Goal: Transaction & Acquisition: Purchase product/service

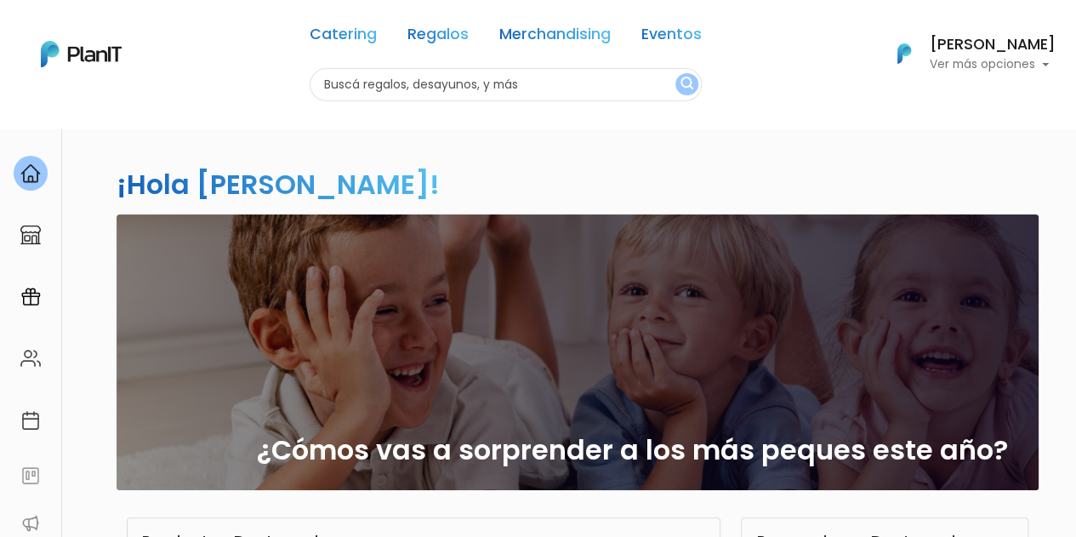
click at [435, 89] on input "text" at bounding box center [506, 84] width 392 height 33
type input "cena"
click at [687, 85] on img "submit" at bounding box center [687, 85] width 13 height 16
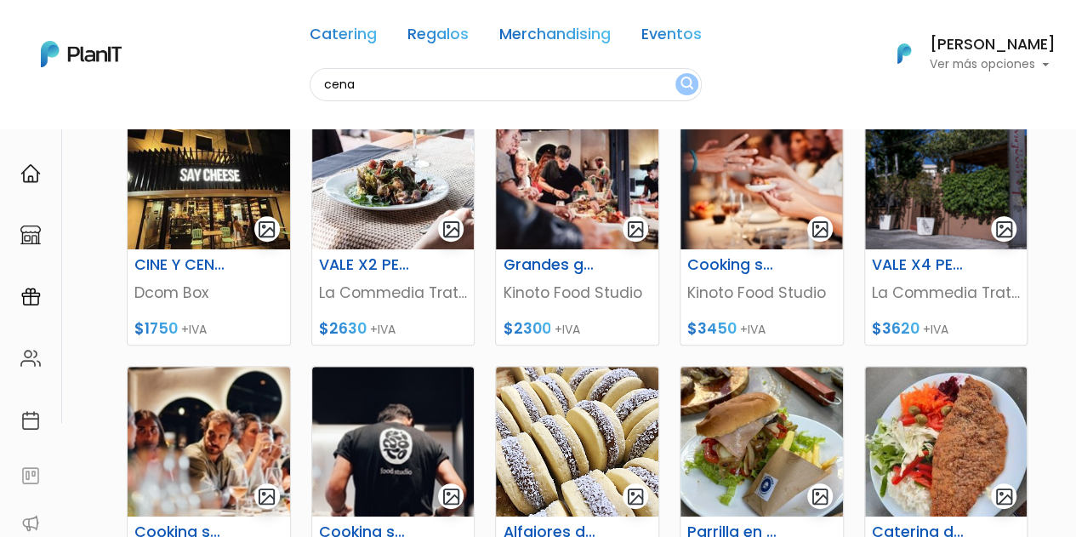
scroll to position [241, 0]
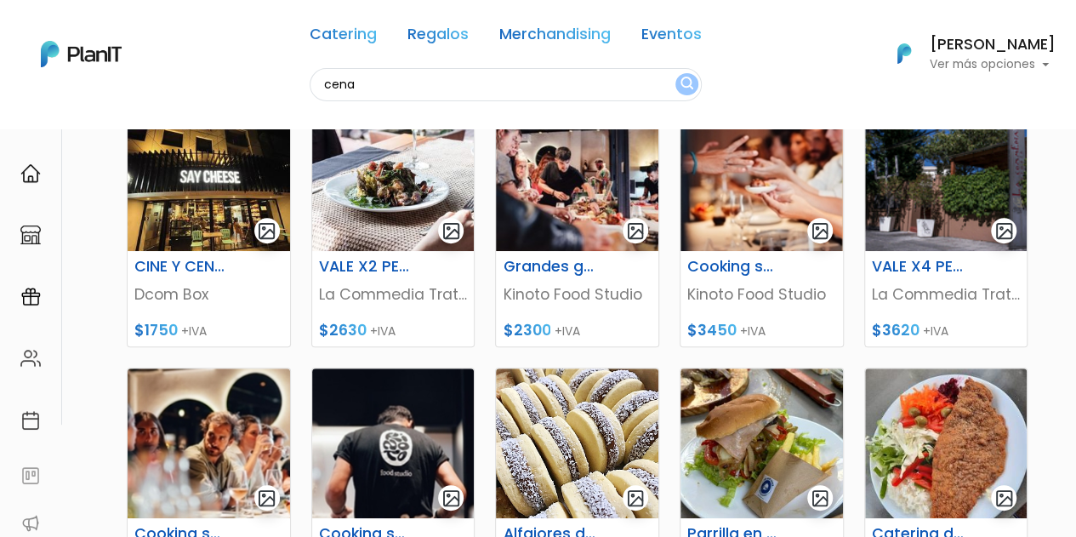
drag, startPoint x: 1086, startPoint y: 99, endPoint x: 1087, endPoint y: 186, distance: 87.6
click at [1075, 186] on html "Catering Regalos Merchandising Eventos cena Catering Regalos Merchandising Even…" at bounding box center [538, 27] width 1076 height 537
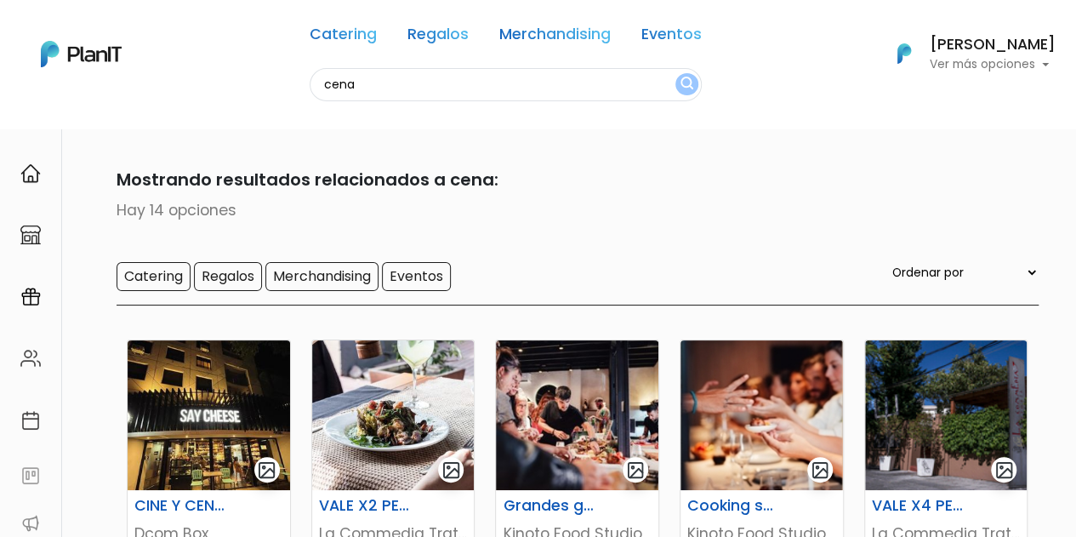
scroll to position [0, 0]
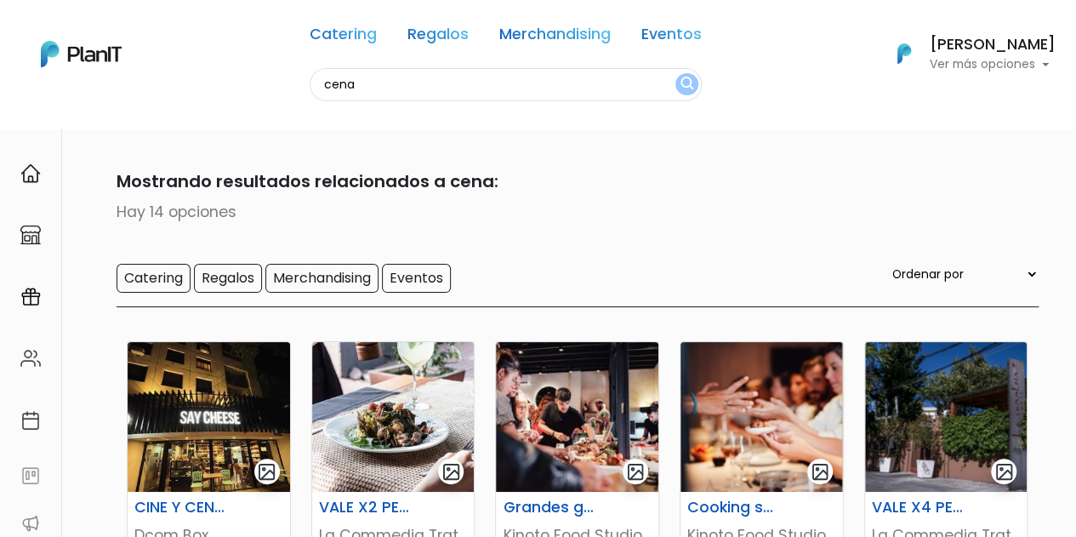
drag, startPoint x: 362, startPoint y: 90, endPoint x: 291, endPoint y: 86, distance: 71.6
click at [291, 86] on div "Catering Regalos Merchandising Eventos cena Catering Regalos Merchandising Even…" at bounding box center [538, 54] width 1076 height 94
type input "estadía"
click at [676, 73] on button "submit" at bounding box center [687, 84] width 23 height 22
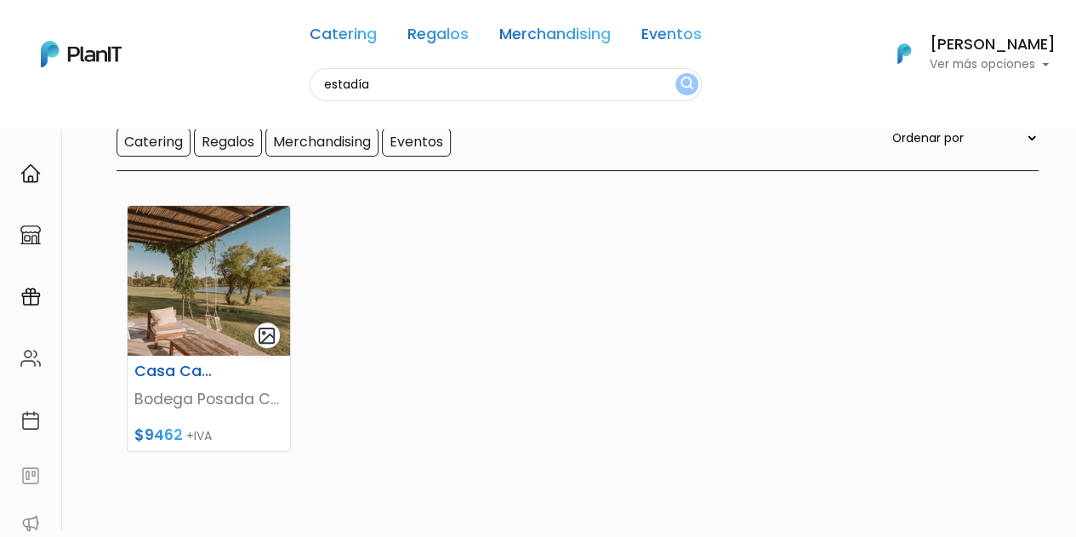
scroll to position [133, 0]
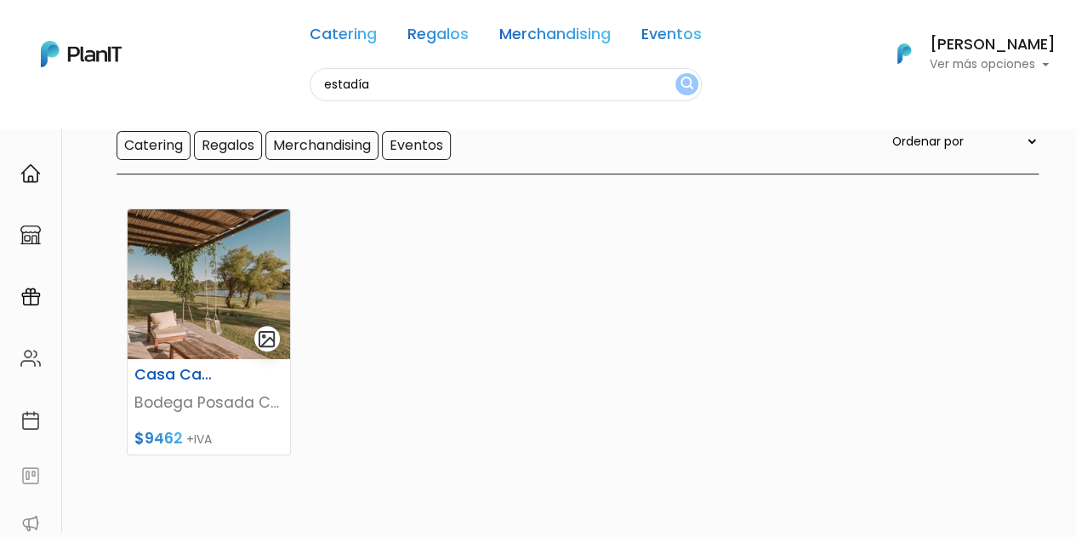
drag, startPoint x: 393, startPoint y: 97, endPoint x: 283, endPoint y: 86, distance: 110.3
click at [283, 86] on div "Catering Regalos Merchandising Eventos estadía Catering Regalos Merchandising E…" at bounding box center [538, 54] width 1076 height 94
click at [676, 73] on button "submit" at bounding box center [687, 84] width 23 height 22
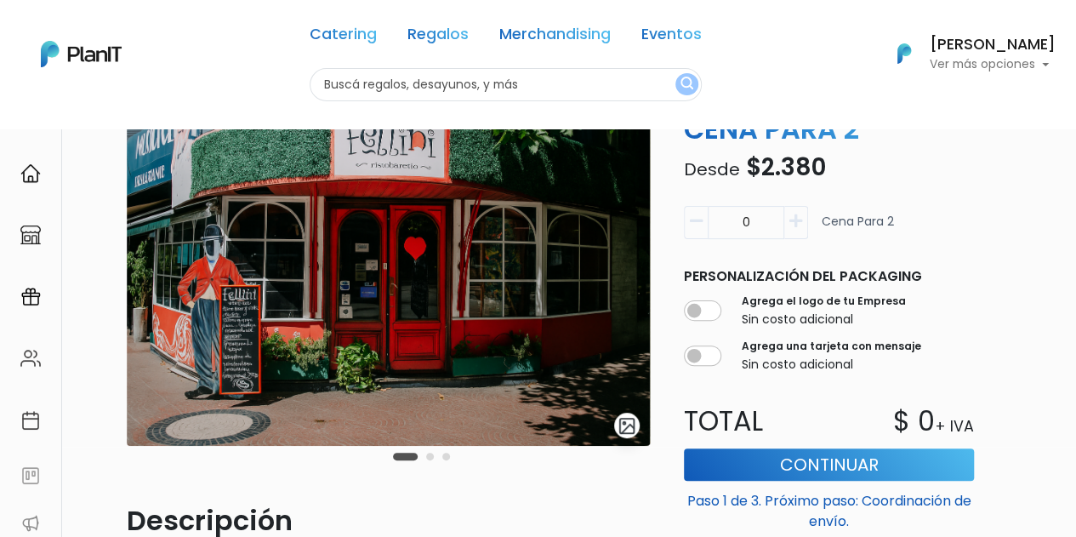
scroll to position [88, 0]
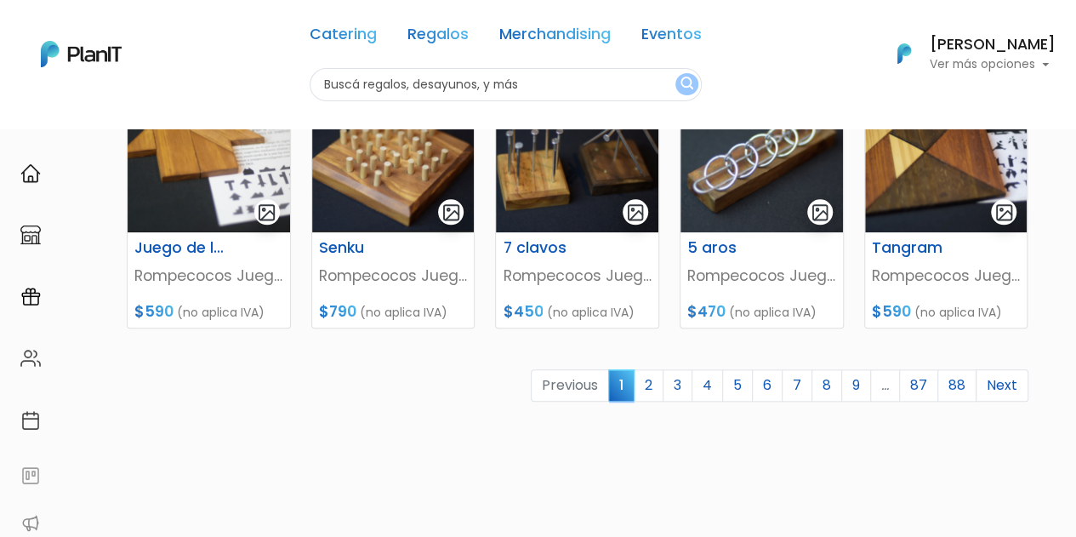
scroll to position [796, 0]
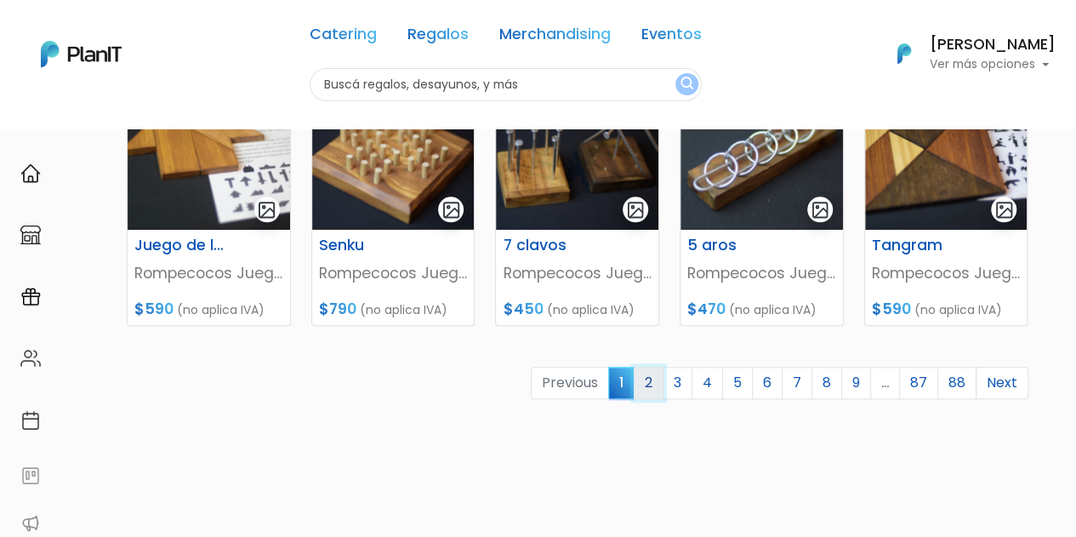
click at [664, 386] on link "2" at bounding box center [649, 383] width 30 height 32
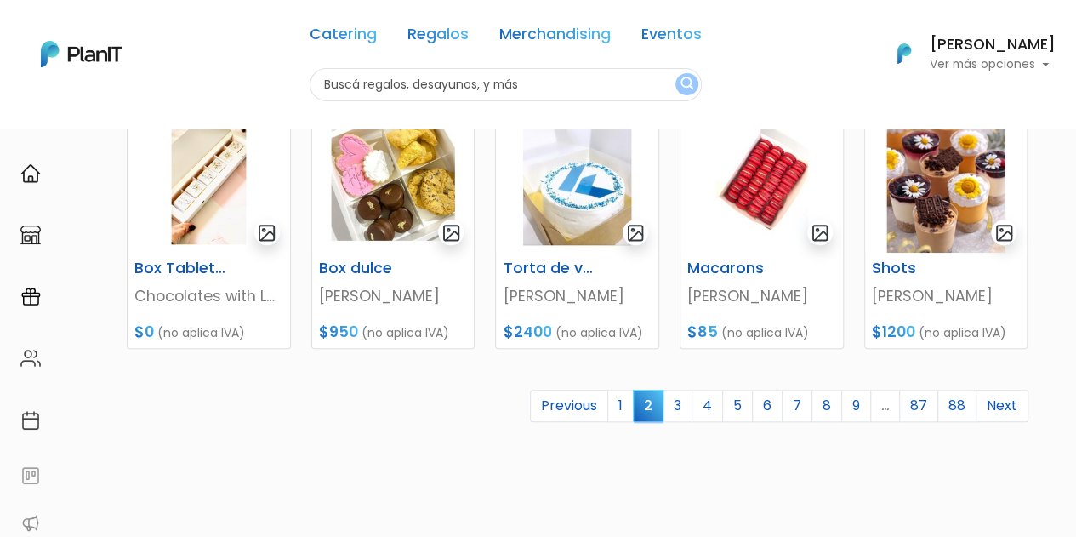
scroll to position [778, 0]
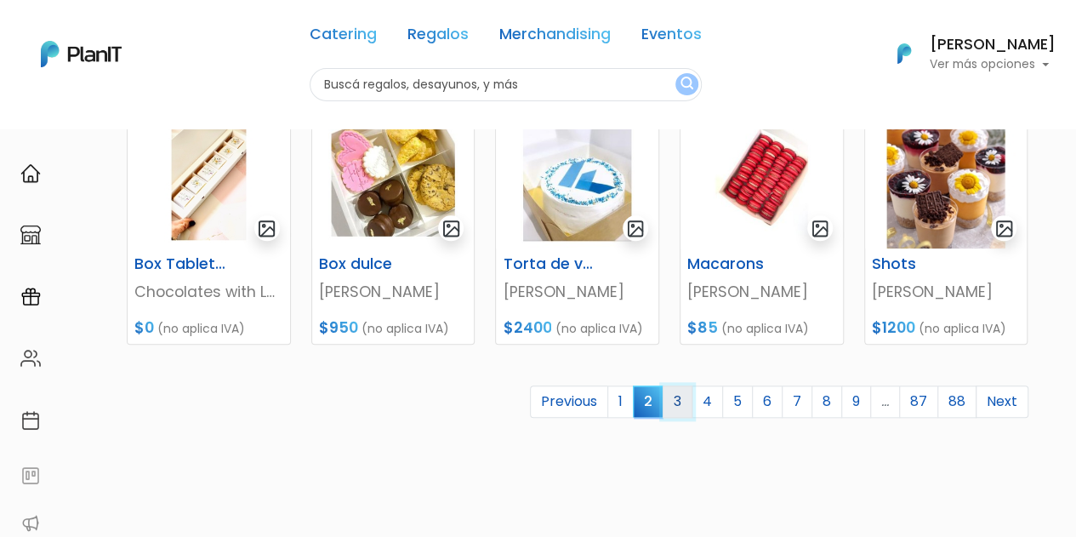
click at [689, 400] on link "3" at bounding box center [678, 401] width 30 height 32
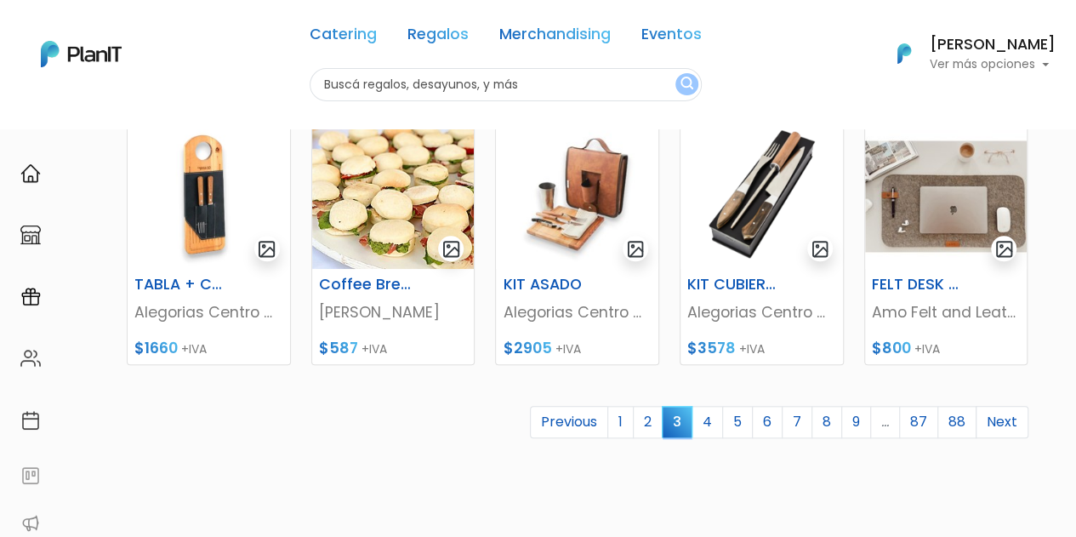
scroll to position [766, 0]
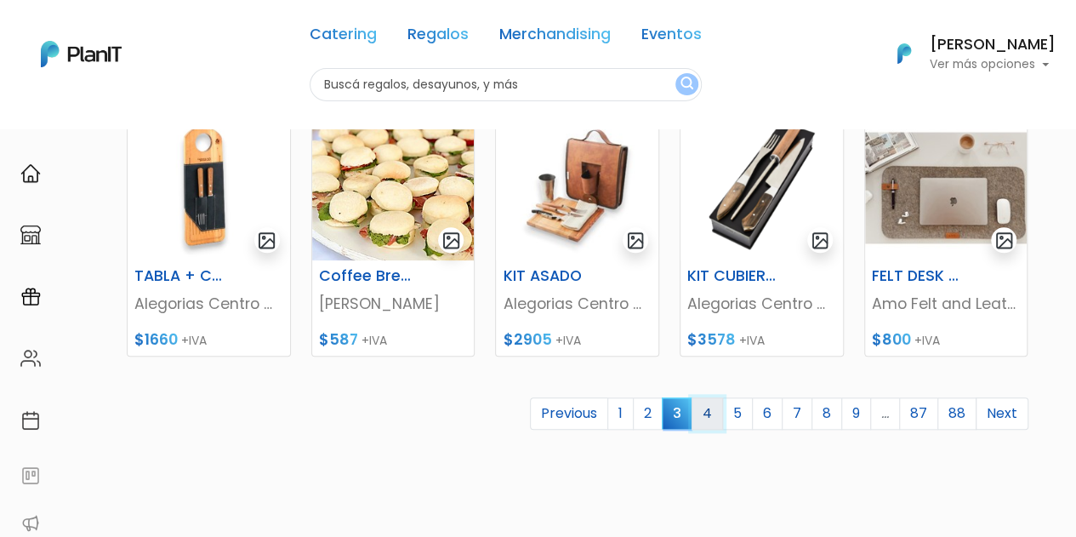
click at [717, 418] on link "4" at bounding box center [707, 413] width 31 height 32
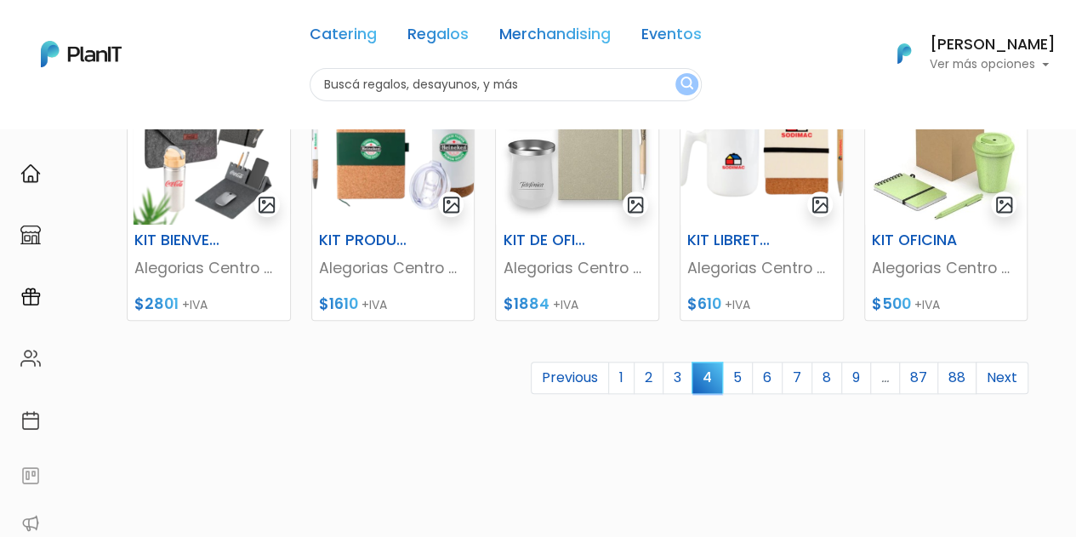
scroll to position [807, 0]
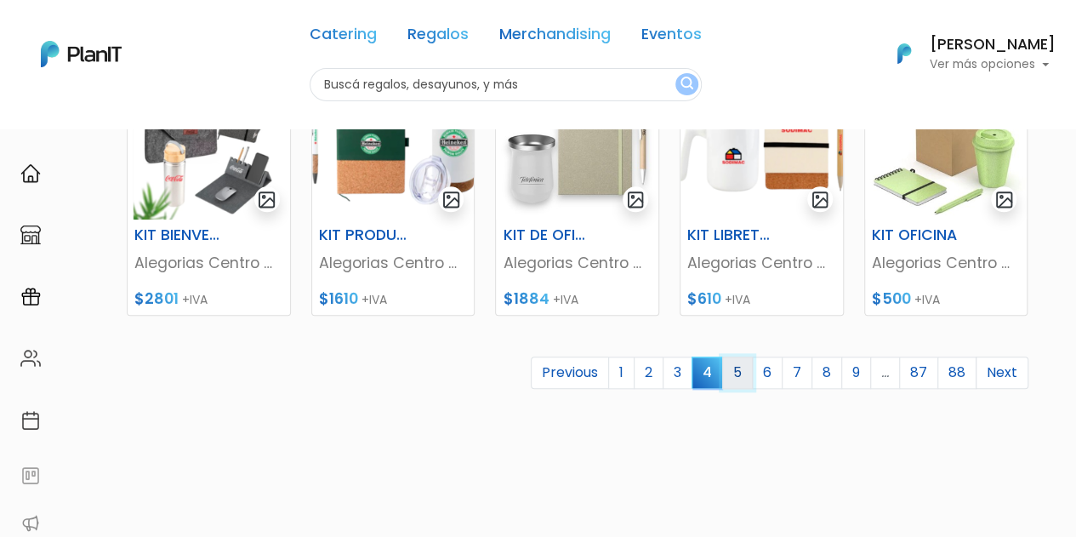
click at [745, 365] on link "5" at bounding box center [737, 372] width 31 height 32
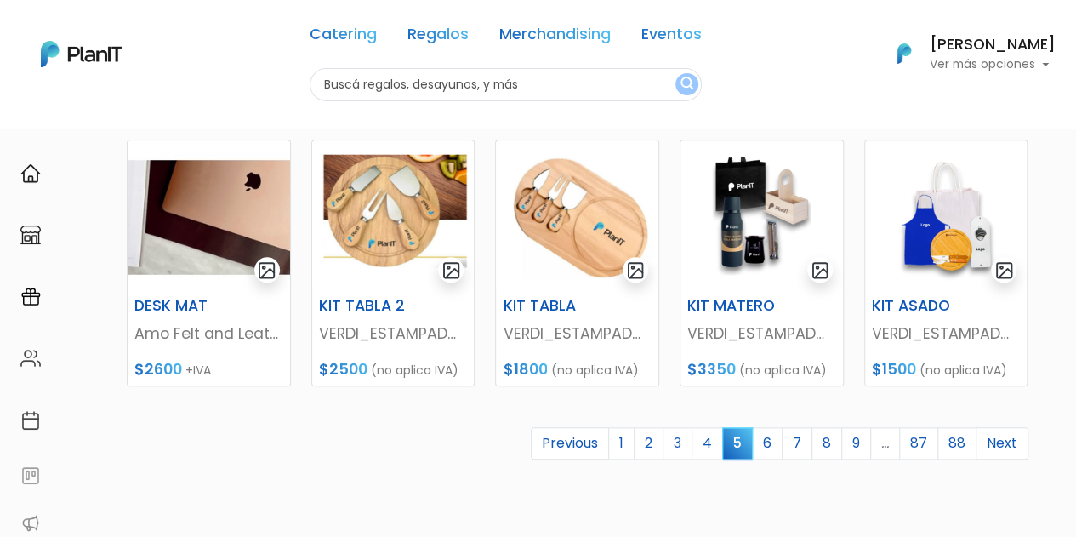
scroll to position [739, 0]
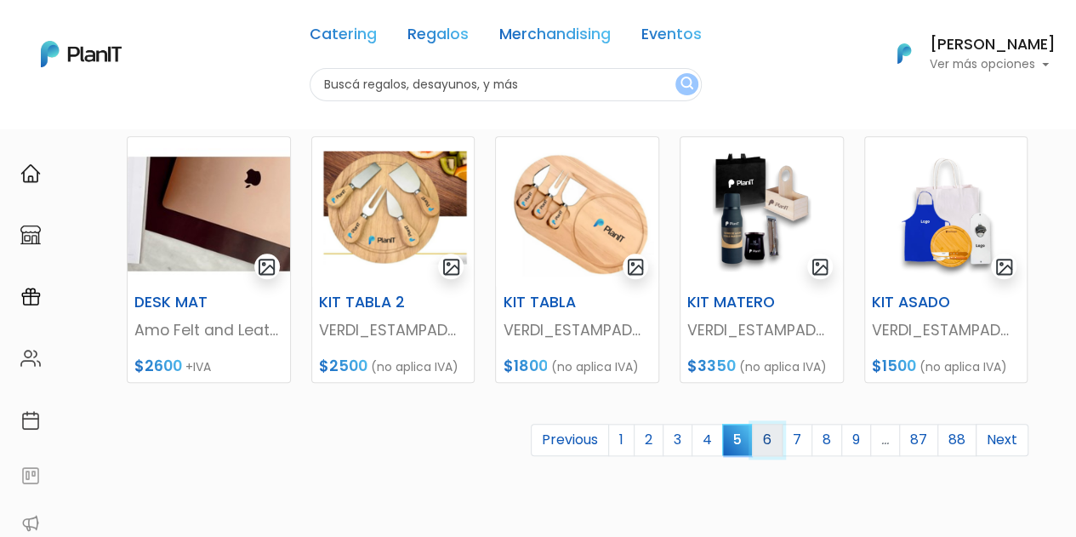
click at [769, 443] on link "6" at bounding box center [767, 440] width 31 height 32
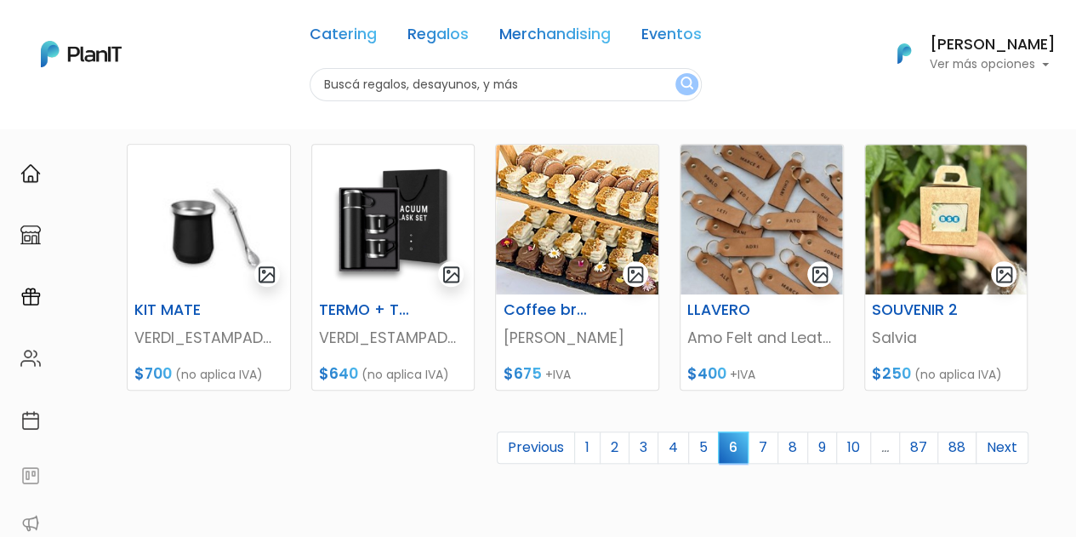
scroll to position [742, 0]
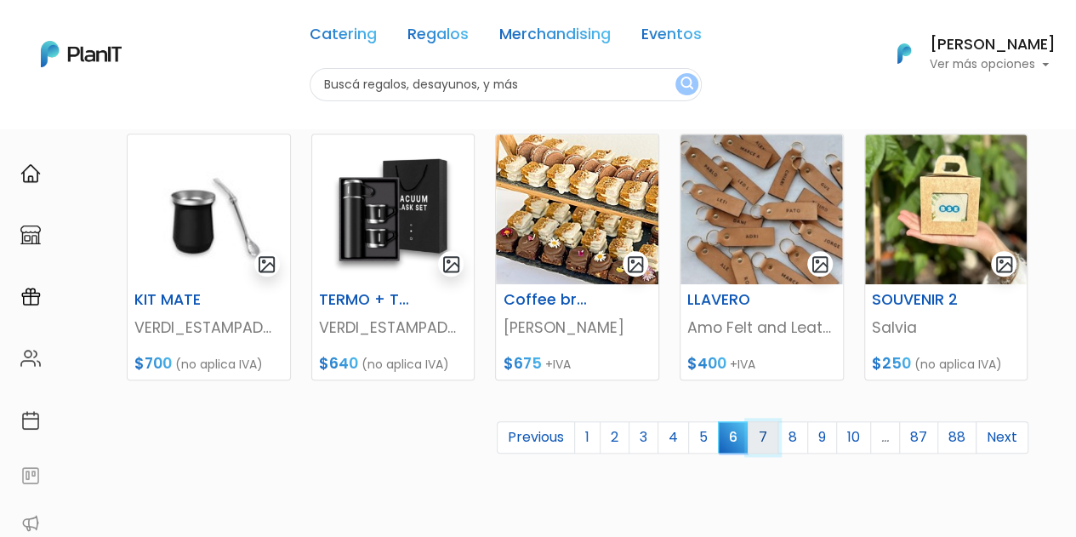
click at [770, 437] on link "7" at bounding box center [763, 437] width 31 height 32
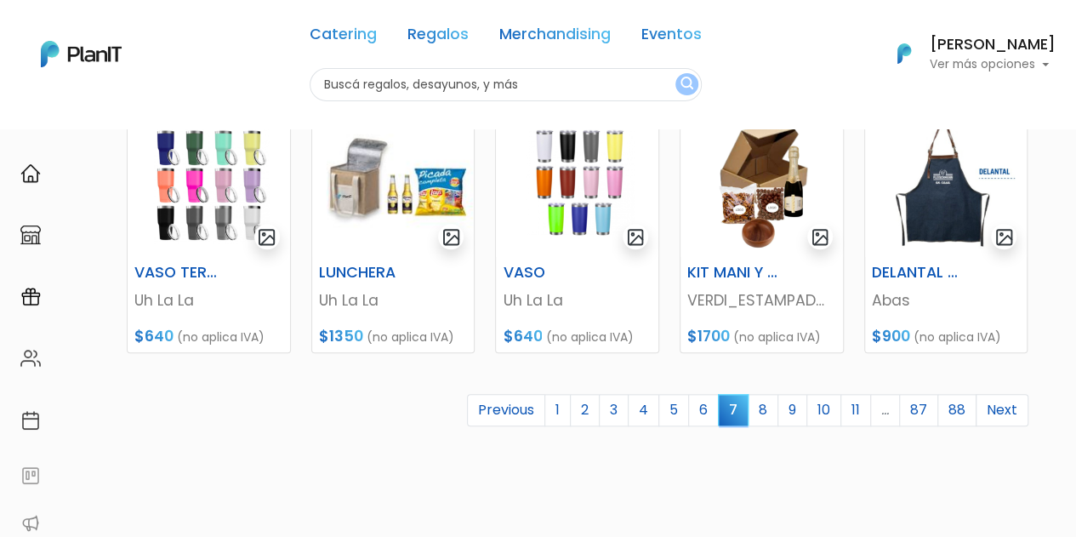
scroll to position [773, 0]
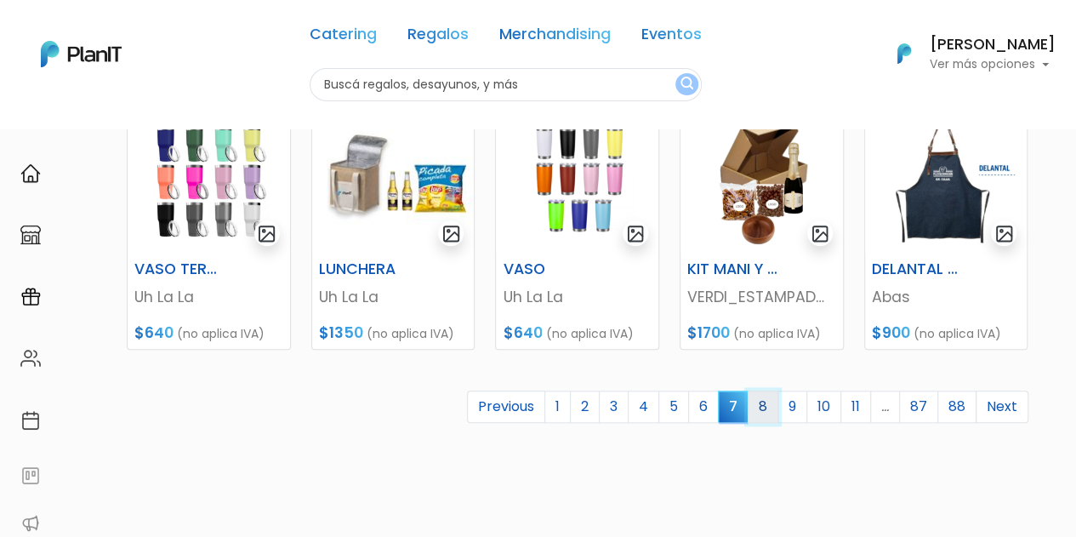
click at [776, 402] on link "8" at bounding box center [763, 407] width 31 height 32
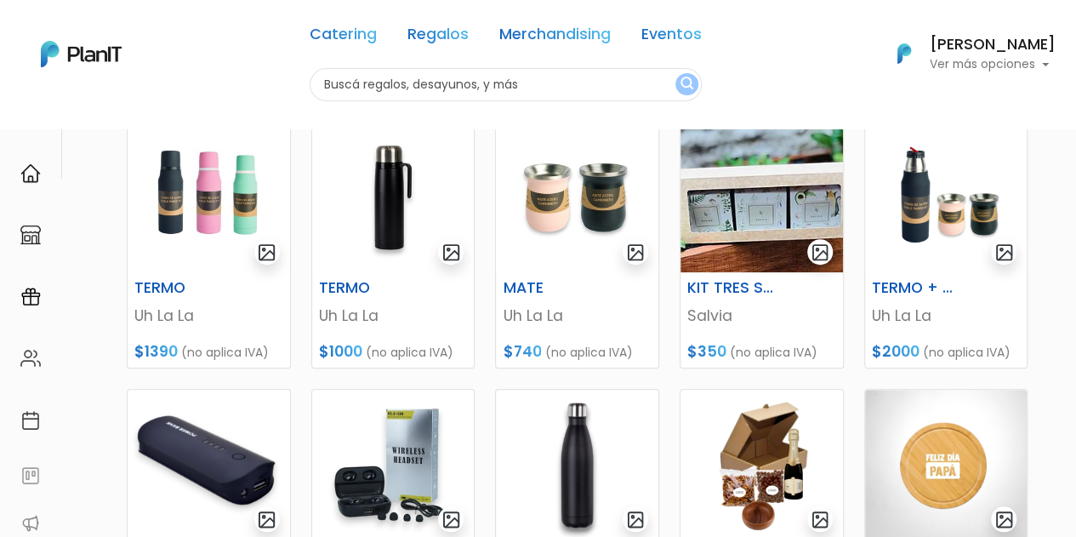
scroll to position [490, 0]
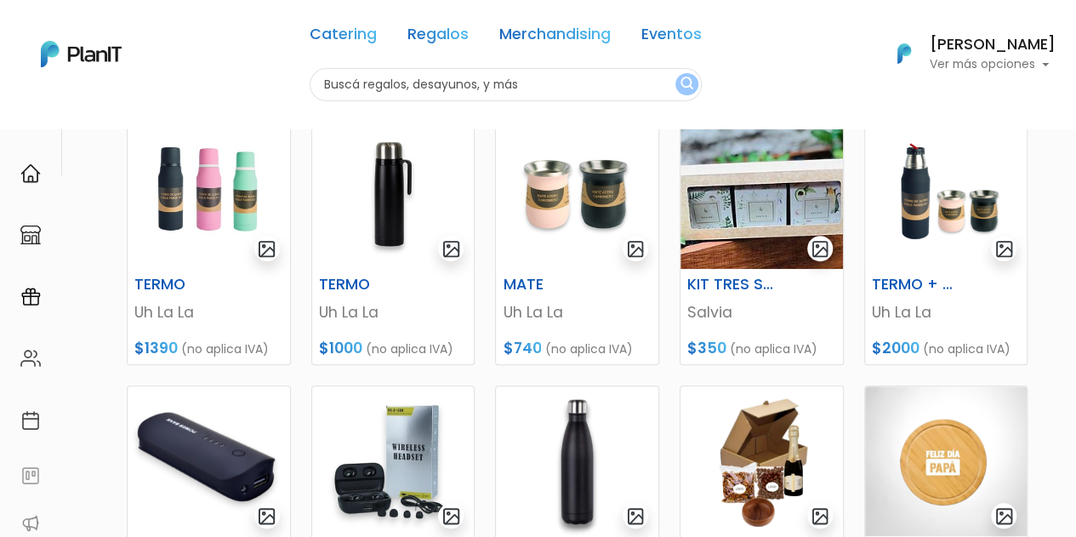
drag, startPoint x: 1081, startPoint y: 174, endPoint x: 1088, endPoint y: 346, distance: 172.0
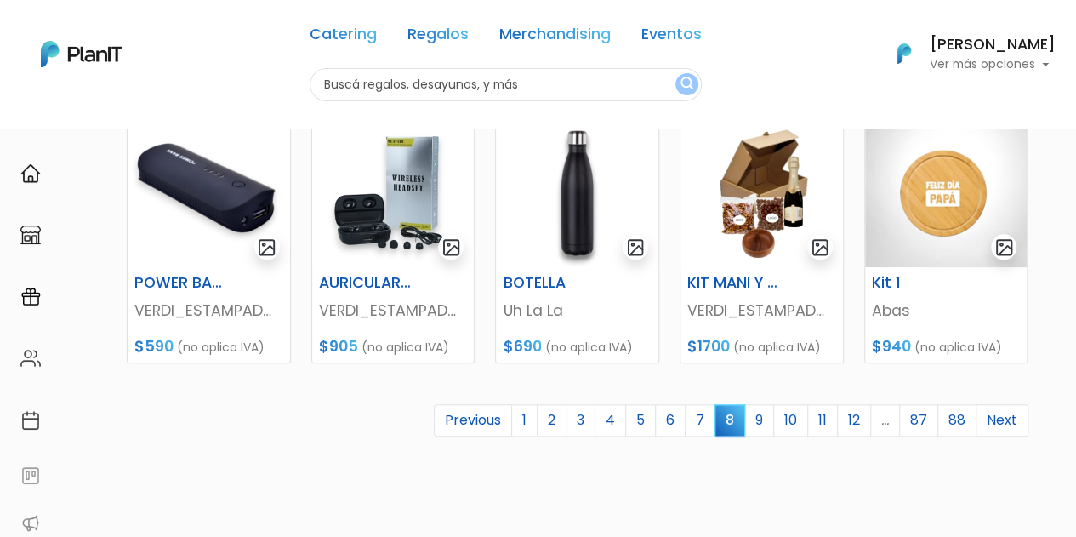
scroll to position [767, 0]
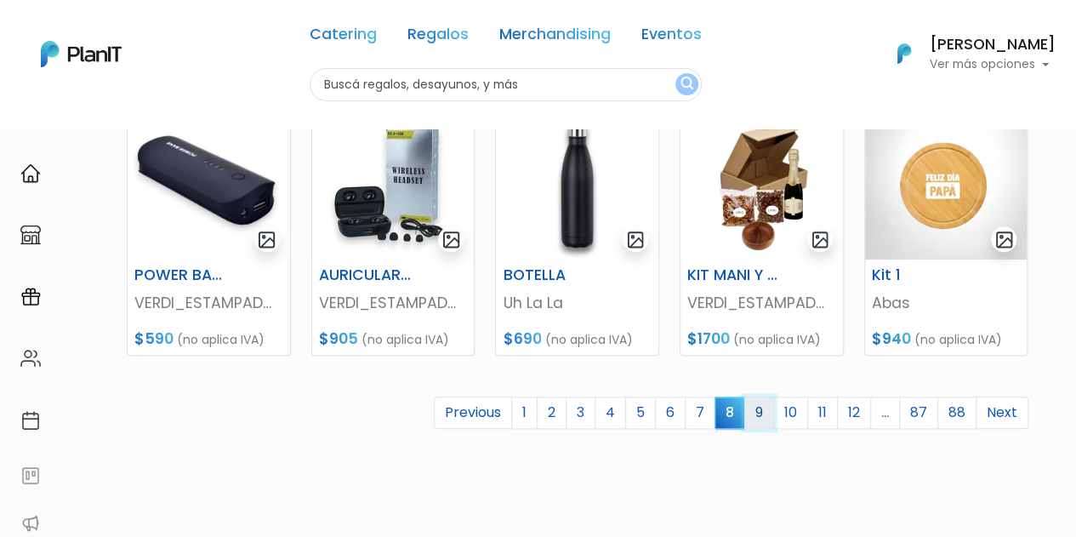
click at [767, 419] on link "9" at bounding box center [759, 412] width 30 height 32
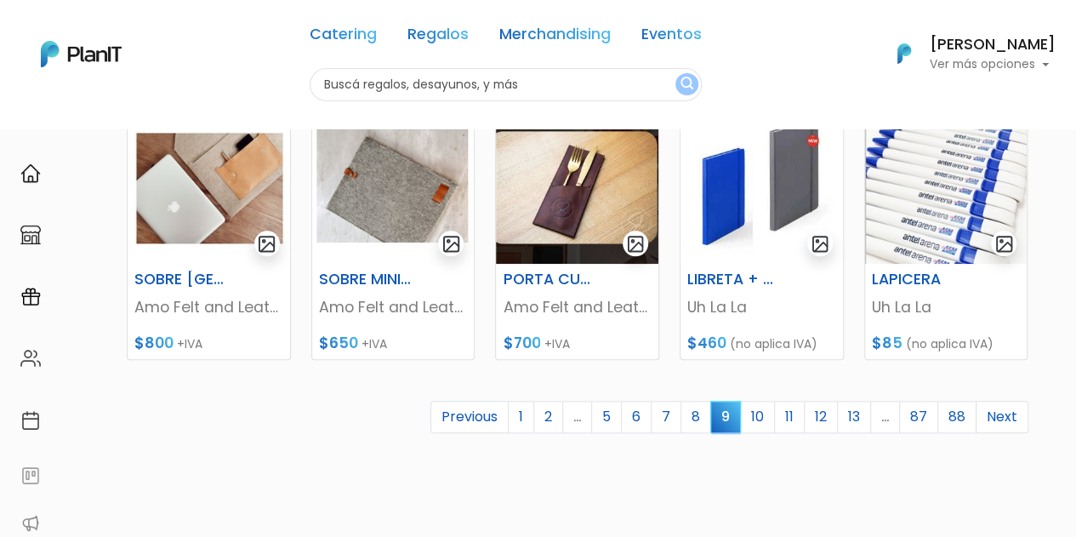
scroll to position [771, 0]
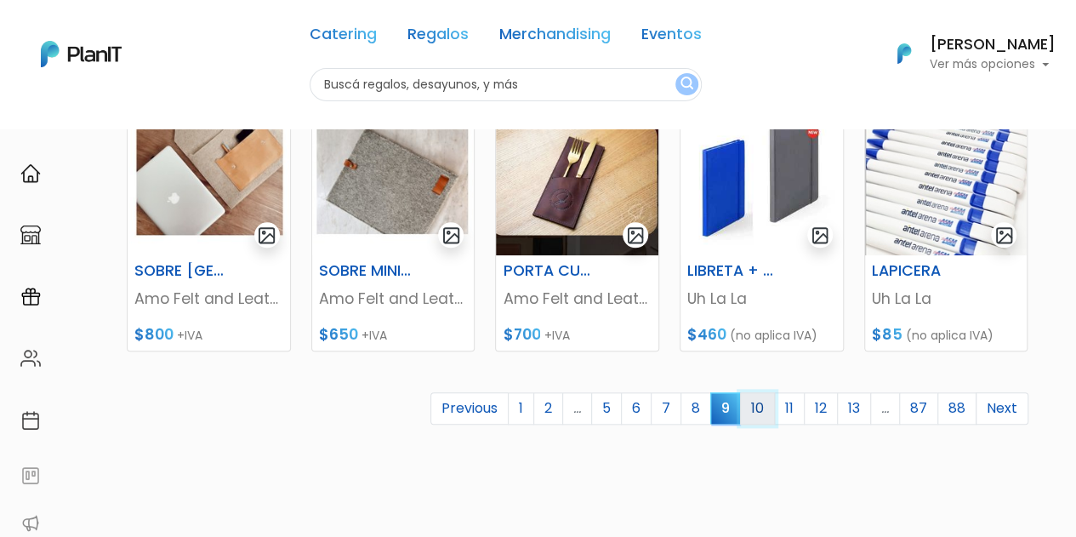
click at [766, 411] on link "10" at bounding box center [757, 408] width 35 height 32
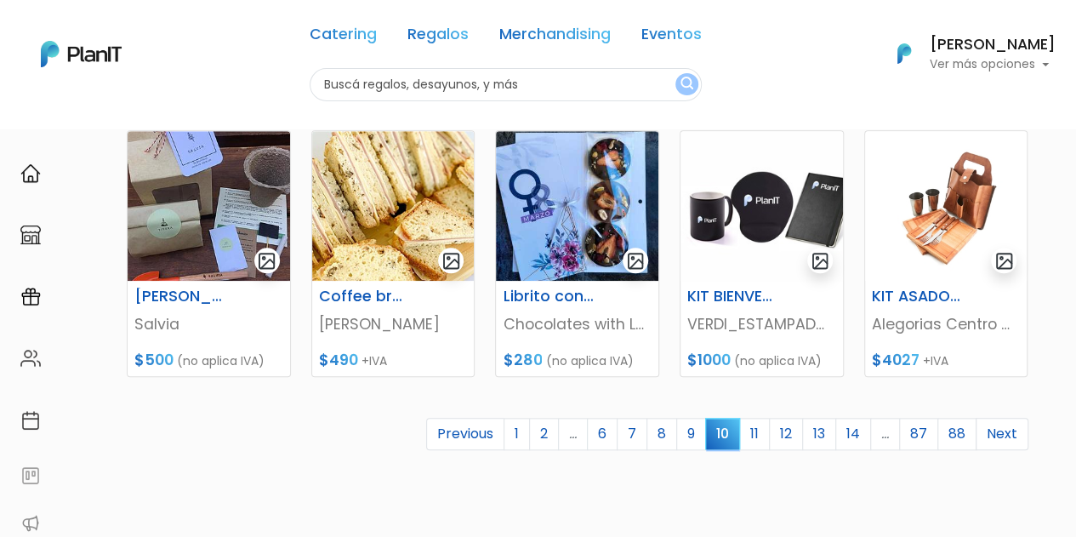
scroll to position [749, 0]
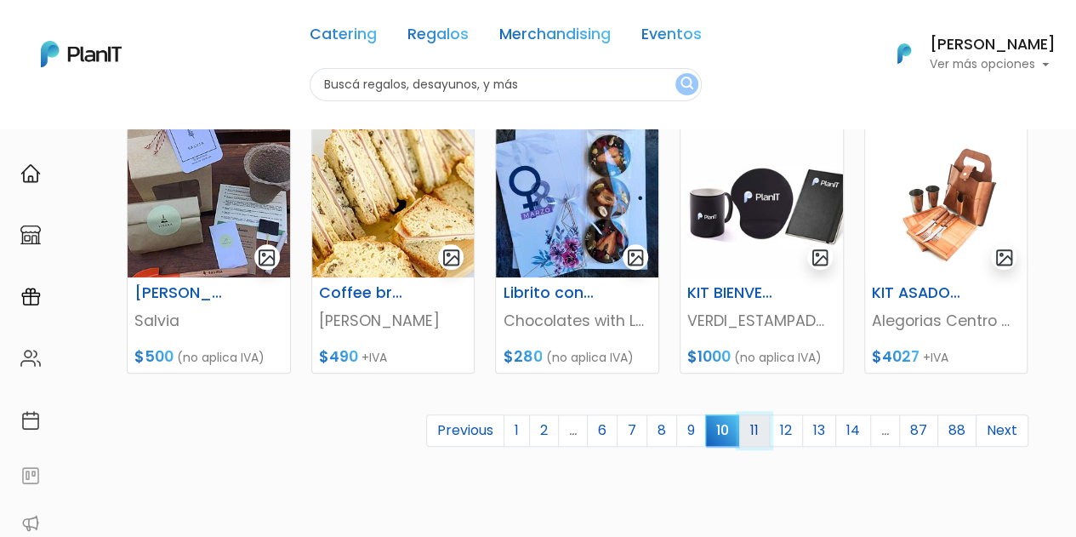
click at [761, 431] on link "11" at bounding box center [754, 430] width 31 height 32
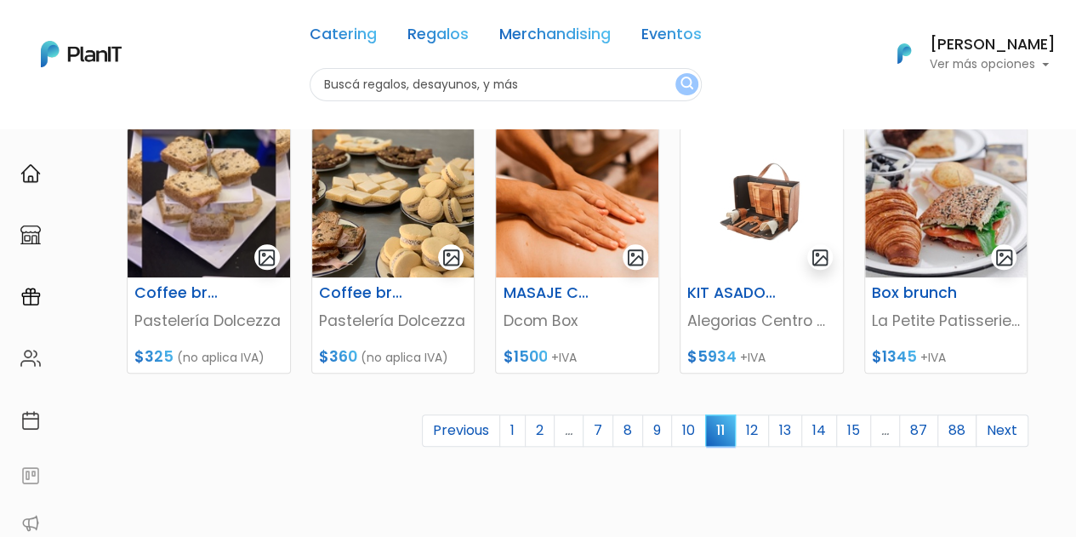
scroll to position [750, 0]
drag, startPoint x: 1084, startPoint y: 155, endPoint x: 1088, endPoint y: 418, distance: 262.9
click at [762, 428] on link "12" at bounding box center [752, 429] width 34 height 32
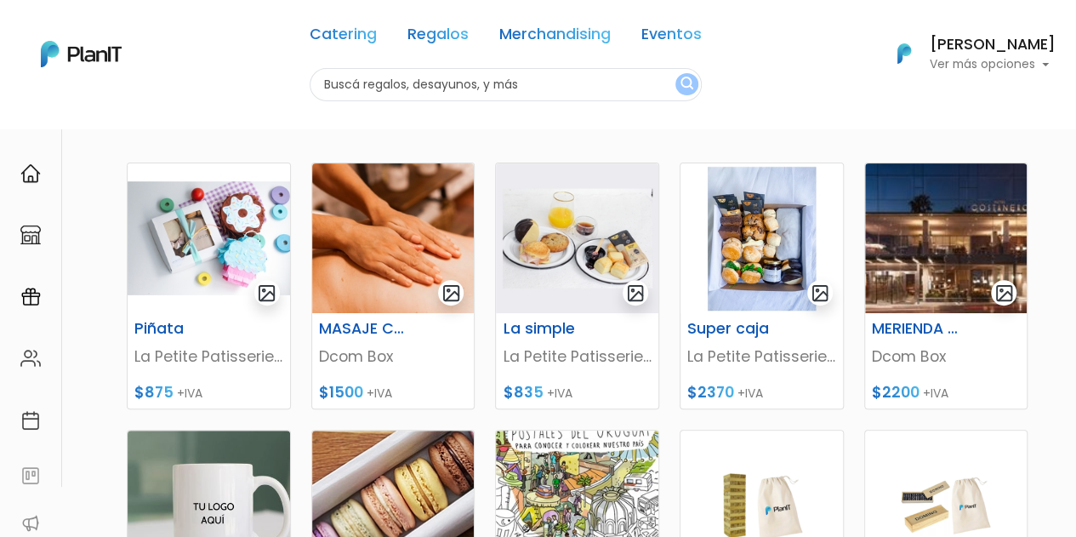
scroll to position [208, 0]
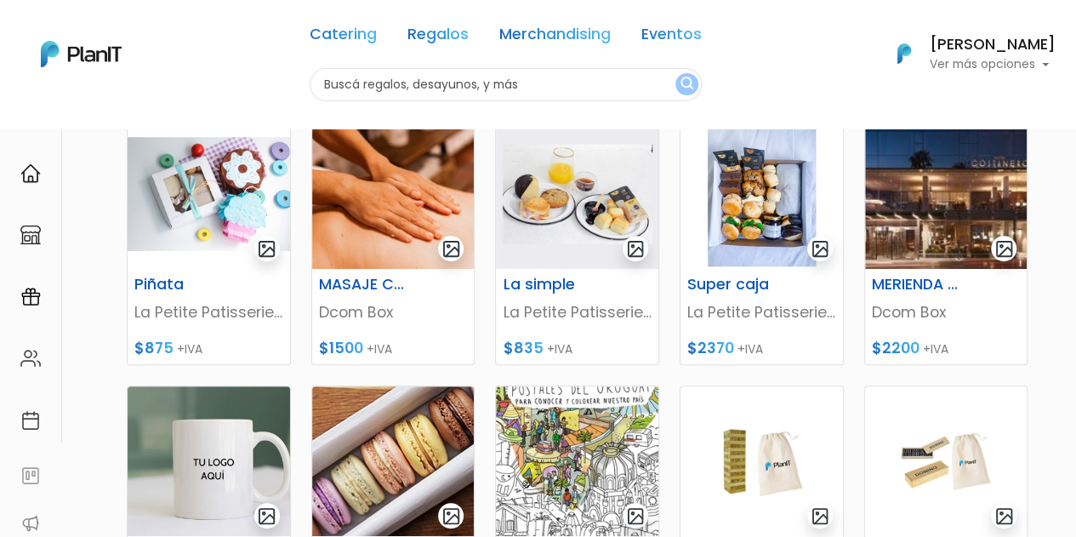
drag, startPoint x: 1086, startPoint y: 174, endPoint x: 1081, endPoint y: 253, distance: 79.2
click at [1075, 253] on html "Catering Regalos Merchandising Eventos Catering Regalos Merchandising Eventos C…" at bounding box center [538, 45] width 1076 height 537
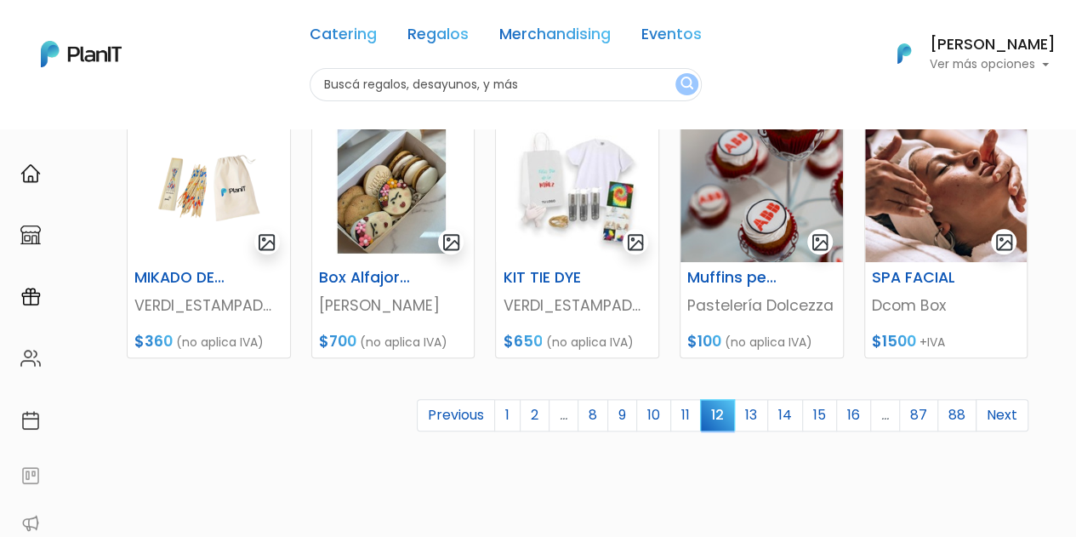
scroll to position [773, 0]
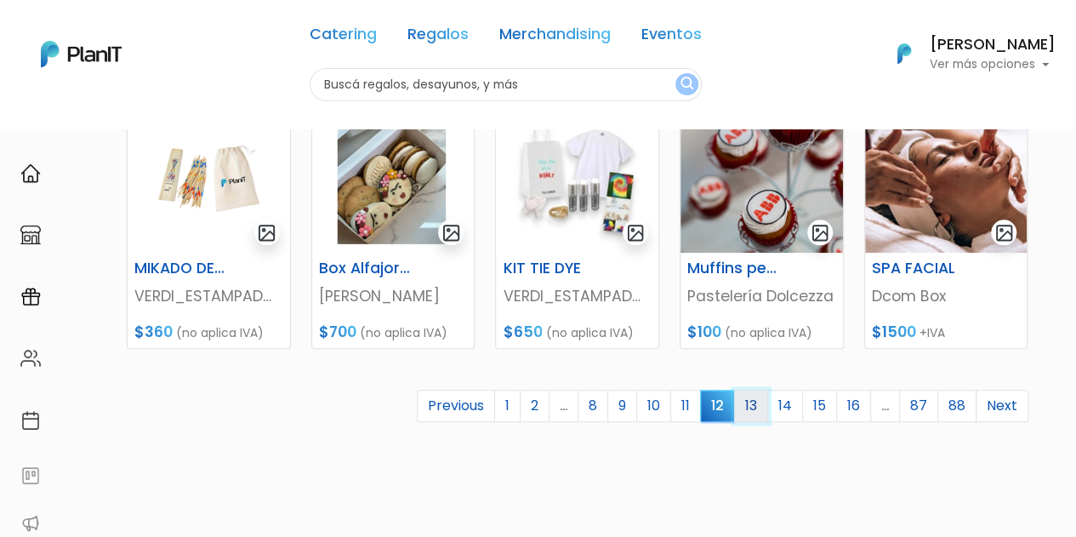
click at [762, 408] on link "13" at bounding box center [751, 406] width 34 height 32
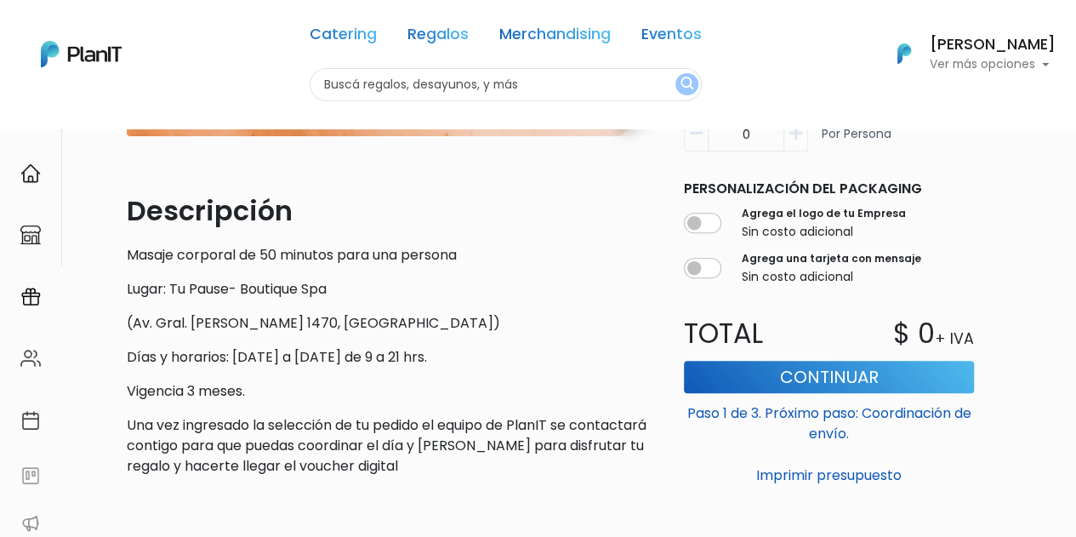
scroll to position [401, 0]
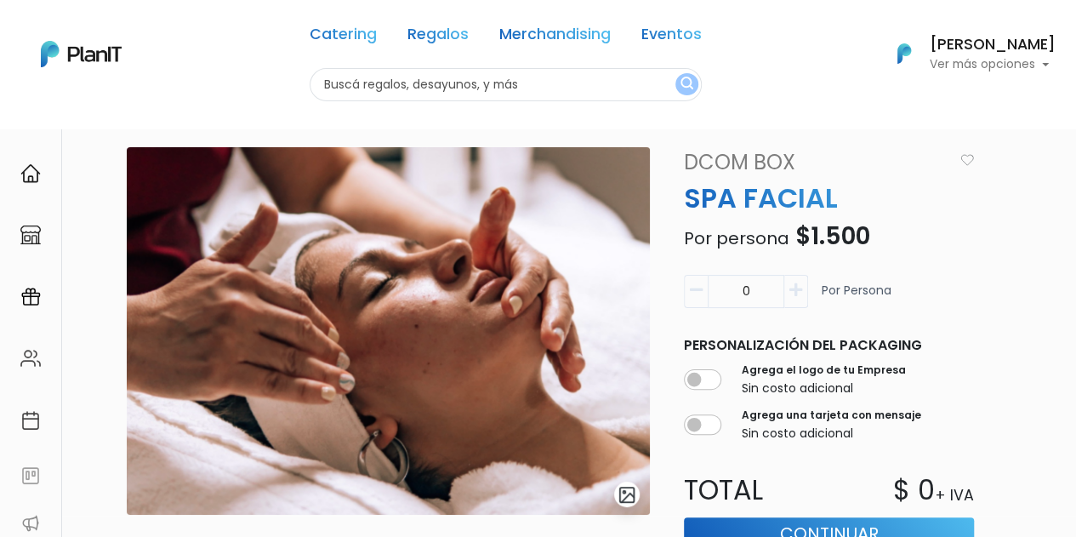
scroll to position [20, 0]
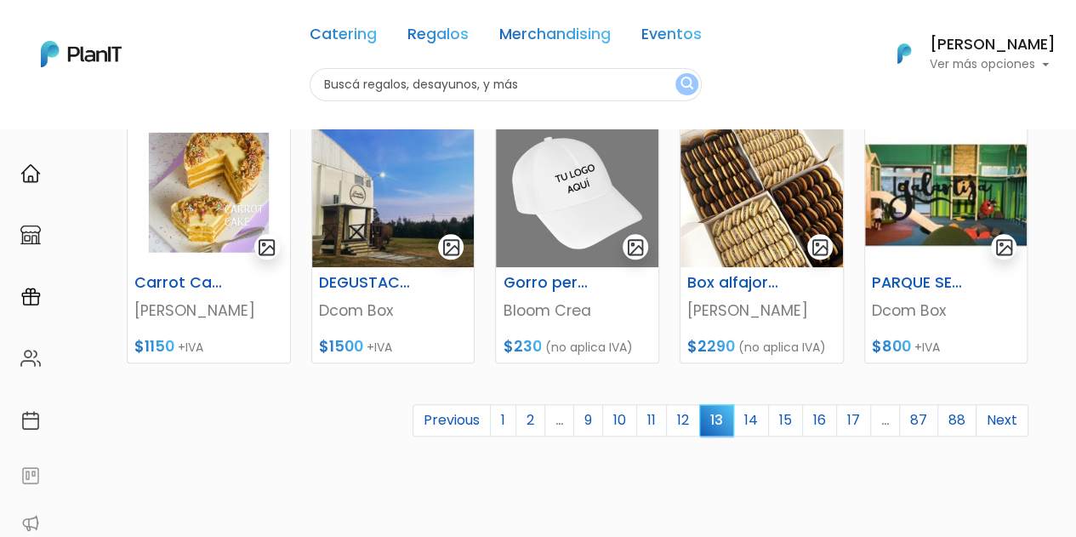
scroll to position [761, 0]
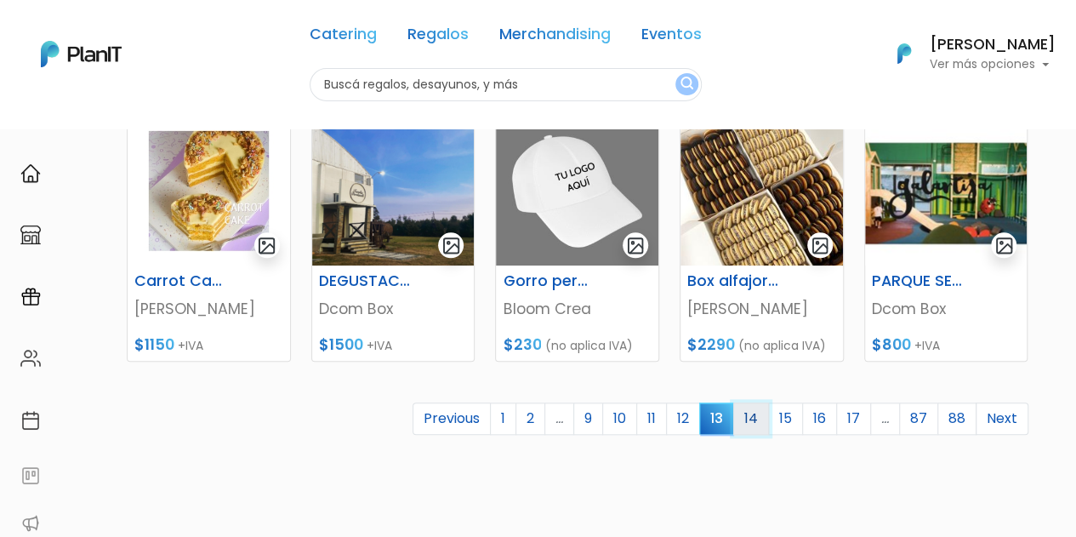
click at [761, 420] on link "14" at bounding box center [751, 418] width 36 height 32
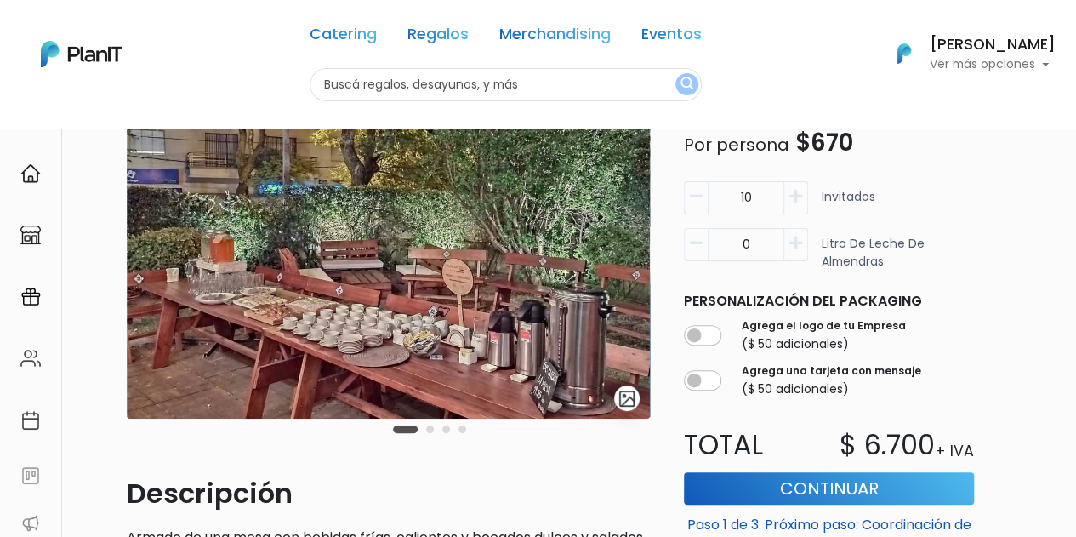
scroll to position [114, 0]
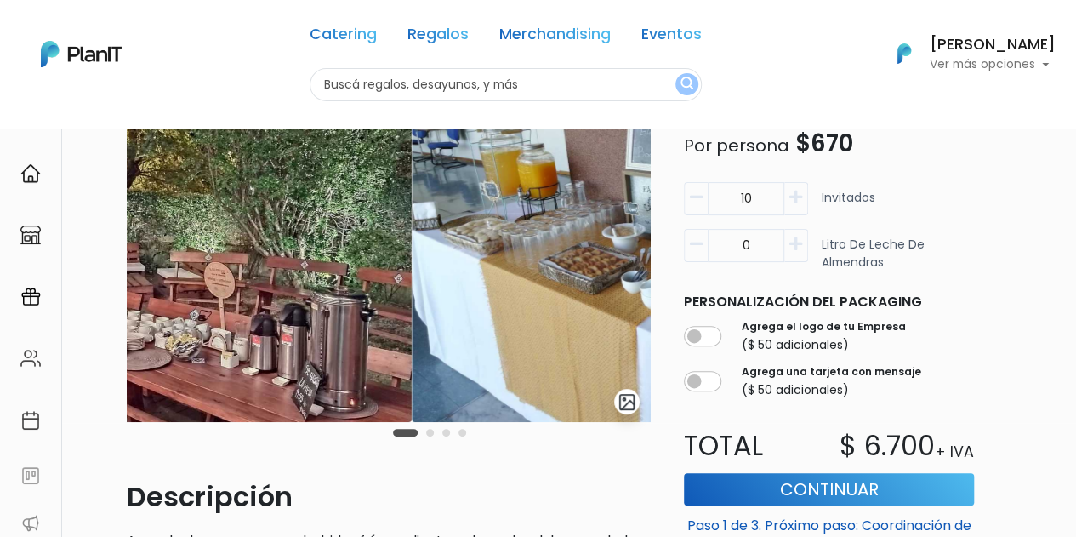
drag, startPoint x: 512, startPoint y: 364, endPoint x: 225, endPoint y: 358, distance: 287.6
click at [225, 358] on img at bounding box center [150, 238] width 523 height 368
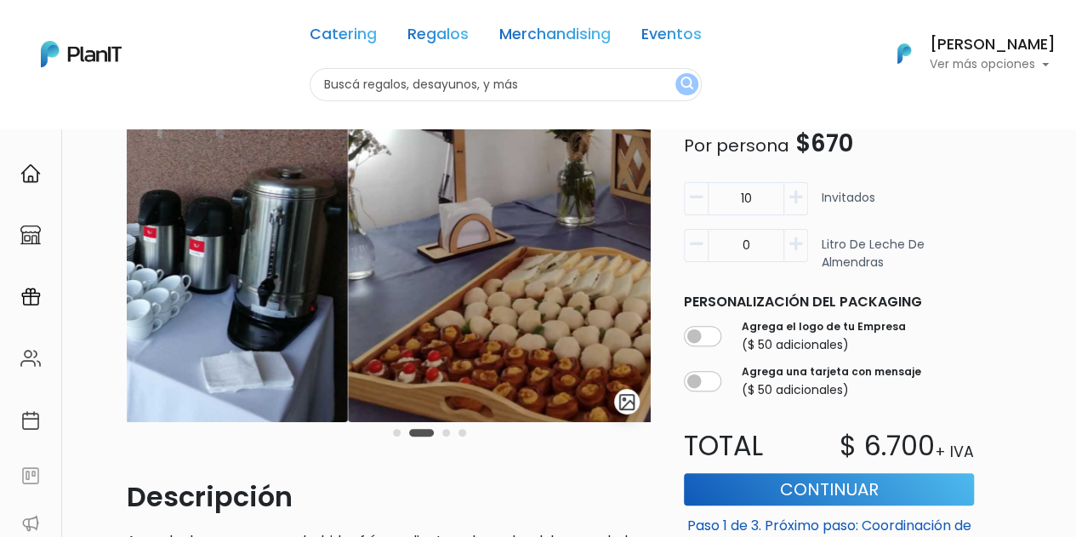
drag, startPoint x: 488, startPoint y: 343, endPoint x: 185, endPoint y: 308, distance: 304.0
click at [185, 308] on img at bounding box center [86, 238] width 523 height 368
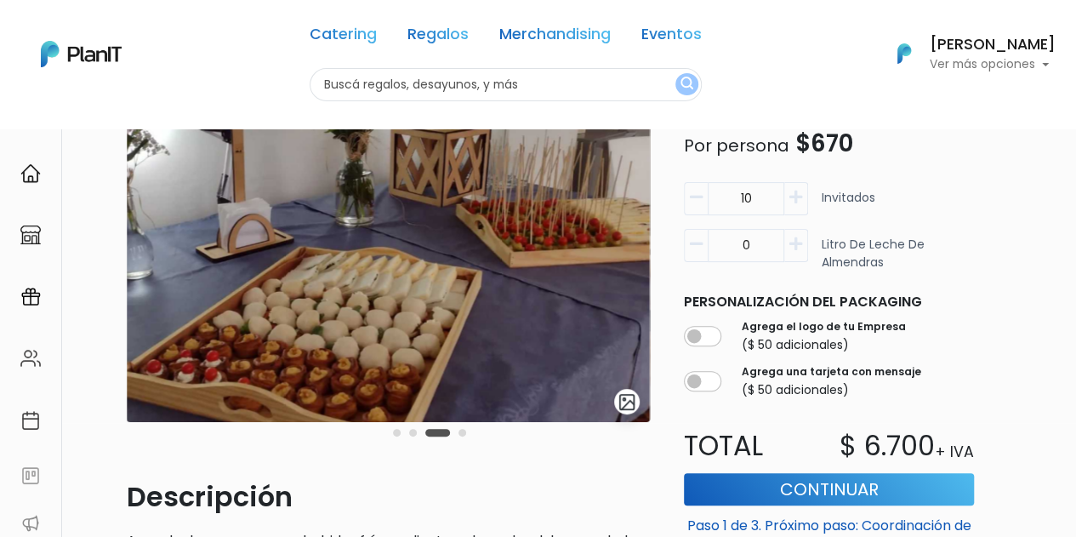
drag, startPoint x: 496, startPoint y: 265, endPoint x: 174, endPoint y: 252, distance: 322.7
click at [174, 252] on img at bounding box center [388, 238] width 523 height 368
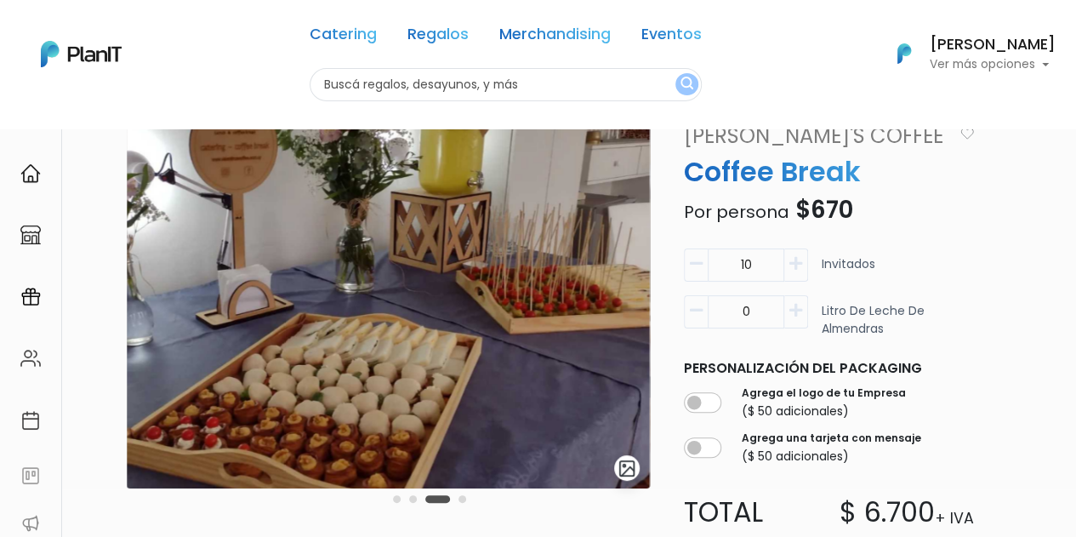
scroll to position [44, 0]
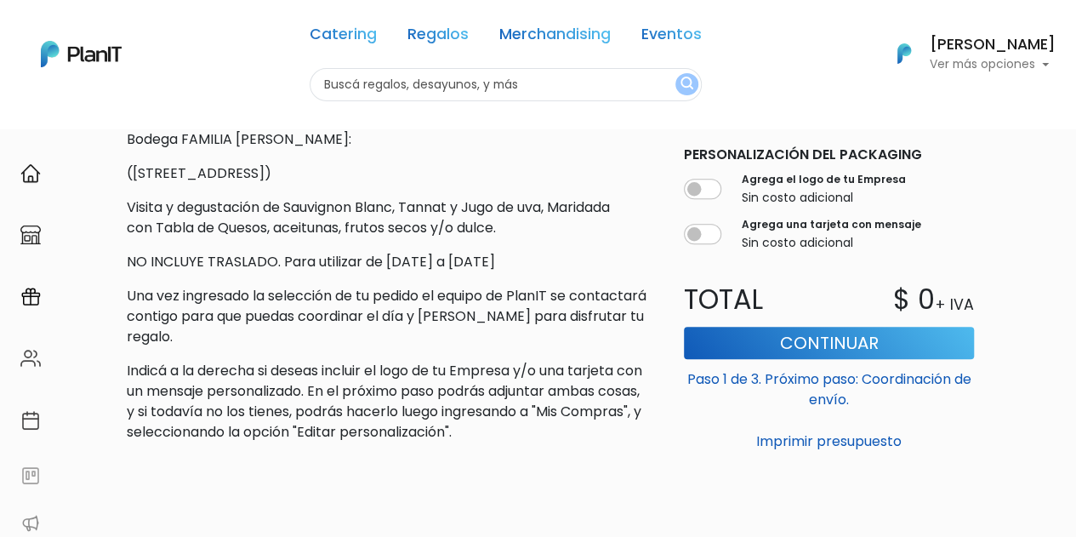
scroll to position [558, 0]
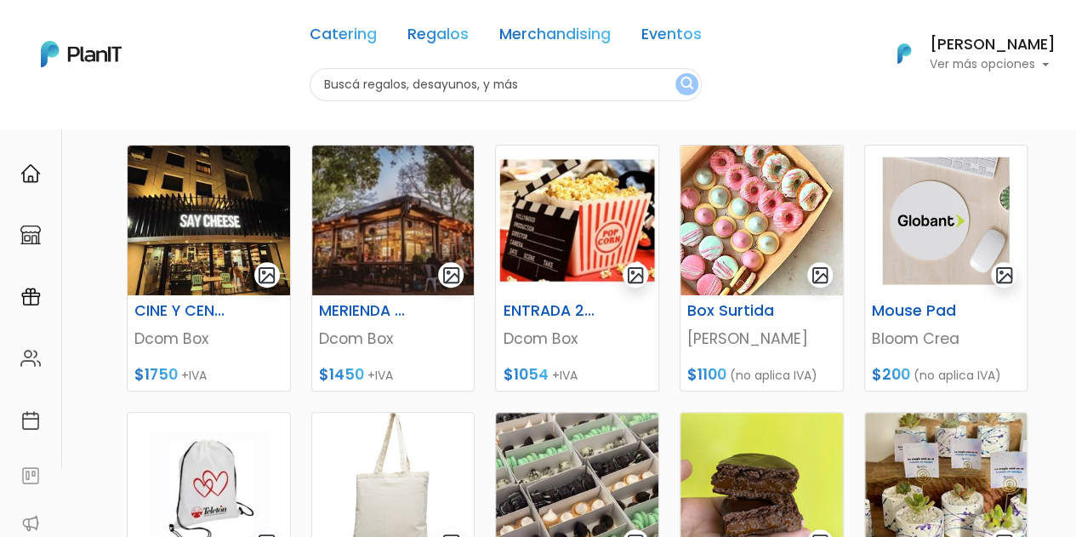
drag, startPoint x: 1085, startPoint y: 184, endPoint x: 1088, endPoint y: 251, distance: 67.3
click at [1075, 251] on html "Catering Regalos Merchandising Eventos Catering Regalos Merchandising Eventos C…" at bounding box center [538, 71] width 1076 height 537
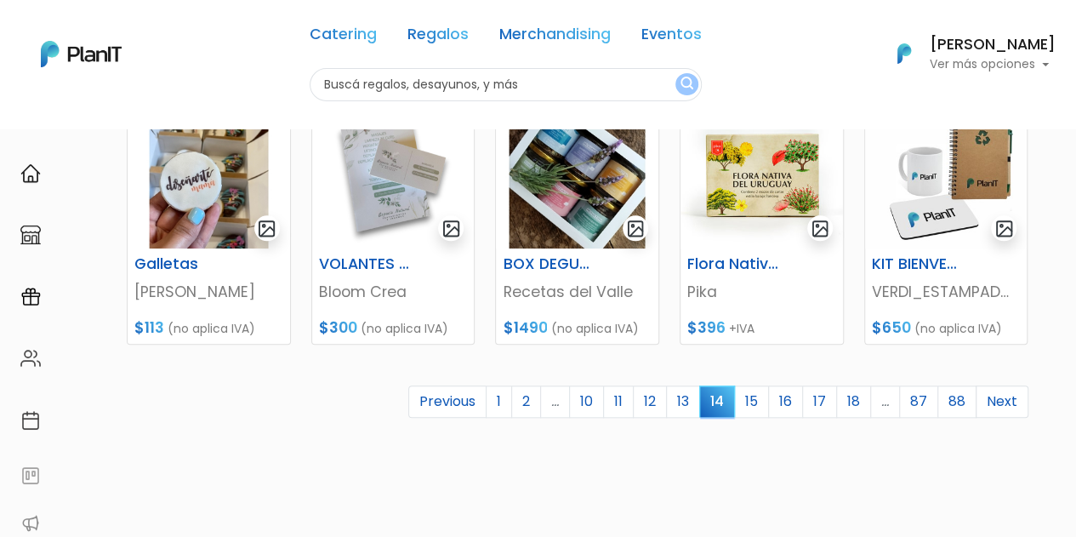
scroll to position [779, 0]
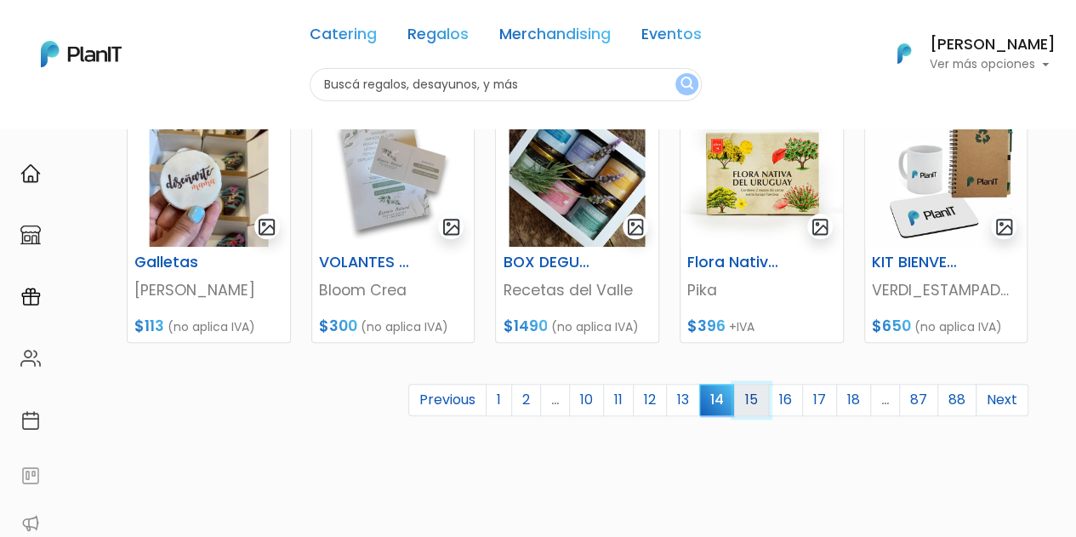
click at [760, 399] on link "15" at bounding box center [751, 400] width 35 height 32
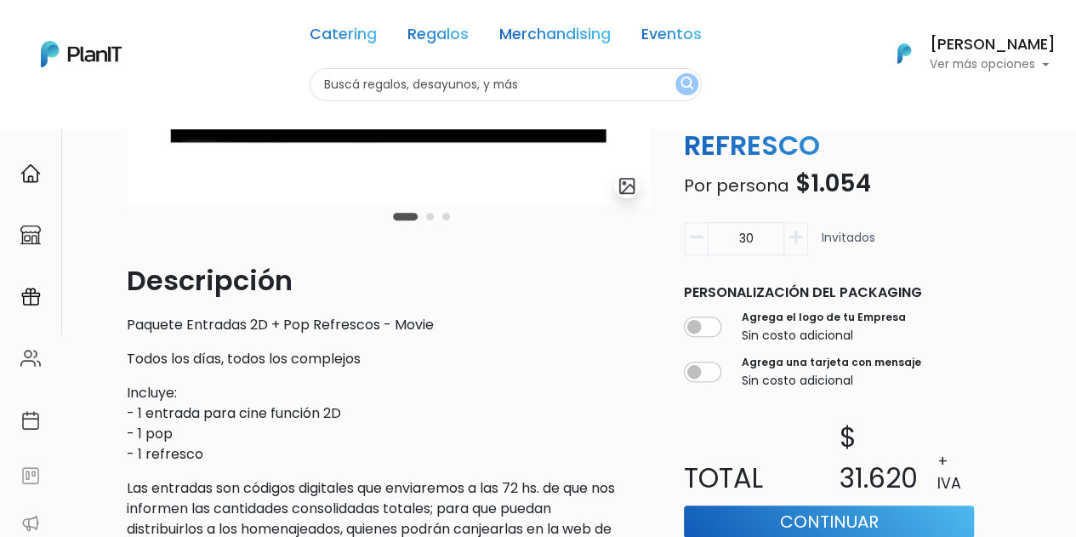
scroll to position [336, 0]
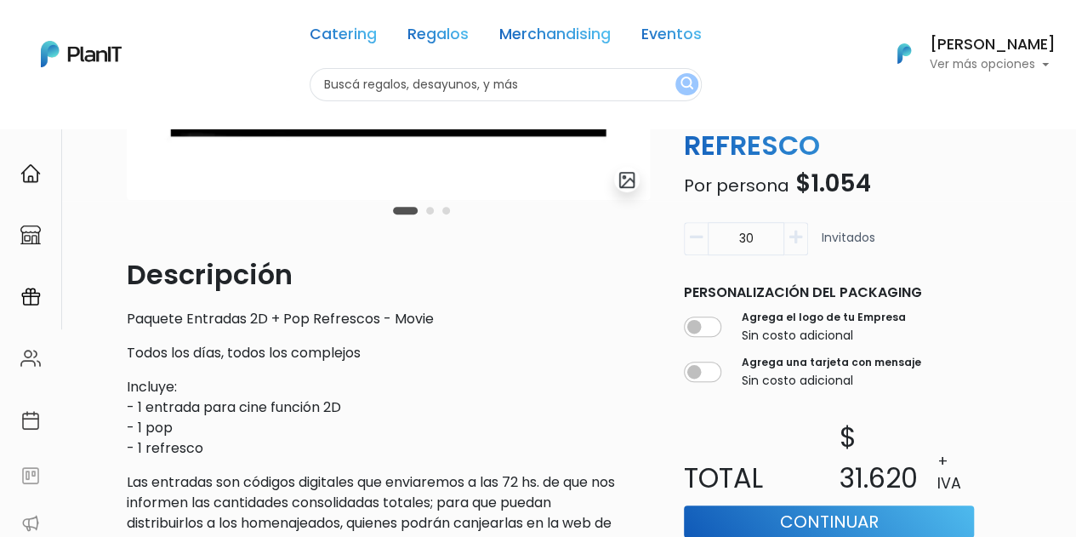
click at [696, 237] on icon "button" at bounding box center [696, 237] width 13 height 15
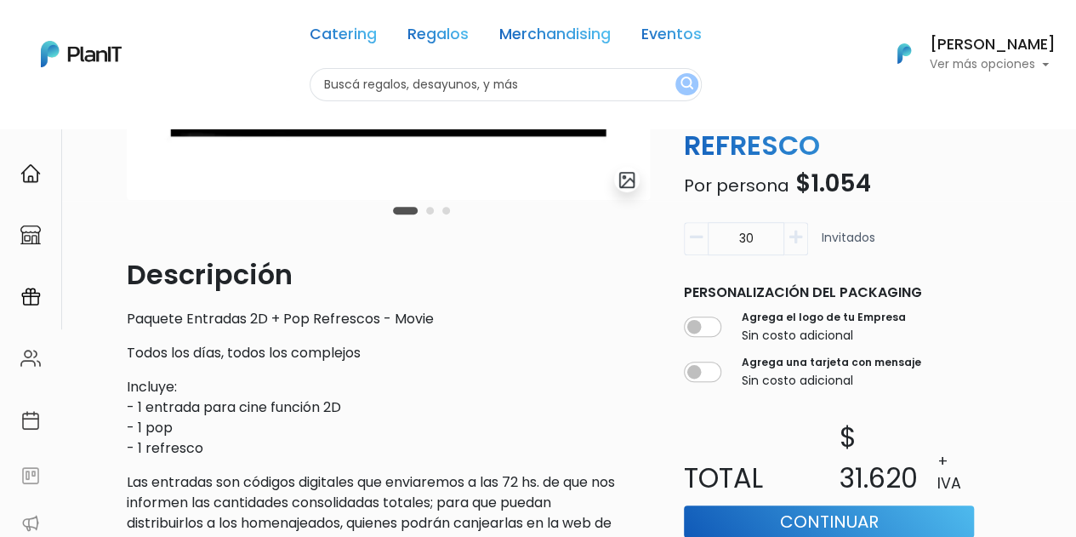
click at [696, 237] on icon "button" at bounding box center [696, 237] width 13 height 15
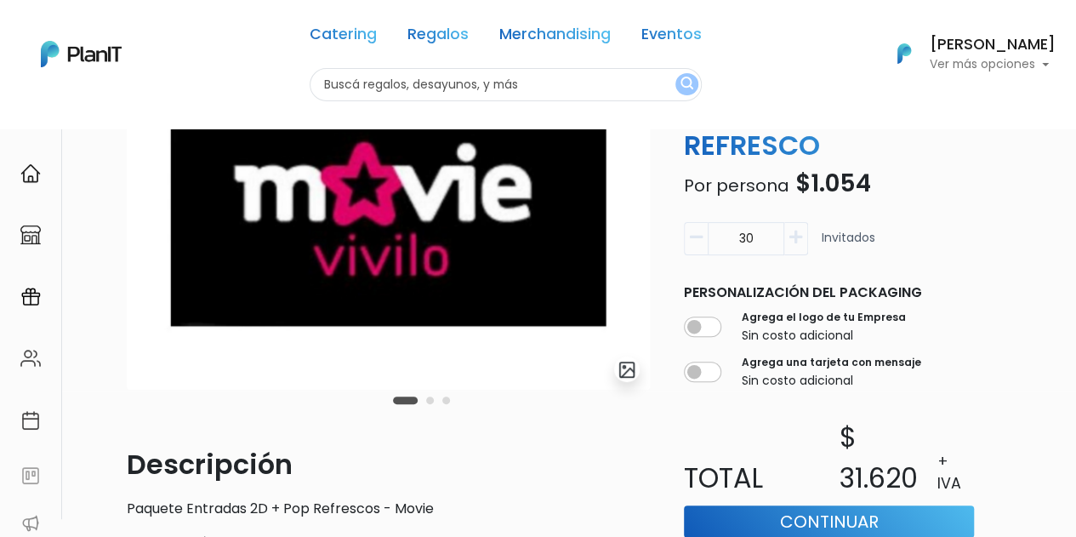
scroll to position [128, 0]
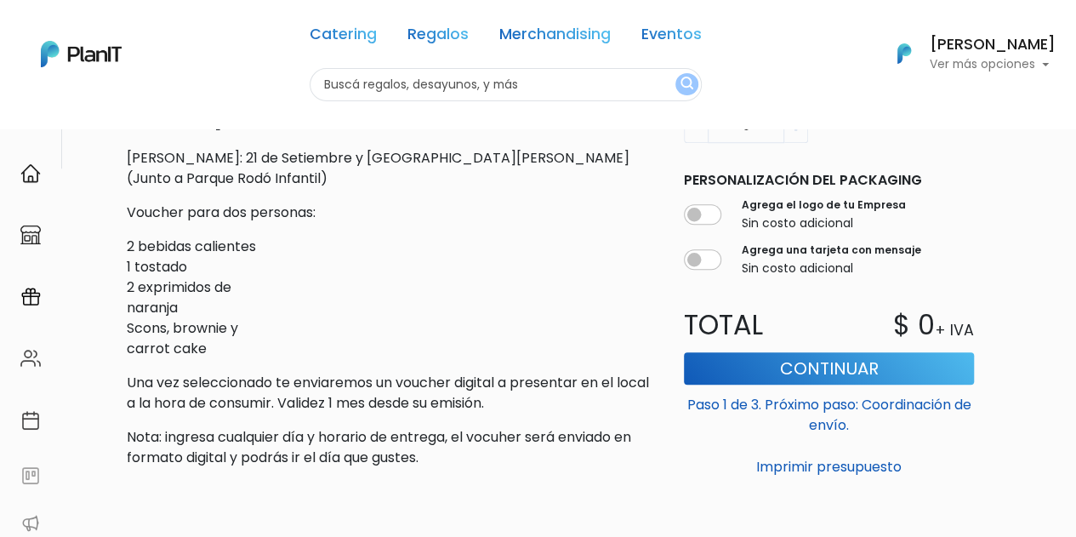
scroll to position [500, 0]
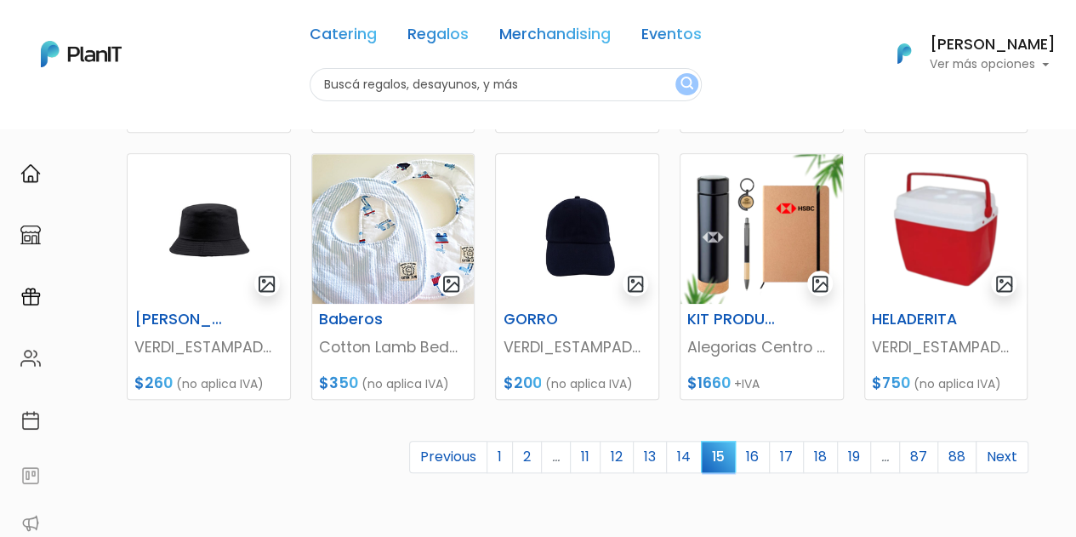
scroll to position [724, 0]
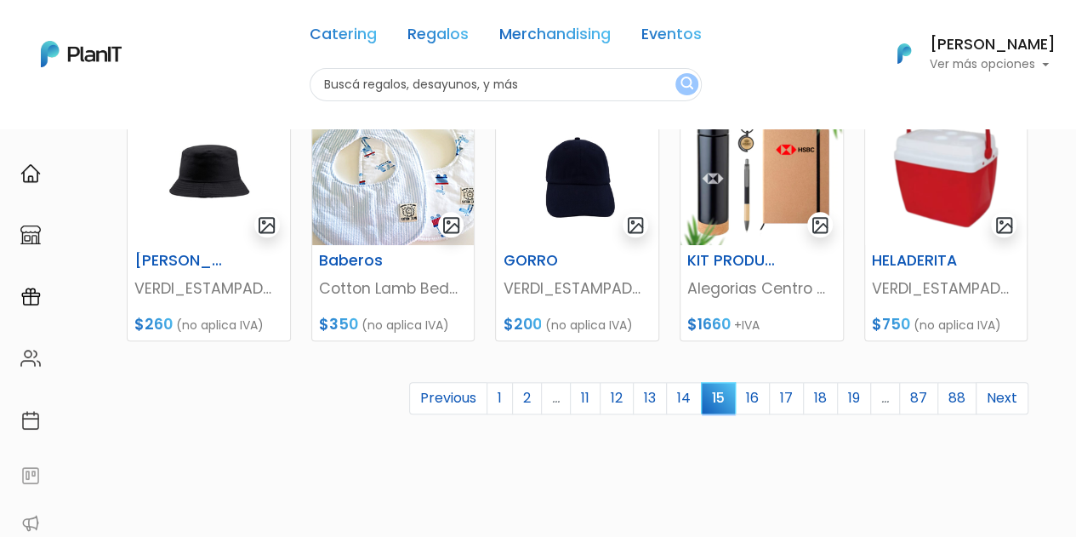
drag, startPoint x: 1082, startPoint y: 118, endPoint x: 1088, endPoint y: 393, distance: 274.9
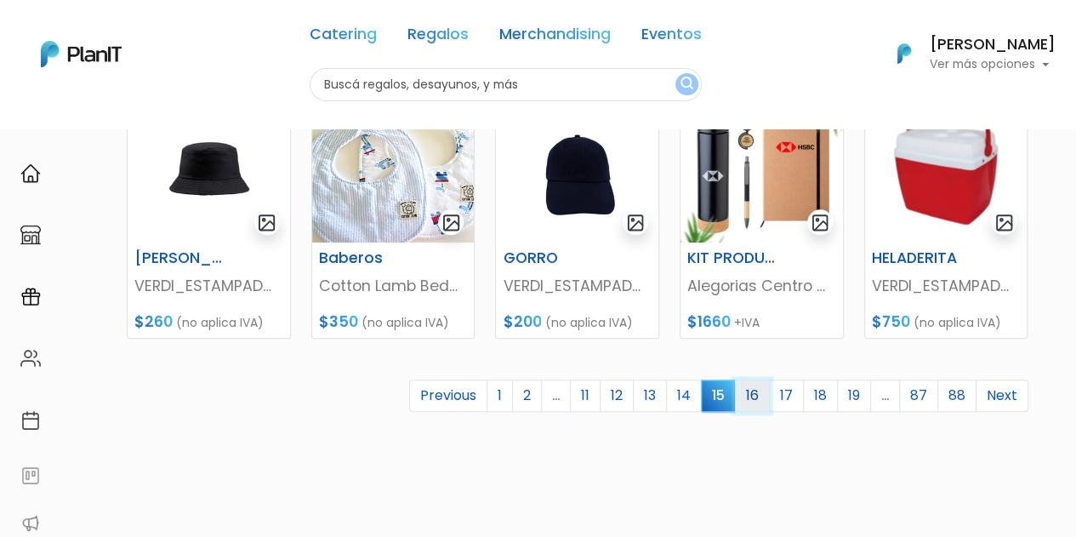
click at [759, 403] on link "16" at bounding box center [752, 395] width 35 height 32
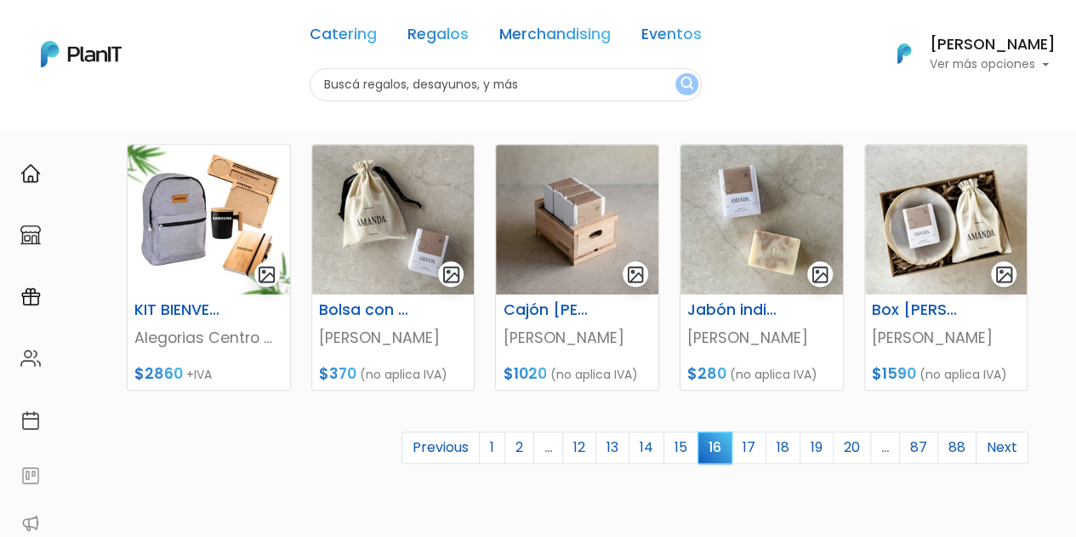
scroll to position [735, 0]
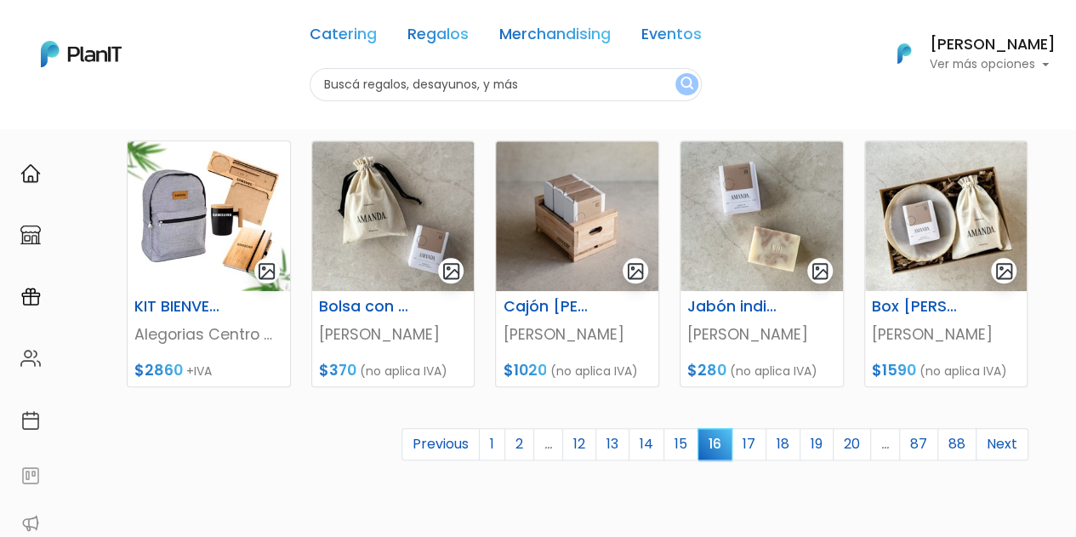
drag, startPoint x: 1083, startPoint y: 91, endPoint x: 1088, endPoint y: 349, distance: 257.8
click at [750, 439] on link "17" at bounding box center [749, 444] width 35 height 32
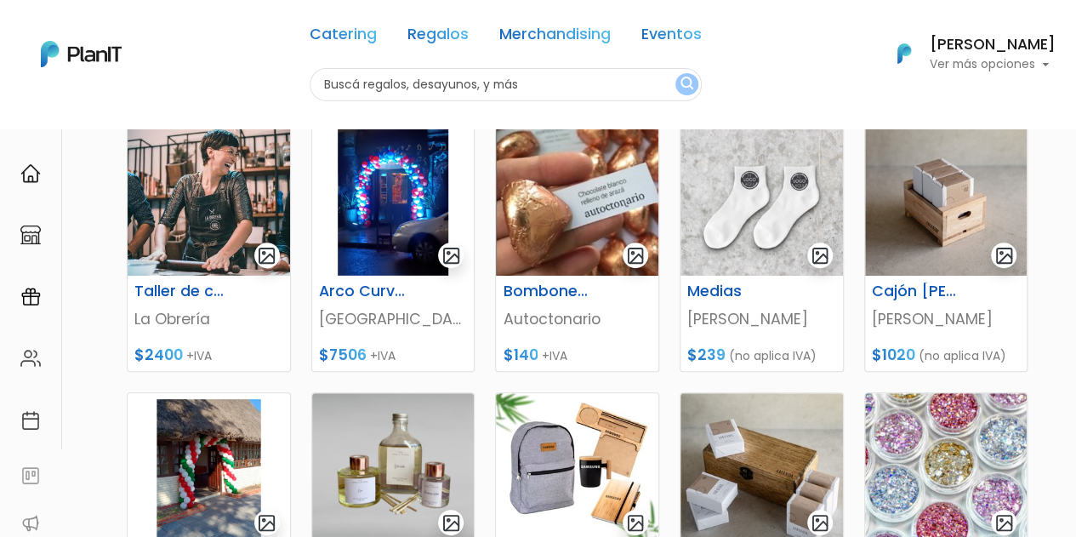
scroll to position [205, 0]
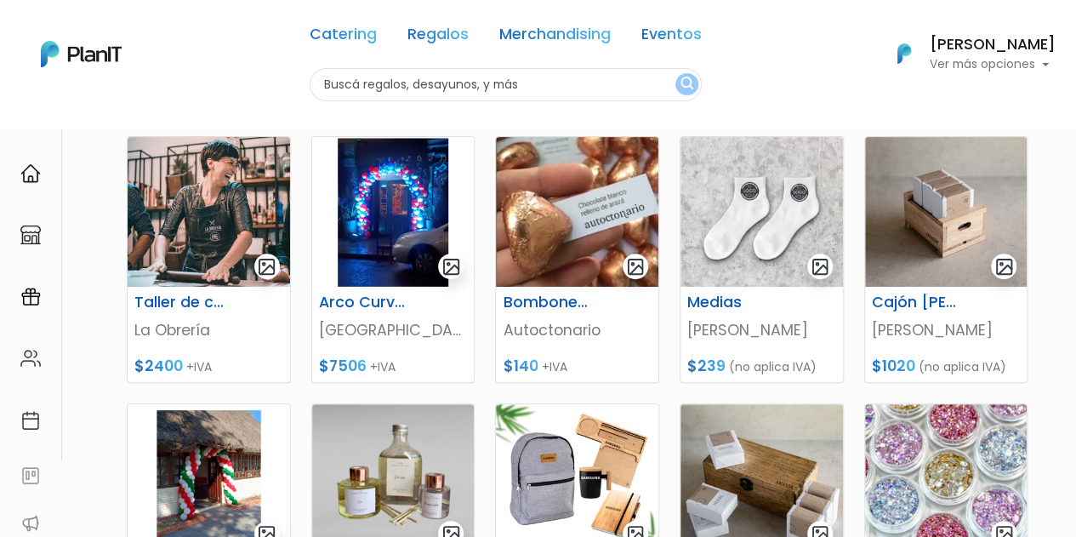
drag, startPoint x: 1086, startPoint y: 184, endPoint x: 1088, endPoint y: 256, distance: 72.4
click at [1075, 256] on html "Catering Regalos Merchandising Eventos Catering Regalos Merchandising Eventos C…" at bounding box center [538, 63] width 1076 height 537
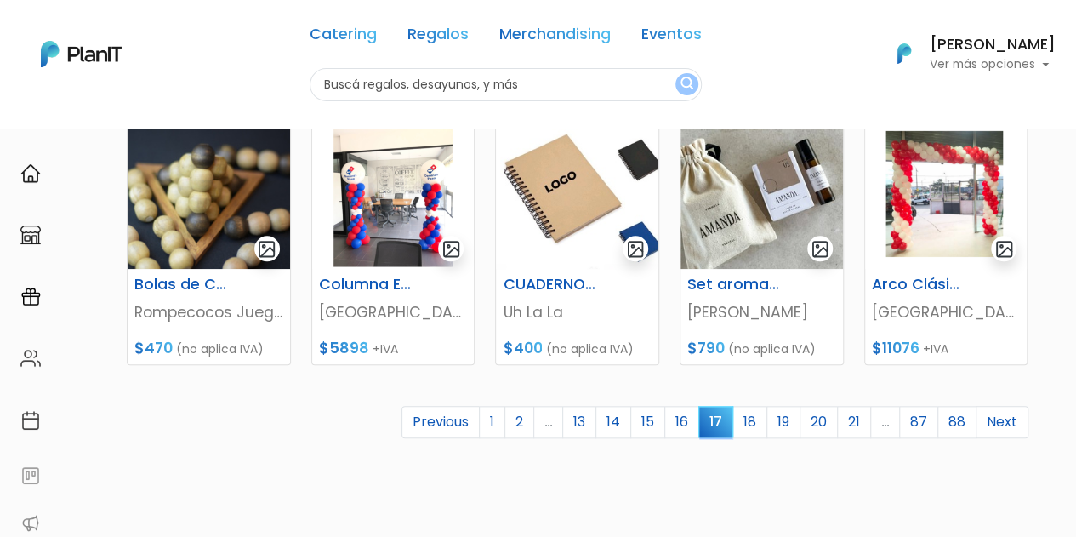
scroll to position [764, 0]
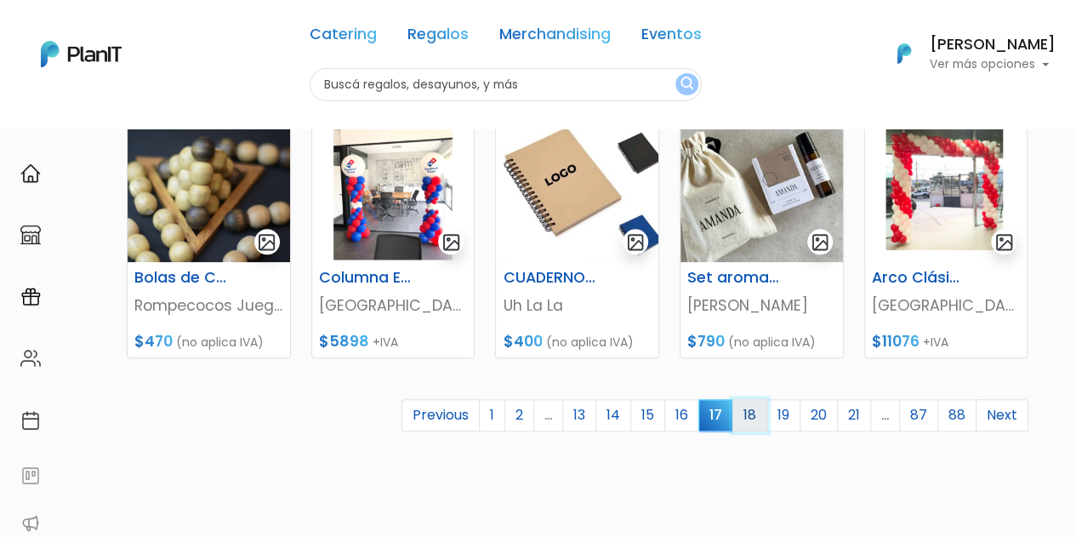
click at [760, 425] on link "18" at bounding box center [750, 415] width 35 height 32
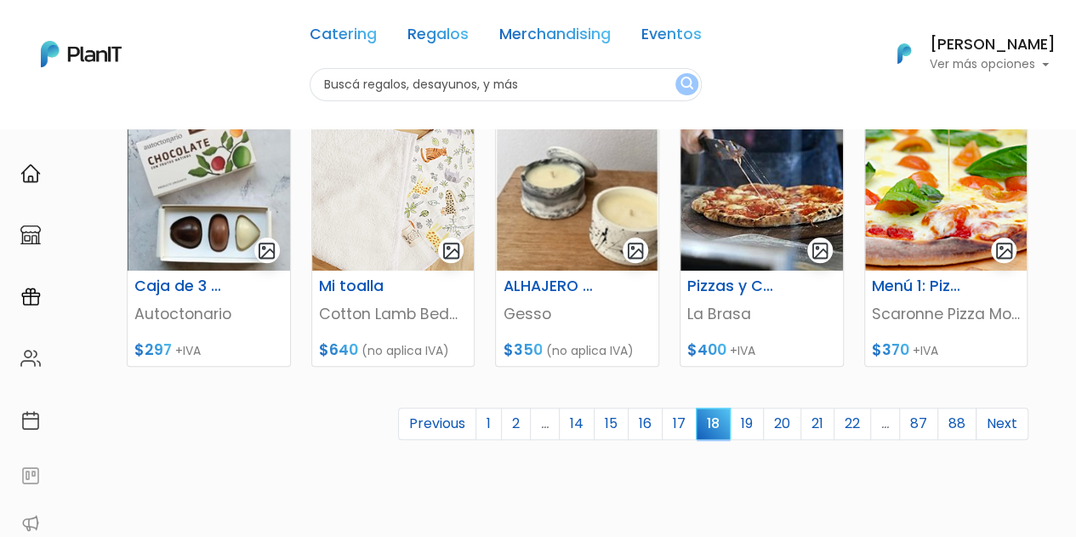
scroll to position [761, 0]
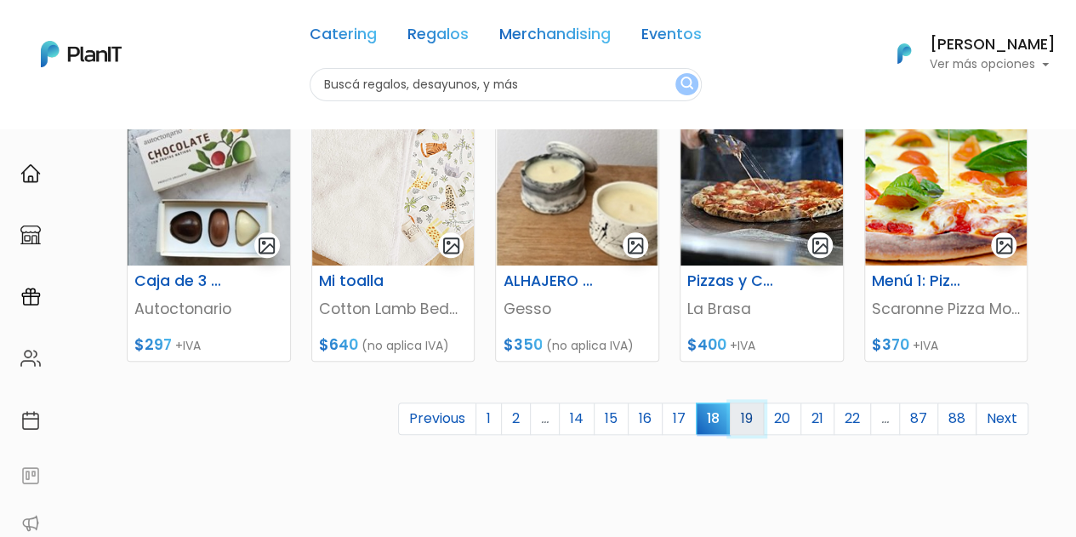
click at [750, 413] on link "19" at bounding box center [747, 418] width 34 height 32
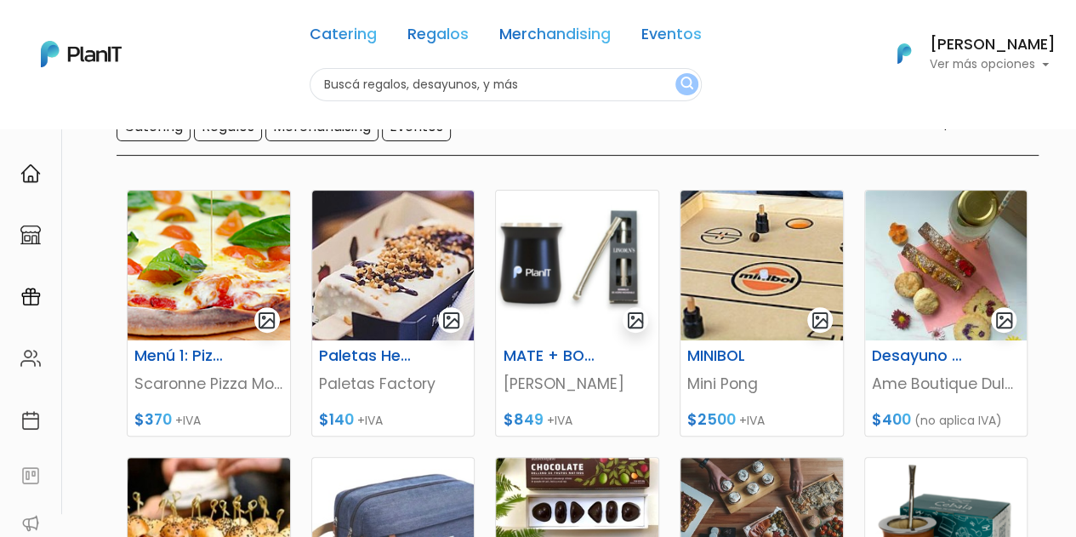
scroll to position [158, 0]
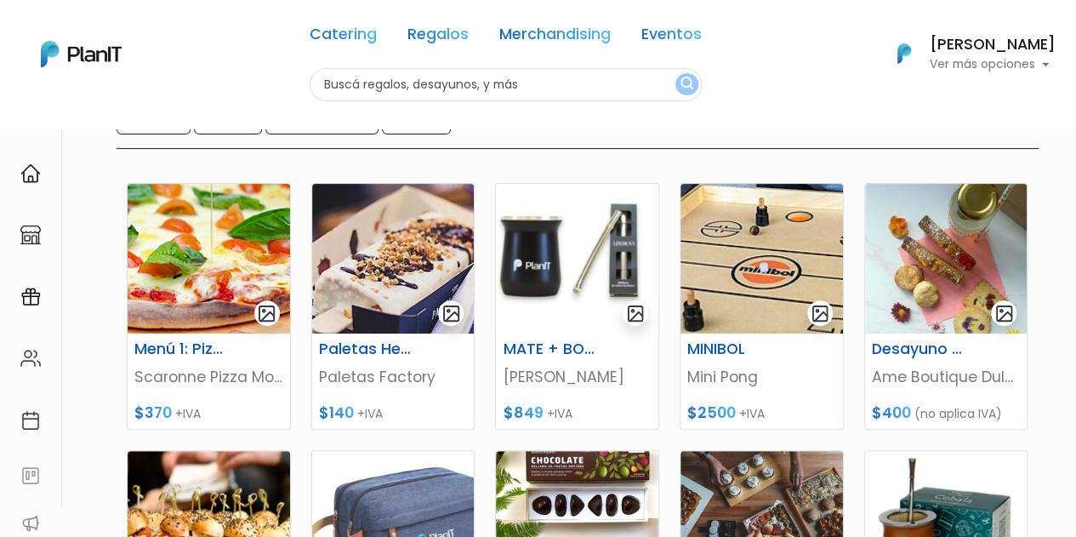
click at [1075, 195] on html "Catering Regalos Merchandising Eventos Catering Regalos Merchandising Eventos C…" at bounding box center [538, 110] width 1076 height 537
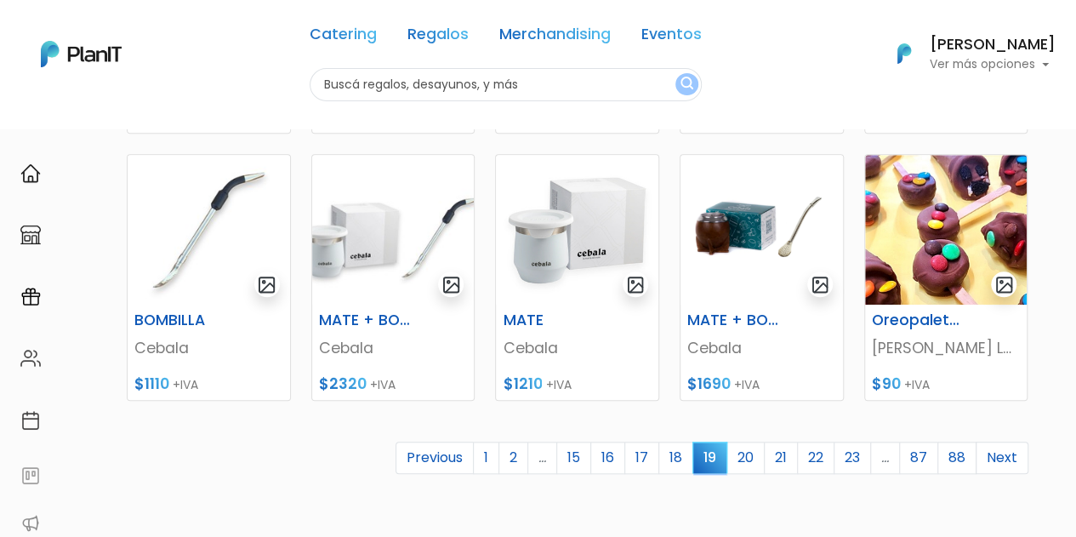
scroll to position [783, 0]
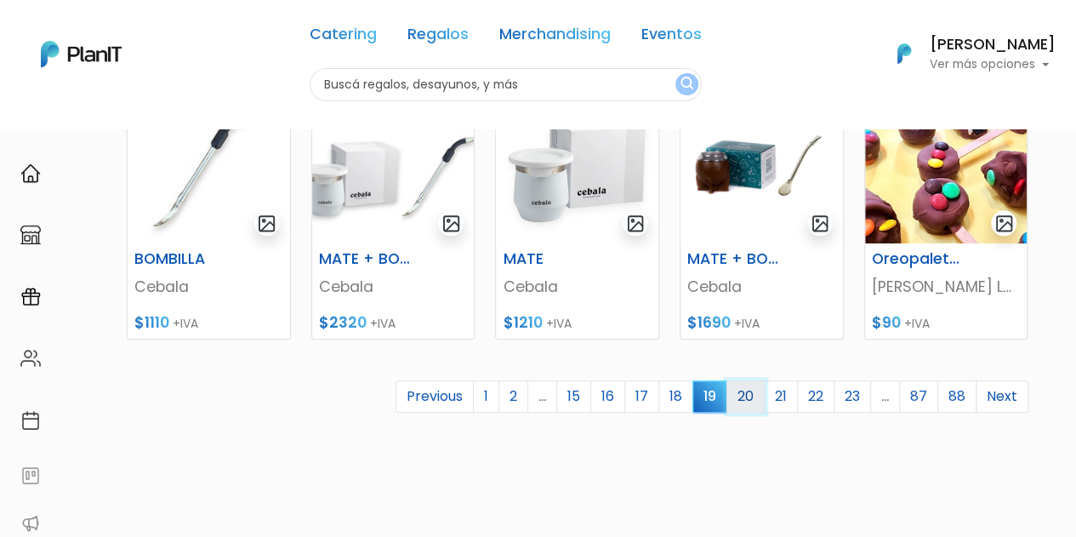
click at [750, 389] on link "20" at bounding box center [746, 396] width 38 height 32
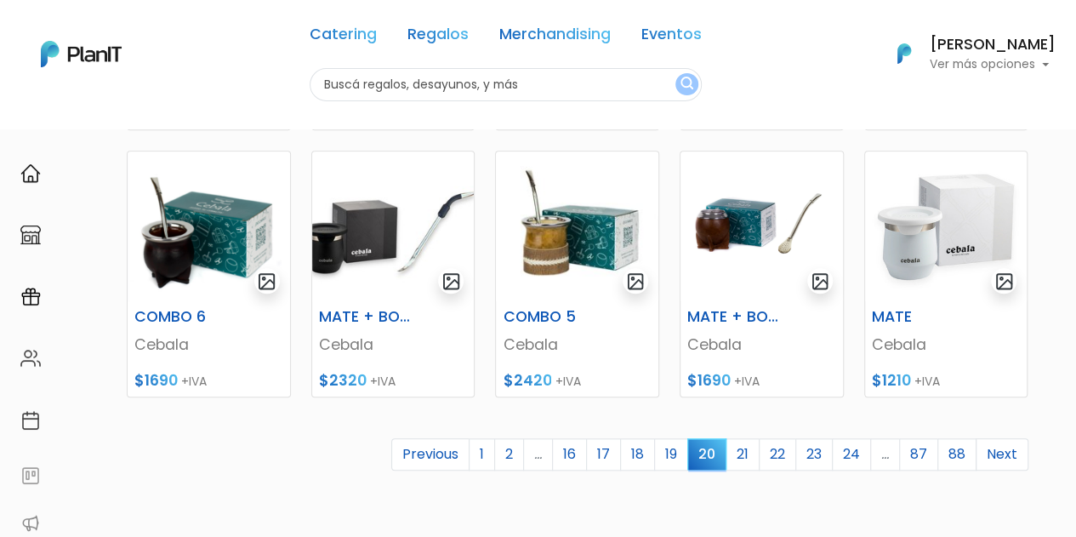
scroll to position [730, 0]
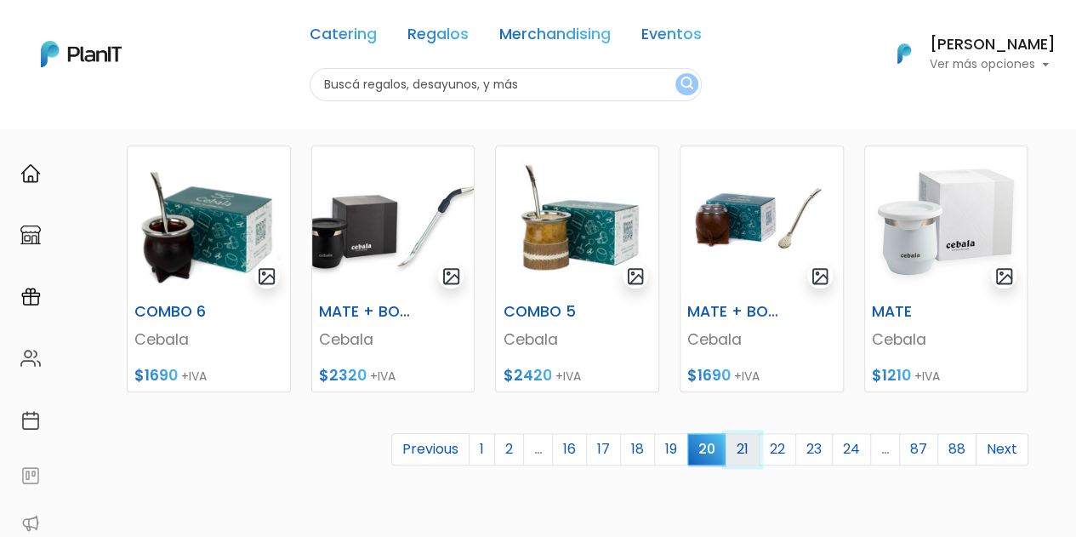
click at [750, 455] on link "21" at bounding box center [743, 449] width 34 height 32
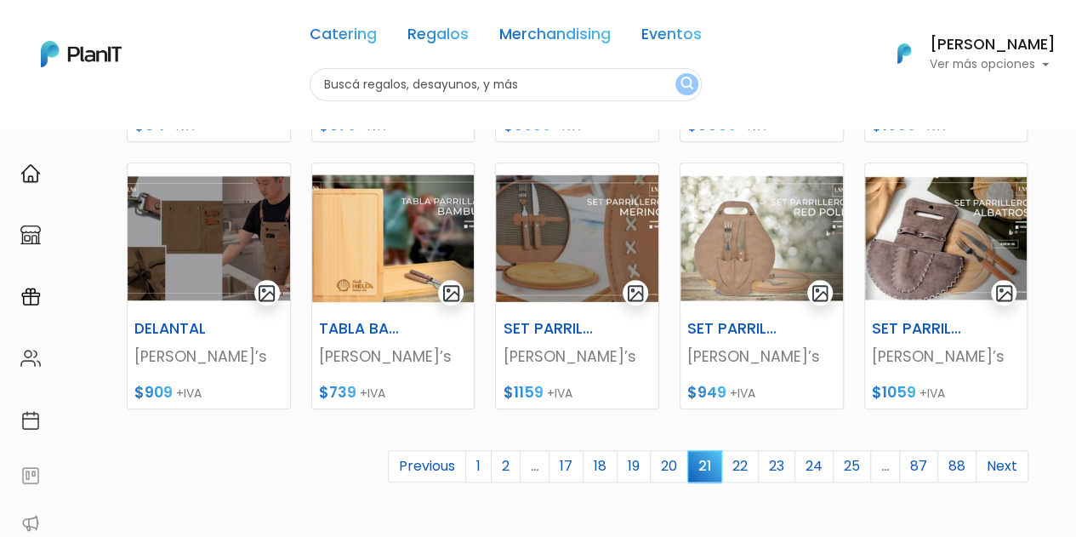
scroll to position [716, 0]
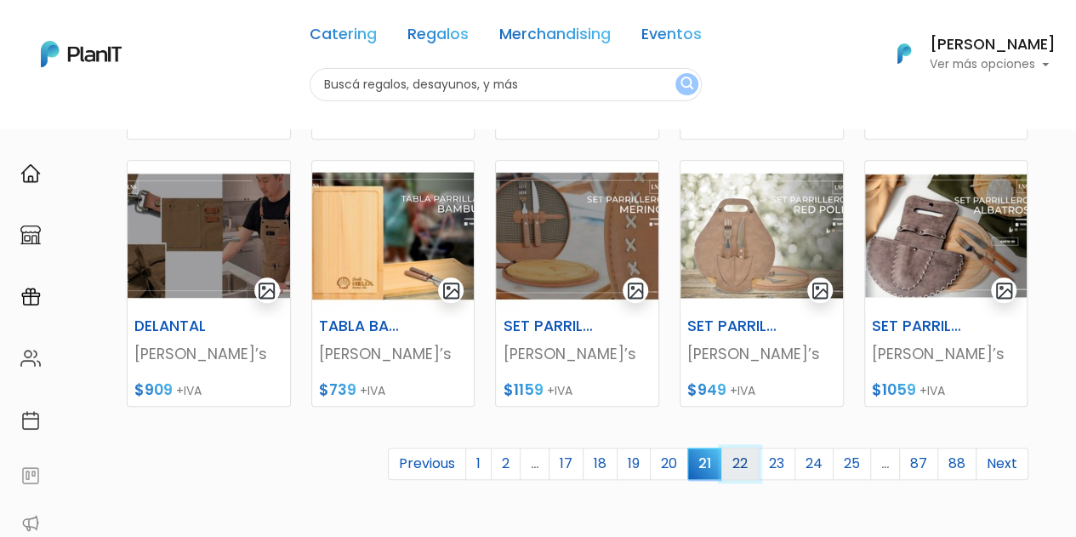
click at [739, 464] on link "22" at bounding box center [739, 464] width 37 height 32
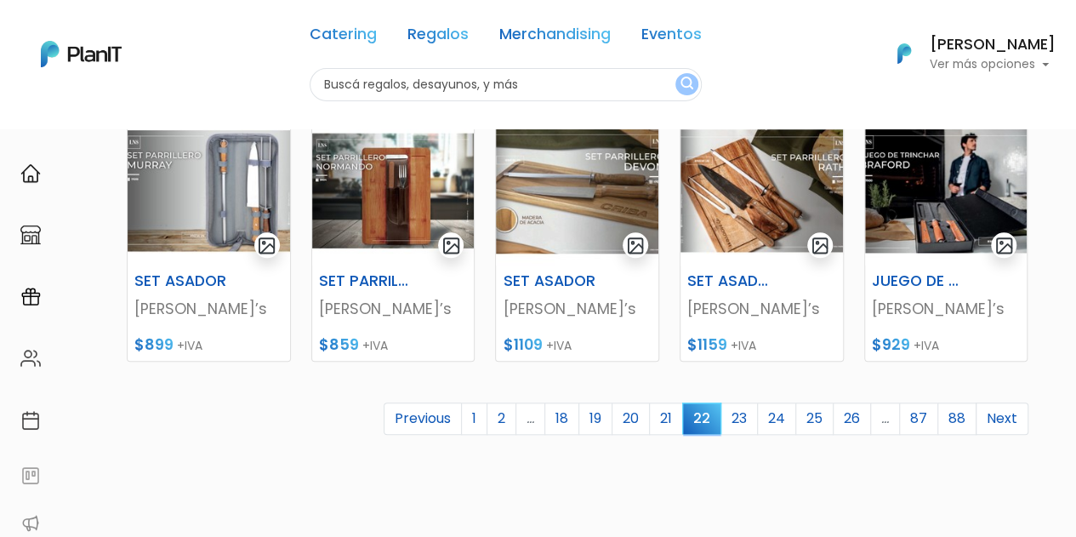
scroll to position [766, 0]
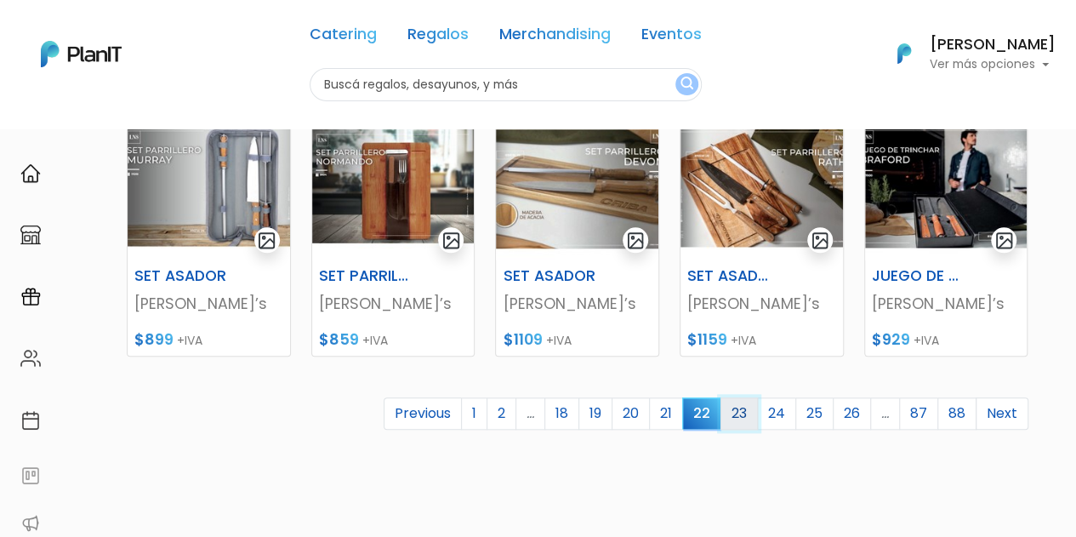
click at [745, 416] on link "23" at bounding box center [739, 413] width 37 height 32
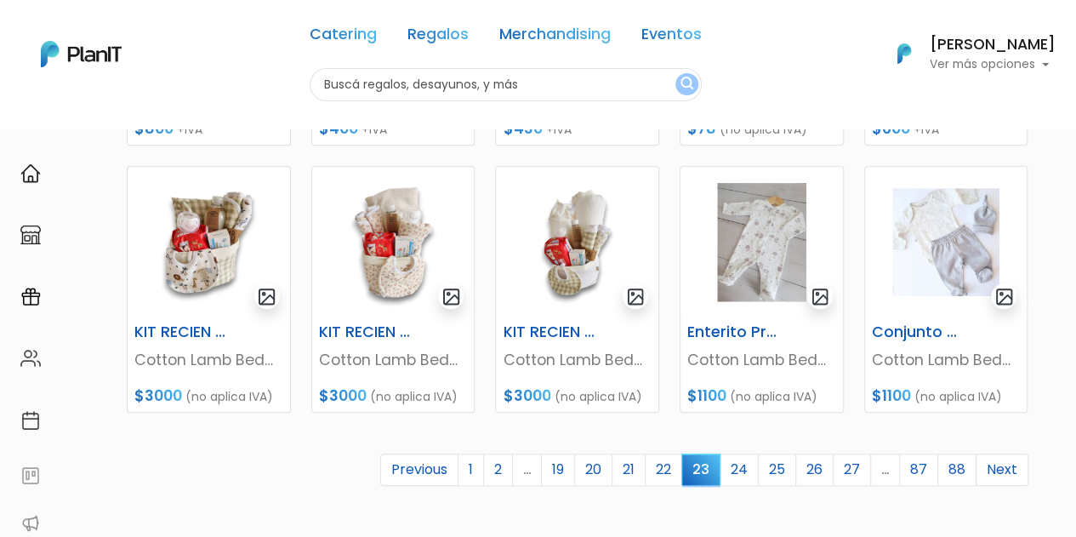
scroll to position [713, 0]
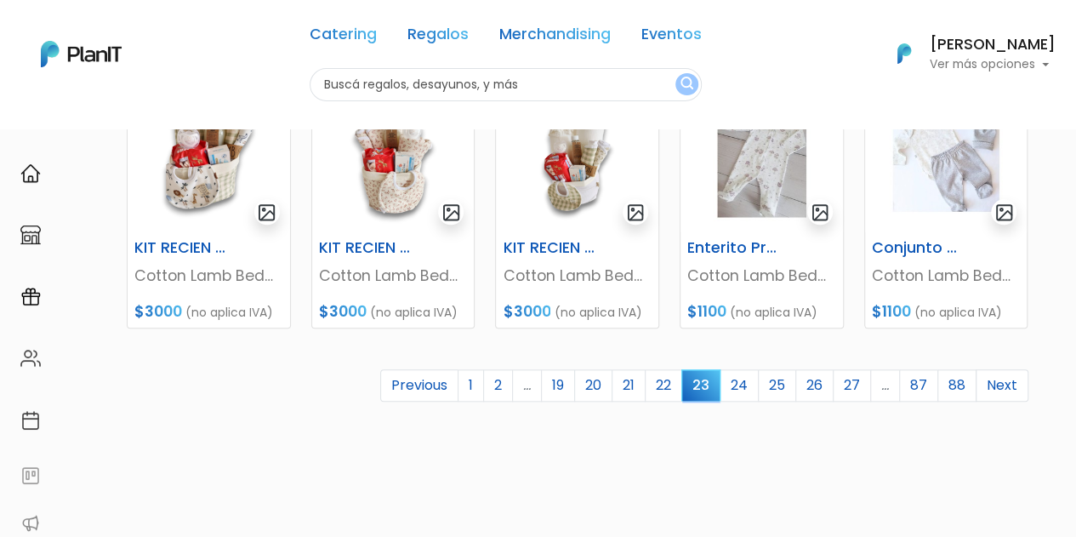
drag, startPoint x: 1081, startPoint y: 166, endPoint x: 1086, endPoint y: 445, distance: 279.1
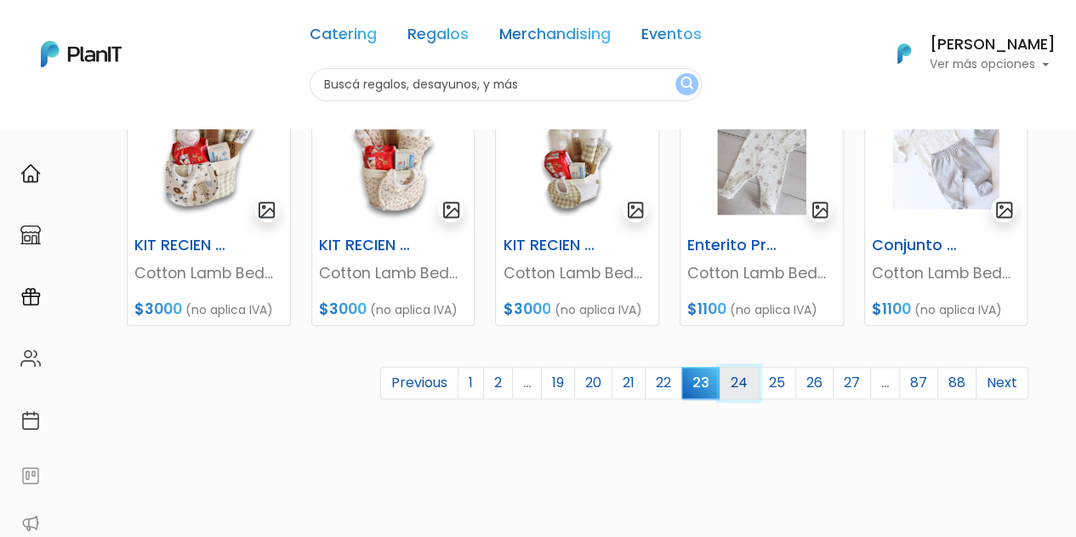
click at [750, 379] on link "24" at bounding box center [739, 383] width 39 height 32
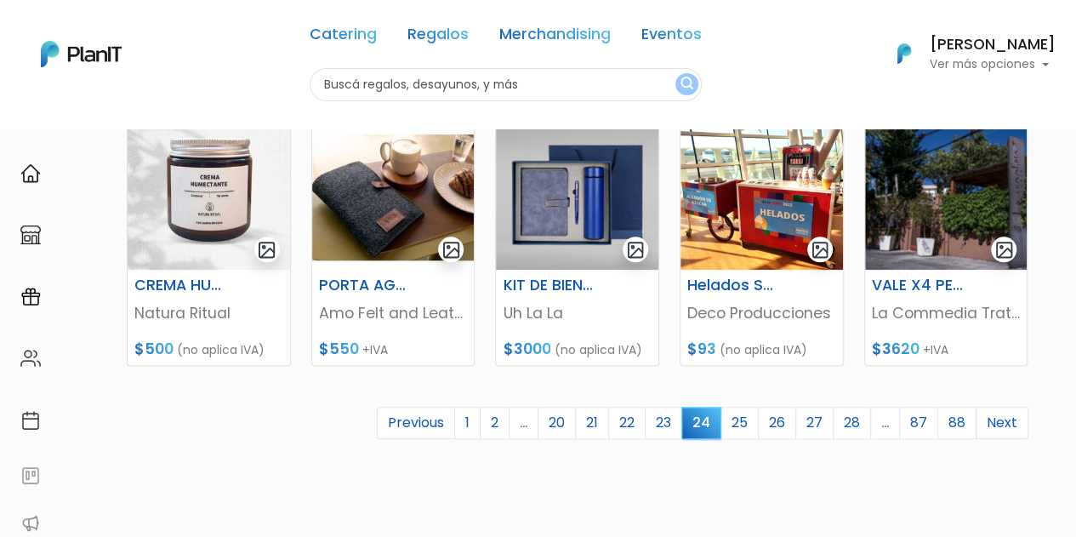
scroll to position [761, 0]
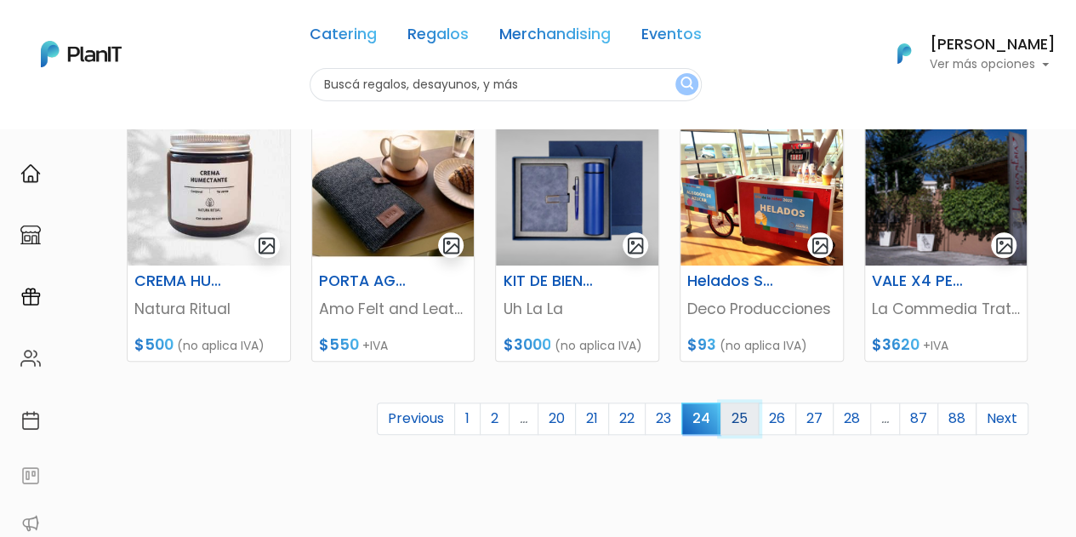
click at [748, 421] on link "25" at bounding box center [740, 418] width 38 height 32
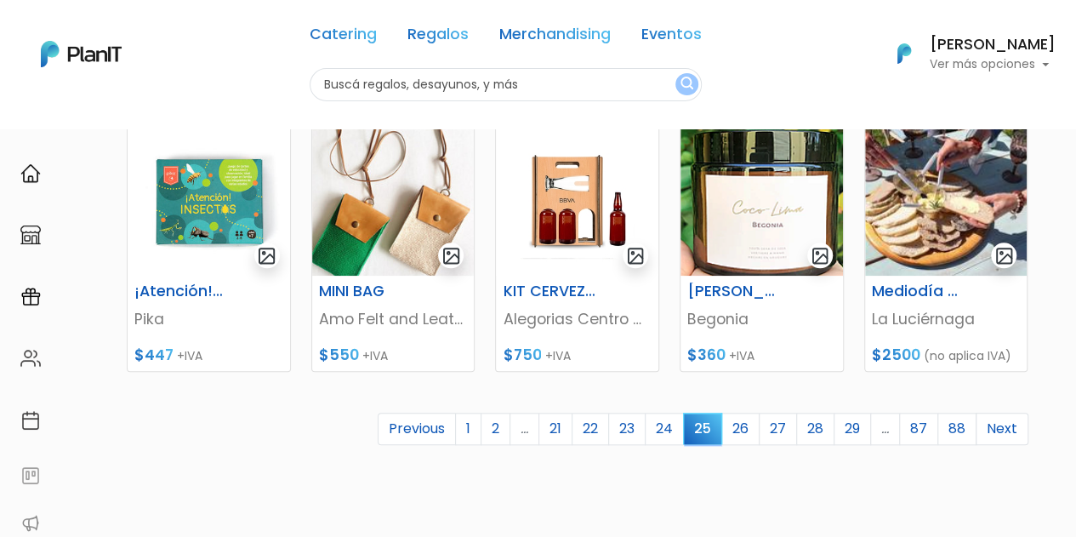
scroll to position [754, 0]
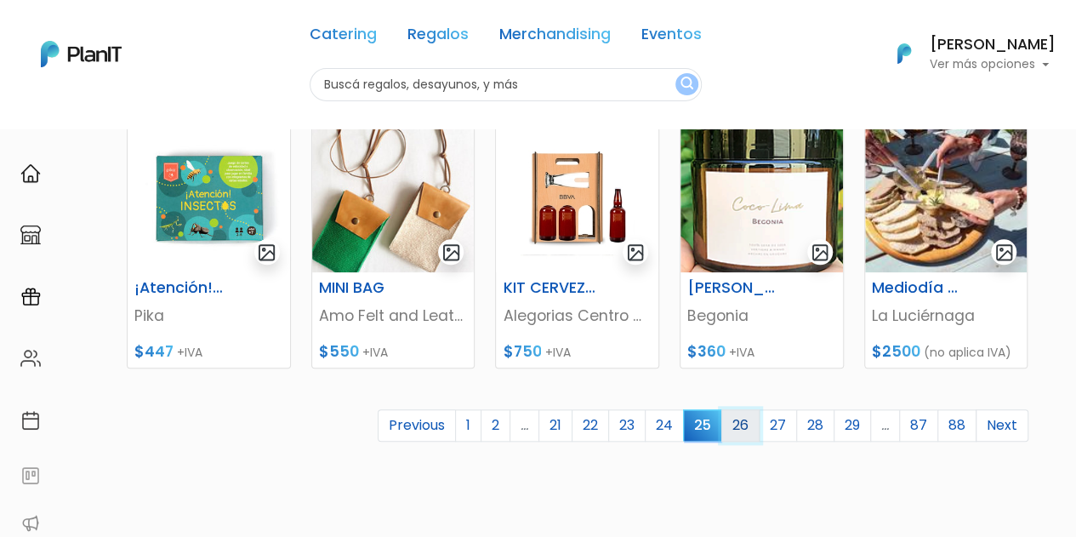
click at [754, 422] on link "26" at bounding box center [740, 425] width 38 height 32
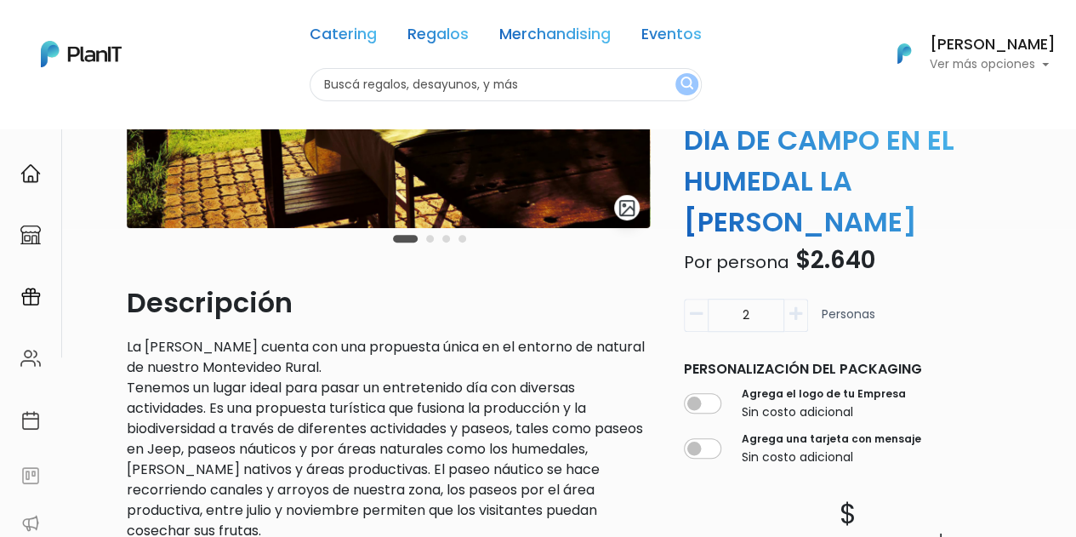
scroll to position [315, 0]
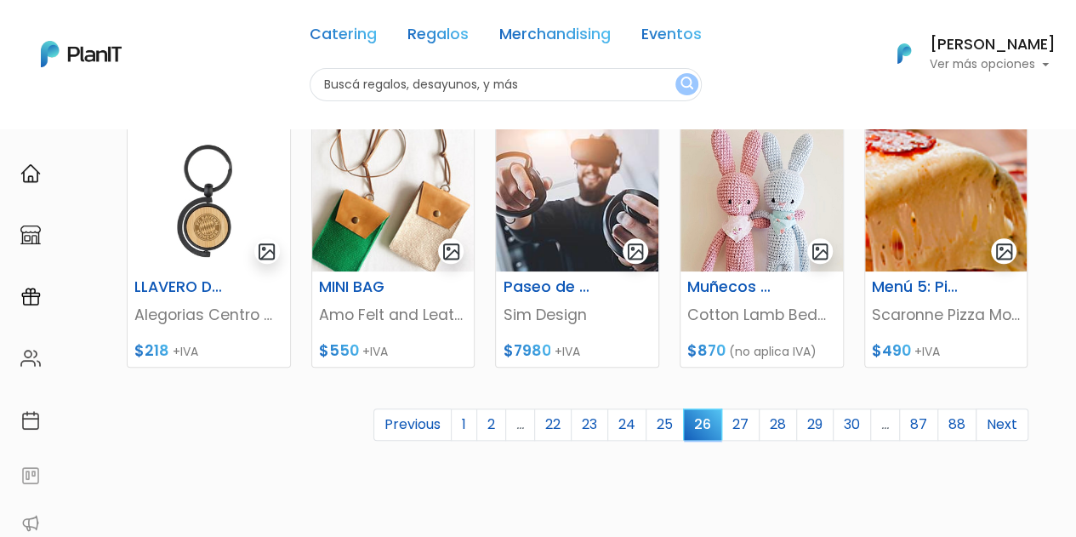
scroll to position [766, 0]
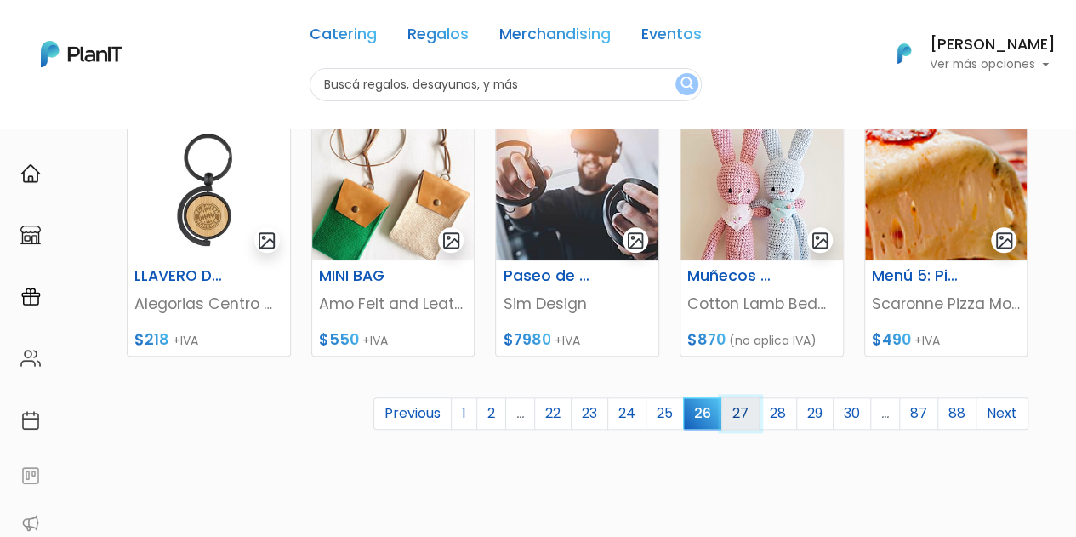
click at [744, 413] on link "27" at bounding box center [740, 413] width 38 height 32
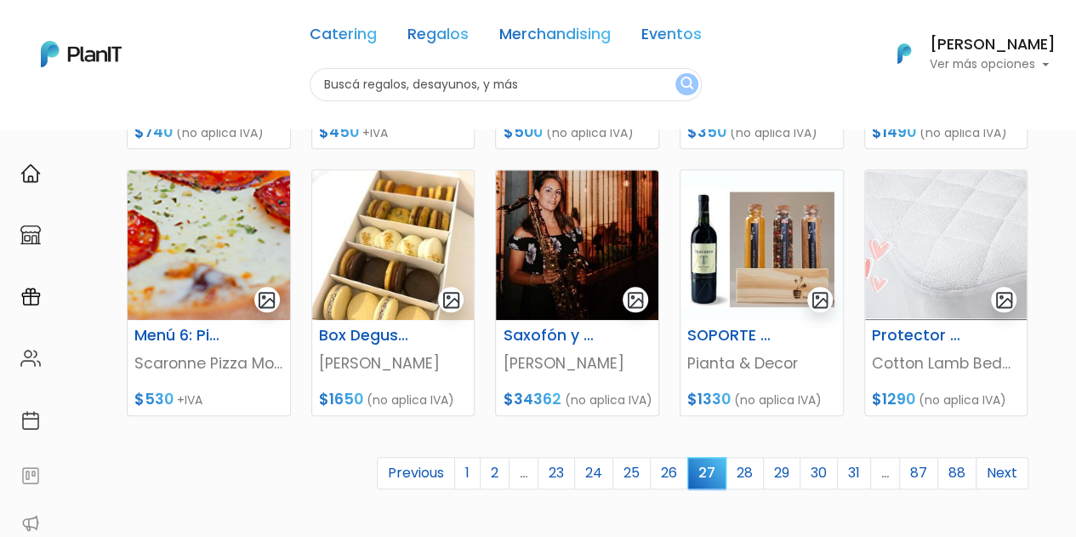
scroll to position [719, 0]
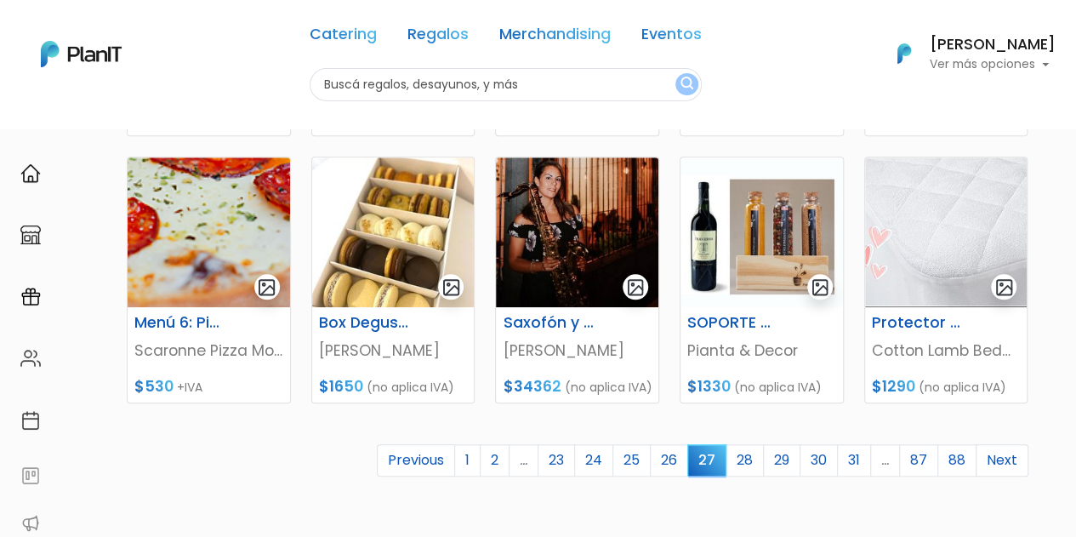
drag, startPoint x: 1082, startPoint y: 123, endPoint x: 1088, endPoint y: 375, distance: 251.9
click at [744, 458] on link "28" at bounding box center [745, 460] width 38 height 32
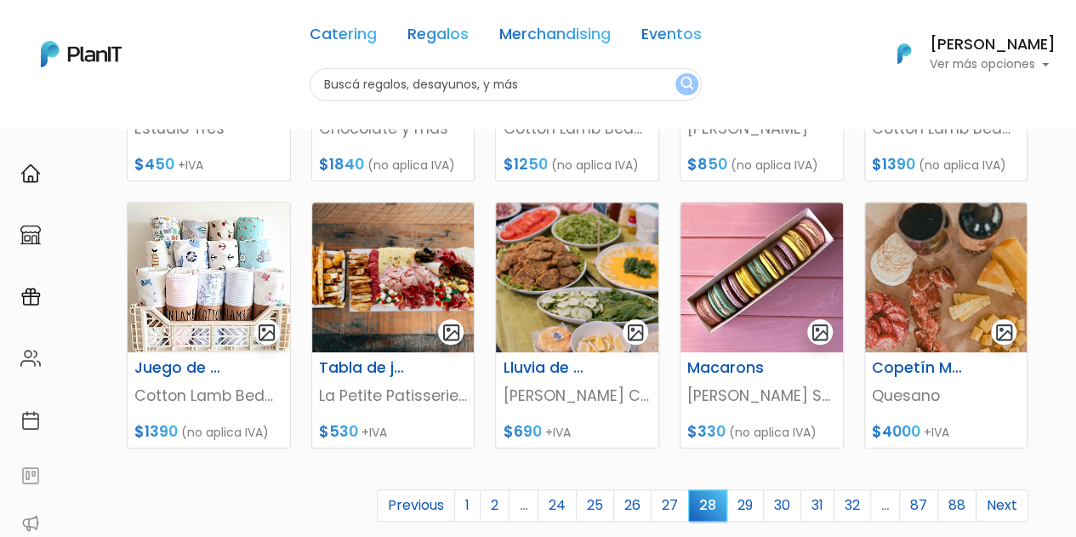
scroll to position [679, 0]
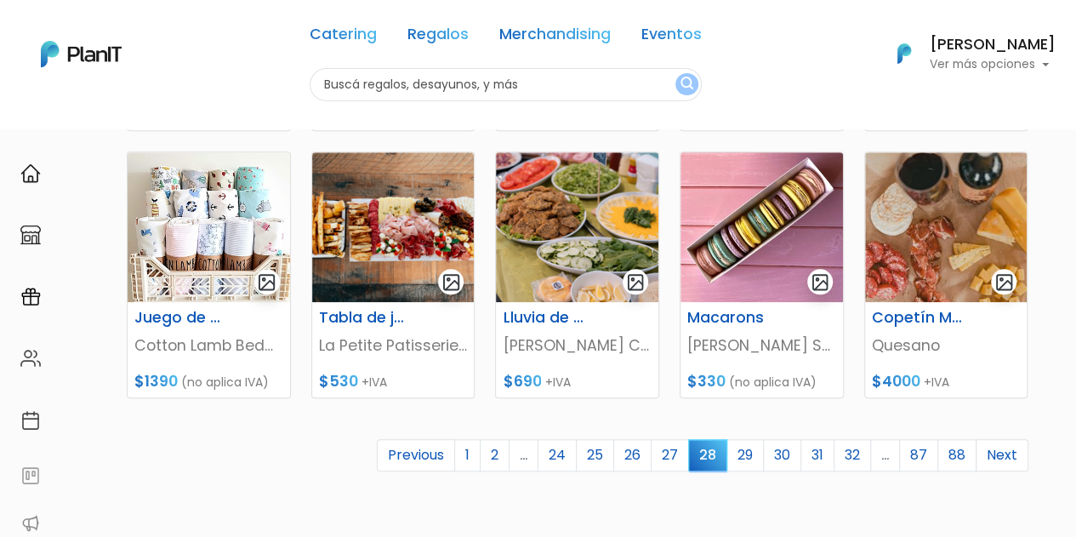
drag, startPoint x: 1086, startPoint y: 106, endPoint x: 1081, endPoint y: 362, distance: 255.3
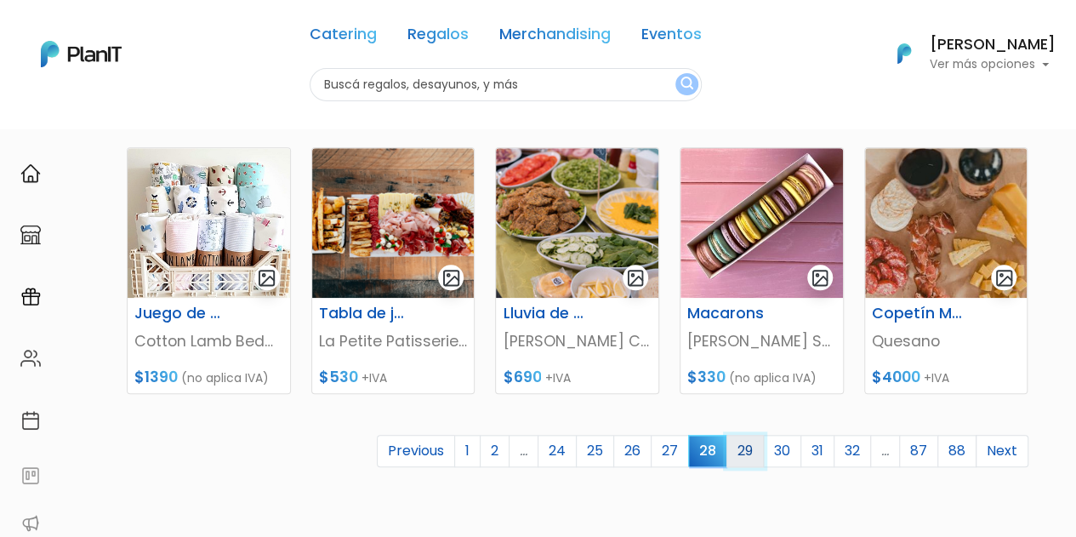
click at [750, 447] on link "29" at bounding box center [745, 451] width 37 height 32
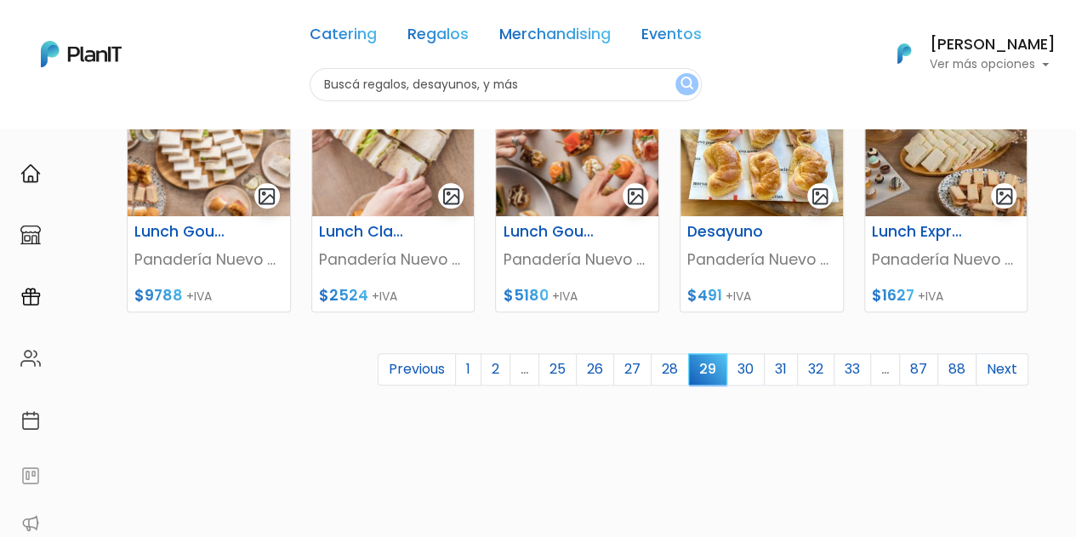
scroll to position [817, 0]
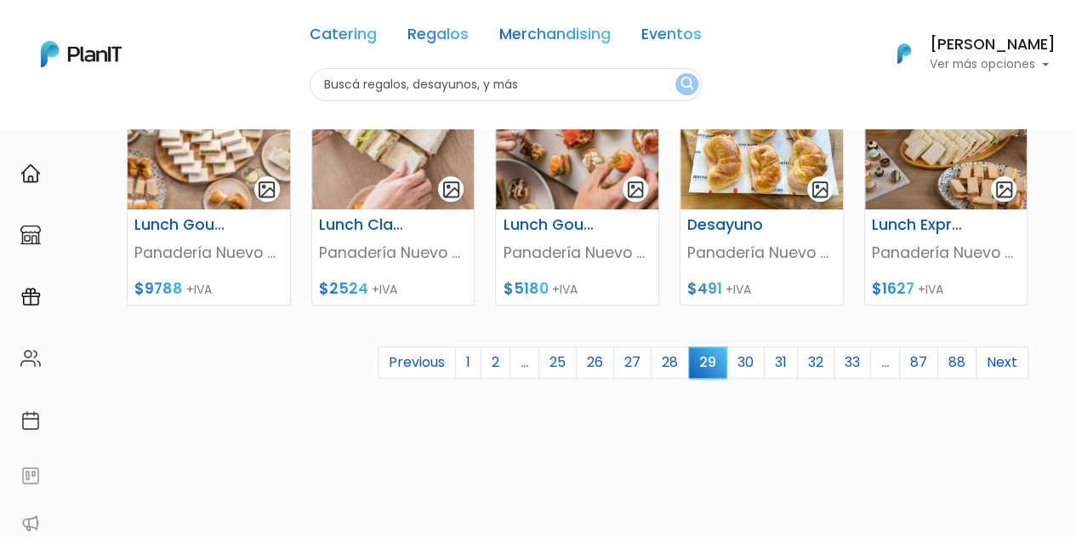
drag, startPoint x: 1081, startPoint y: 72, endPoint x: 1080, endPoint y: 358, distance: 285.9
click at [750, 365] on link "30" at bounding box center [746, 362] width 38 height 32
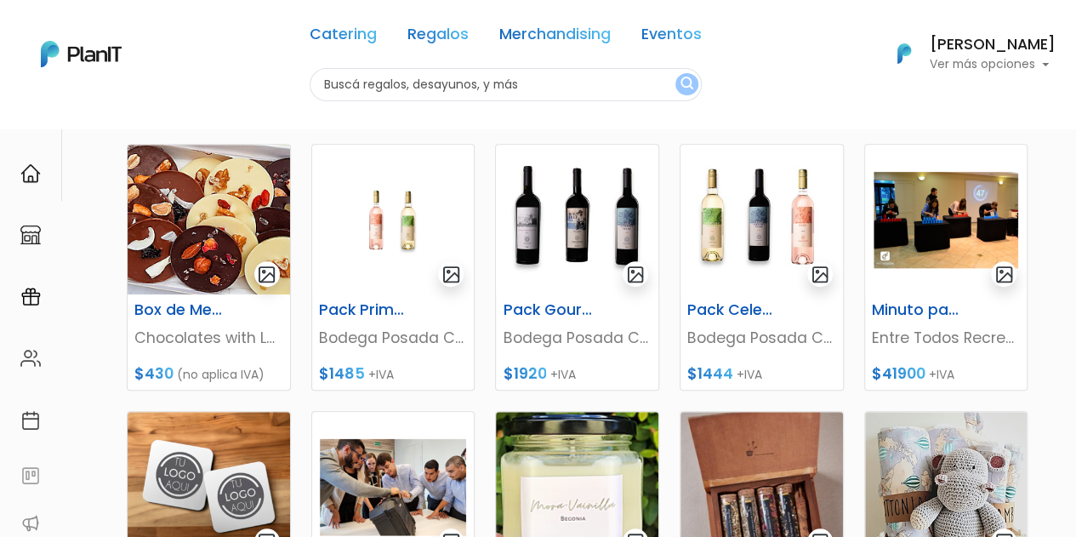
scroll to position [471, 0]
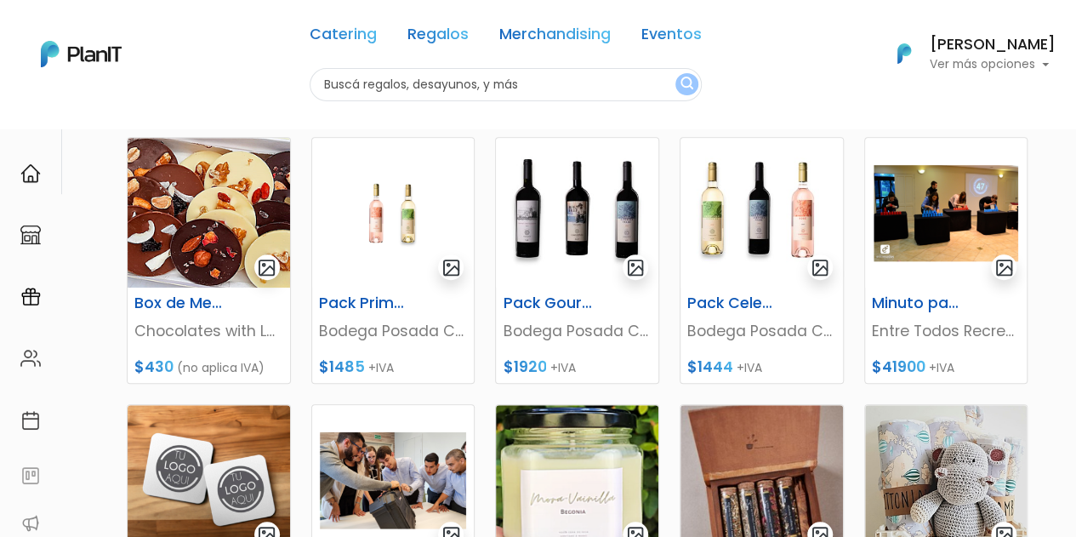
drag, startPoint x: 1082, startPoint y: 174, endPoint x: 1086, endPoint y: 339, distance: 165.1
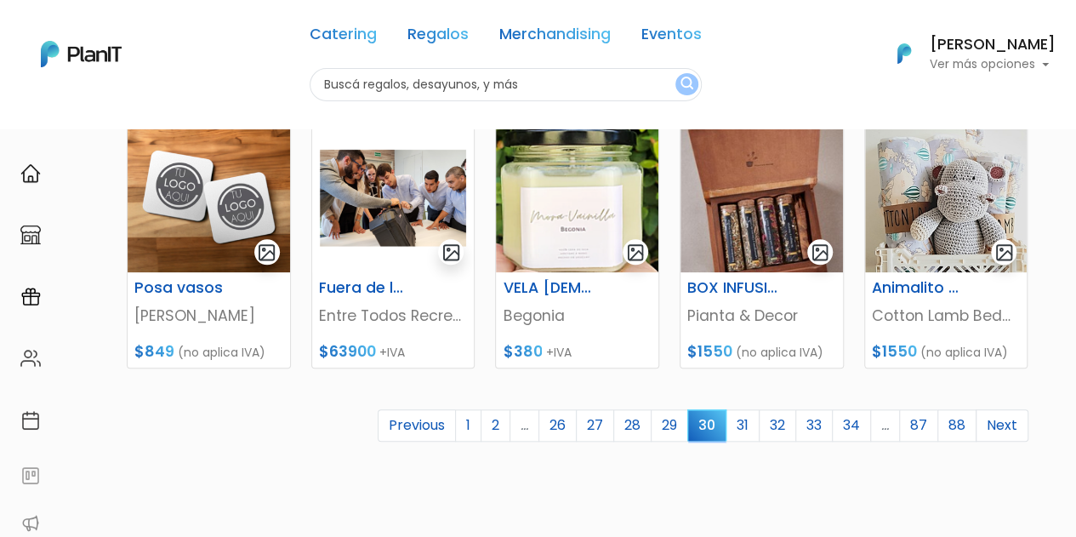
scroll to position [766, 0]
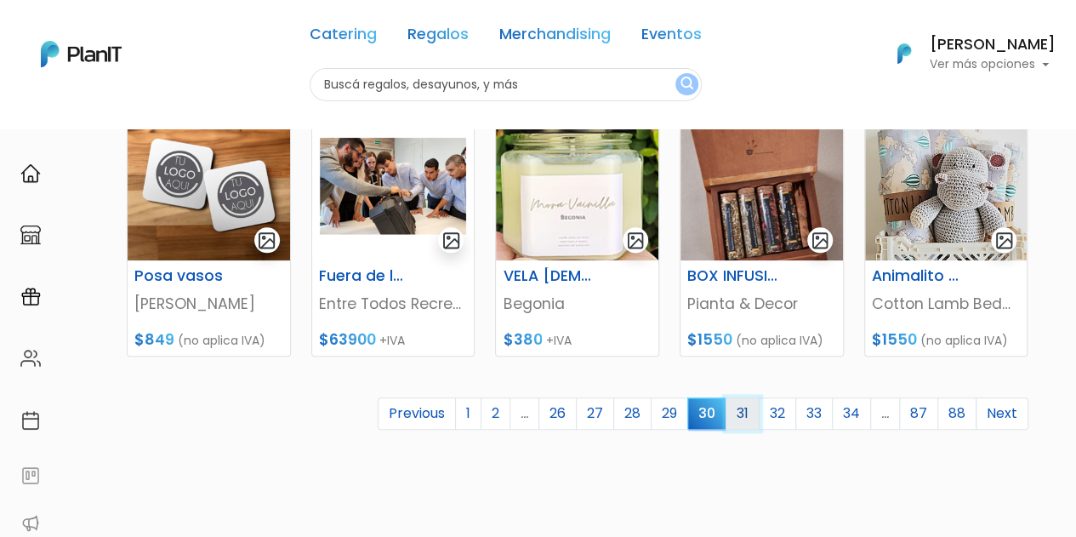
click at [749, 413] on link "31" at bounding box center [743, 413] width 34 height 32
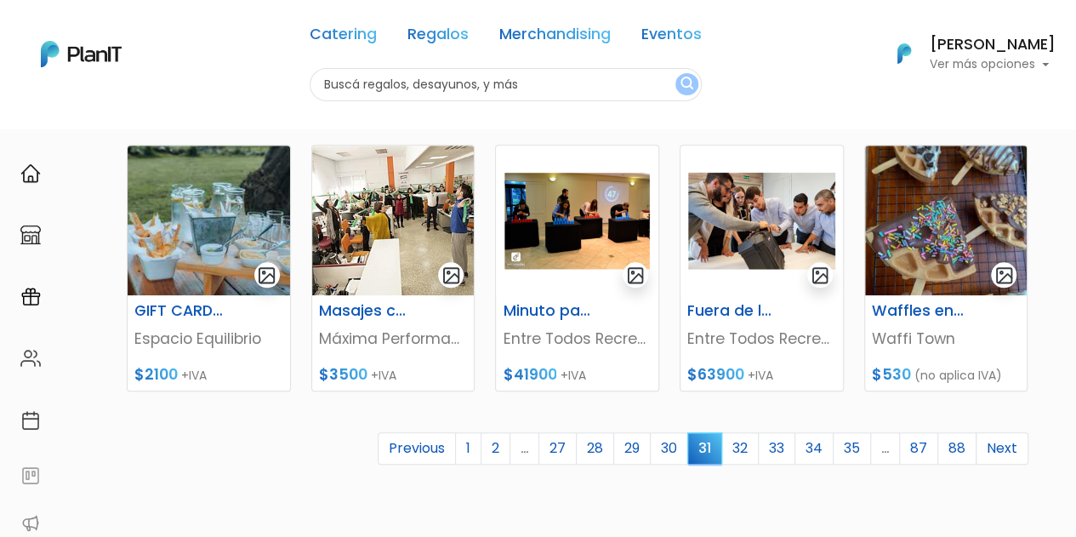
scroll to position [734, 0]
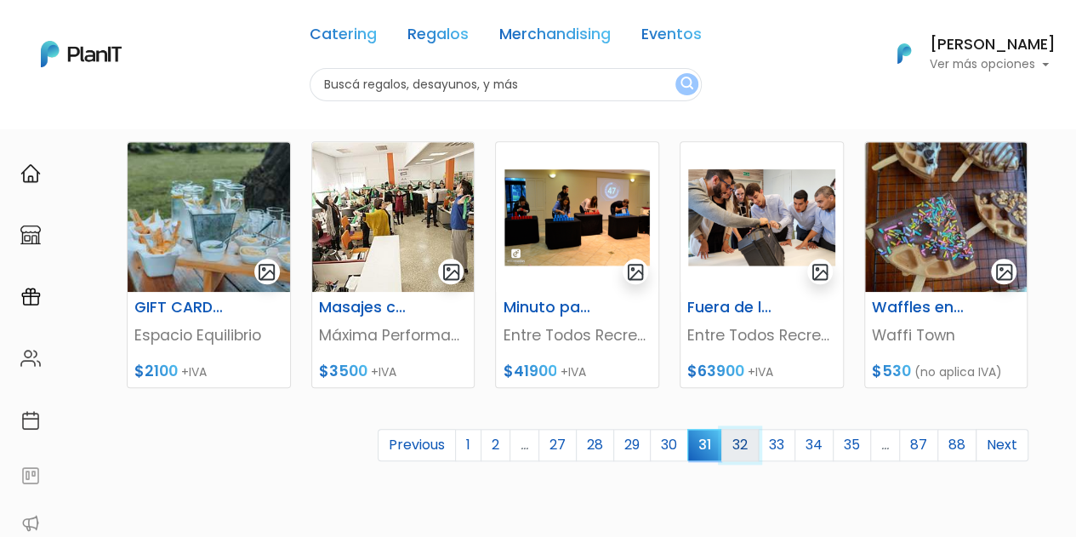
click at [744, 442] on link "32" at bounding box center [739, 445] width 37 height 32
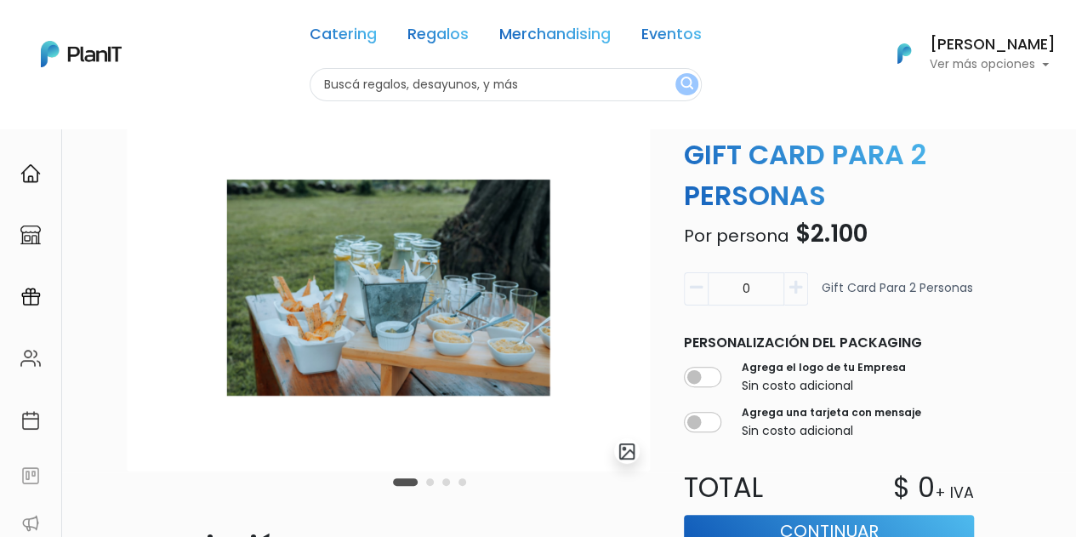
scroll to position [61, 0]
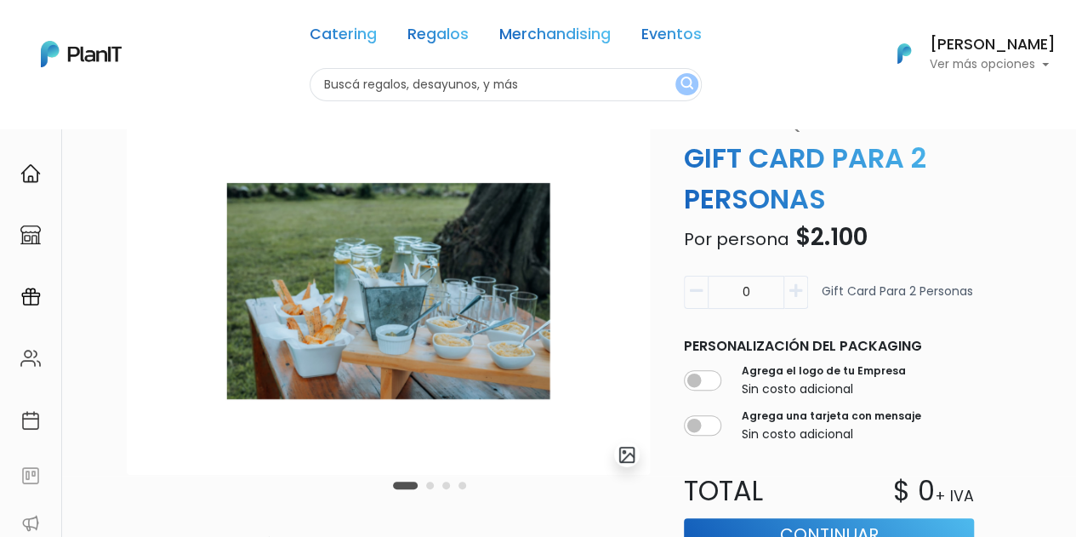
drag, startPoint x: 539, startPoint y: 300, endPoint x: 362, endPoint y: 316, distance: 178.5
click at [362, 316] on img at bounding box center [388, 291] width 523 height 368
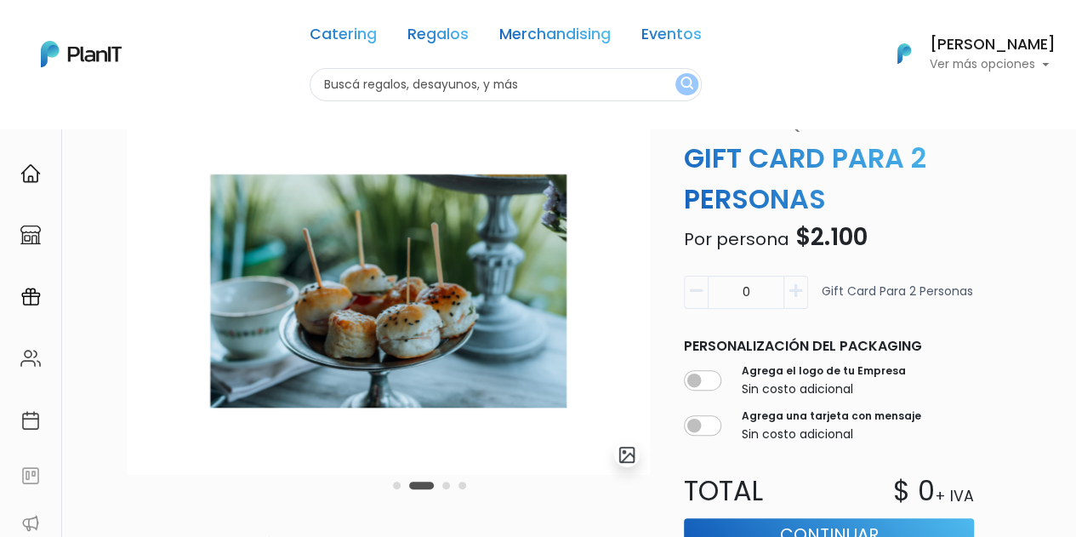
drag, startPoint x: 508, startPoint y: 328, endPoint x: 293, endPoint y: 324, distance: 215.3
click at [293, 324] on img at bounding box center [388, 291] width 523 height 368
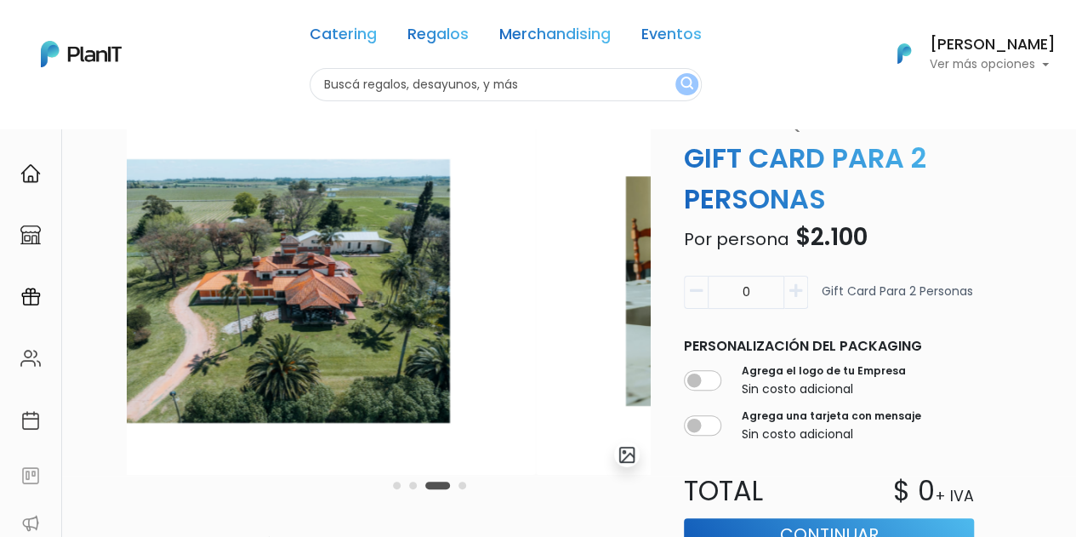
drag, startPoint x: 493, startPoint y: 330, endPoint x: 314, endPoint y: 316, distance: 180.1
click at [314, 316] on img at bounding box center [274, 291] width 523 height 368
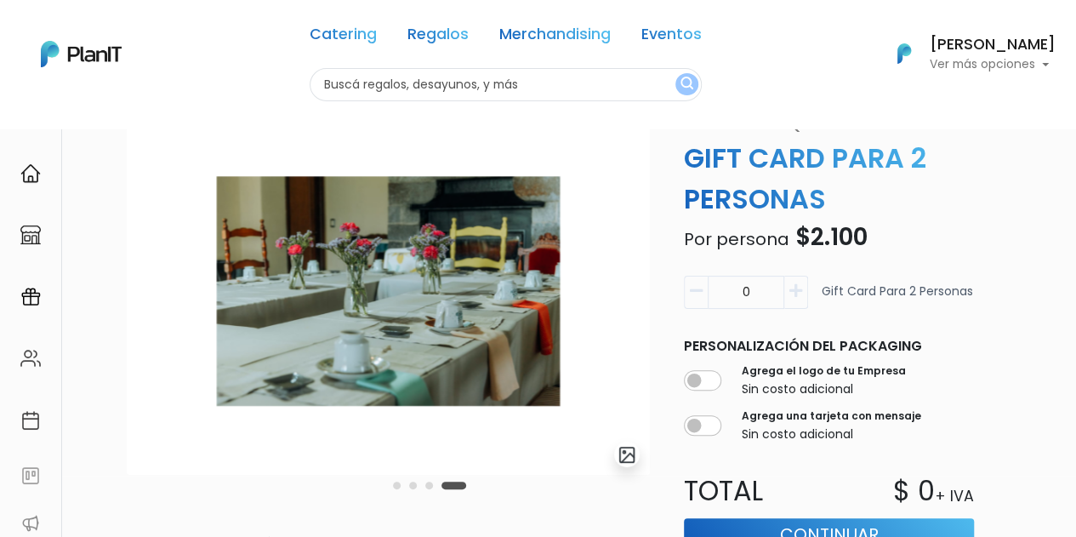
drag, startPoint x: 492, startPoint y: 318, endPoint x: 254, endPoint y: 316, distance: 238.2
click at [254, 316] on img at bounding box center [388, 291] width 523 height 368
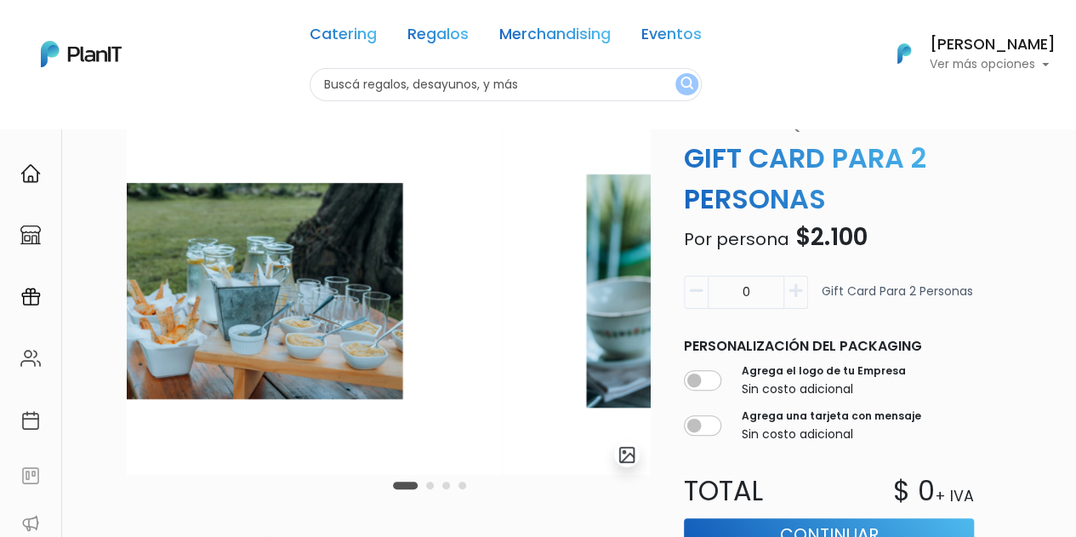
drag, startPoint x: 490, startPoint y: 328, endPoint x: 240, endPoint y: 322, distance: 250.2
click at [240, 322] on img at bounding box center [241, 291] width 523 height 368
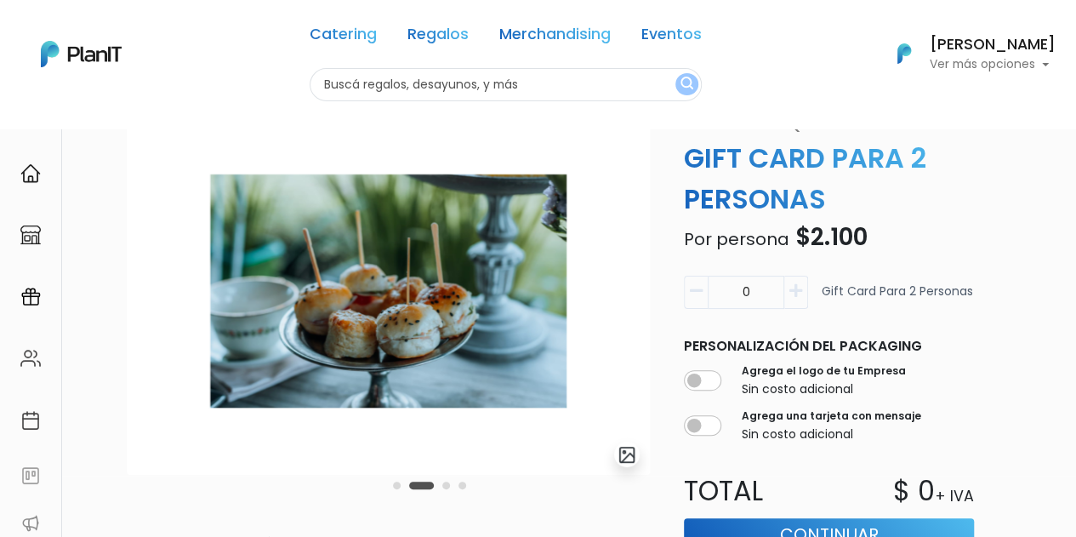
drag, startPoint x: 484, startPoint y: 322, endPoint x: 217, endPoint y: 333, distance: 267.4
click at [217, 333] on img at bounding box center [388, 291] width 523 height 368
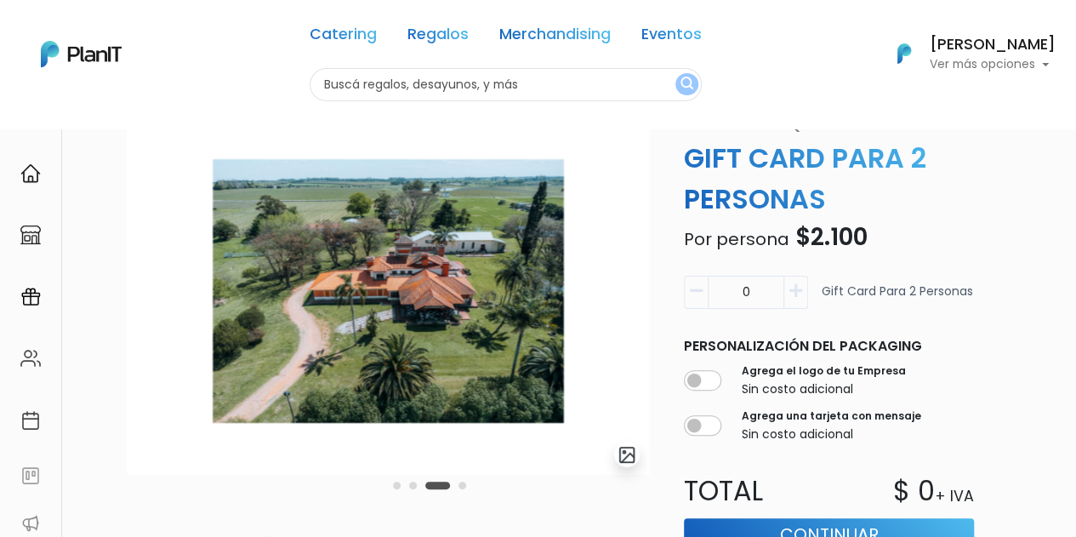
click at [796, 290] on icon "button" at bounding box center [796, 290] width 13 height 15
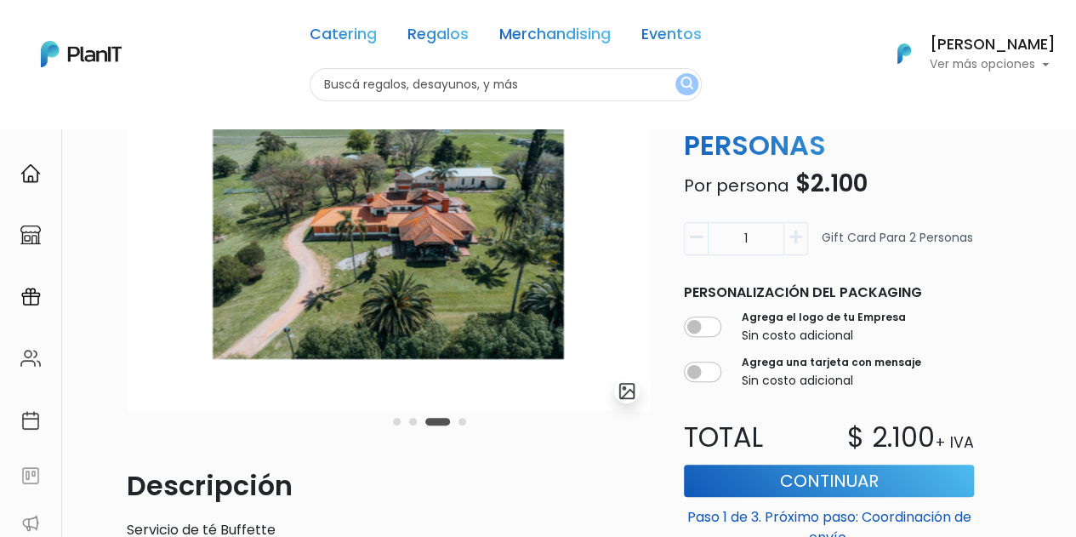
scroll to position [38, 0]
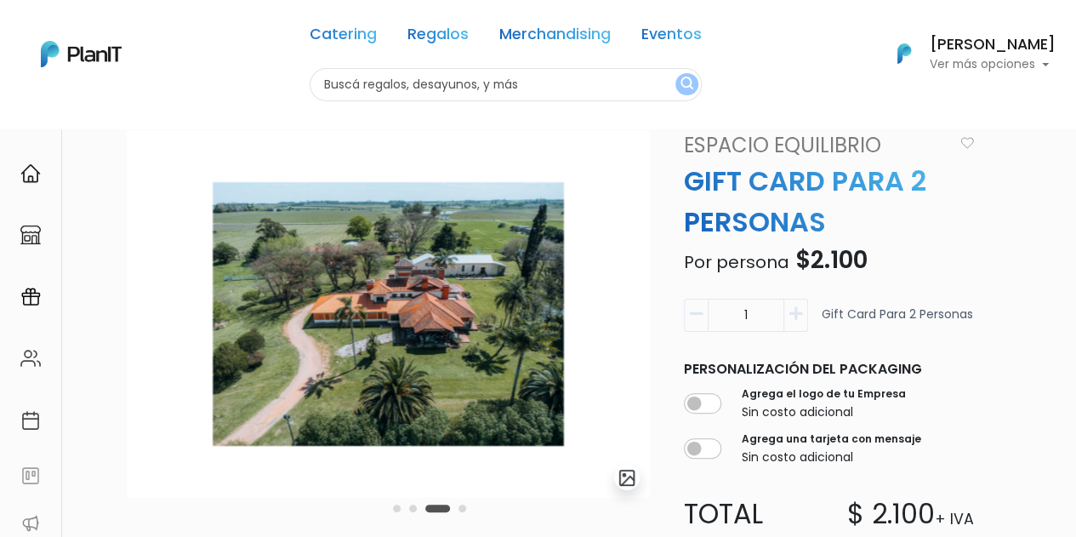
click at [698, 314] on icon "button" at bounding box center [696, 313] width 13 height 15
type input "0"
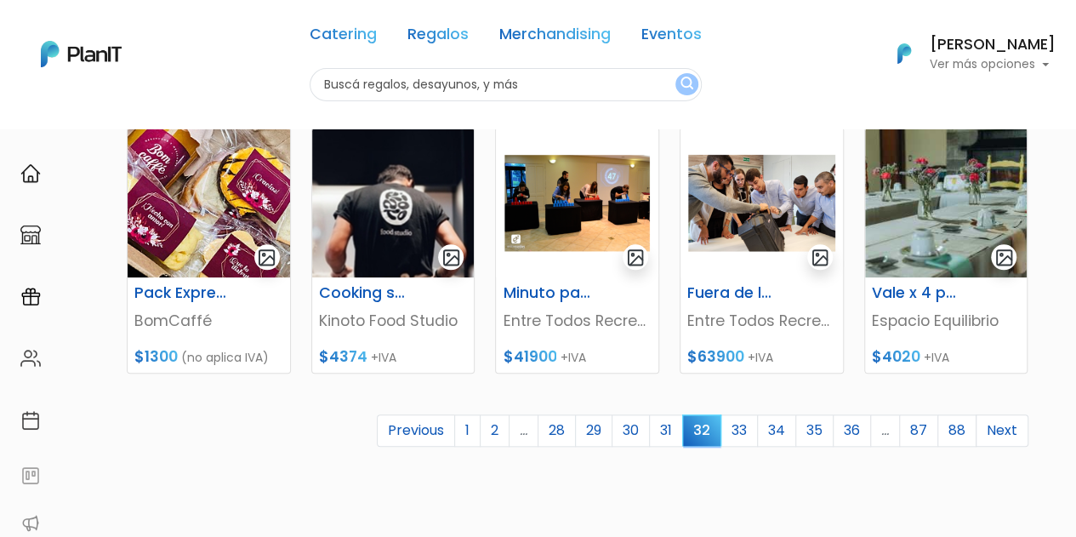
scroll to position [756, 0]
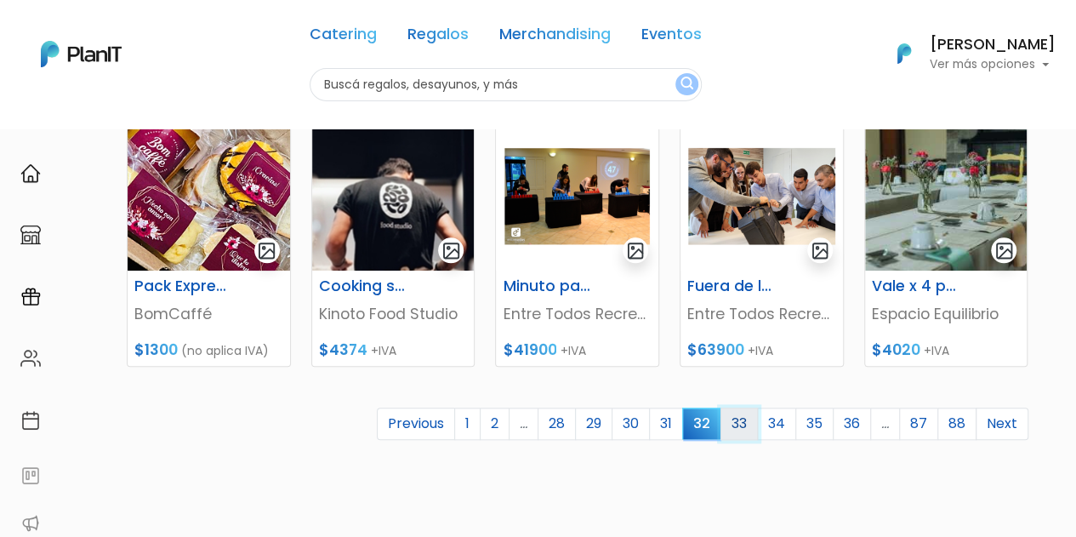
click at [750, 428] on link "33" at bounding box center [739, 424] width 37 height 32
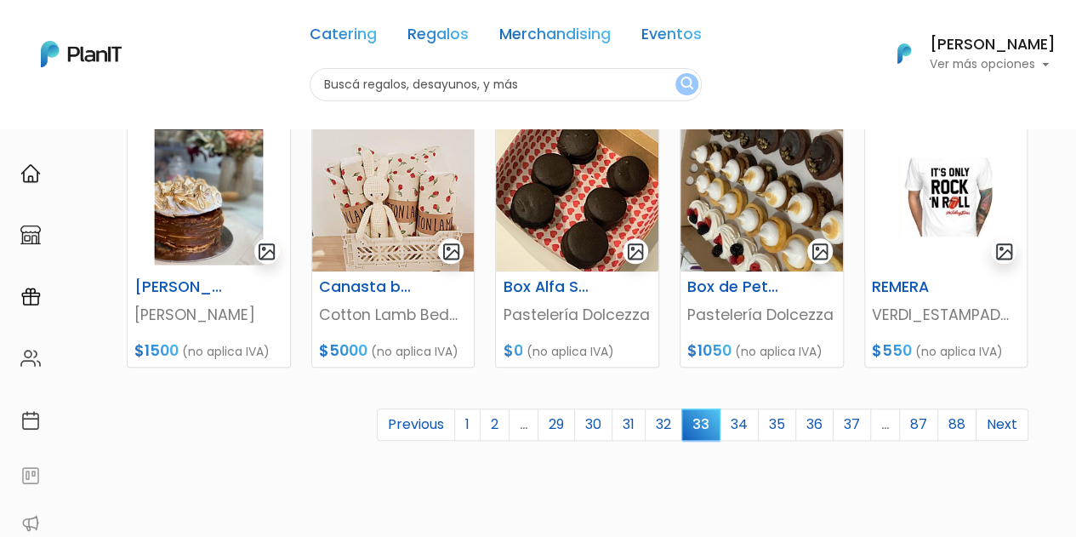
scroll to position [750, 0]
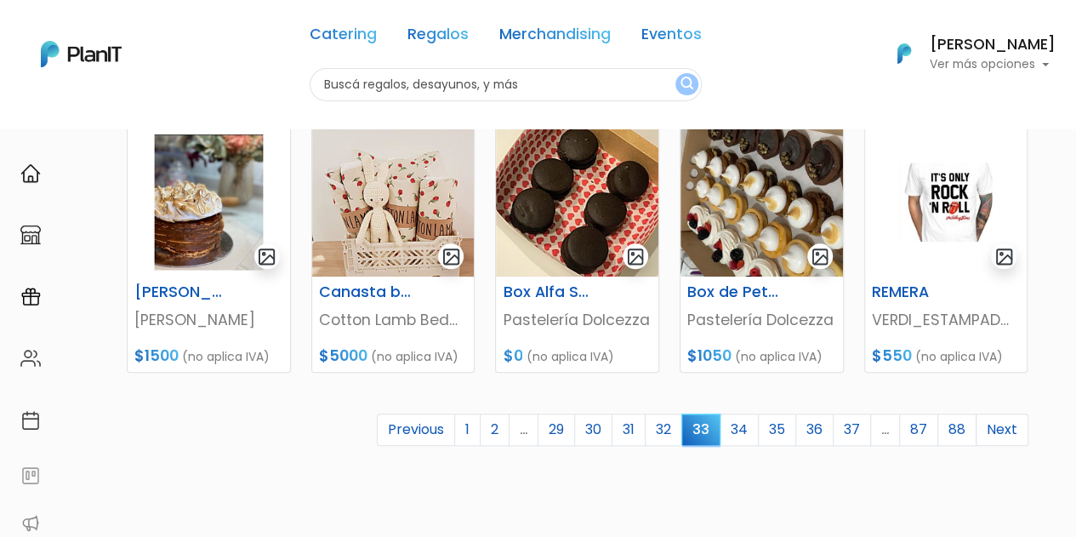
drag, startPoint x: 0, startPoint y: 0, endPoint x: 1086, endPoint y: 358, distance: 1144.0
click at [747, 425] on link "34" at bounding box center [739, 429] width 39 height 32
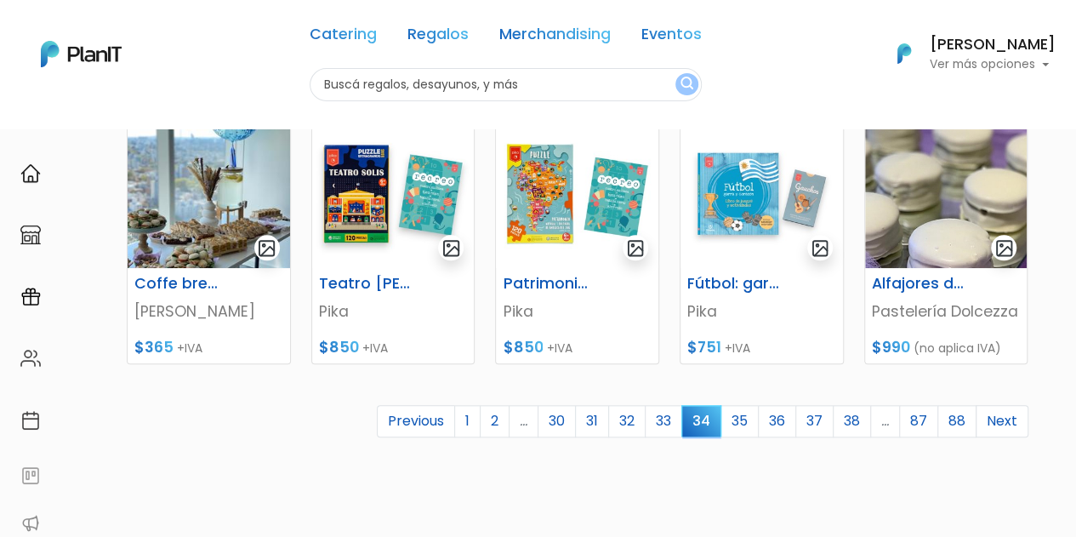
scroll to position [761, 0]
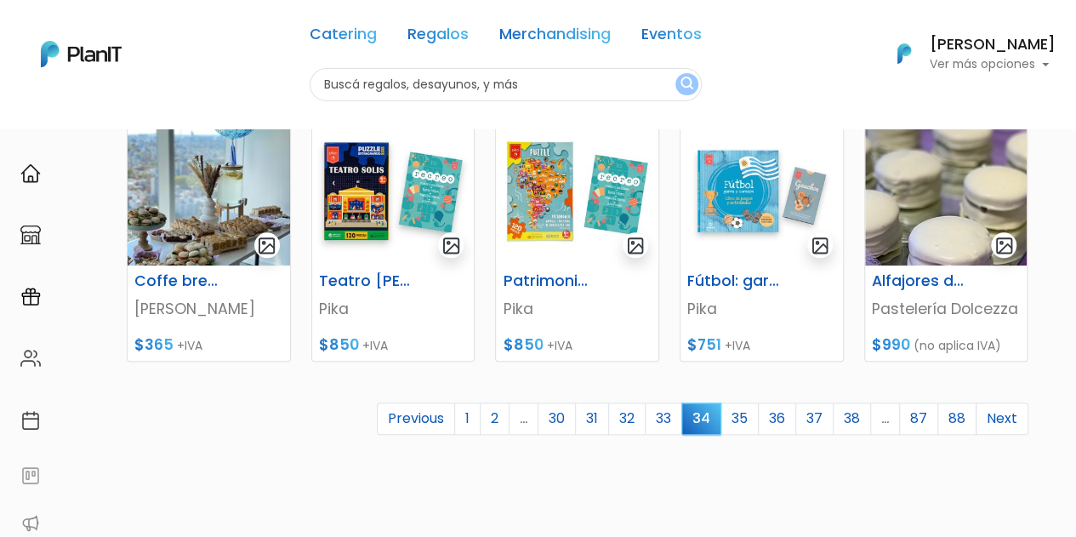
drag, startPoint x: 1085, startPoint y: 130, endPoint x: 1079, endPoint y: 396, distance: 266.4
click at [744, 416] on link "35" at bounding box center [740, 418] width 38 height 32
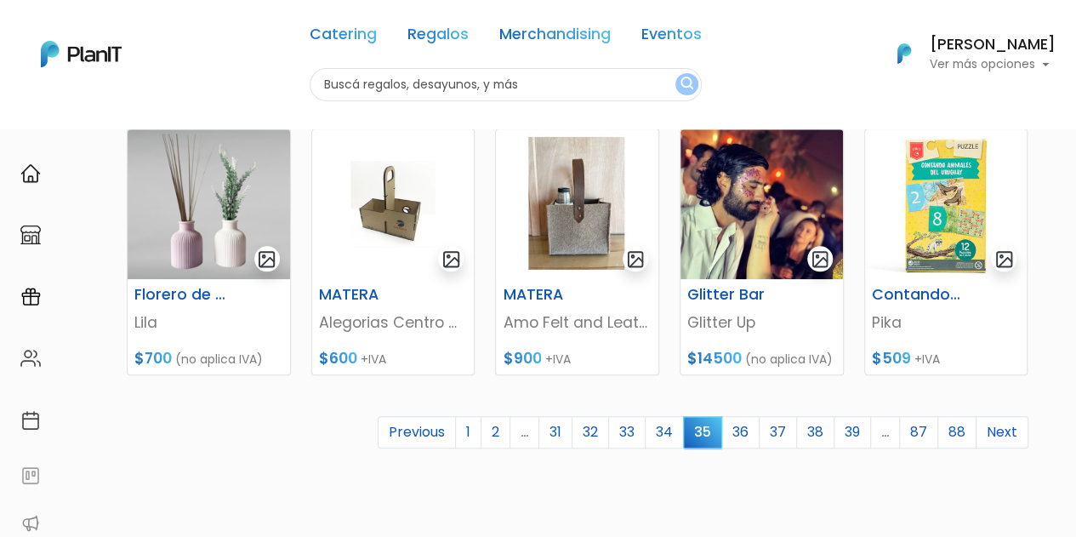
scroll to position [756, 0]
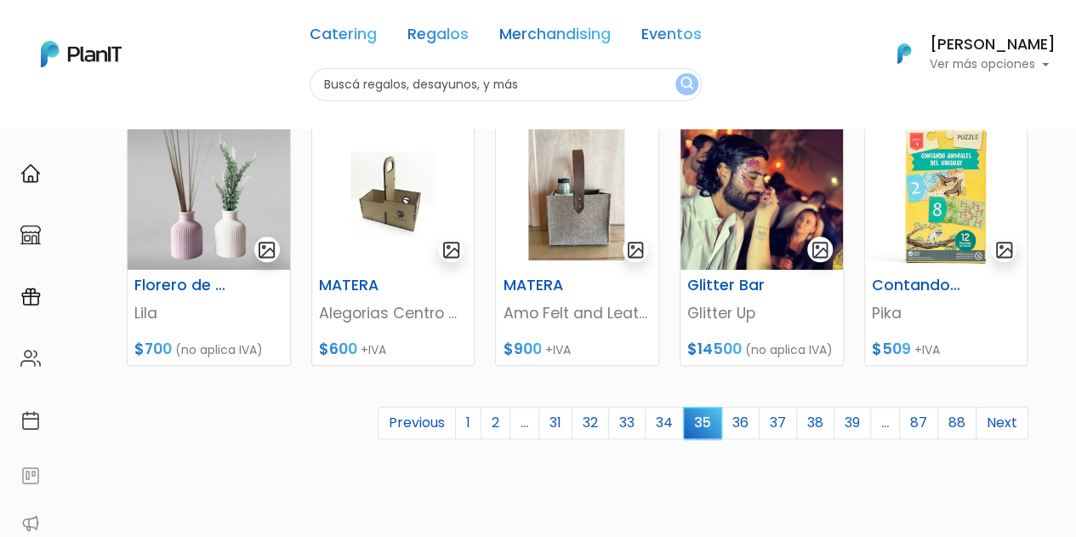
drag, startPoint x: 1086, startPoint y: 162, endPoint x: 1088, endPoint y: 426, distance: 264.6
click at [752, 430] on link "36" at bounding box center [740, 423] width 38 height 32
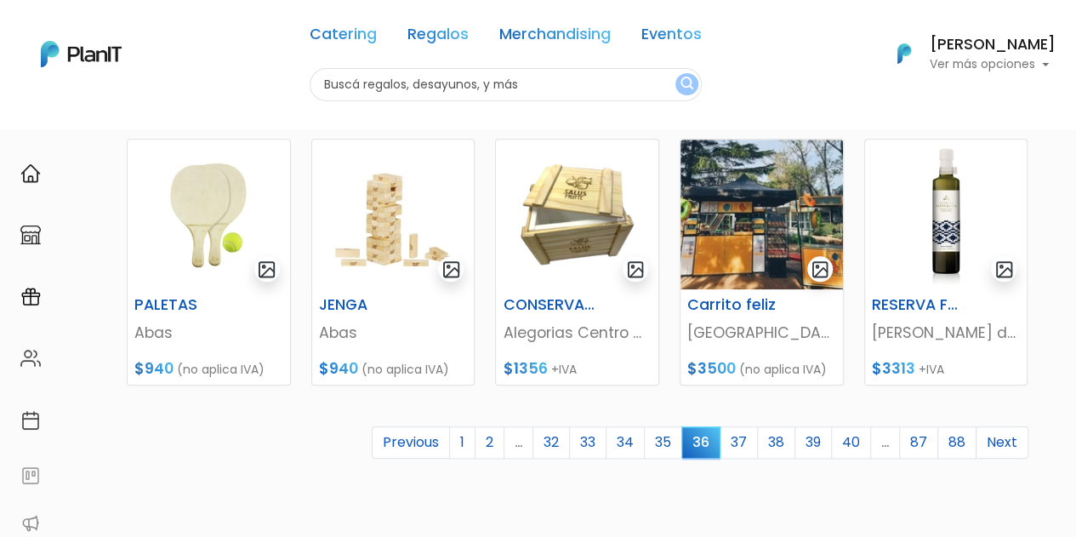
scroll to position [739, 0]
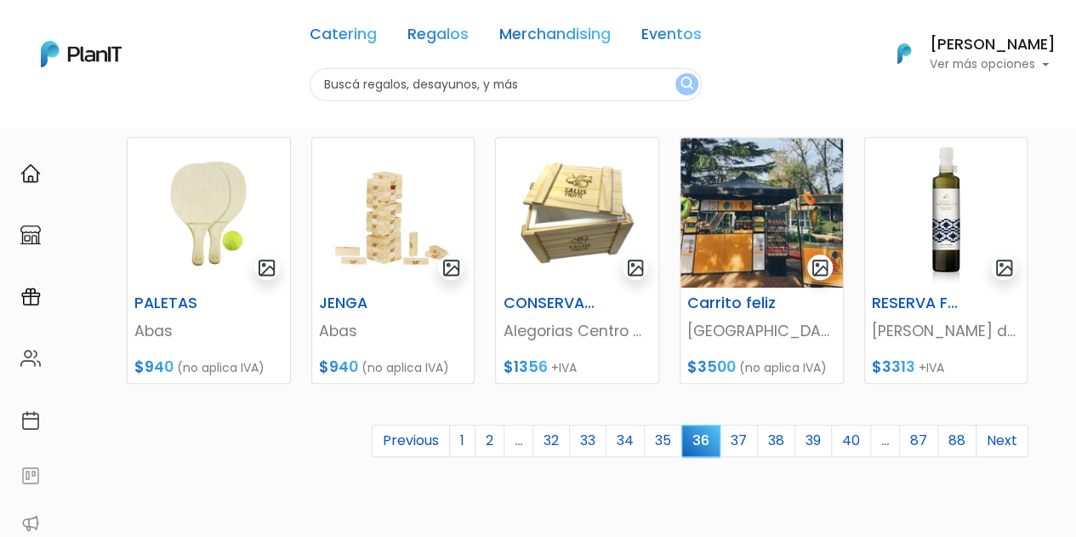
drag, startPoint x: 1082, startPoint y: 155, endPoint x: 1088, endPoint y: 413, distance: 258.7
click at [745, 439] on link "37" at bounding box center [739, 441] width 38 height 32
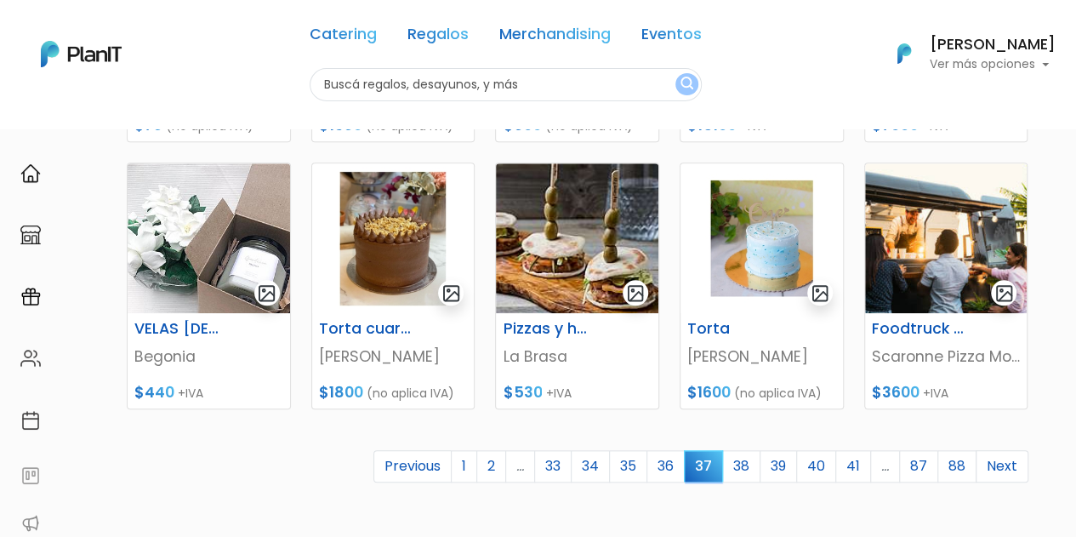
scroll to position [728, 0]
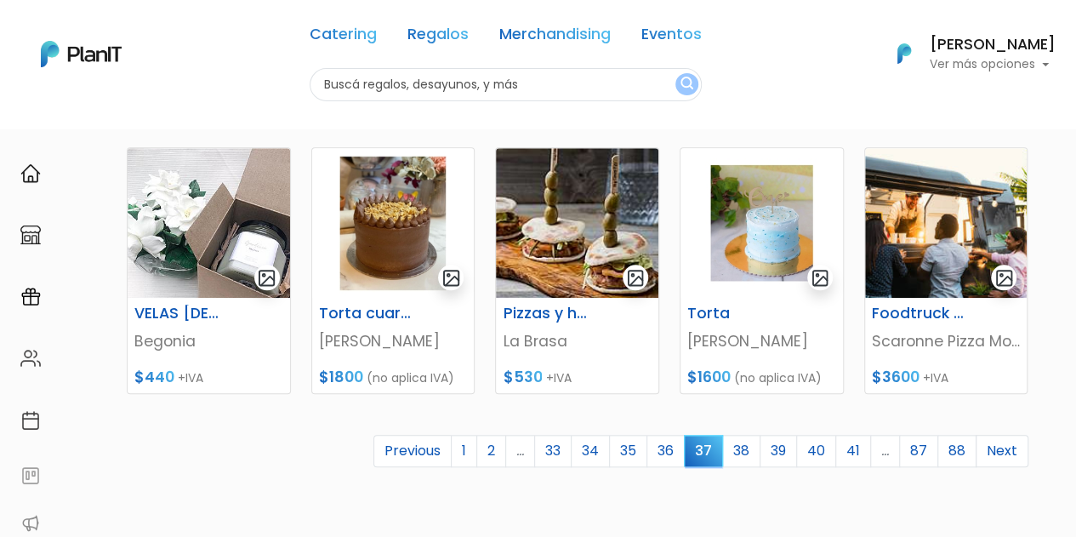
drag, startPoint x: 0, startPoint y: 0, endPoint x: 1088, endPoint y: 372, distance: 1150.0
click at [750, 451] on link "38" at bounding box center [741, 451] width 38 height 32
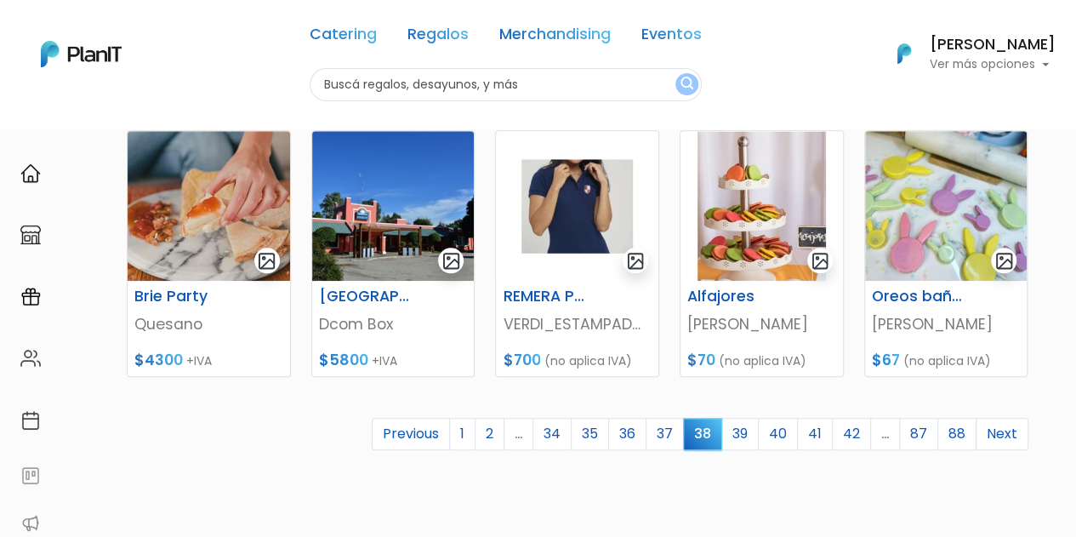
scroll to position [751, 0]
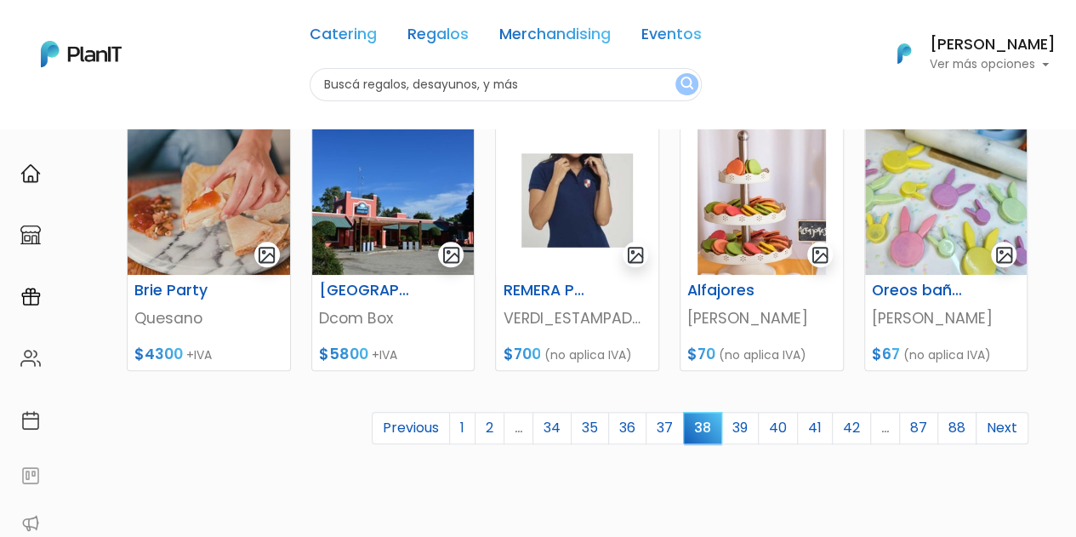
drag, startPoint x: 1085, startPoint y: 171, endPoint x: 1088, endPoint y: 434, distance: 262.9
click at [750, 433] on link "39" at bounding box center [739, 428] width 37 height 32
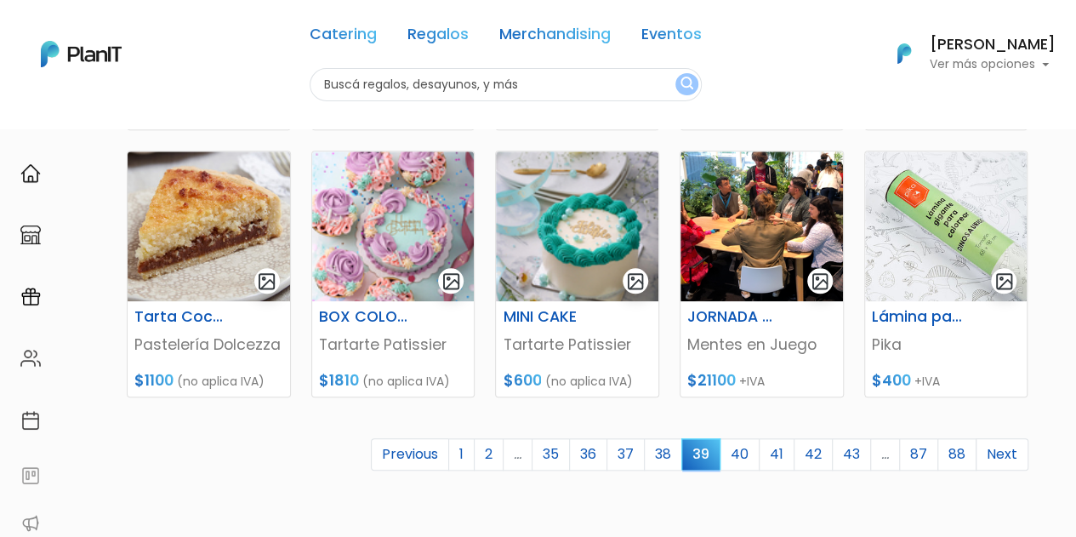
scroll to position [732, 0]
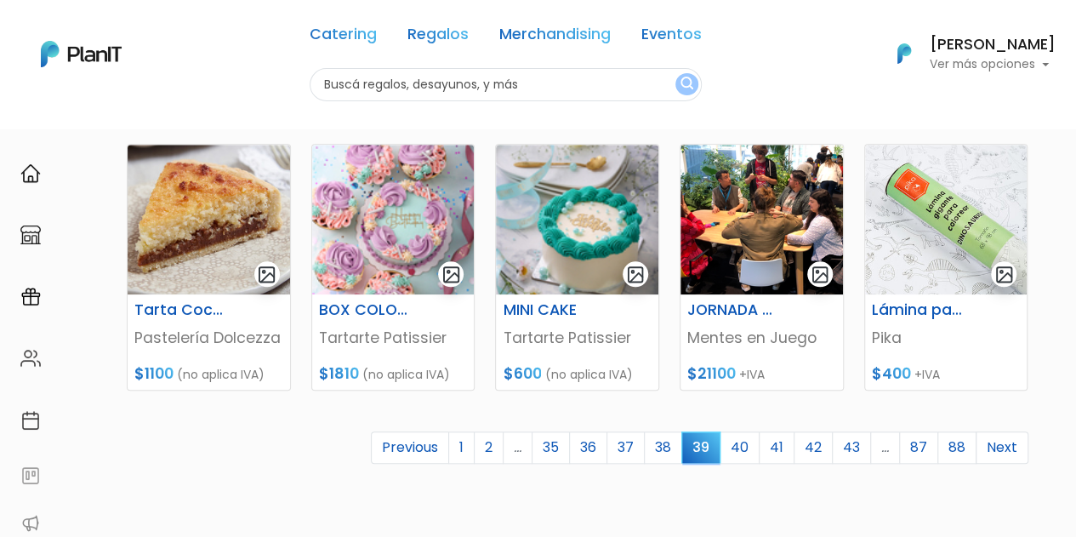
drag, startPoint x: 1081, startPoint y: 99, endPoint x: 1088, endPoint y: 355, distance: 256.2
click at [744, 453] on link "40" at bounding box center [740, 447] width 40 height 32
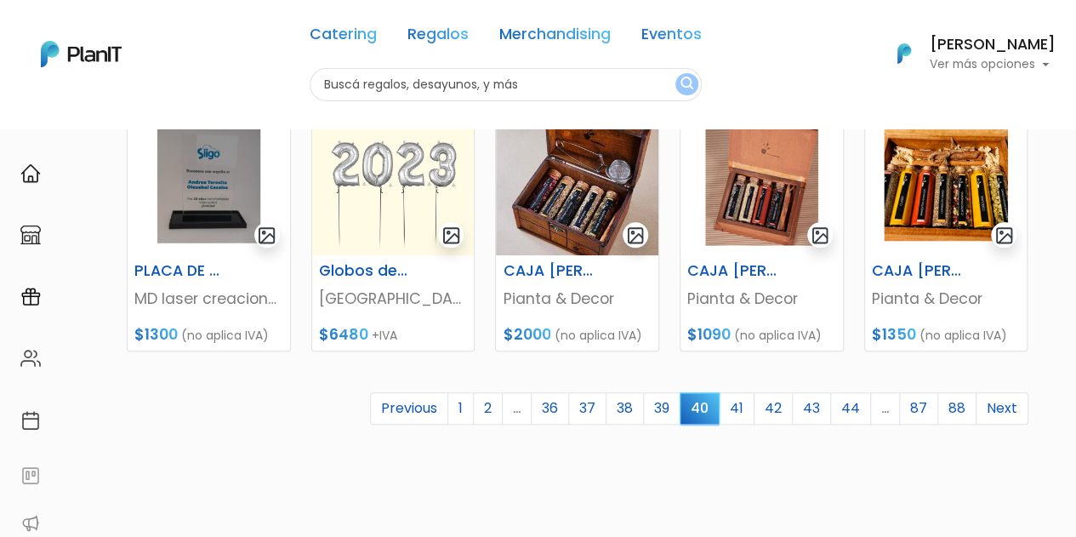
scroll to position [774, 0]
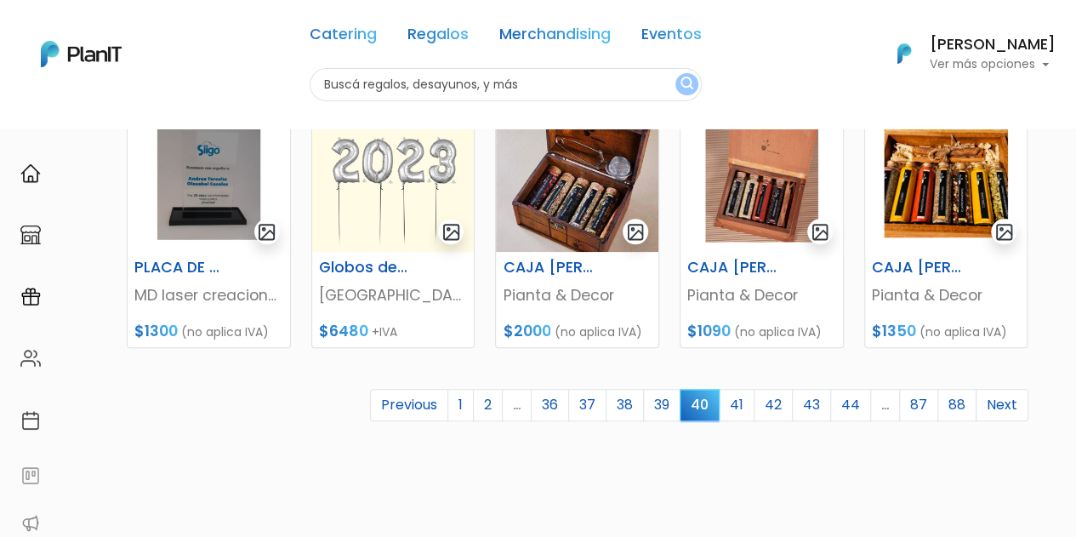
drag, startPoint x: 1081, startPoint y: 184, endPoint x: 1087, endPoint y: 455, distance: 271.5
click at [749, 408] on link "41" at bounding box center [737, 405] width 36 height 32
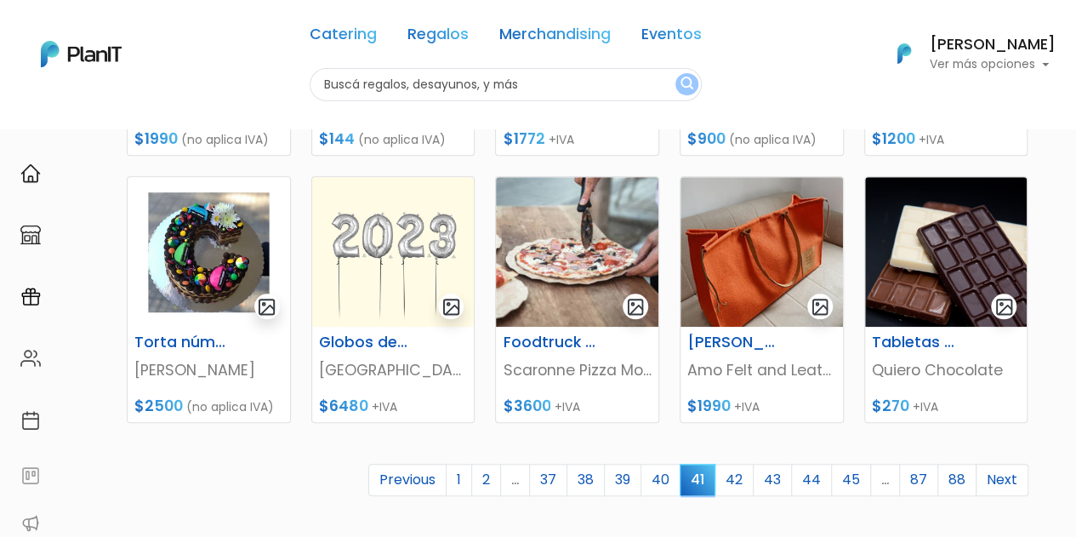
scroll to position [721, 0]
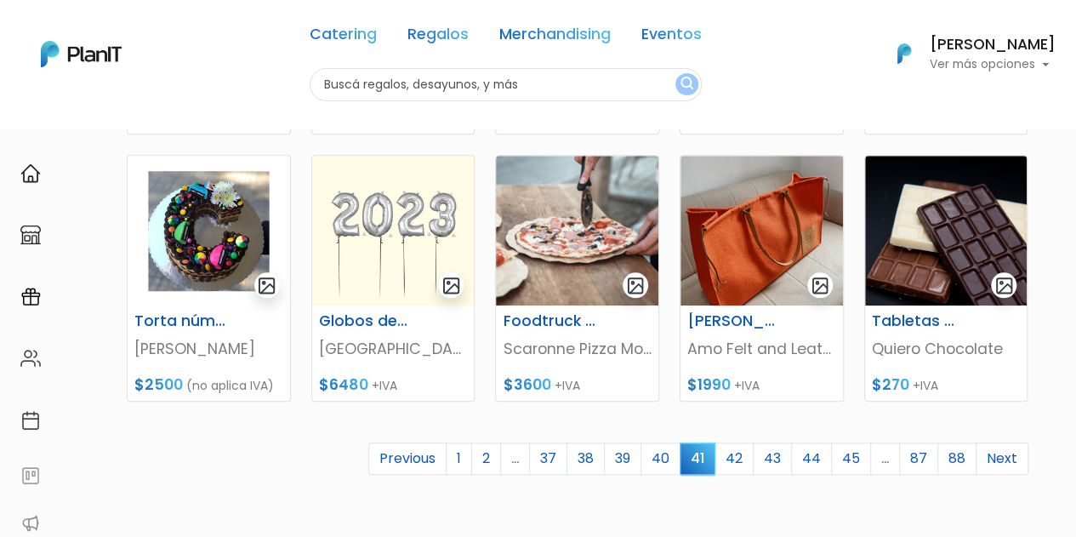
drag, startPoint x: 1082, startPoint y: 122, endPoint x: 1088, endPoint y: 374, distance: 251.9
click at [740, 458] on link "42" at bounding box center [734, 458] width 39 height 32
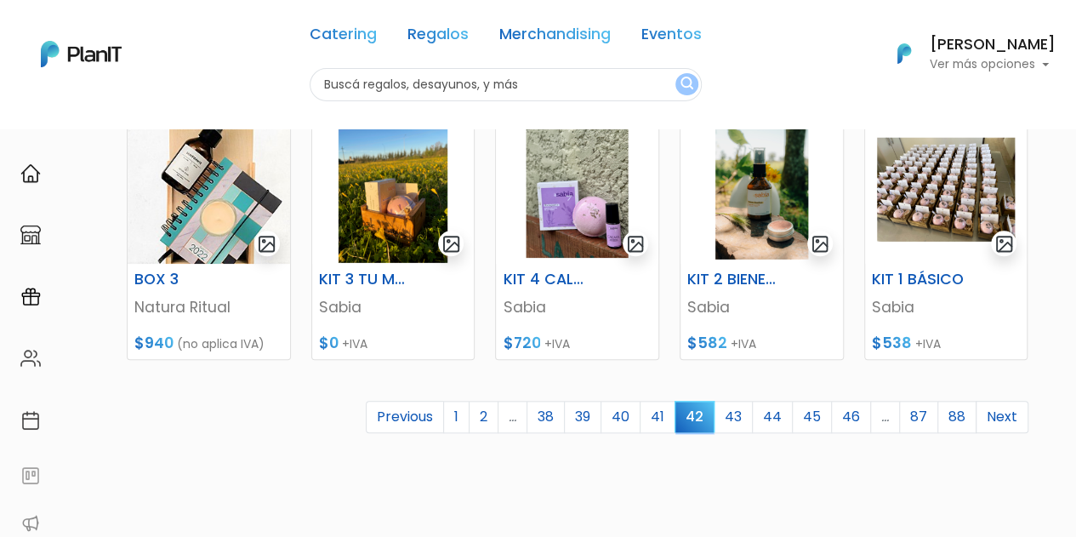
scroll to position [766, 0]
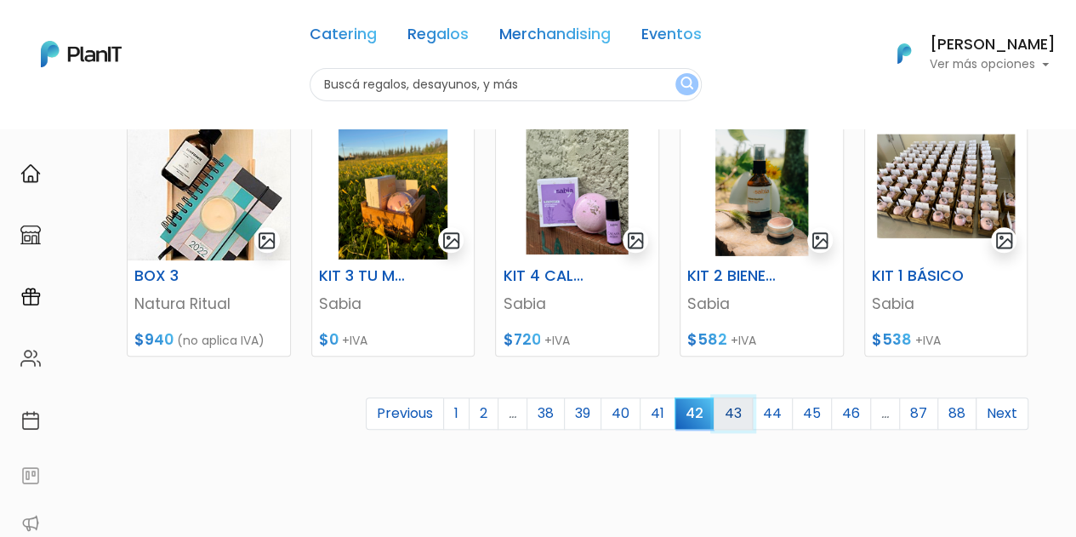
click at [750, 419] on link "43" at bounding box center [733, 413] width 39 height 32
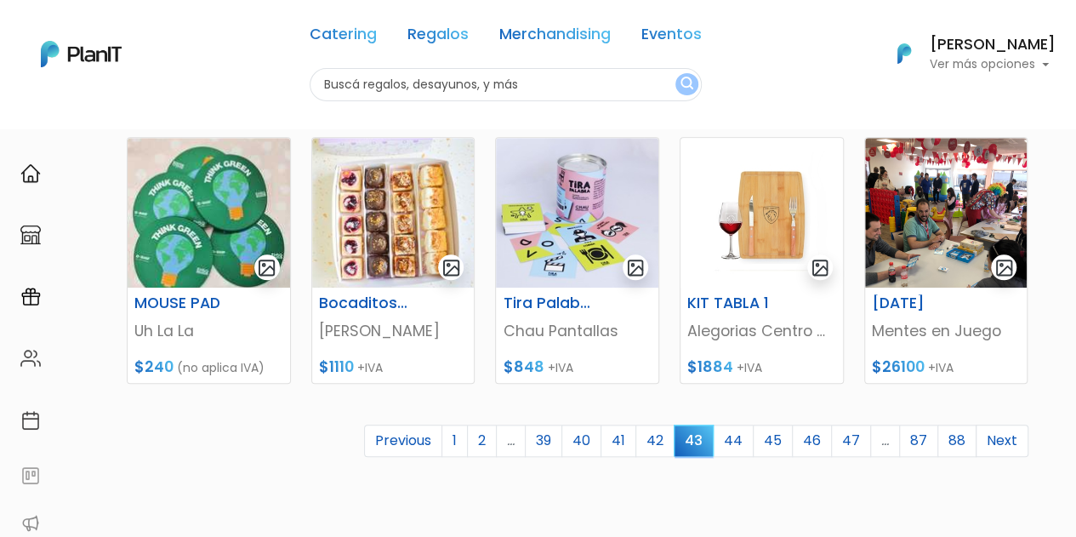
scroll to position [744, 0]
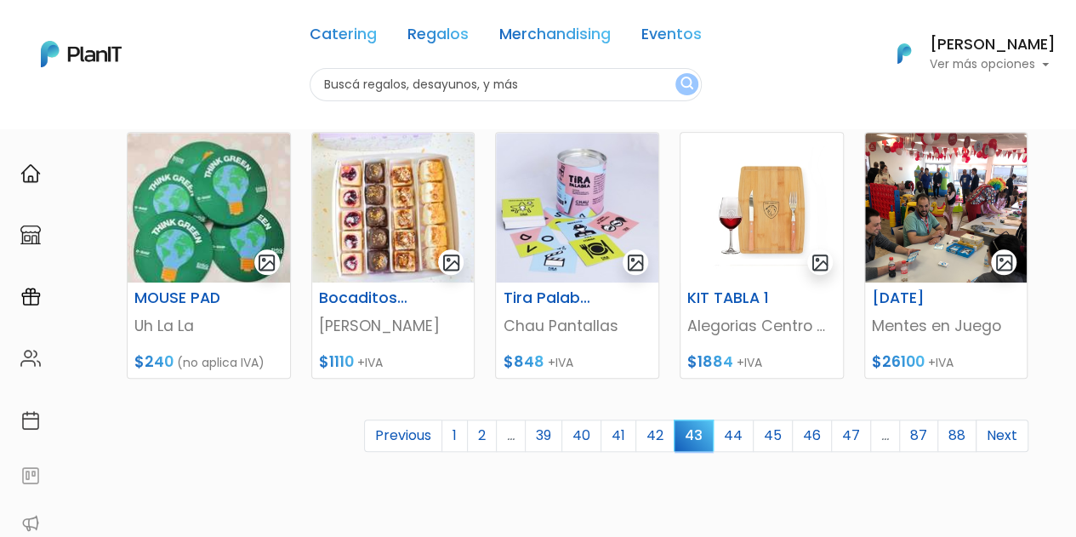
drag, startPoint x: 1079, startPoint y: 166, endPoint x: 1086, endPoint y: 426, distance: 260.5
click at [739, 442] on link "44" at bounding box center [733, 435] width 41 height 32
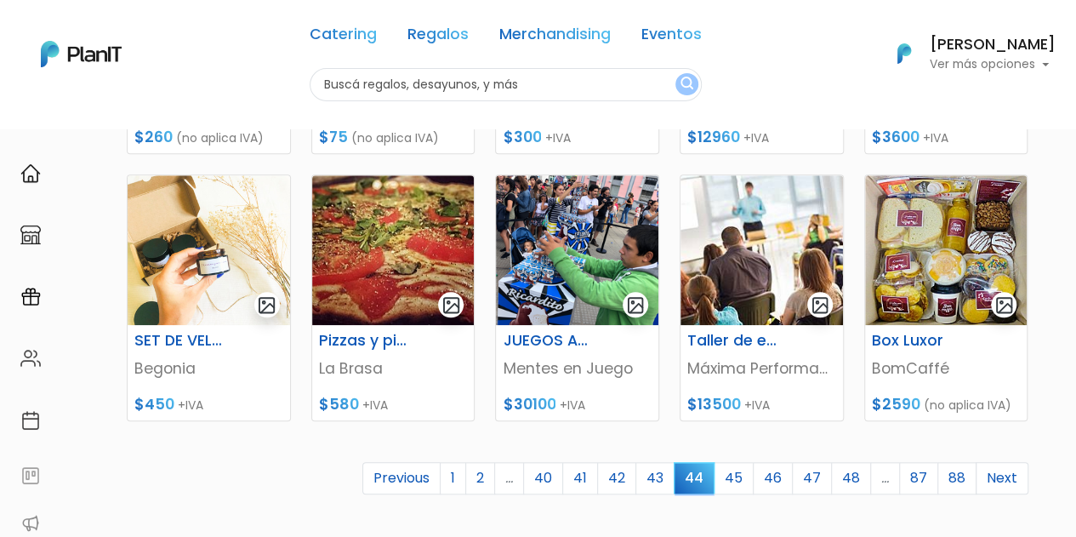
scroll to position [703, 0]
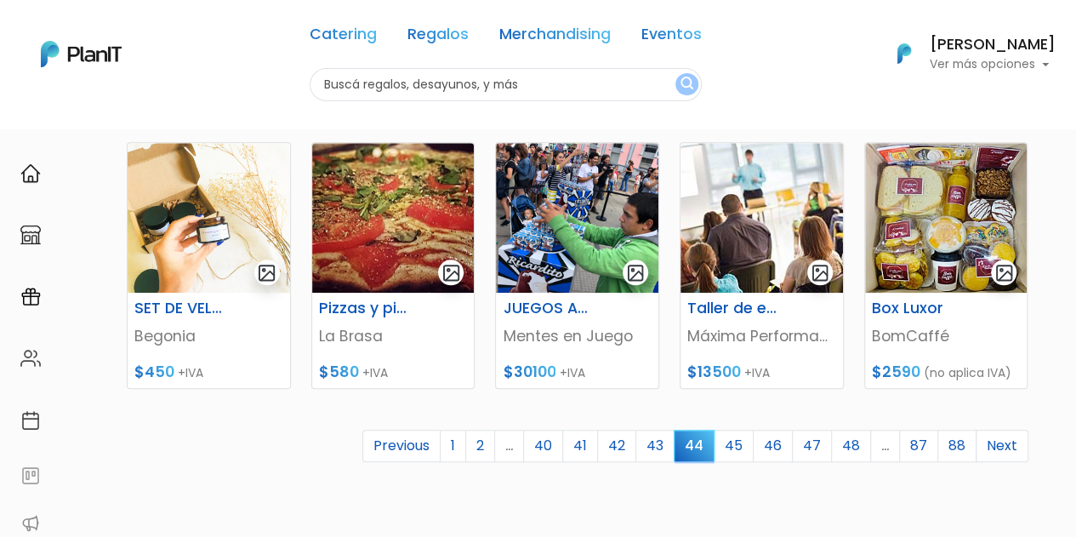
drag, startPoint x: 1083, startPoint y: 155, endPoint x: 1088, endPoint y: 413, distance: 257.8
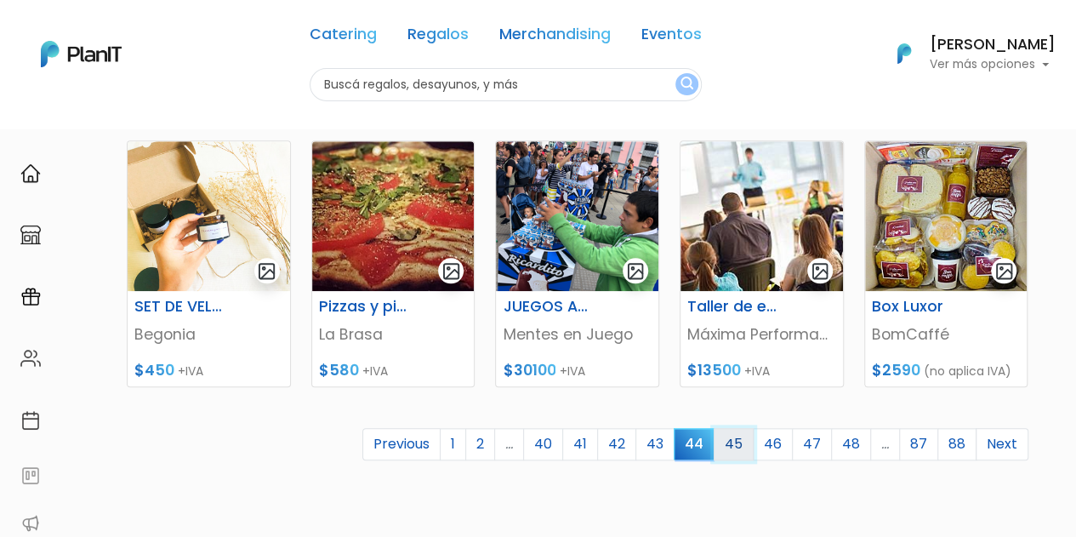
click at [748, 436] on link "45" at bounding box center [734, 444] width 40 height 32
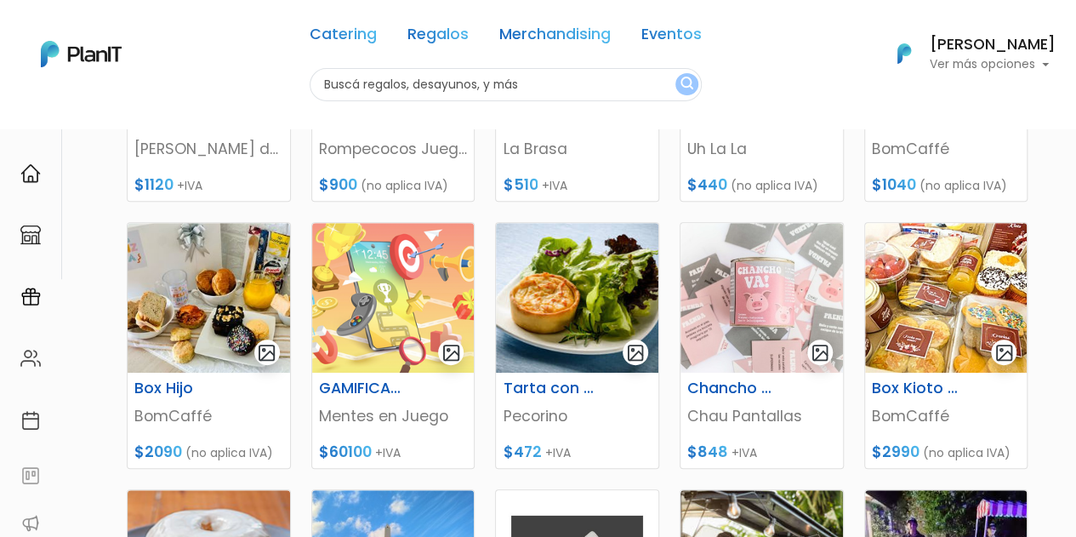
scroll to position [398, 0]
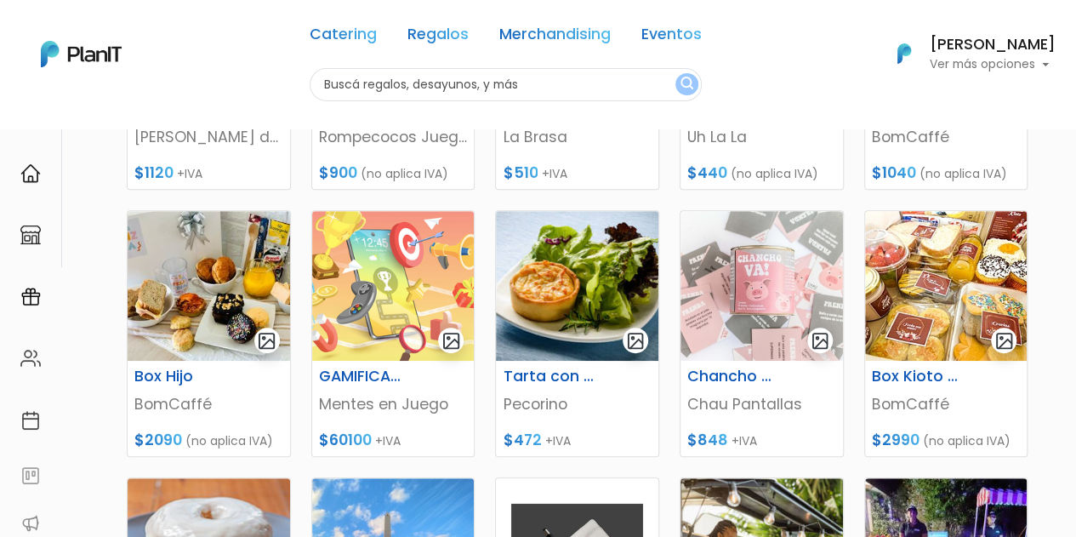
drag, startPoint x: 1082, startPoint y: 159, endPoint x: 1088, endPoint y: 299, distance: 139.7
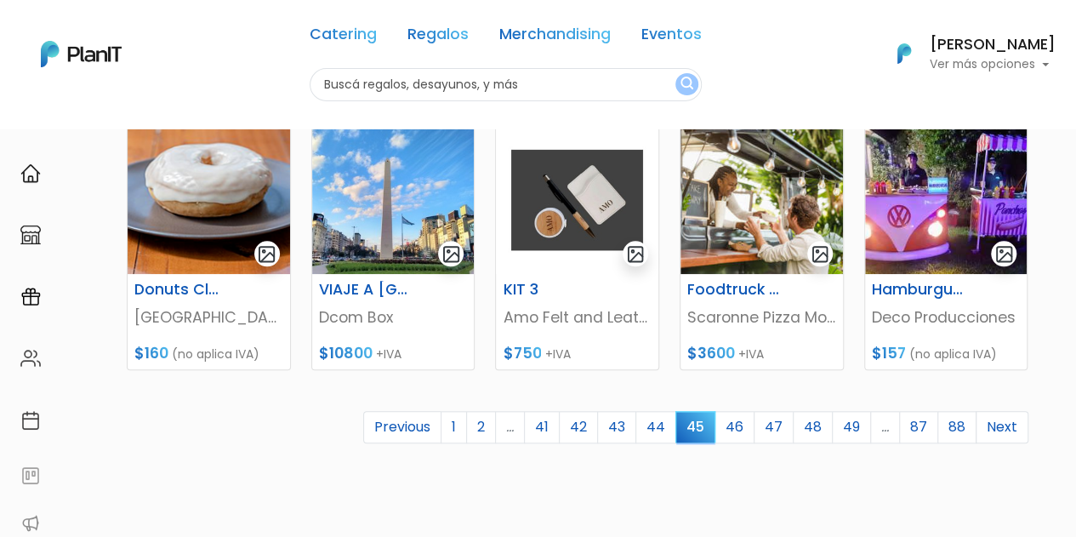
scroll to position [761, 0]
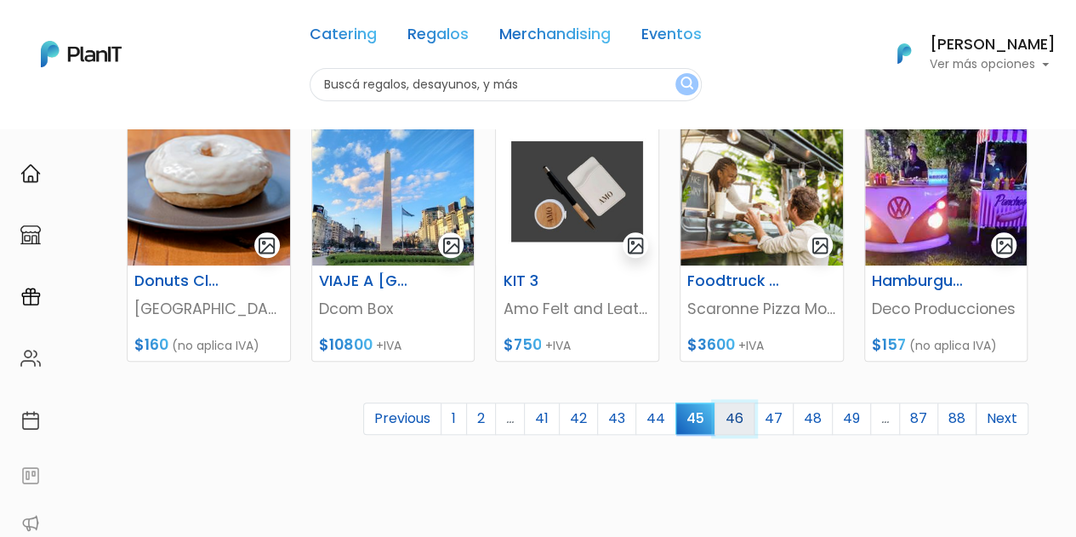
click at [741, 418] on link "46" at bounding box center [735, 418] width 40 height 32
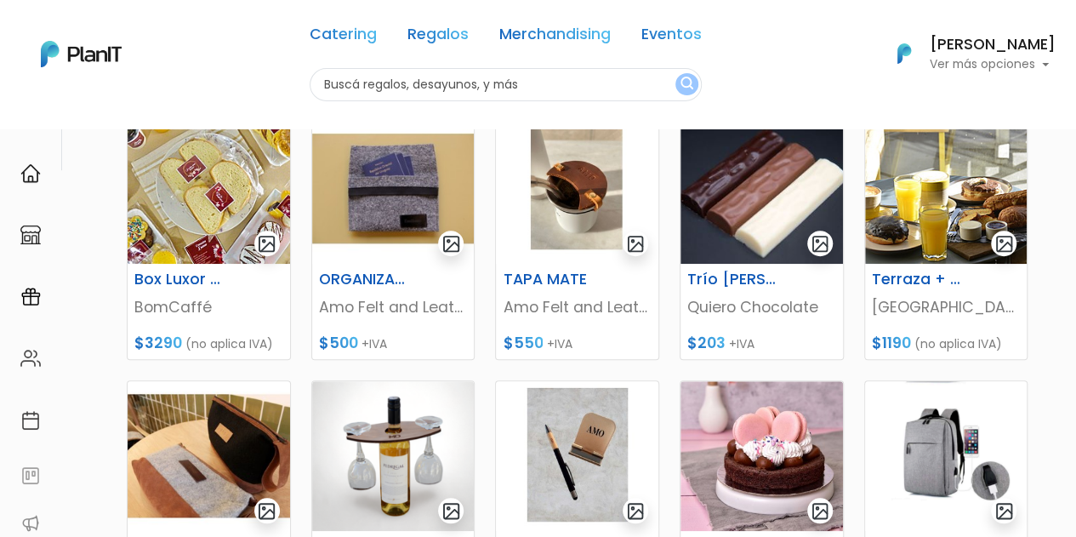
scroll to position [502, 0]
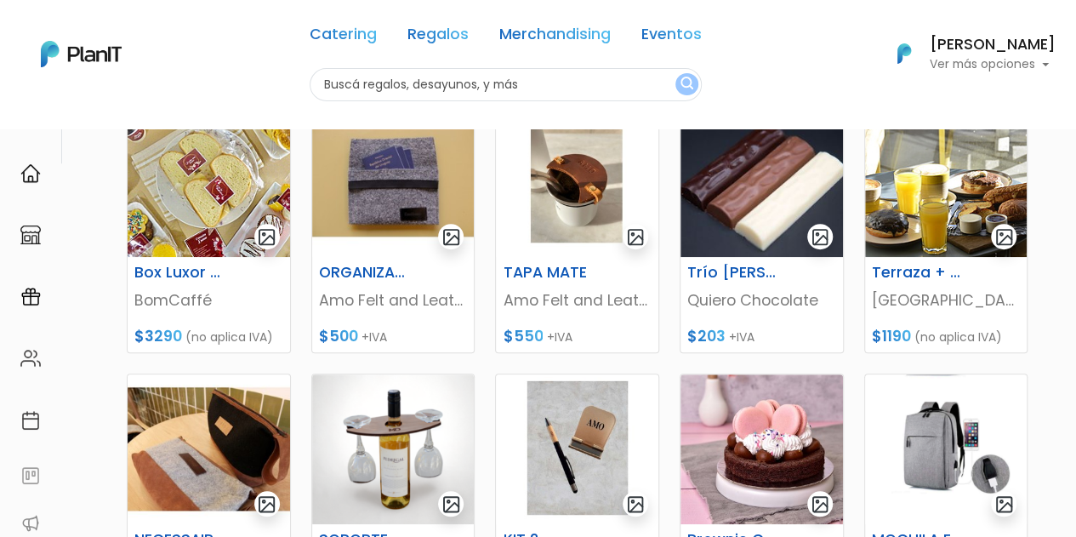
drag, startPoint x: 1083, startPoint y: 167, endPoint x: 1088, endPoint y: 343, distance: 176.2
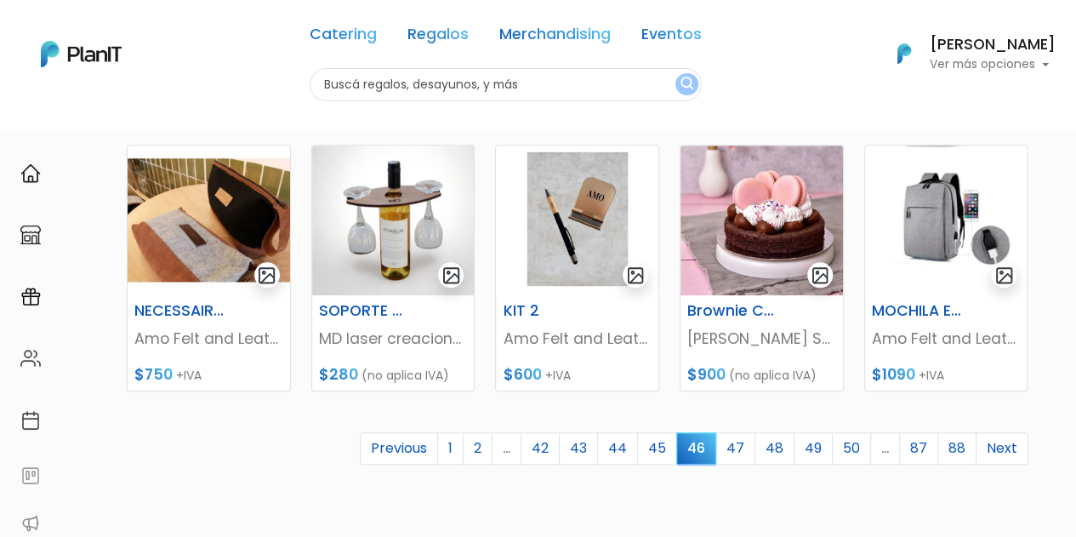
scroll to position [734, 0]
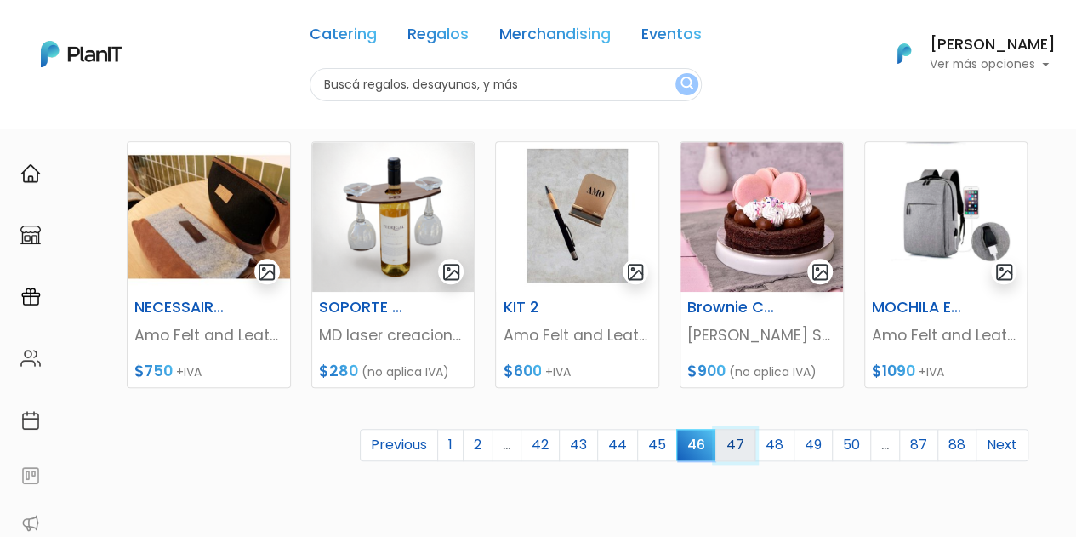
click at [736, 451] on link "47" at bounding box center [736, 445] width 40 height 32
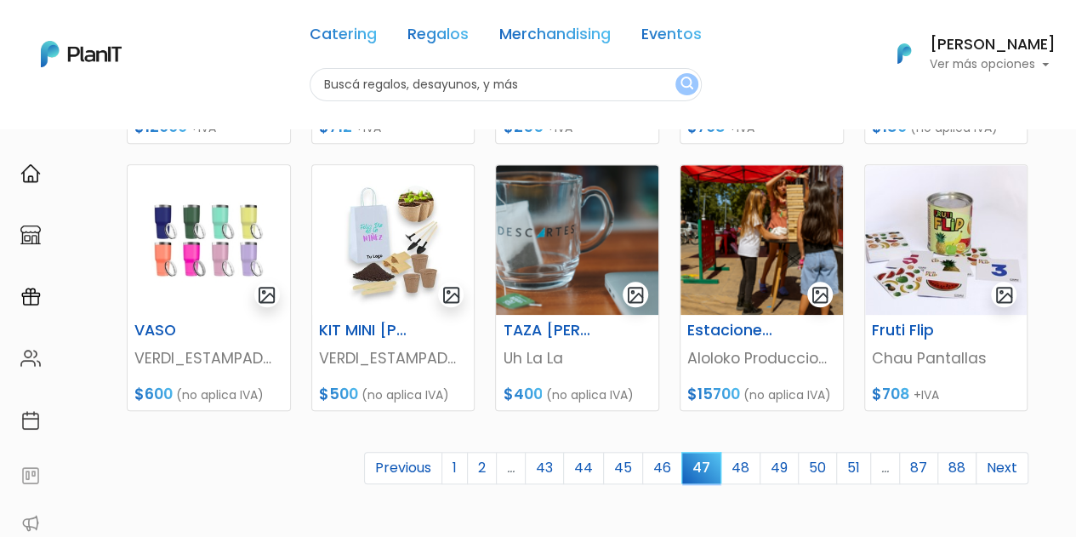
scroll to position [717, 0]
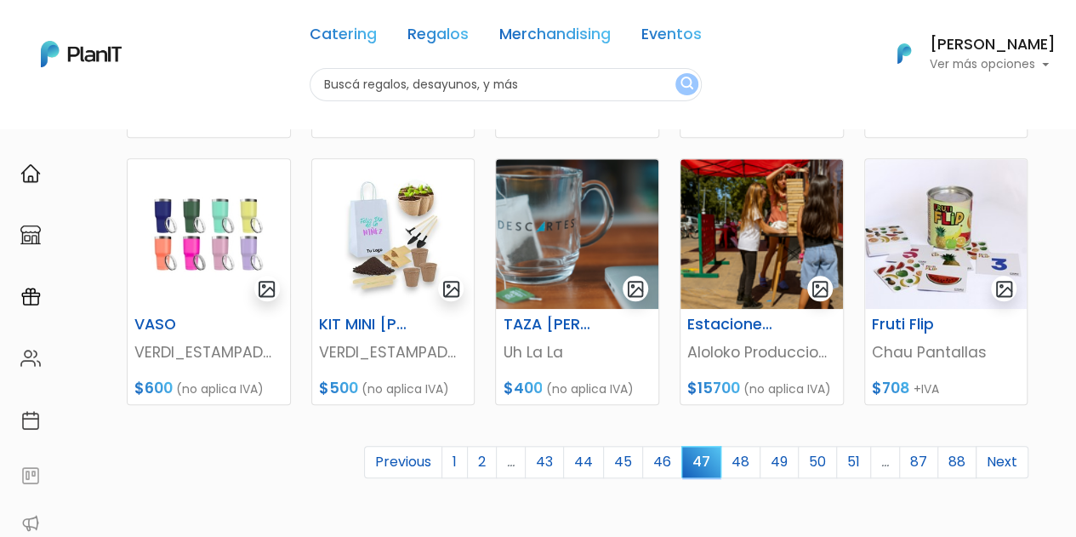
drag, startPoint x: 0, startPoint y: 0, endPoint x: 1088, endPoint y: 382, distance: 1153.3
click at [748, 467] on link "48" at bounding box center [741, 462] width 40 height 32
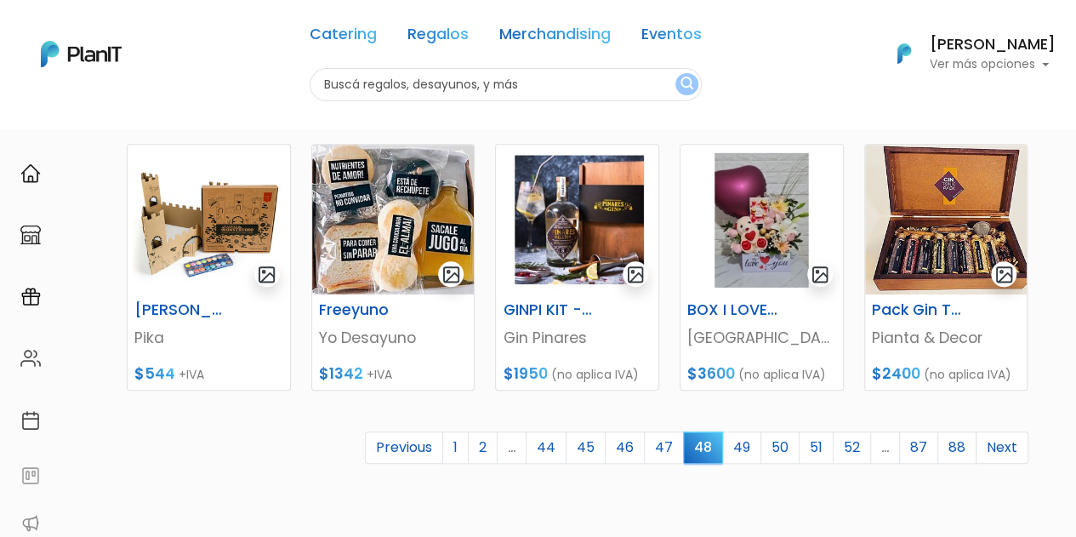
scroll to position [735, 0]
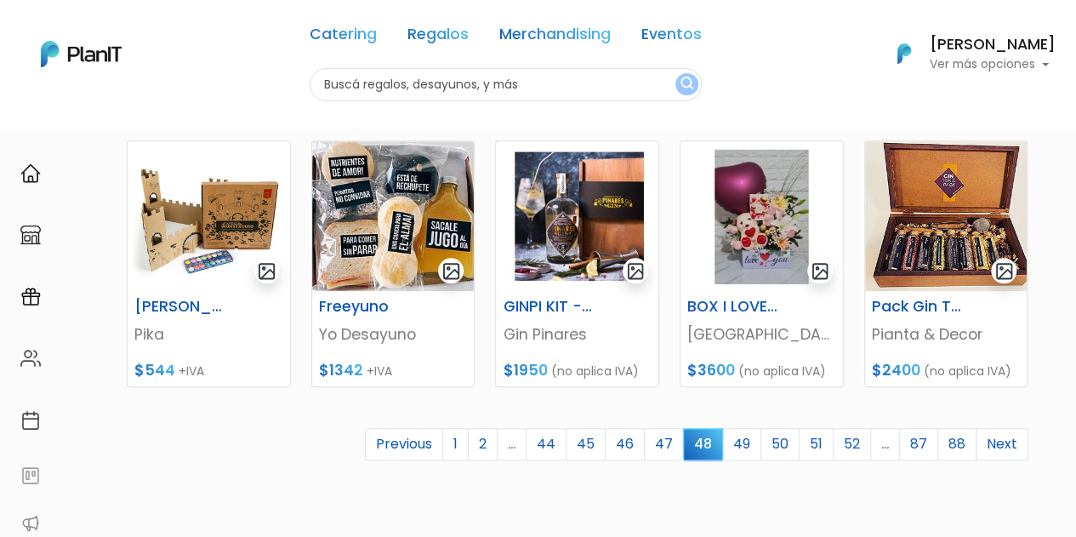
drag, startPoint x: 1086, startPoint y: 149, endPoint x: 1088, endPoint y: 407, distance: 257.8
click at [749, 447] on link "49" at bounding box center [741, 444] width 39 height 32
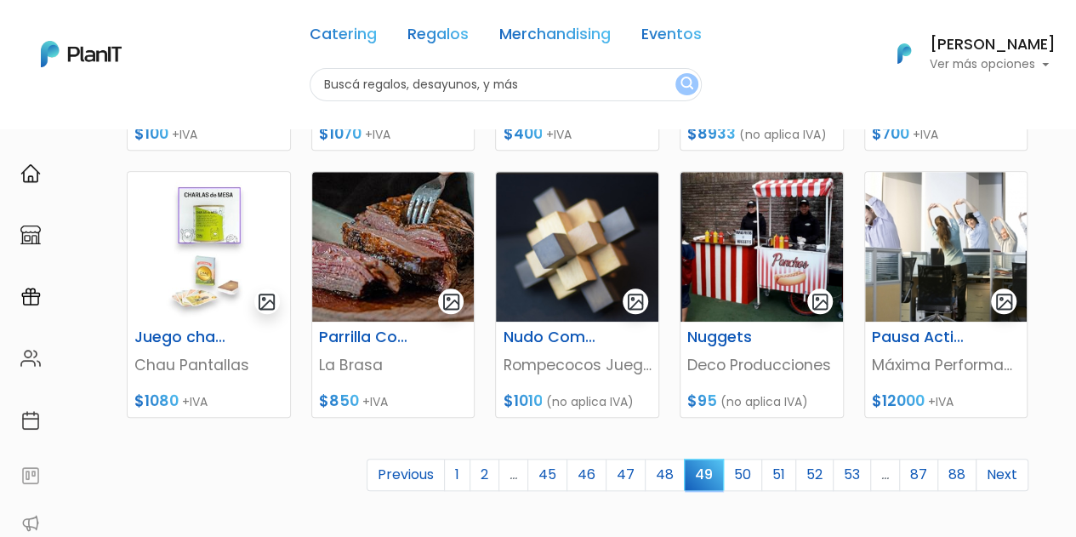
scroll to position [708, 0]
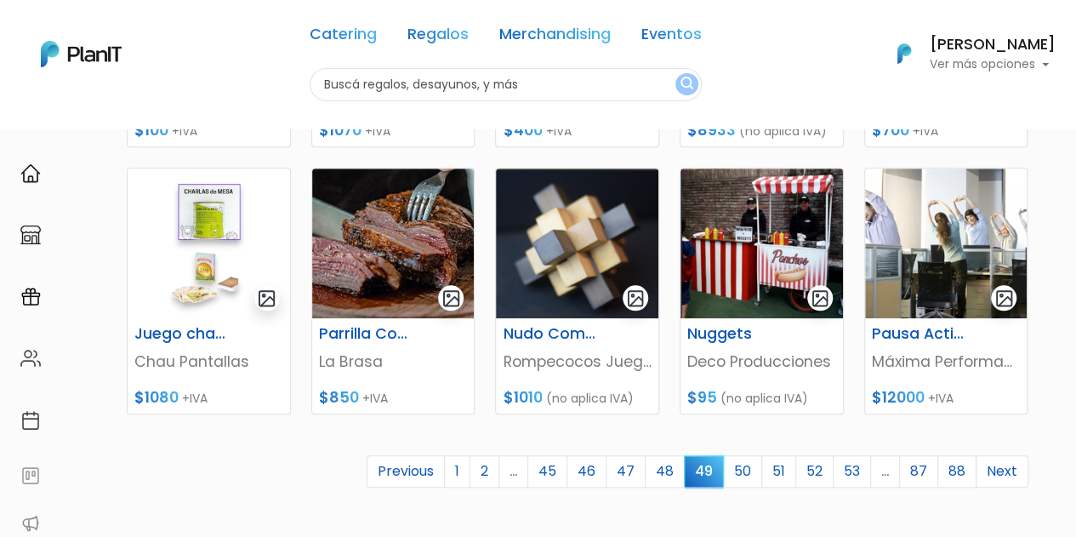
drag, startPoint x: 1081, startPoint y: 127, endPoint x: 1088, endPoint y: 375, distance: 248.6
click at [750, 470] on link "50" at bounding box center [742, 471] width 39 height 32
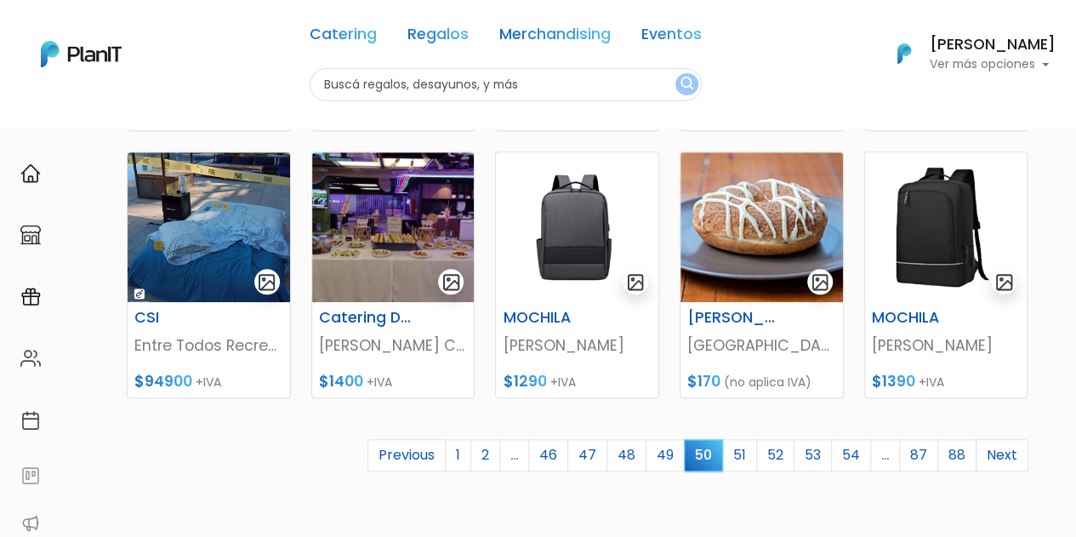
scroll to position [727, 0]
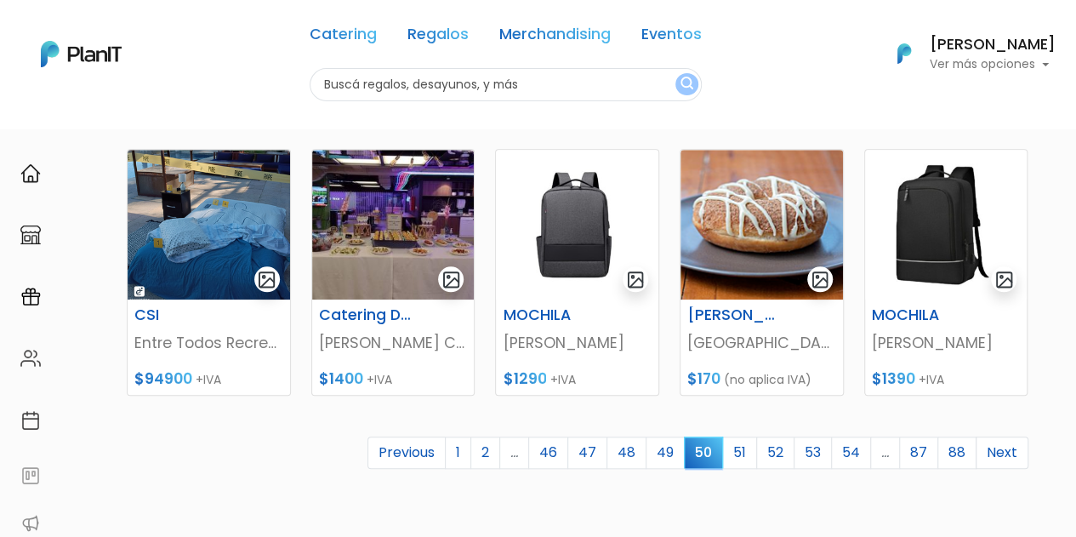
drag, startPoint x: 1082, startPoint y: 167, endPoint x: 1088, endPoint y: 421, distance: 254.5
click at [752, 457] on link "51" at bounding box center [739, 452] width 35 height 32
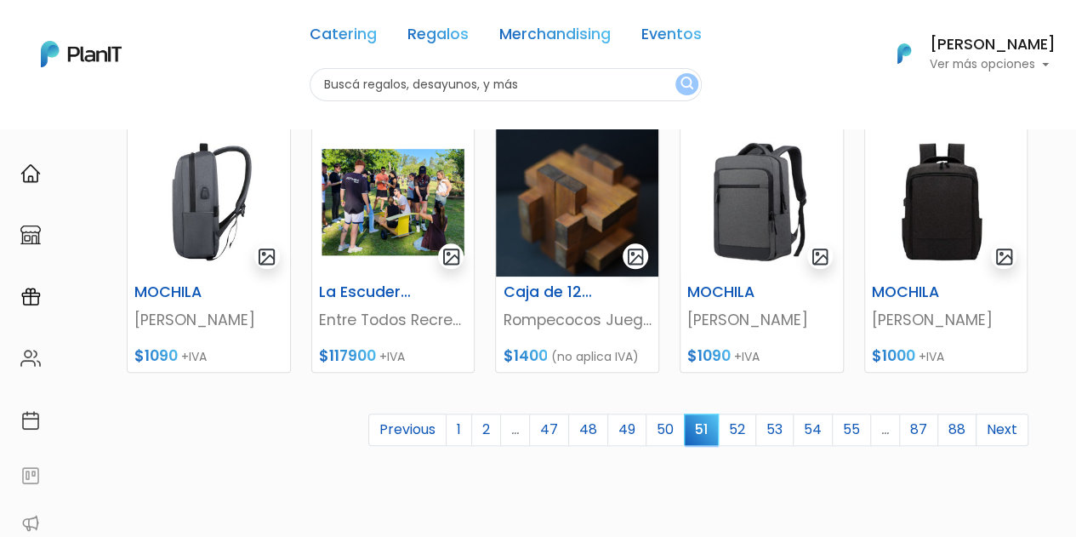
scroll to position [756, 0]
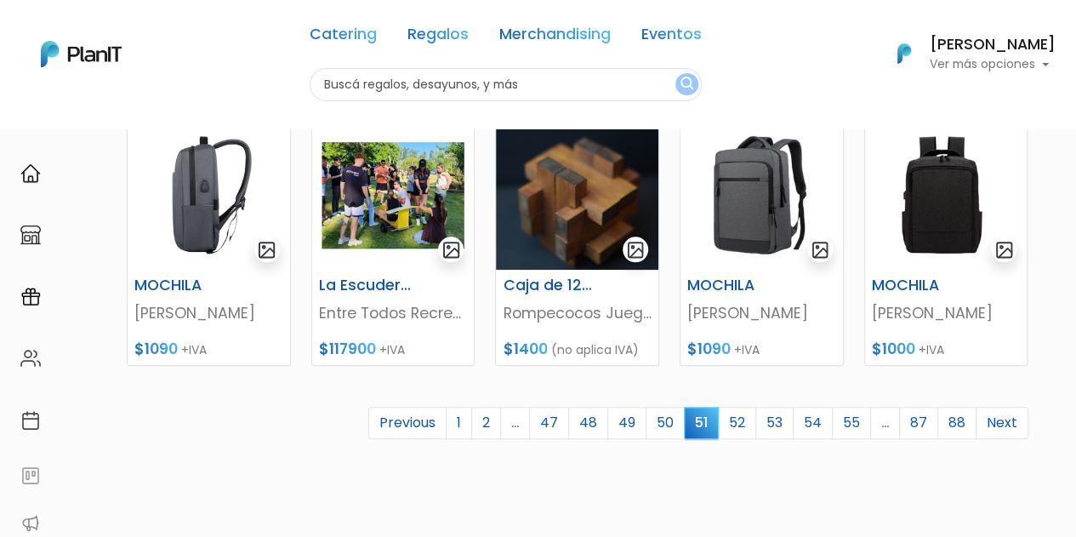
drag, startPoint x: 1082, startPoint y: 153, endPoint x: 1087, endPoint y: 418, distance: 264.7
click at [749, 423] on link "52" at bounding box center [737, 423] width 38 height 32
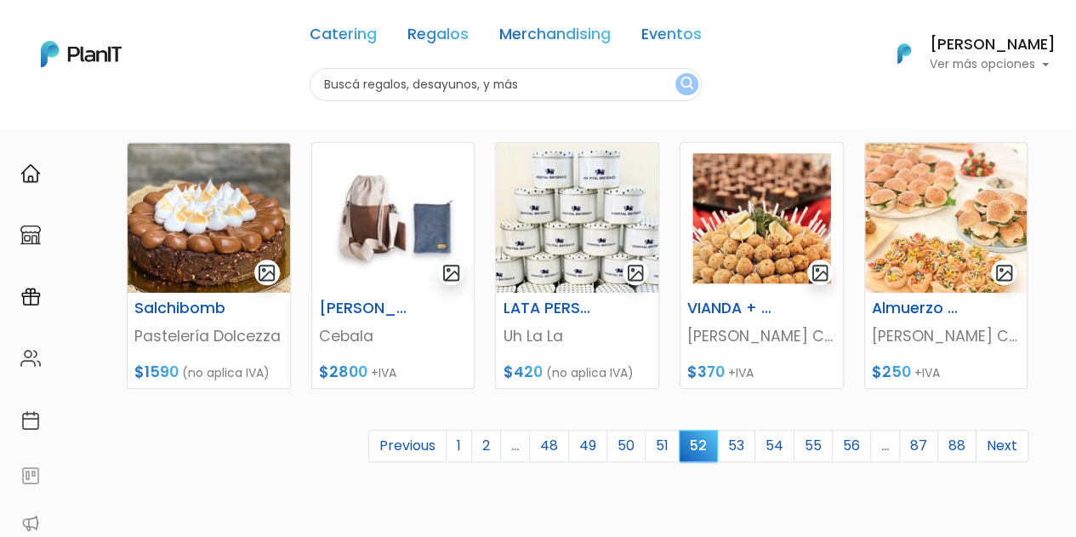
scroll to position [773, 0]
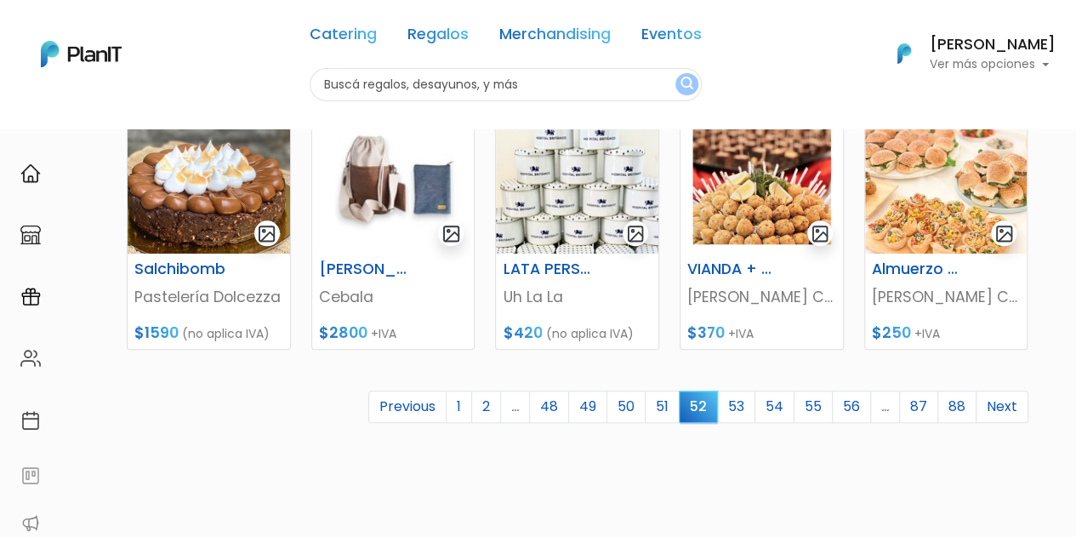
drag, startPoint x: 1079, startPoint y: 156, endPoint x: 1082, endPoint y: 426, distance: 270.6
click at [755, 411] on link "53" at bounding box center [736, 407] width 38 height 32
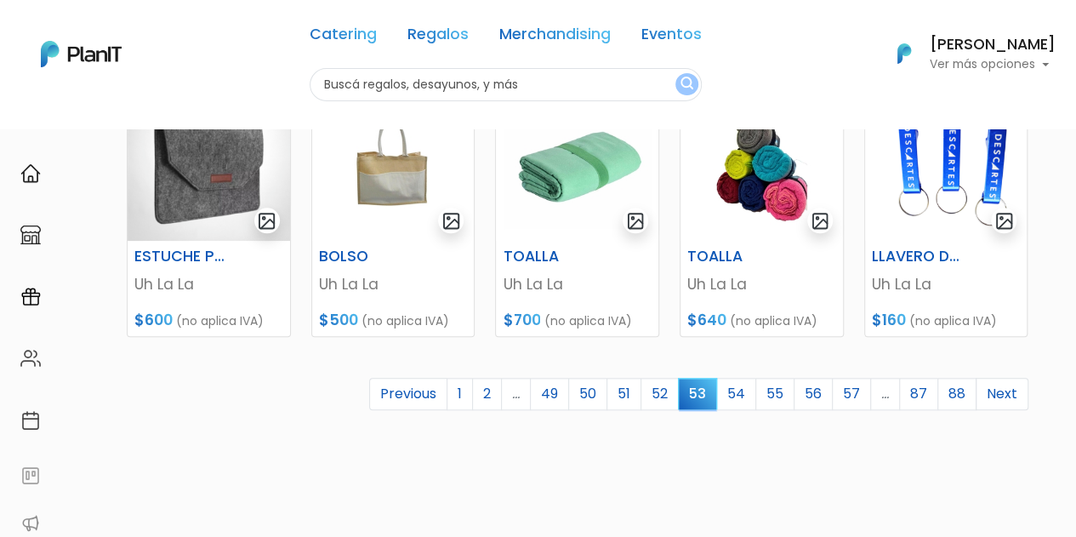
scroll to position [761, 0]
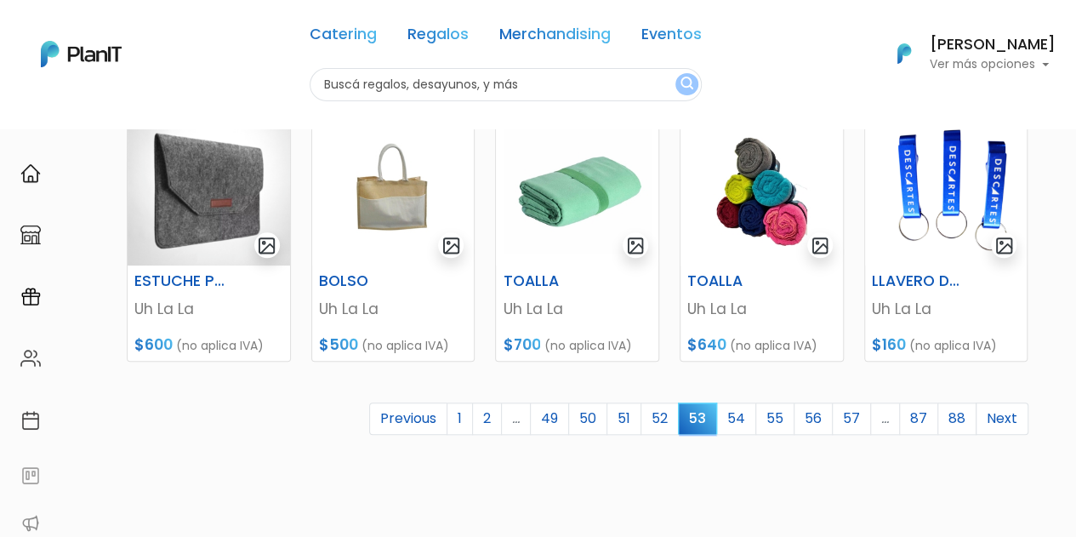
drag, startPoint x: 1085, startPoint y: 100, endPoint x: 1088, endPoint y: 367, distance: 266.3
click at [741, 421] on link "54" at bounding box center [736, 418] width 40 height 32
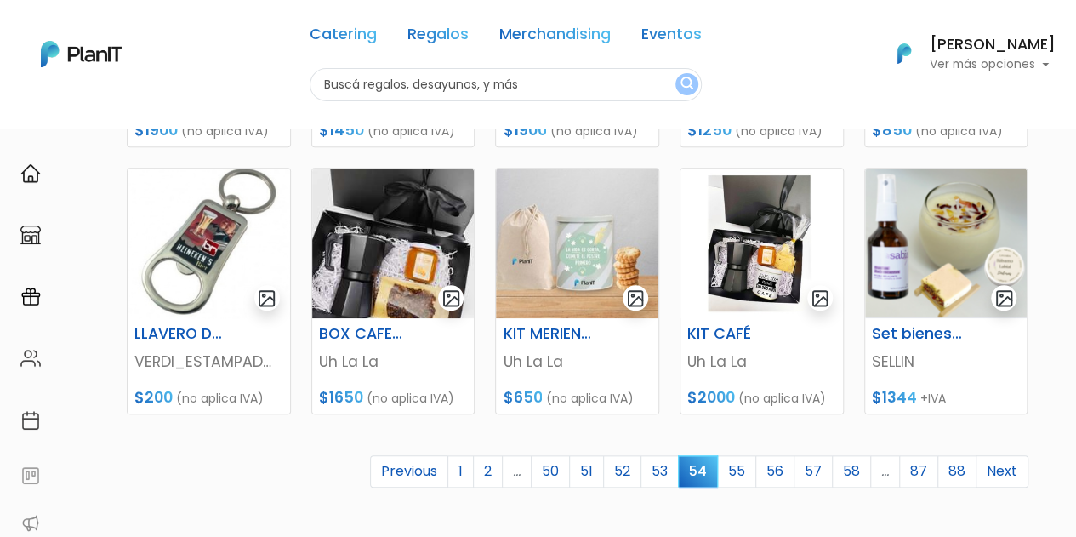
scroll to position [714, 0]
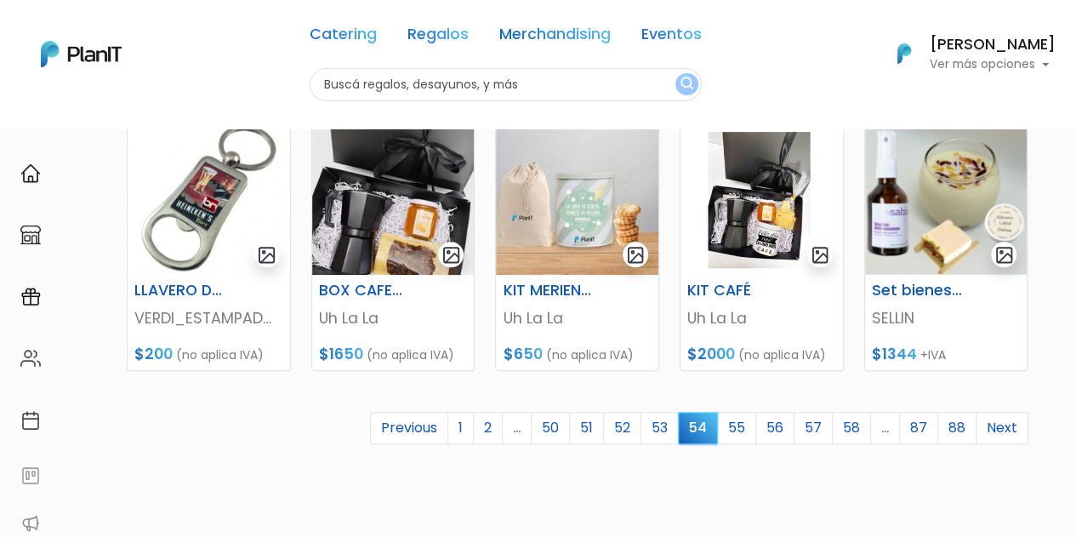
drag, startPoint x: 1081, startPoint y: 151, endPoint x: 1088, endPoint y: 414, distance: 263.8
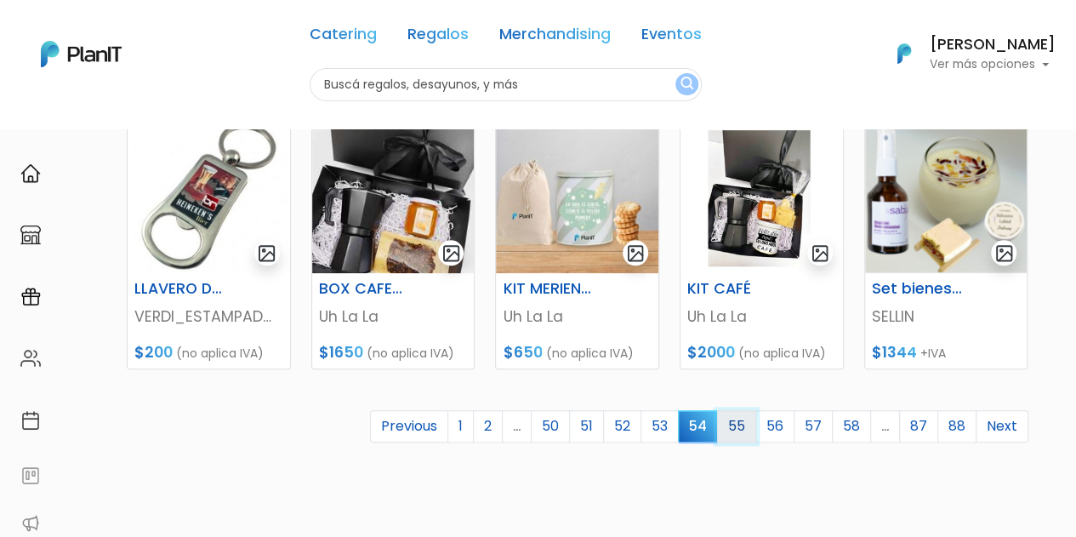
click at [743, 430] on link "55" at bounding box center [736, 426] width 39 height 32
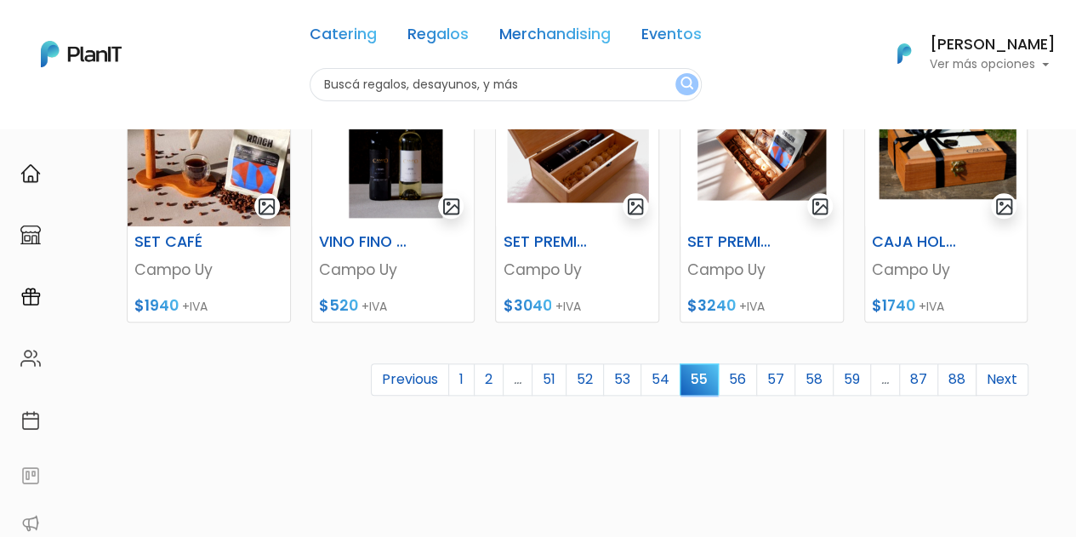
scroll to position [802, 0]
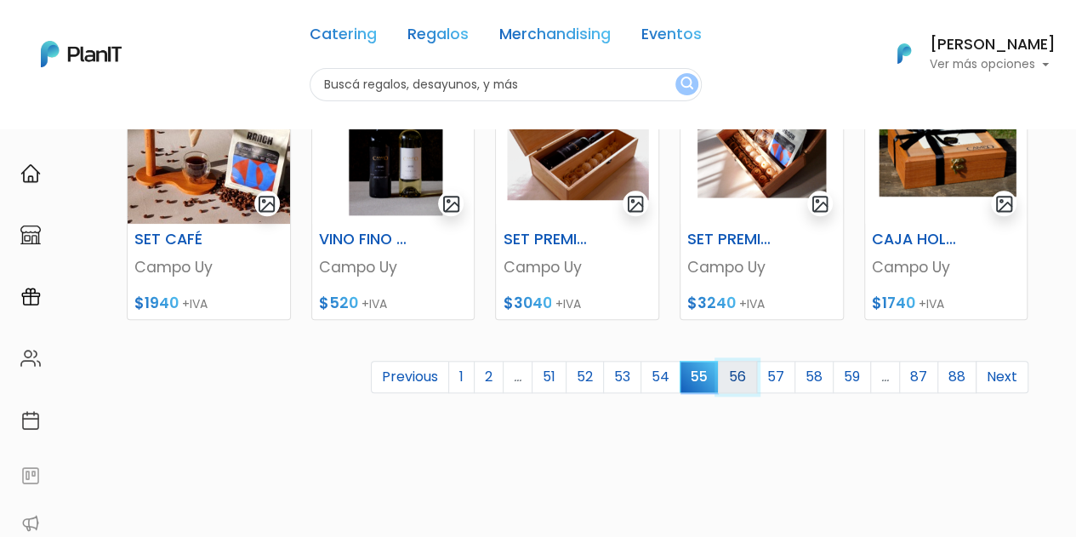
click at [747, 375] on link "56" at bounding box center [737, 377] width 39 height 32
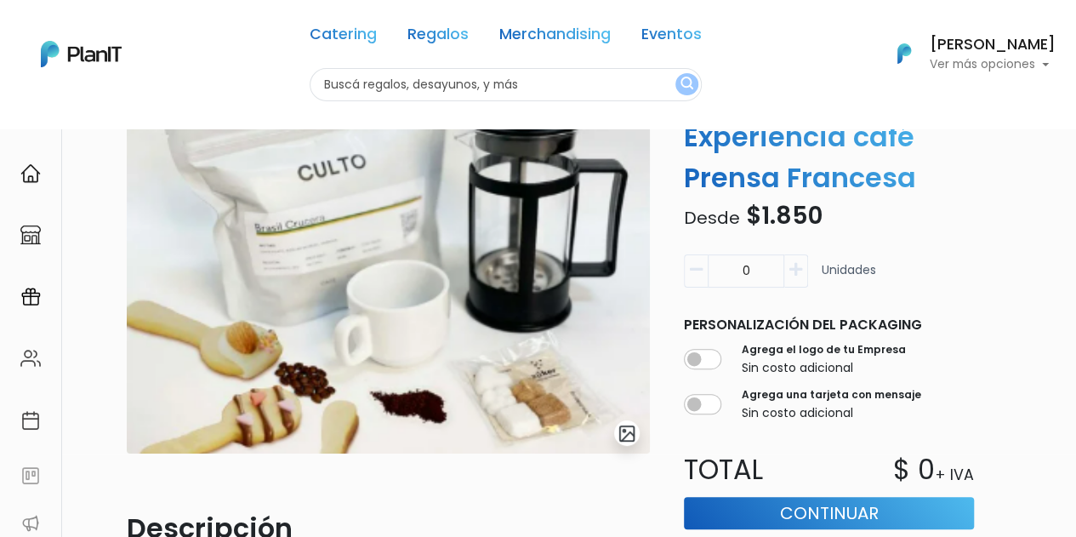
scroll to position [71, 0]
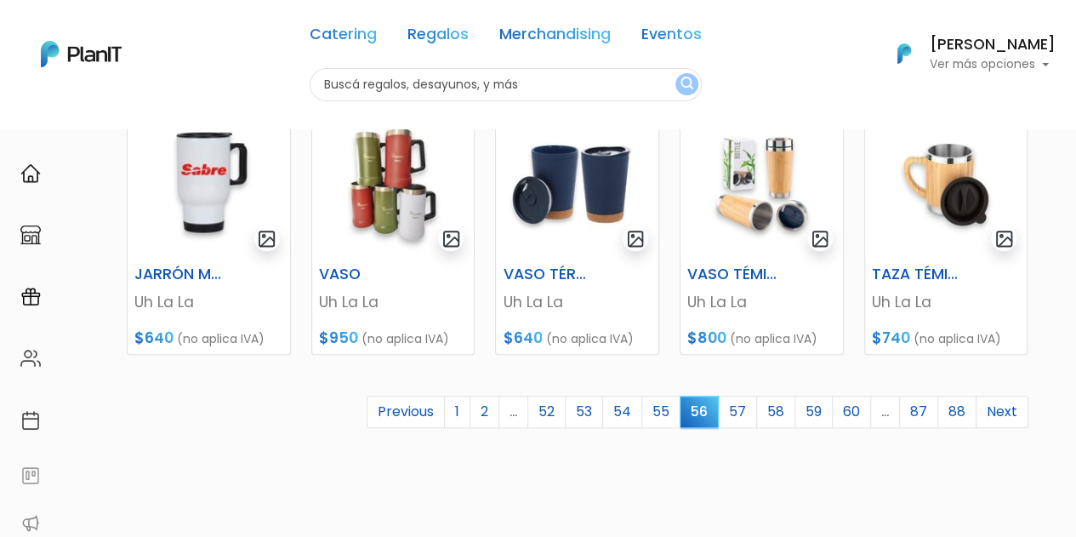
scroll to position [769, 0]
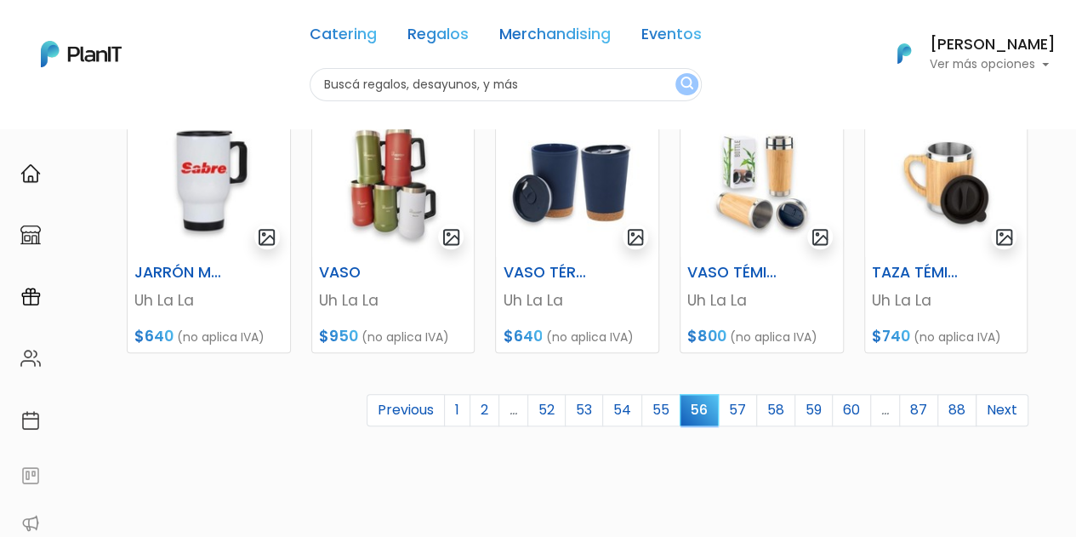
drag, startPoint x: 1084, startPoint y: 144, endPoint x: 1087, endPoint y: 413, distance: 268.9
click at [745, 411] on link "57" at bounding box center [737, 410] width 39 height 32
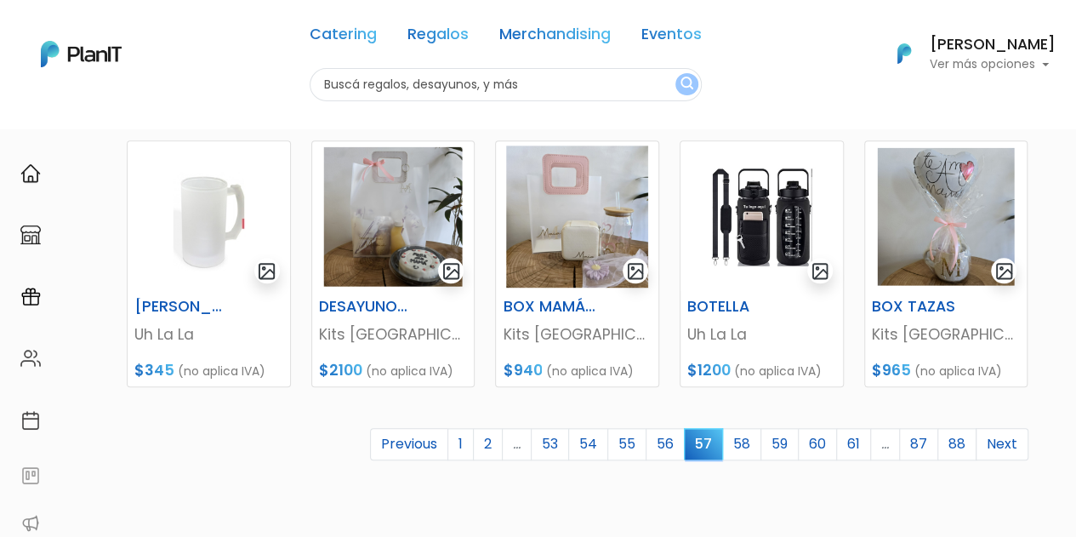
scroll to position [737, 0]
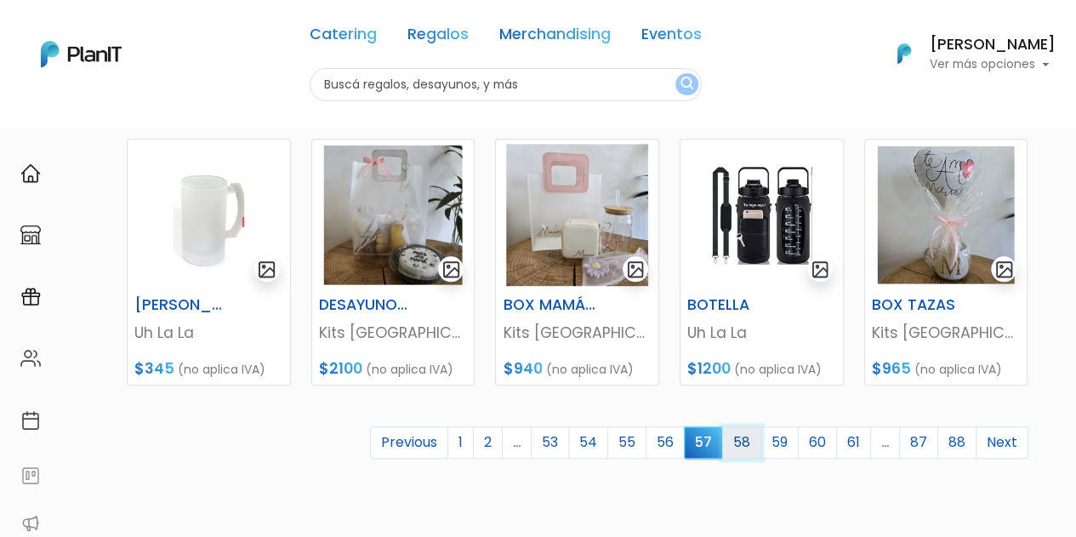
click at [750, 453] on link "58" at bounding box center [741, 442] width 39 height 32
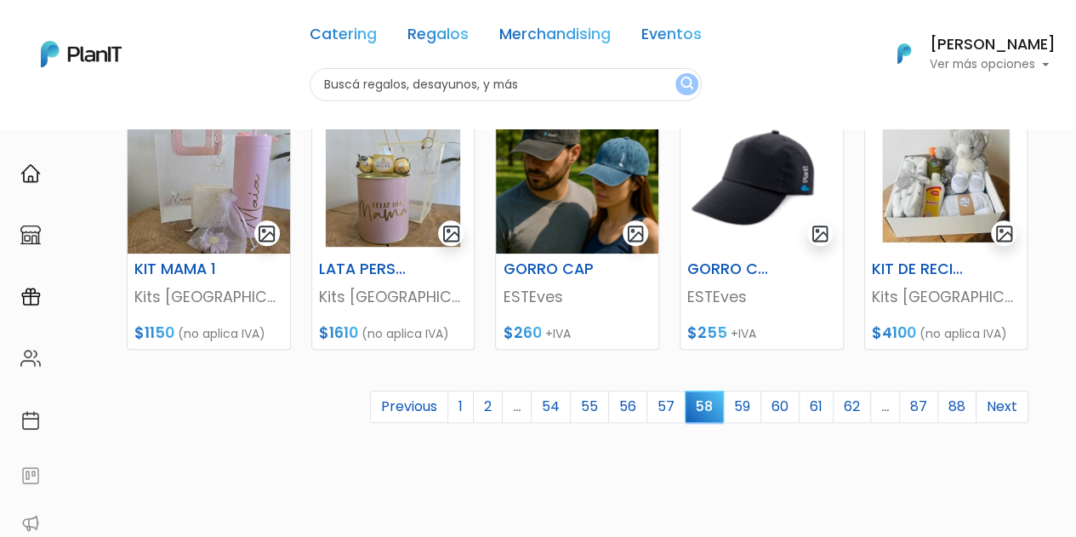
scroll to position [778, 0]
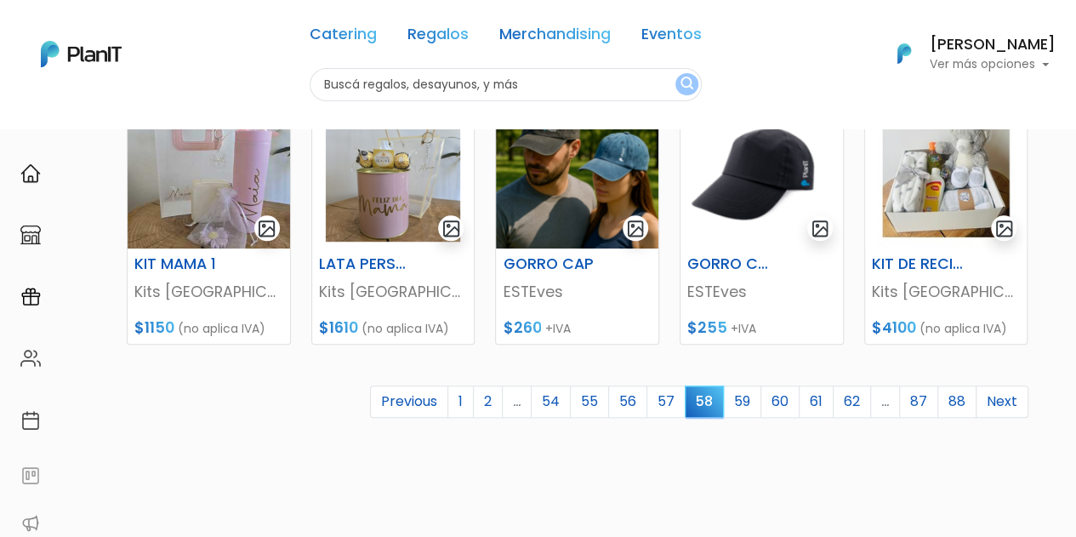
drag, startPoint x: 1085, startPoint y: 142, endPoint x: 1088, endPoint y: 414, distance: 272.3
click at [744, 397] on link "59" at bounding box center [742, 401] width 38 height 32
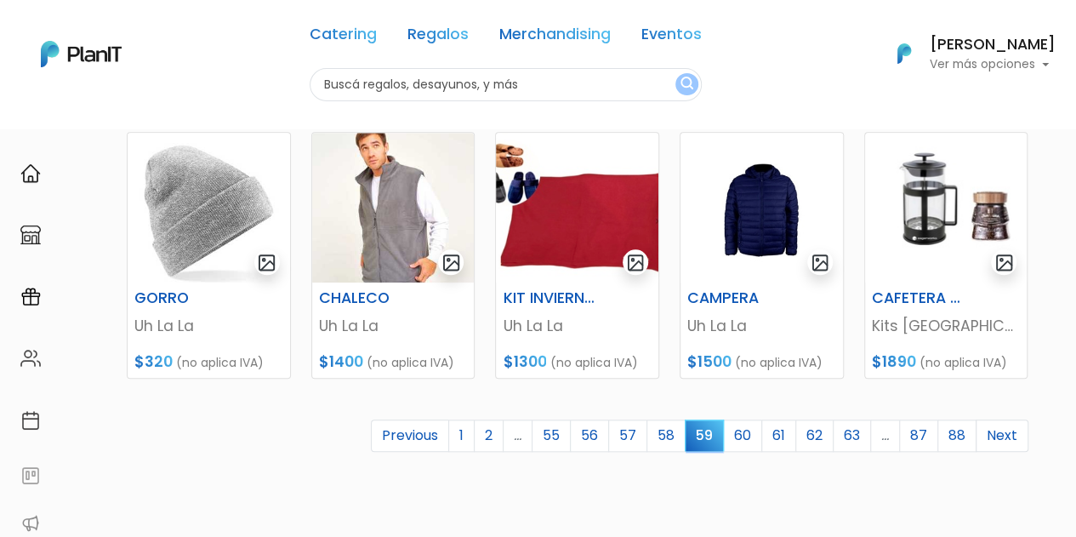
scroll to position [745, 0]
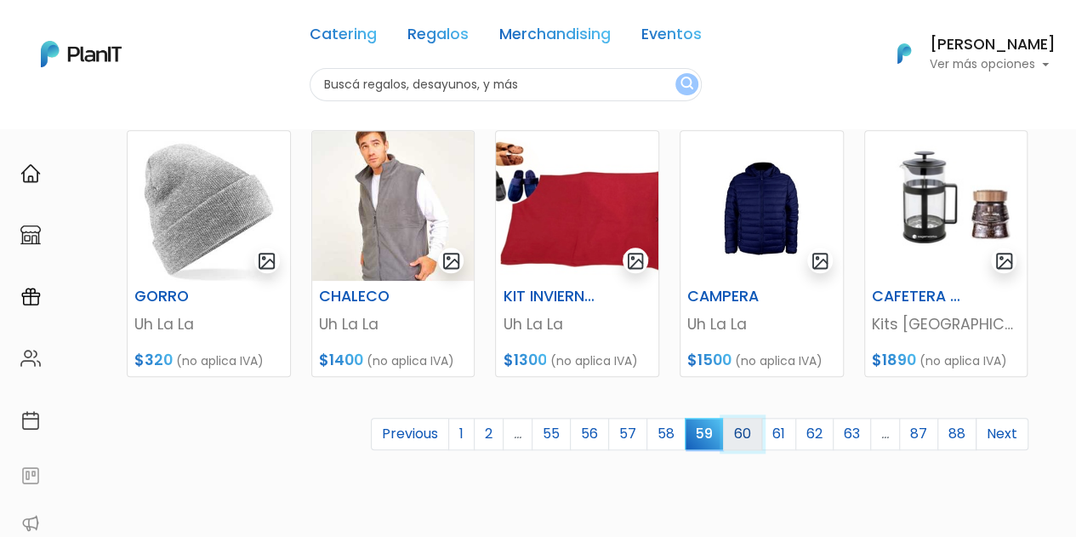
click at [750, 436] on link "60" at bounding box center [742, 434] width 39 height 32
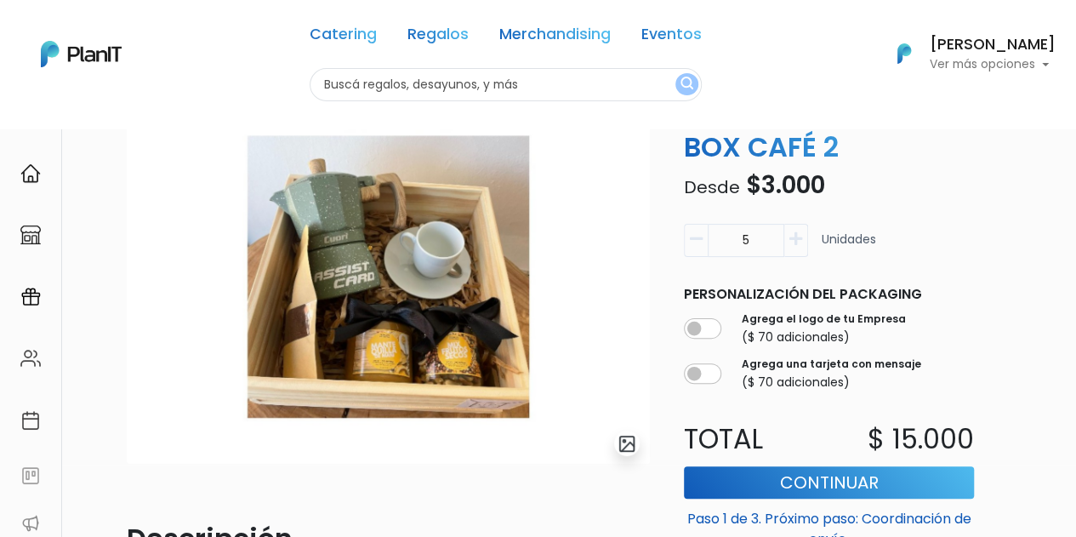
scroll to position [73, 0]
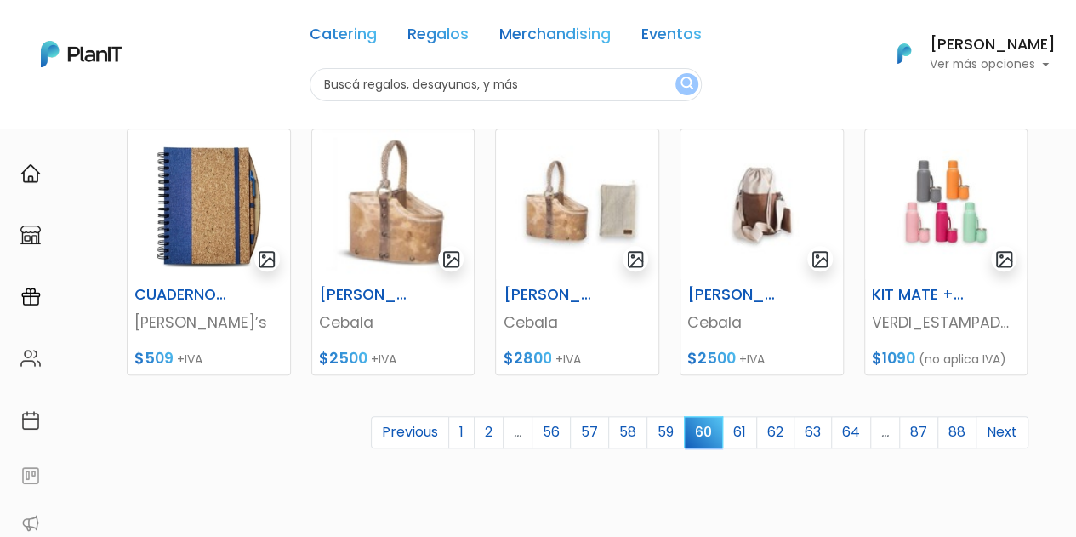
scroll to position [745, 0]
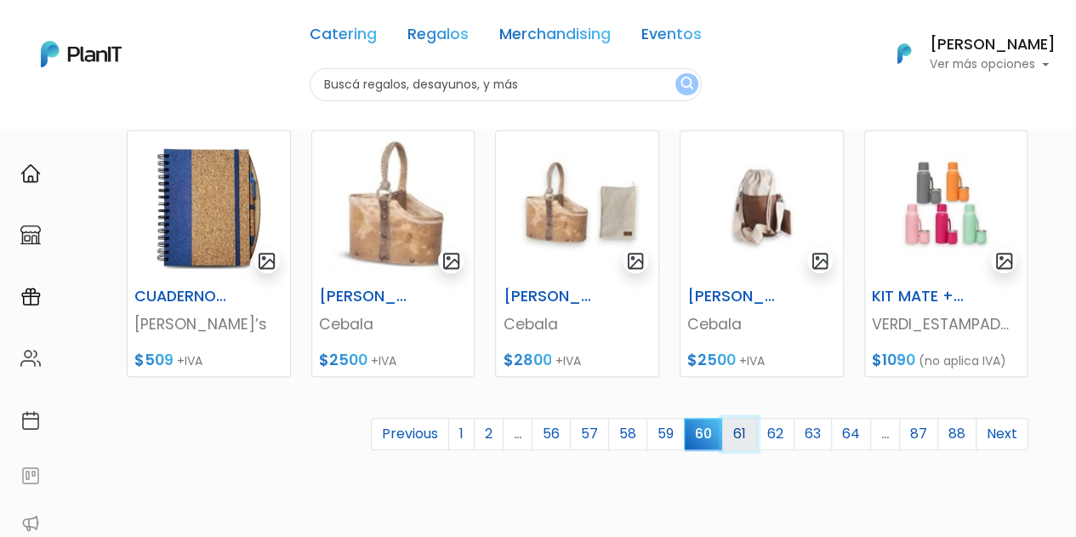
click at [752, 431] on link "61" at bounding box center [739, 434] width 35 height 32
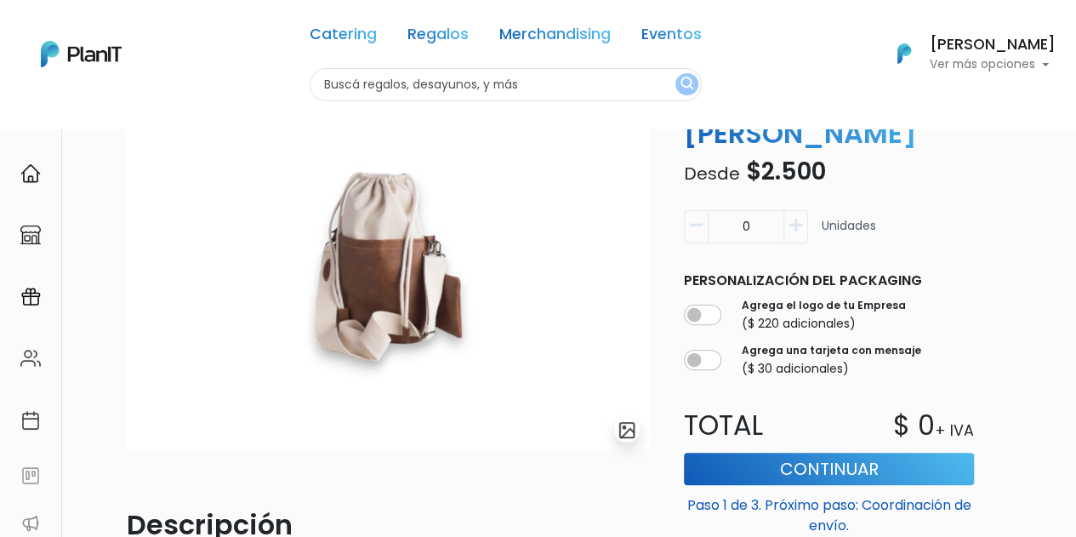
scroll to position [82, 0]
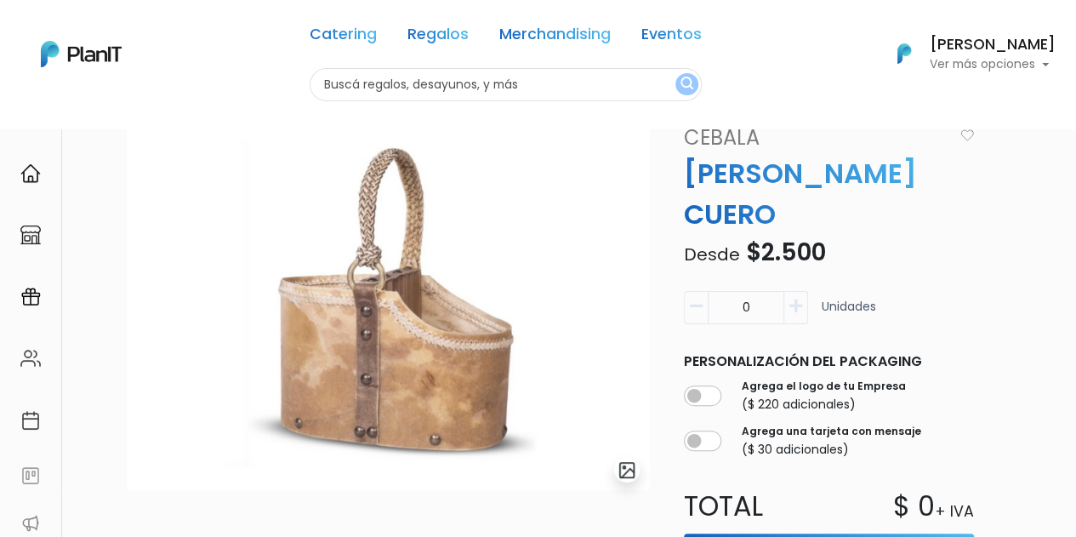
scroll to position [35, 0]
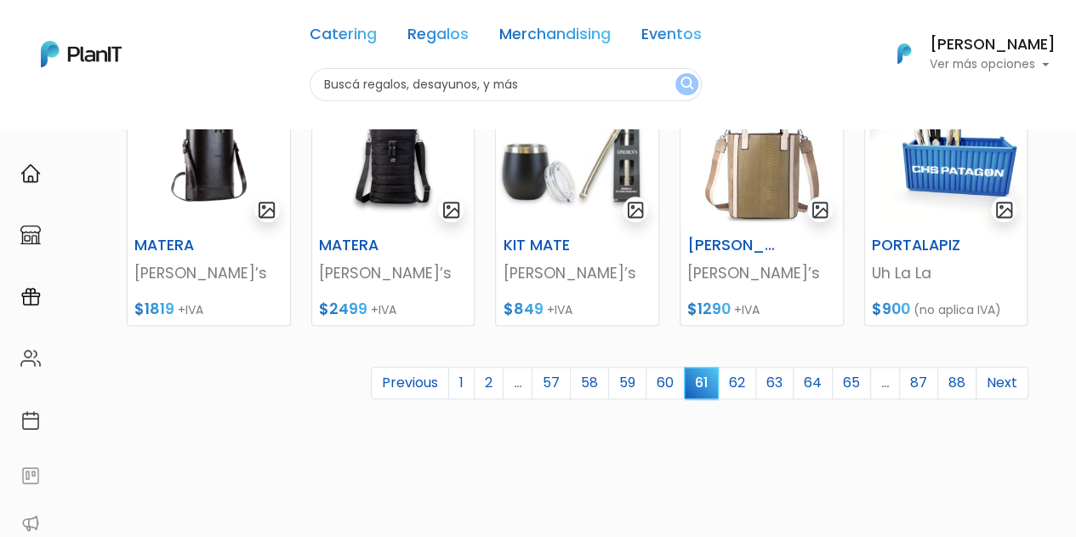
scroll to position [805, 0]
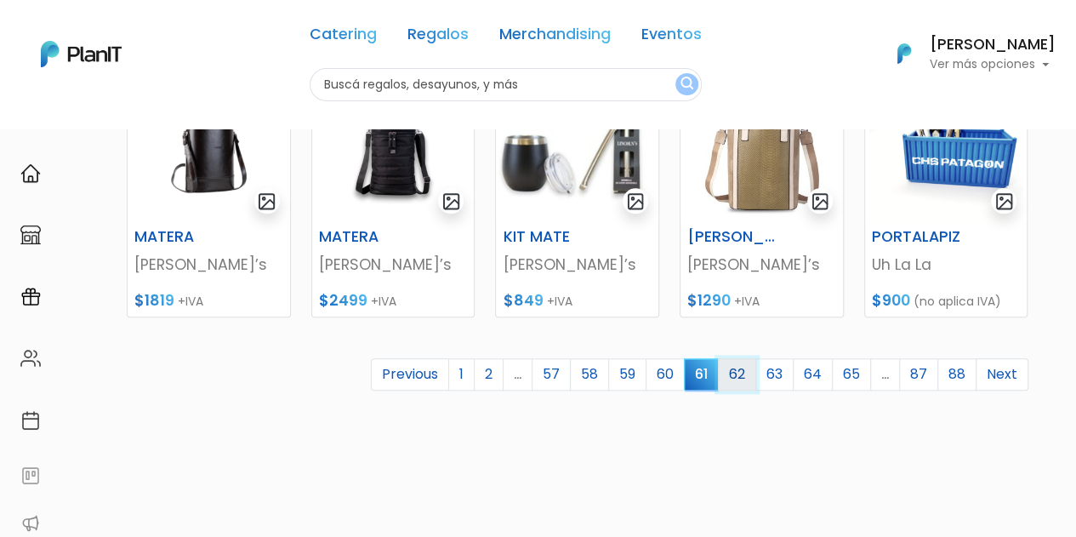
click at [733, 372] on link "62" at bounding box center [737, 374] width 38 height 32
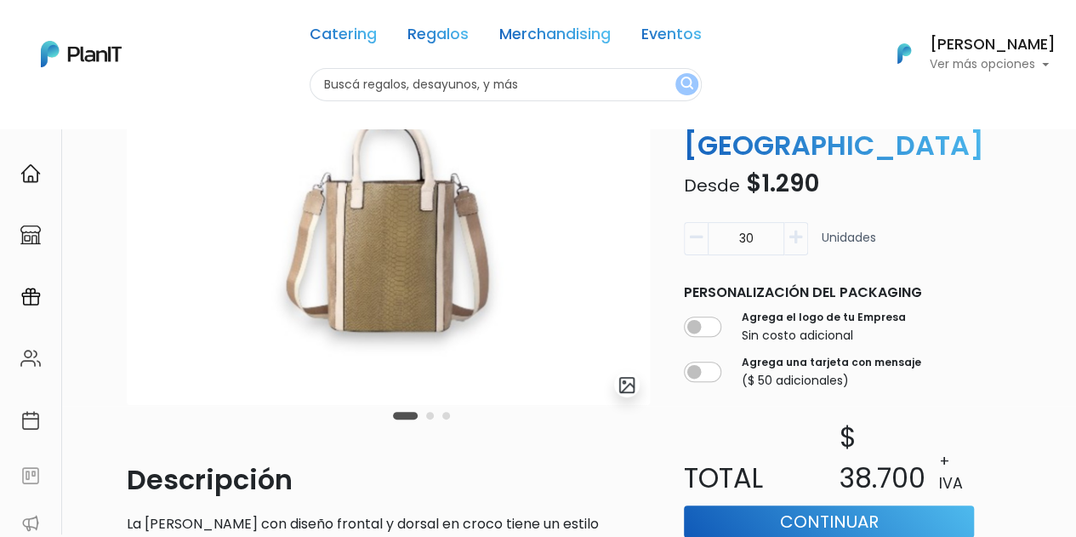
scroll to position [142, 0]
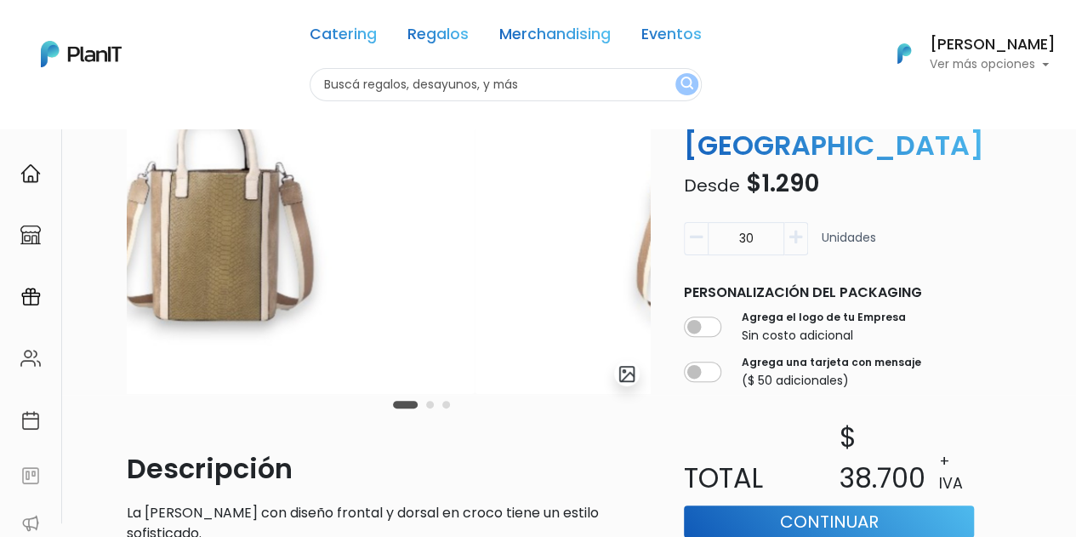
drag, startPoint x: 468, startPoint y: 255, endPoint x: 265, endPoint y: 267, distance: 202.8
click at [265, 267] on img at bounding box center [213, 210] width 523 height 368
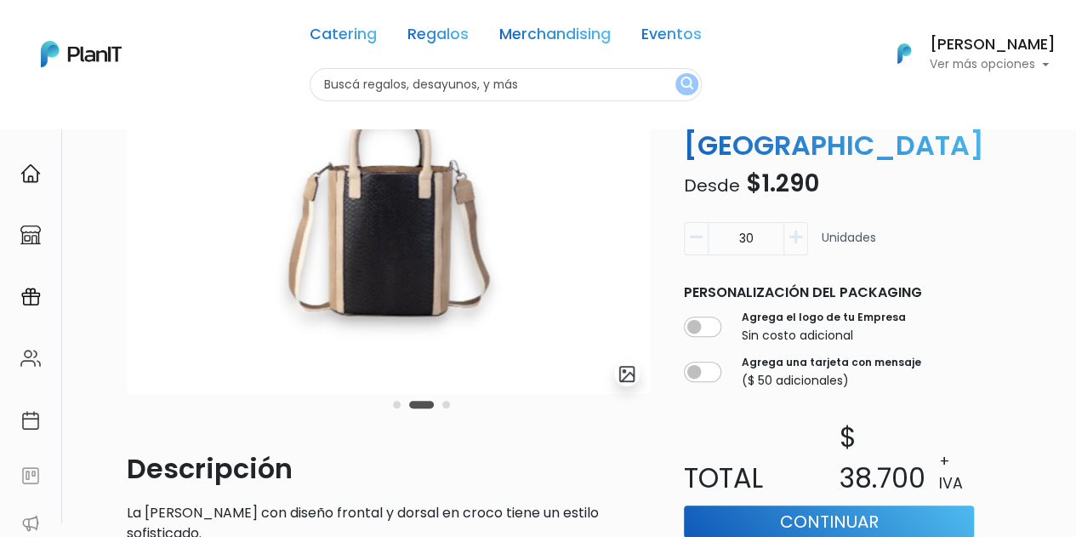
drag, startPoint x: 482, startPoint y: 286, endPoint x: 235, endPoint y: 282, distance: 246.8
click at [235, 282] on img at bounding box center [388, 210] width 523 height 368
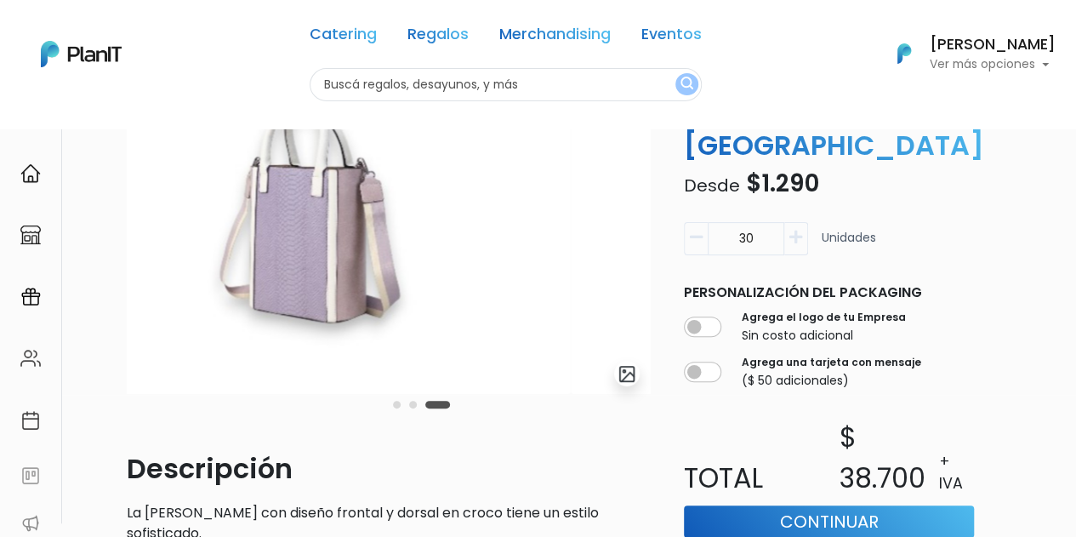
drag, startPoint x: 500, startPoint y: 256, endPoint x: 254, endPoint y: 267, distance: 247.0
click at [254, 267] on img at bounding box center [309, 210] width 523 height 368
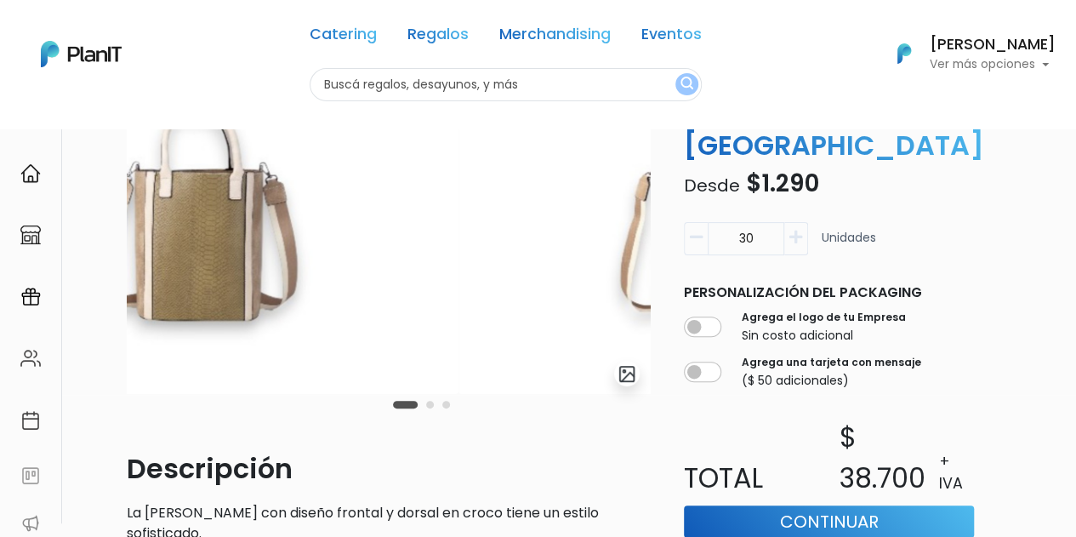
drag, startPoint x: 605, startPoint y: 237, endPoint x: 279, endPoint y: 278, distance: 328.4
click at [279, 278] on img at bounding box center [196, 210] width 523 height 368
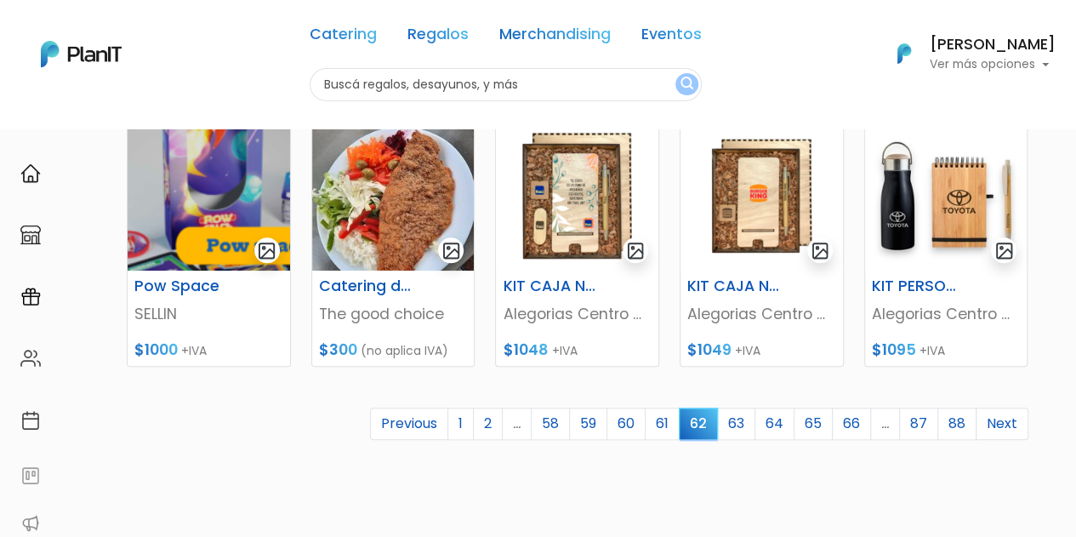
scroll to position [779, 0]
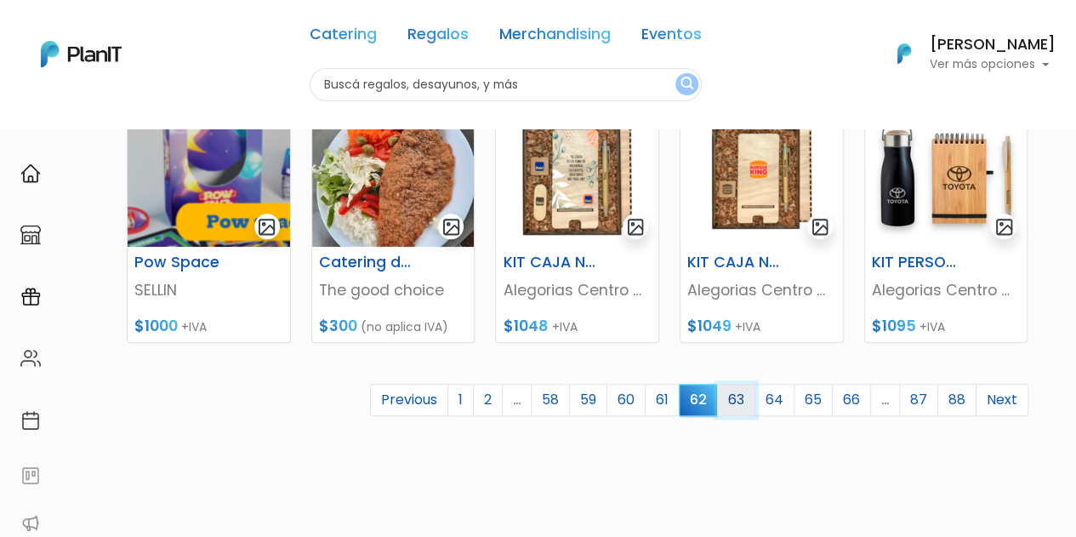
click at [744, 393] on link "63" at bounding box center [736, 400] width 38 height 32
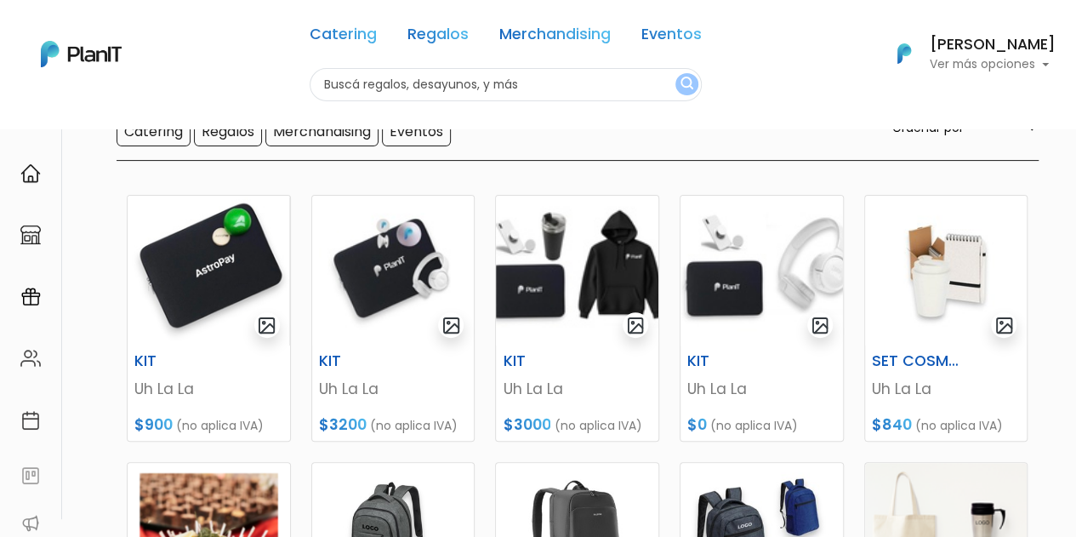
scroll to position [148, 0]
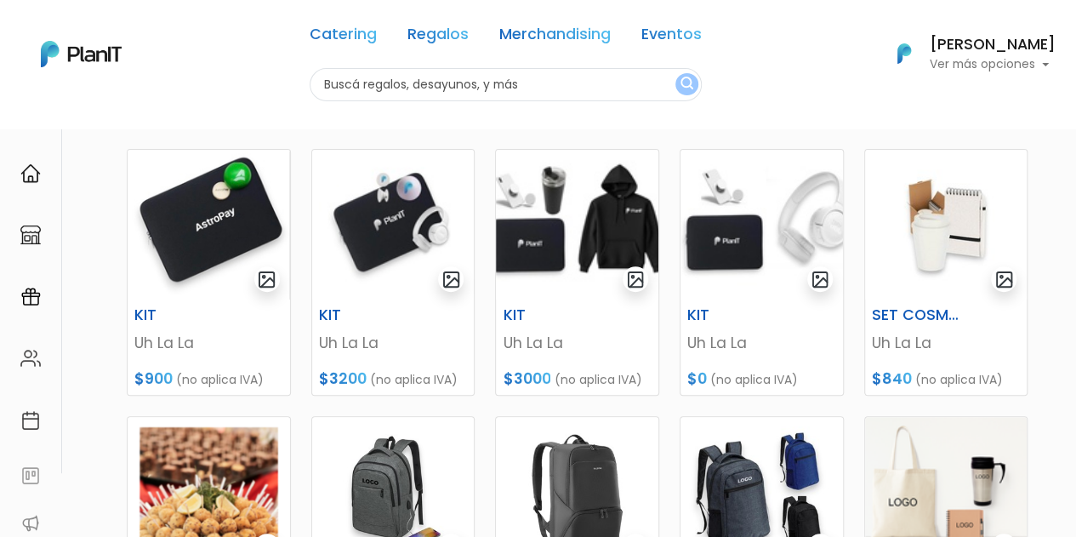
drag, startPoint x: 1082, startPoint y: 130, endPoint x: 1084, endPoint y: 198, distance: 68.1
click at [1075, 198] on html "Catering Regalos Merchandising Eventos Catering Regalos Merchandising Eventos C…" at bounding box center [538, 76] width 1076 height 537
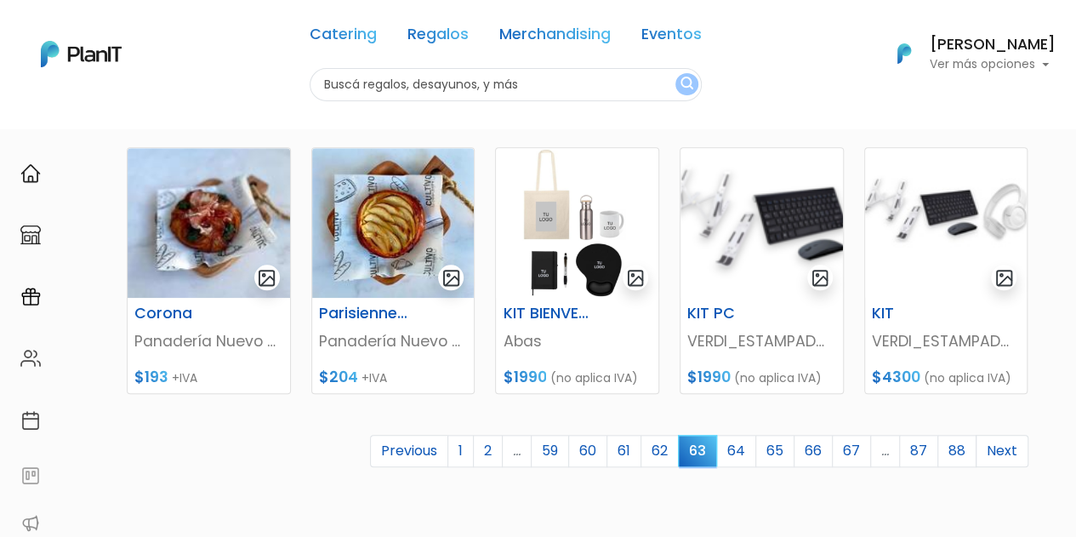
scroll to position [742, 0]
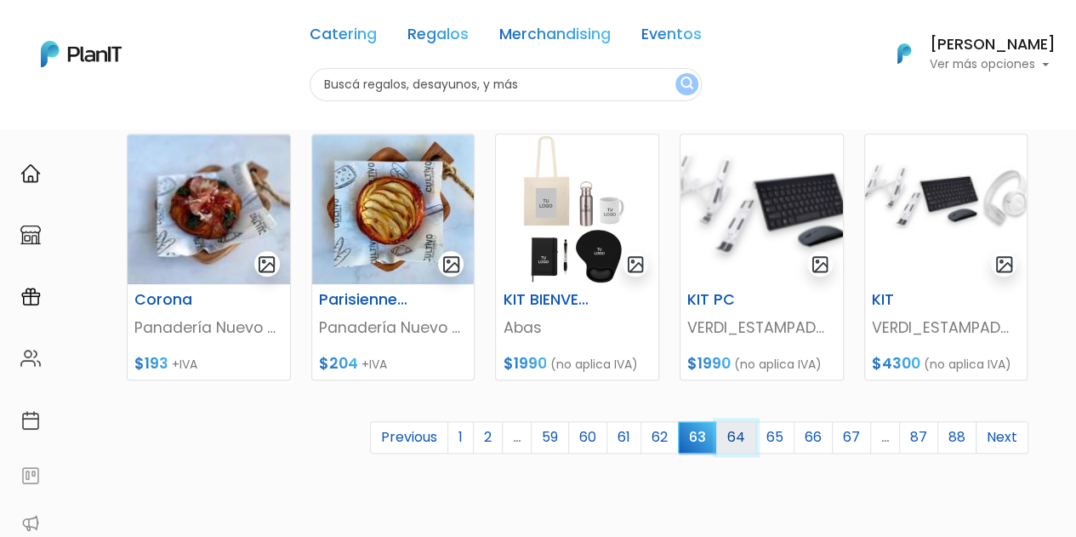
click at [744, 439] on link "64" at bounding box center [736, 437] width 40 height 32
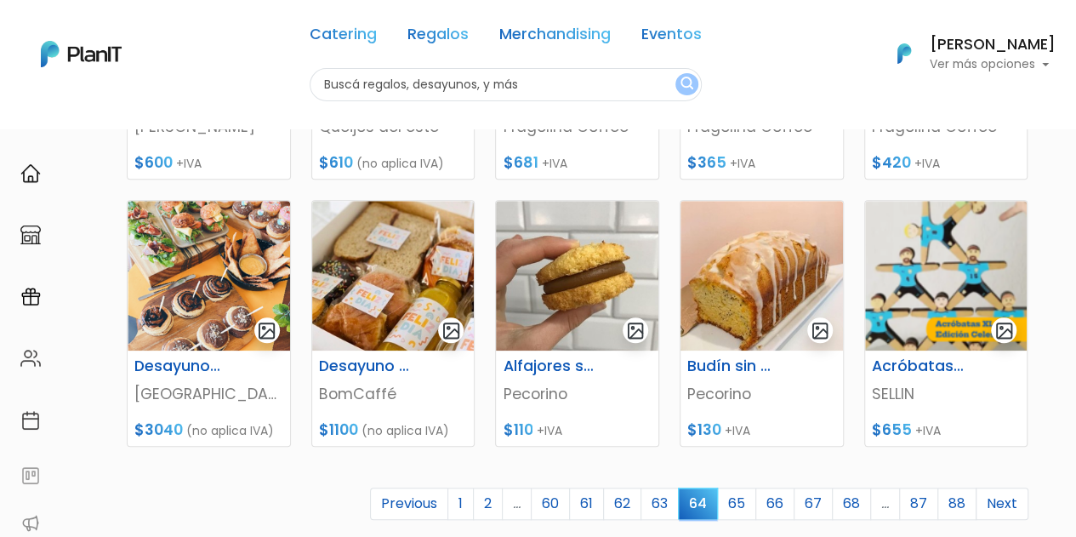
scroll to position [727, 0]
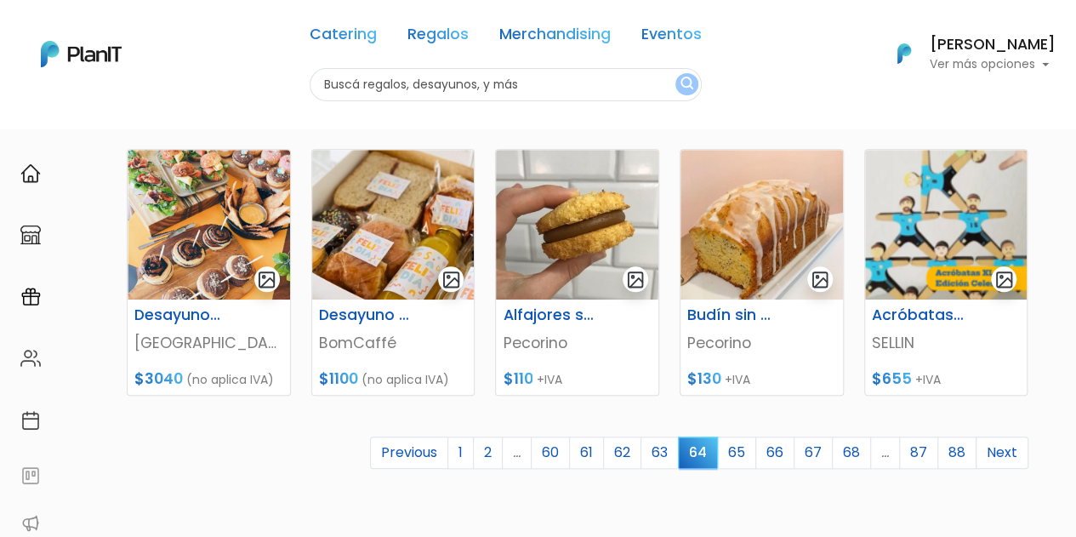
drag, startPoint x: 1083, startPoint y: 157, endPoint x: 1088, endPoint y: 412, distance: 254.4
click at [749, 450] on link "65" at bounding box center [736, 452] width 39 height 32
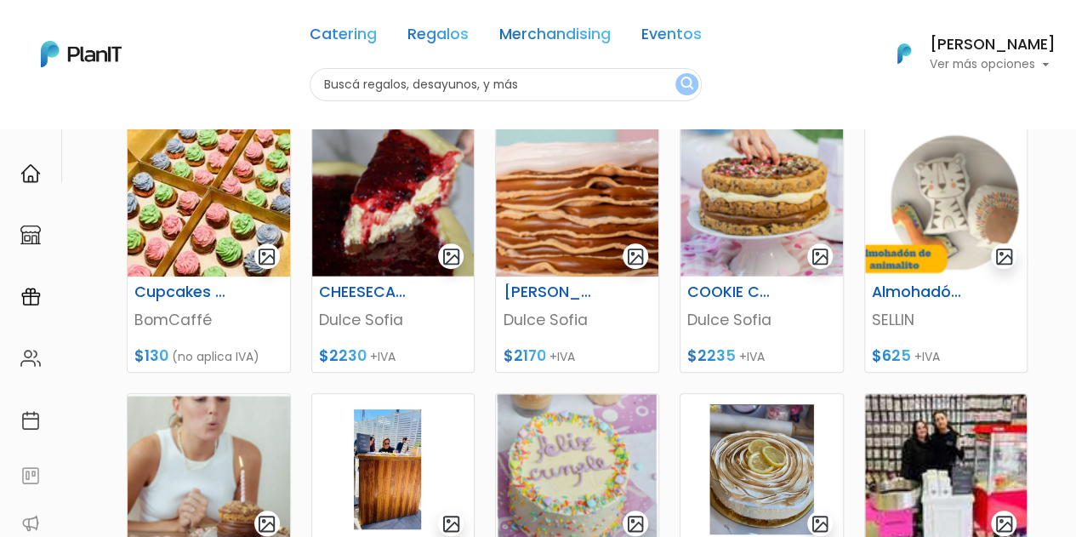
scroll to position [485, 0]
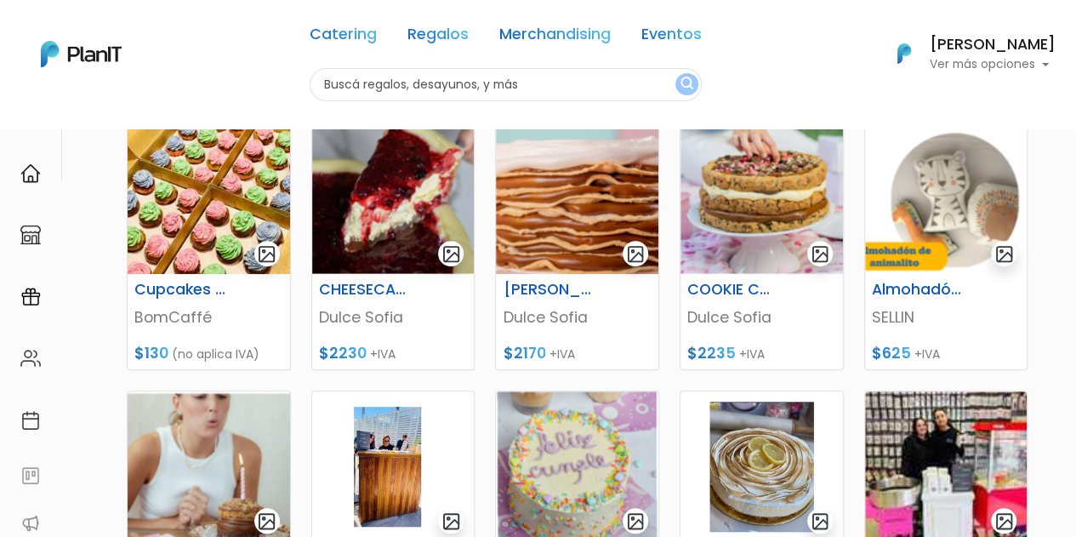
drag, startPoint x: 1081, startPoint y: 145, endPoint x: 1087, endPoint y: 315, distance: 170.3
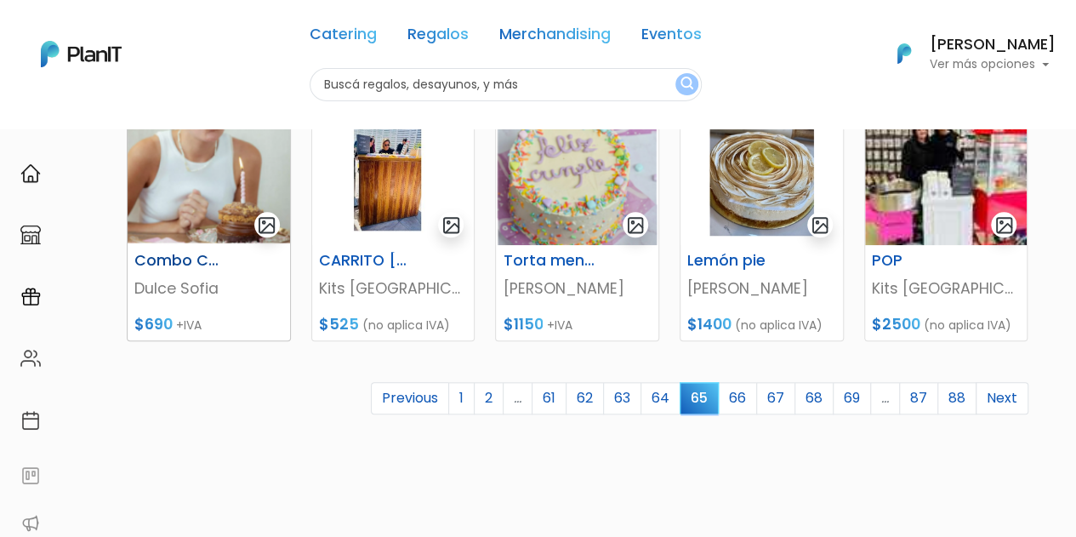
scroll to position [783, 0]
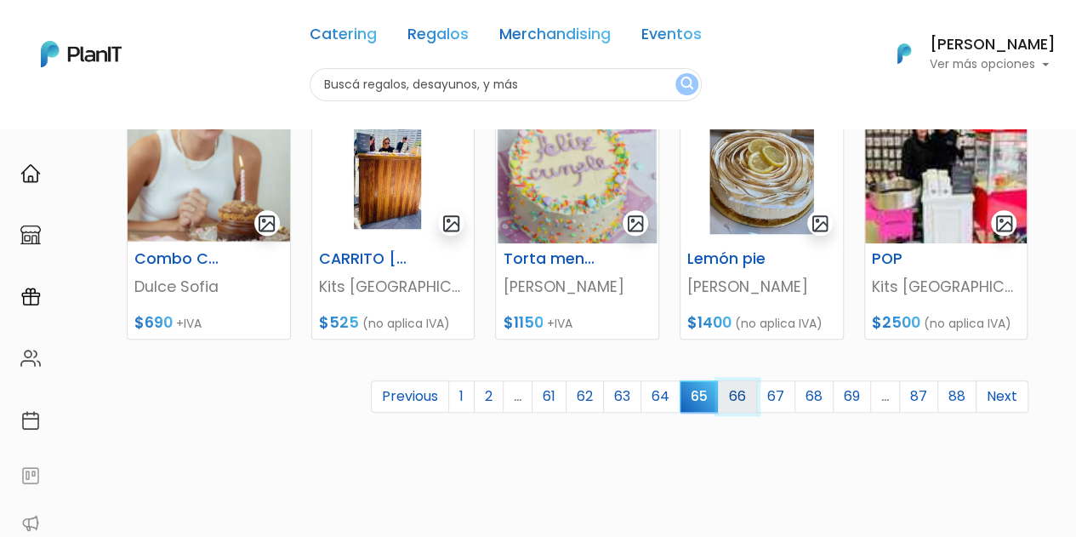
click at [745, 397] on link "66" at bounding box center [737, 396] width 39 height 32
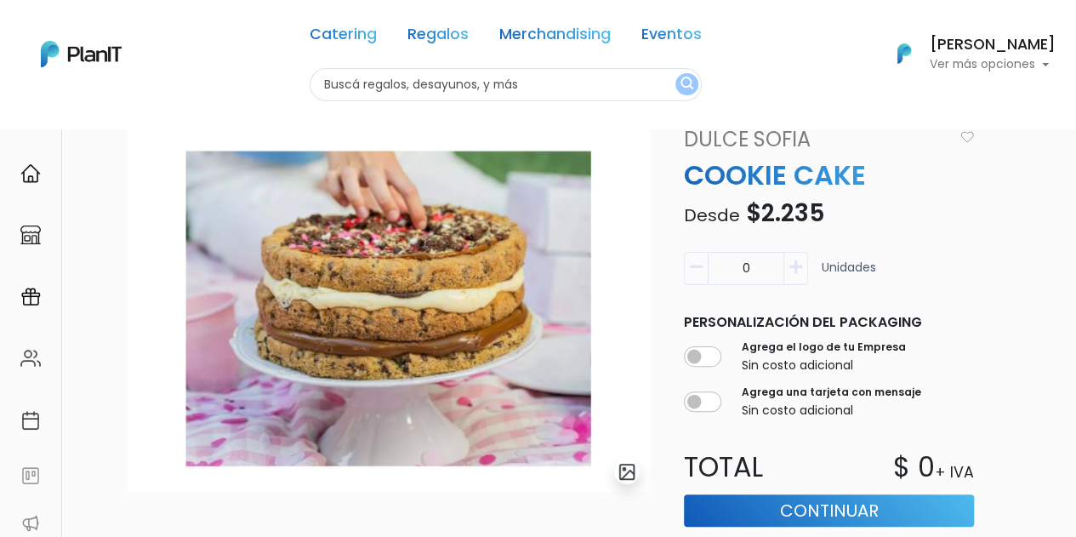
scroll to position [46, 0]
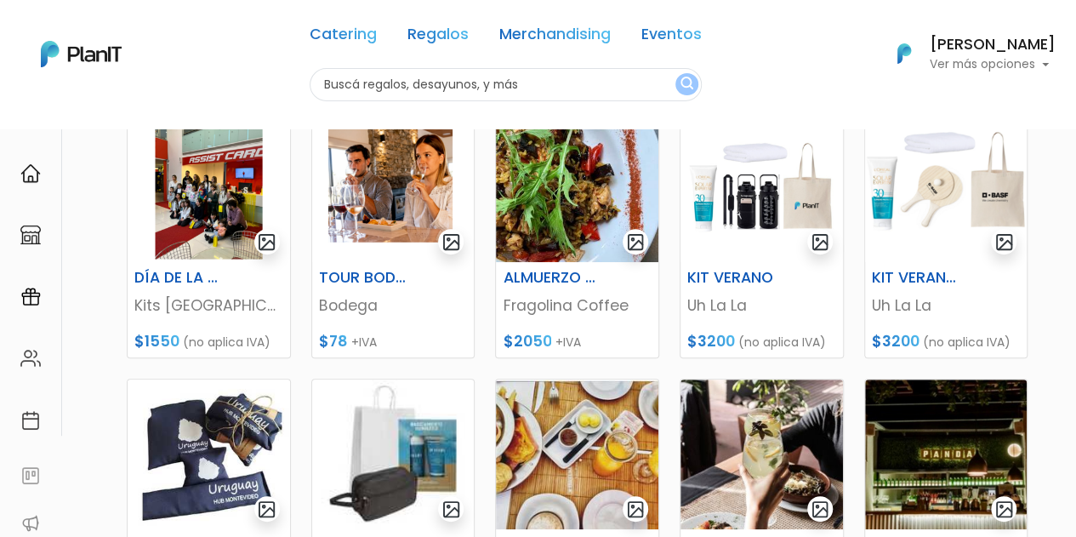
drag, startPoint x: 1081, startPoint y: 104, endPoint x: 1086, endPoint y: 189, distance: 85.2
click at [1075, 189] on html "Catering Regalos Merchandising Eventos Catering Regalos Merchandising Eventos C…" at bounding box center [538, 38] width 1076 height 537
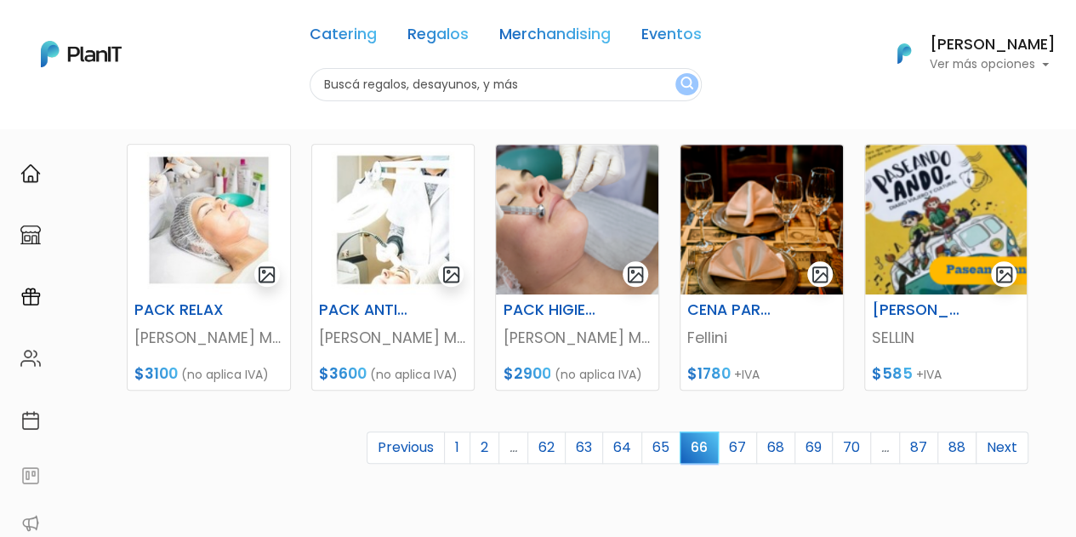
scroll to position [733, 0]
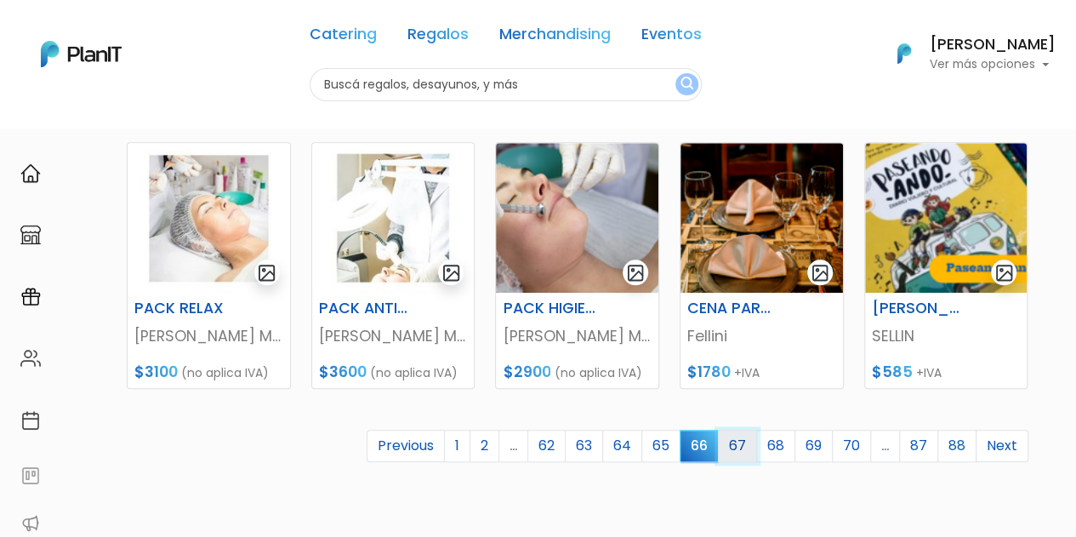
click at [739, 445] on link "67" at bounding box center [737, 446] width 39 height 32
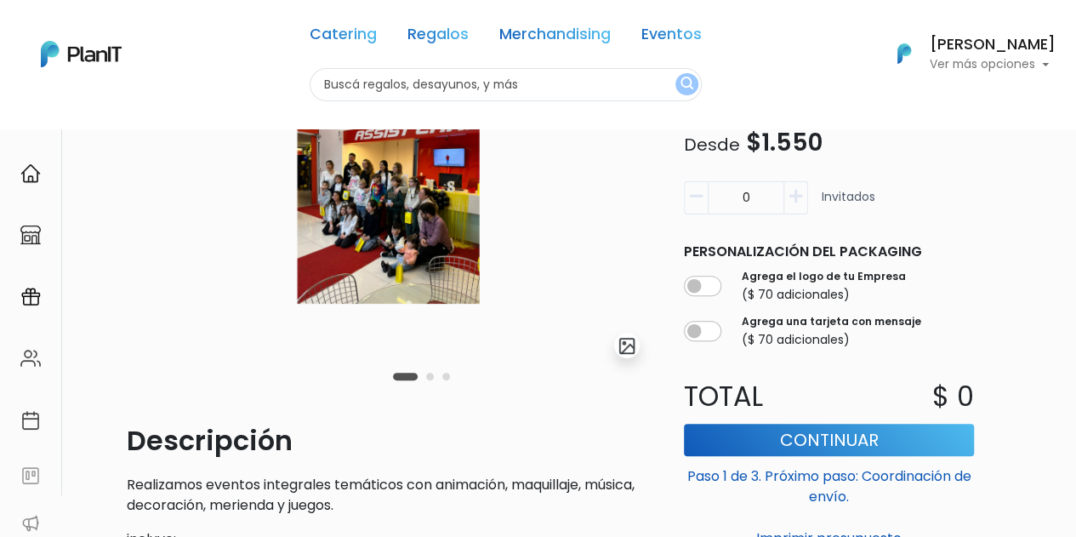
scroll to position [159, 0]
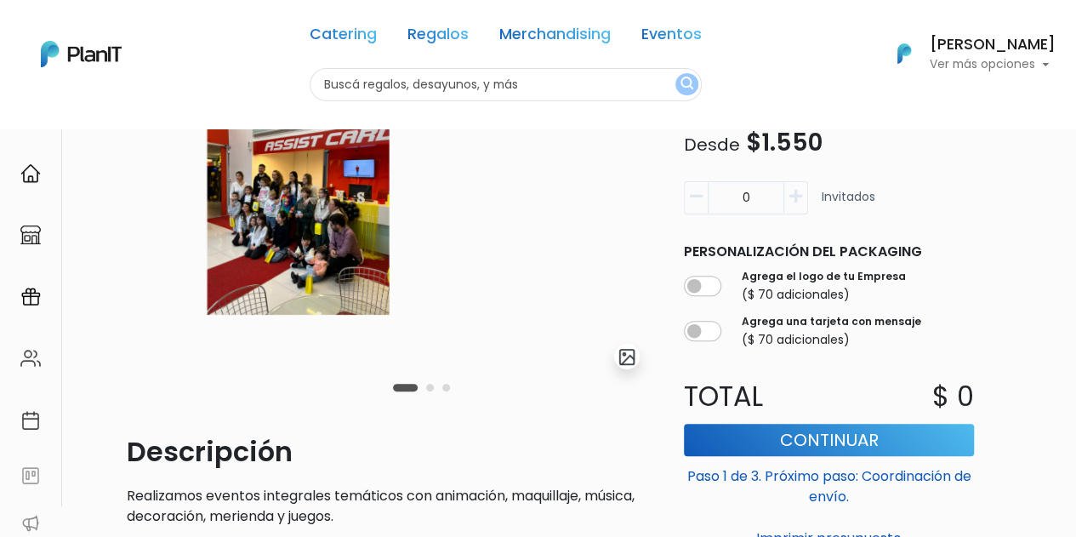
drag, startPoint x: 475, startPoint y: 225, endPoint x: 241, endPoint y: 254, distance: 235.8
click at [241, 254] on img at bounding box center [298, 193] width 523 height 368
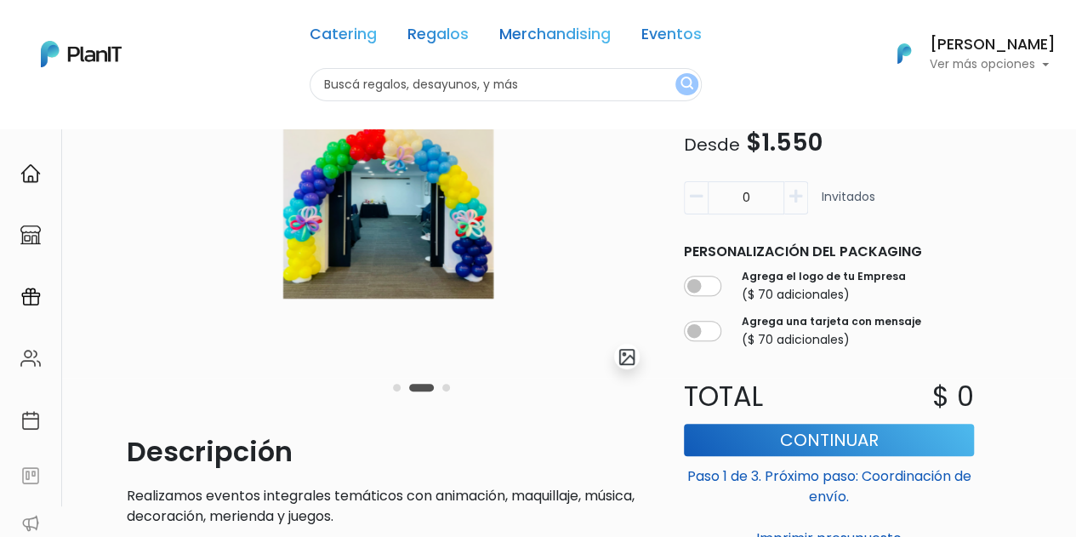
drag, startPoint x: 422, startPoint y: 248, endPoint x: 262, endPoint y: 269, distance: 161.3
click at [262, 269] on img at bounding box center [388, 193] width 523 height 368
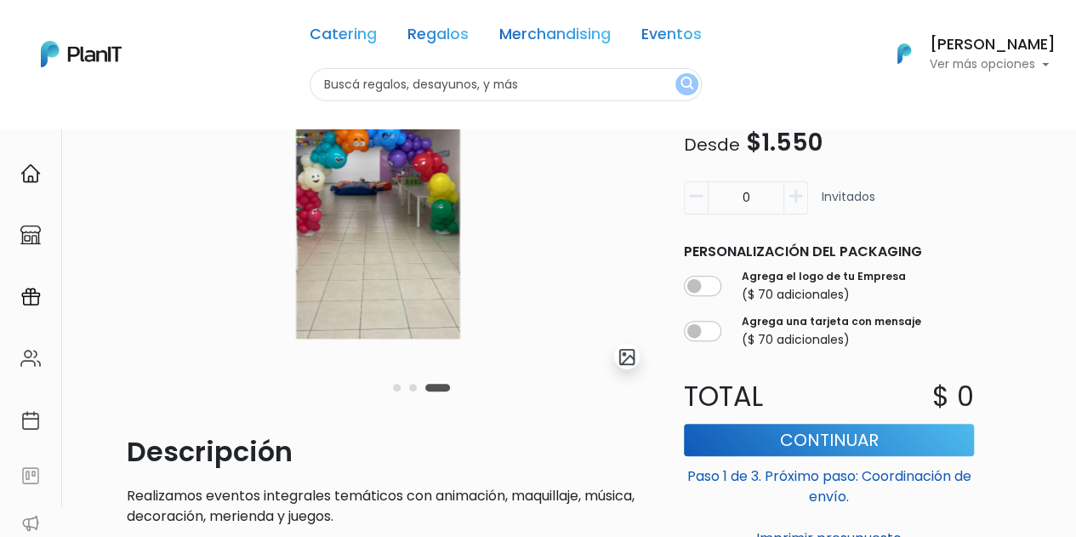
drag, startPoint x: 461, startPoint y: 258, endPoint x: 265, endPoint y: 282, distance: 198.0
click at [265, 282] on img at bounding box center [378, 193] width 523 height 368
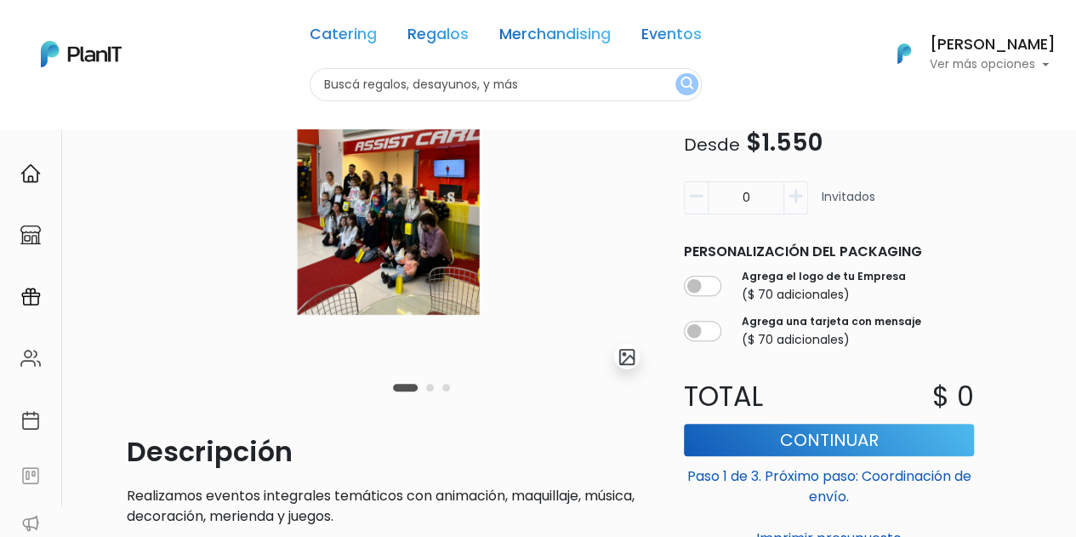
drag, startPoint x: 422, startPoint y: 239, endPoint x: 288, endPoint y: 253, distance: 135.1
click at [288, 253] on img at bounding box center [388, 193] width 523 height 368
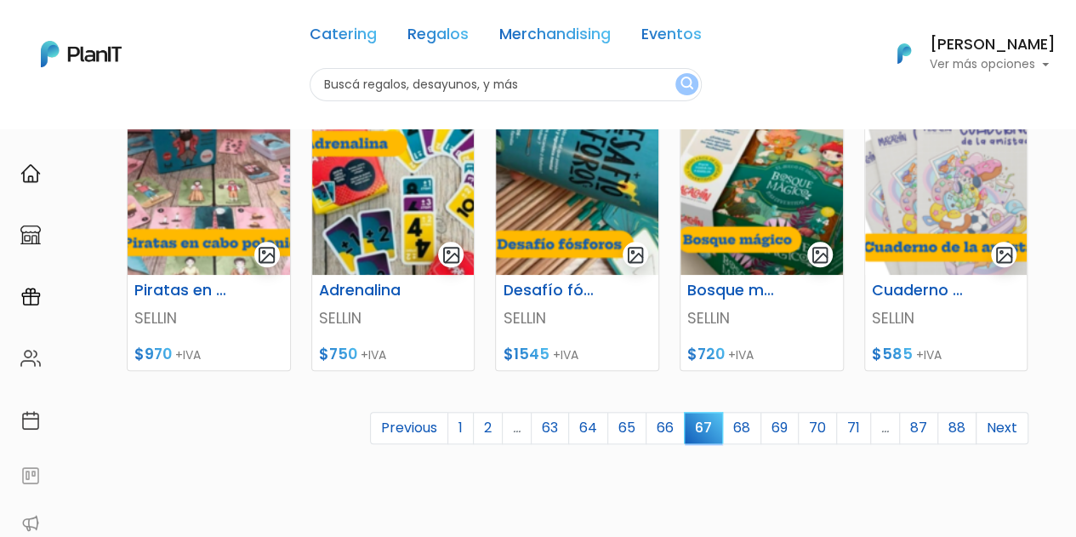
scroll to position [755, 0]
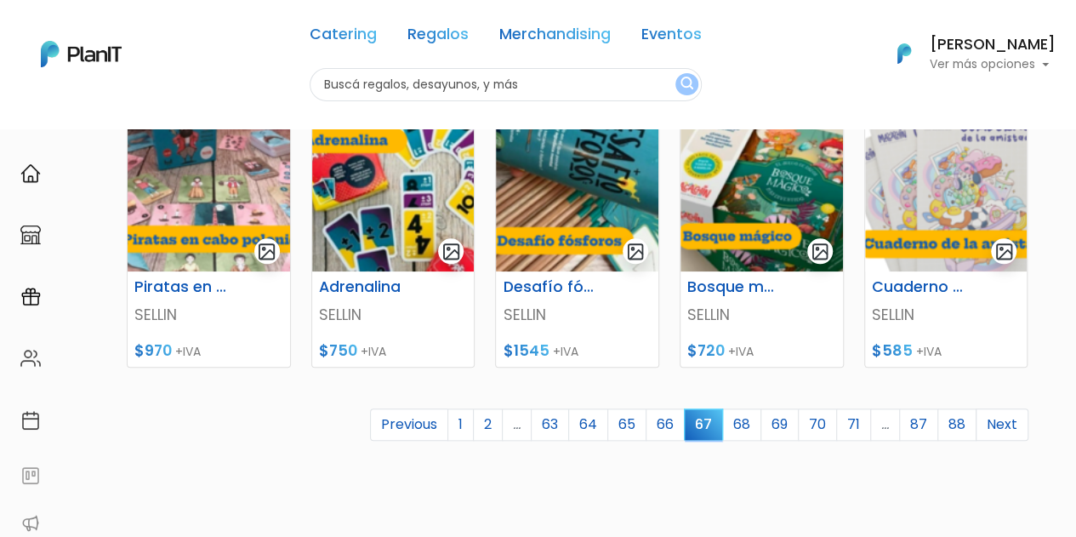
drag, startPoint x: 1086, startPoint y: 169, endPoint x: 1087, endPoint y: 434, distance: 264.6
click at [750, 428] on link "68" at bounding box center [741, 424] width 39 height 32
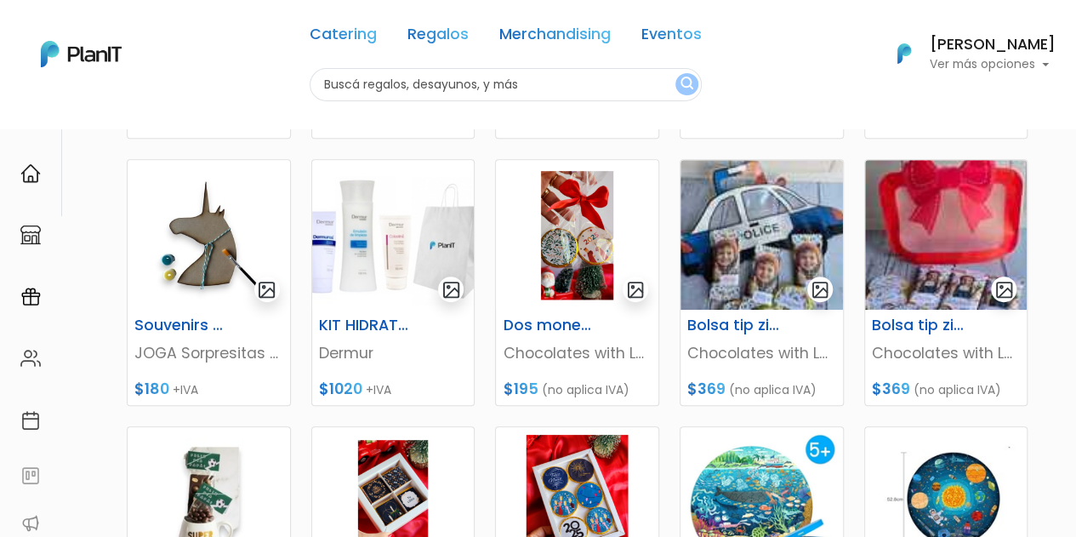
scroll to position [453, 0]
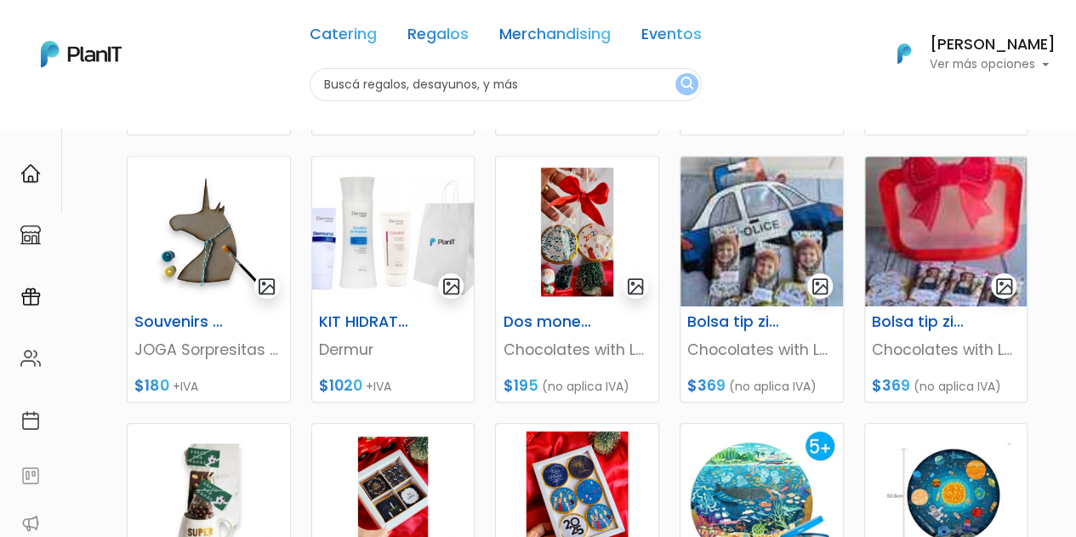
drag, startPoint x: 1081, startPoint y: 157, endPoint x: 1080, endPoint y: 316, distance: 158.3
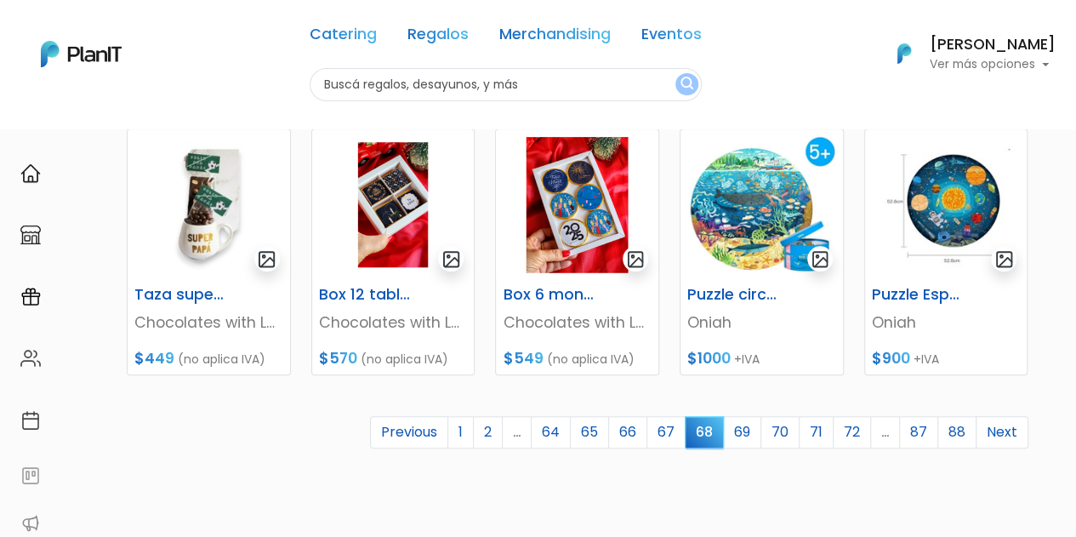
scroll to position [754, 0]
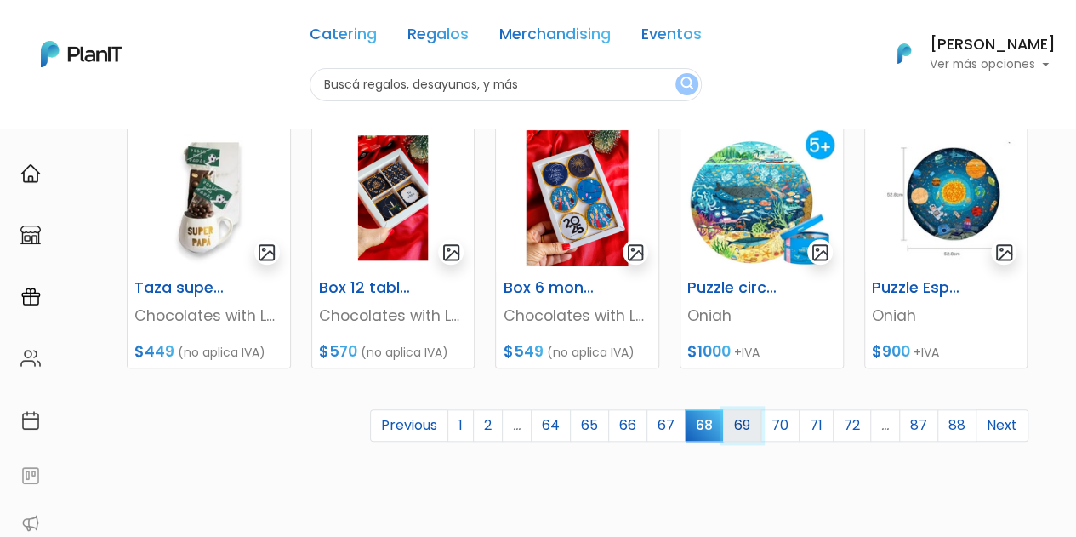
click at [752, 431] on link "69" at bounding box center [742, 425] width 38 height 32
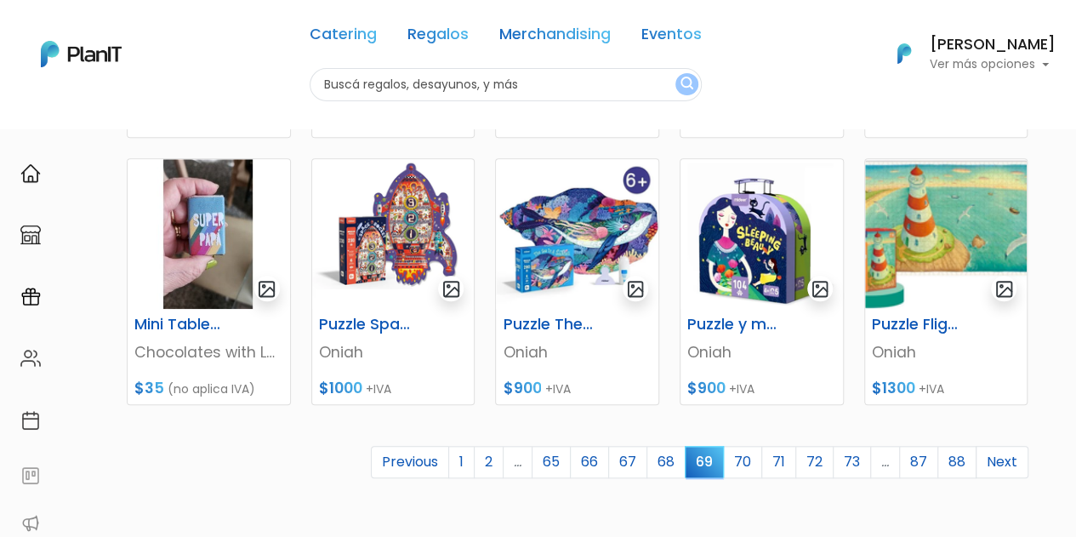
scroll to position [719, 0]
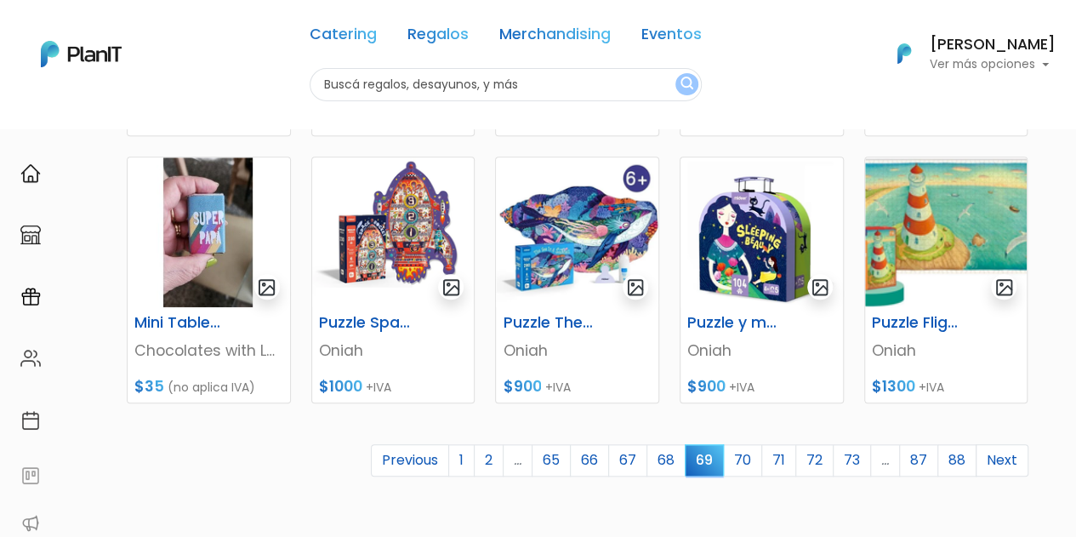
drag, startPoint x: 1081, startPoint y: 184, endPoint x: 1088, endPoint y: 436, distance: 251.9
click at [750, 460] on link "70" at bounding box center [742, 460] width 39 height 32
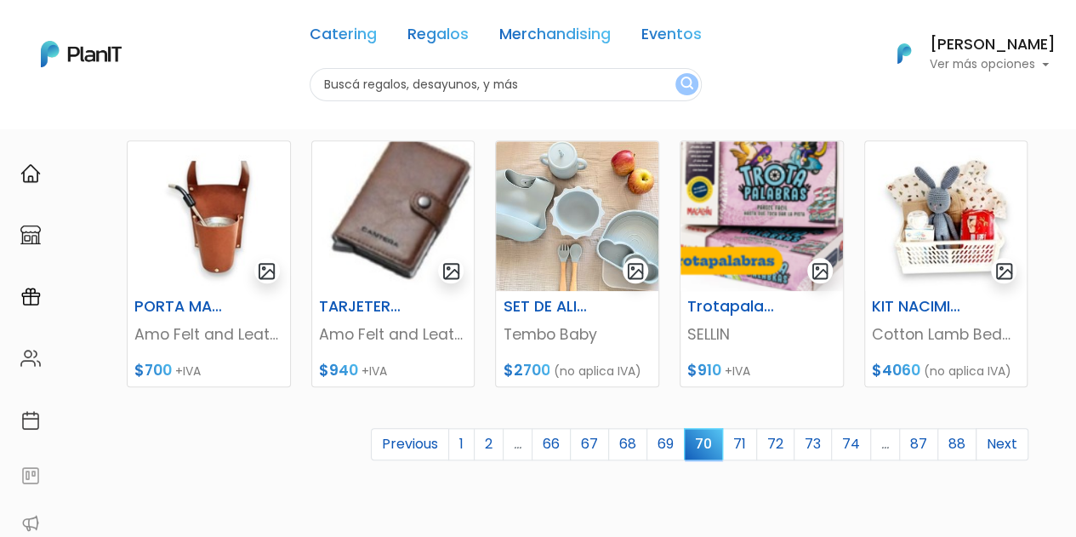
scroll to position [737, 0]
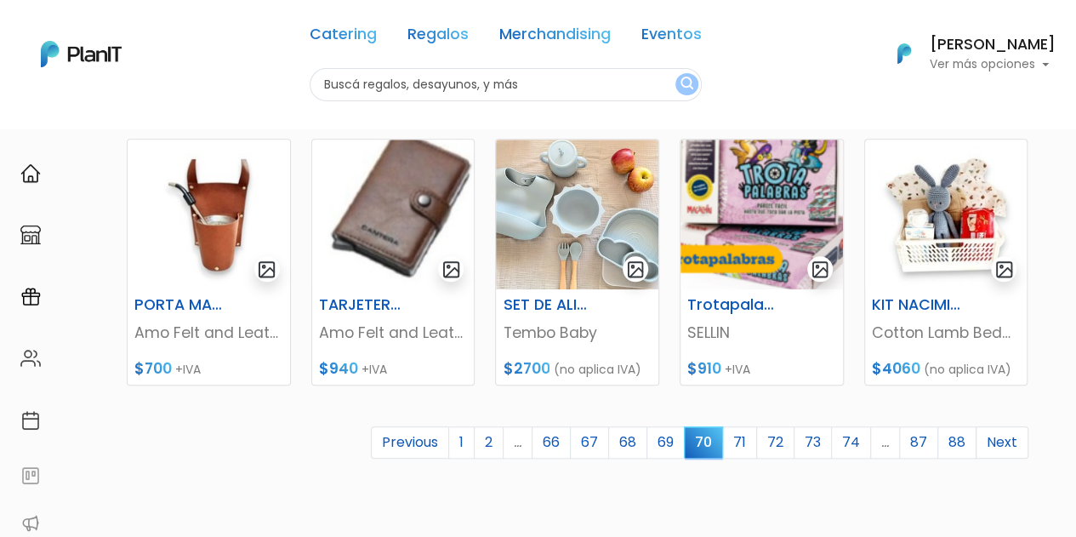
drag, startPoint x: 1086, startPoint y: 186, endPoint x: 1088, endPoint y: 445, distance: 258.7
click at [749, 439] on link "71" at bounding box center [739, 442] width 35 height 32
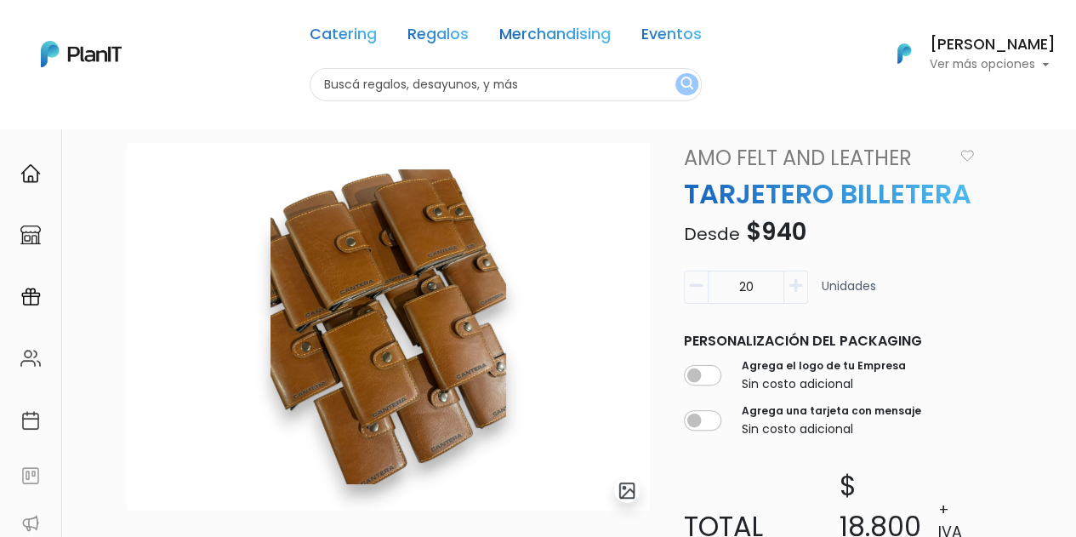
scroll to position [23, 0]
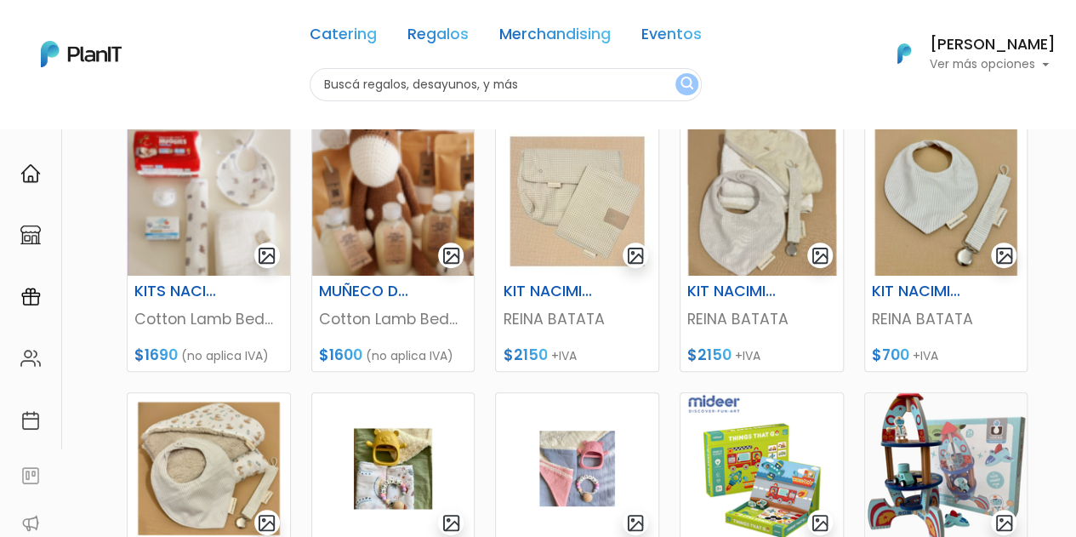
scroll to position [220, 0]
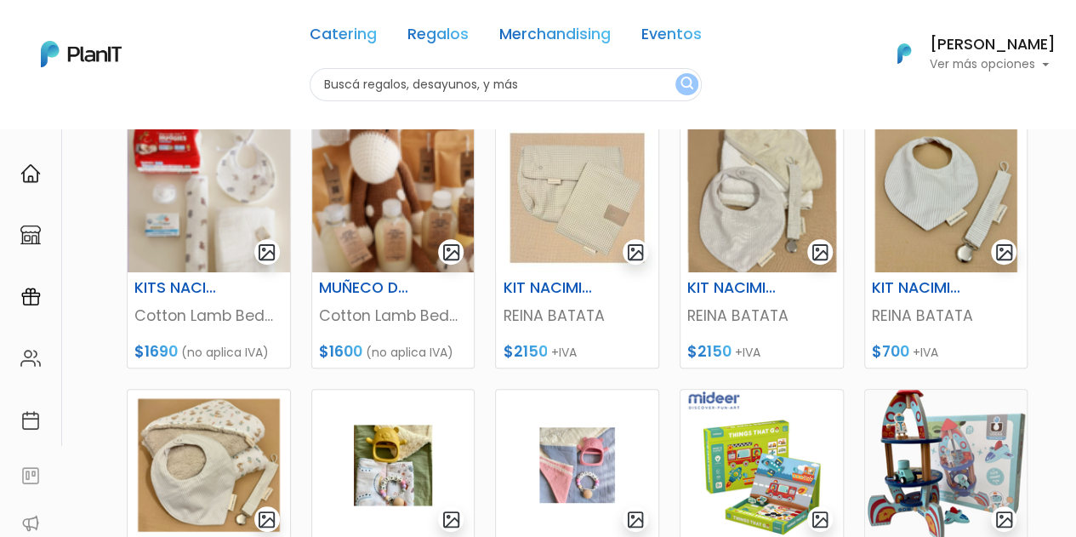
drag, startPoint x: 1083, startPoint y: 186, endPoint x: 1086, endPoint y: 263, distance: 76.6
click at [1075, 263] on html "Catering Regalos Merchandising Eventos Catering Regalos Merchandising Eventos C…" at bounding box center [538, 48] width 1076 height 537
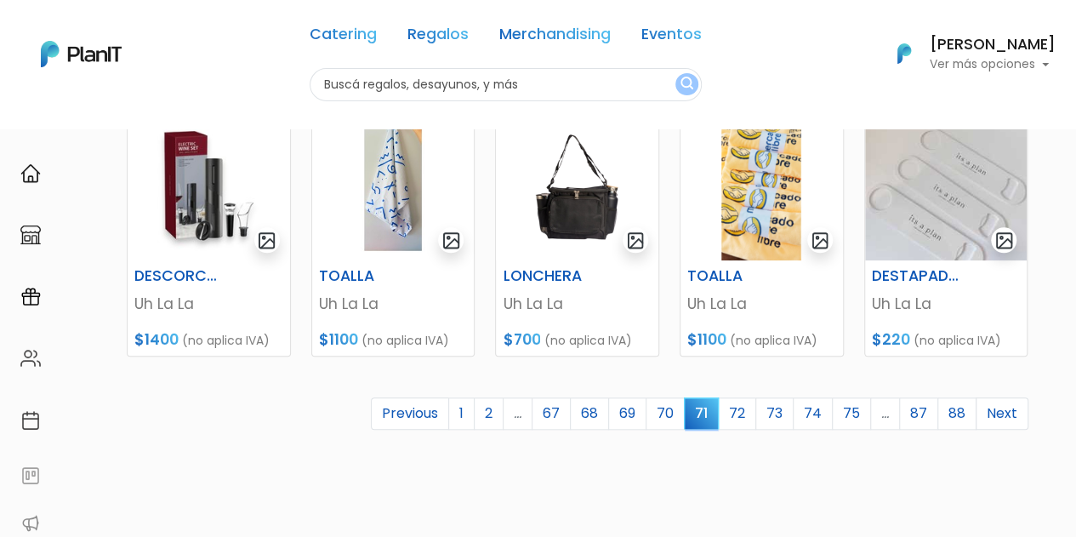
scroll to position [771, 0]
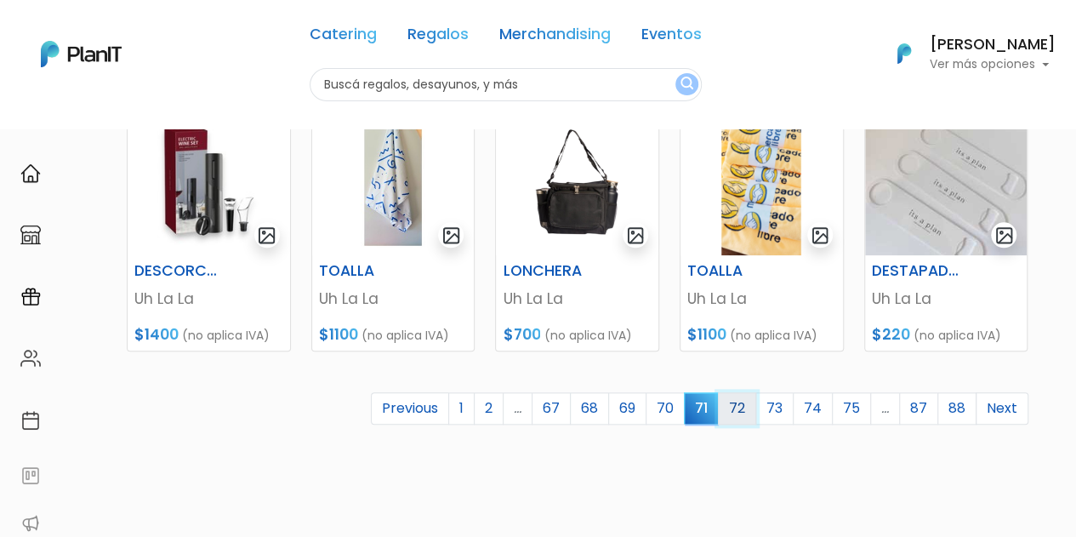
click at [756, 416] on link "72" at bounding box center [737, 408] width 38 height 32
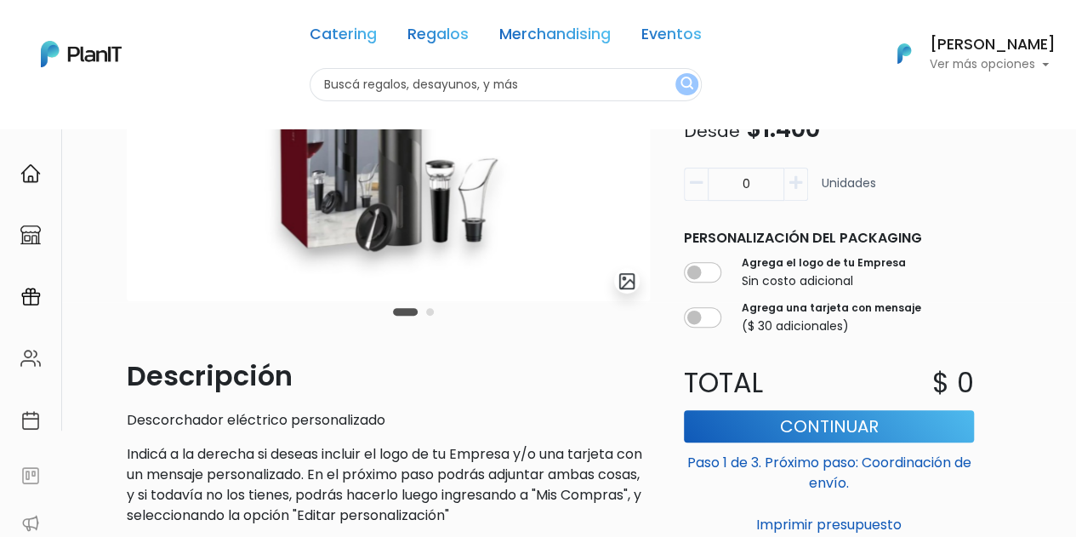
scroll to position [117, 0]
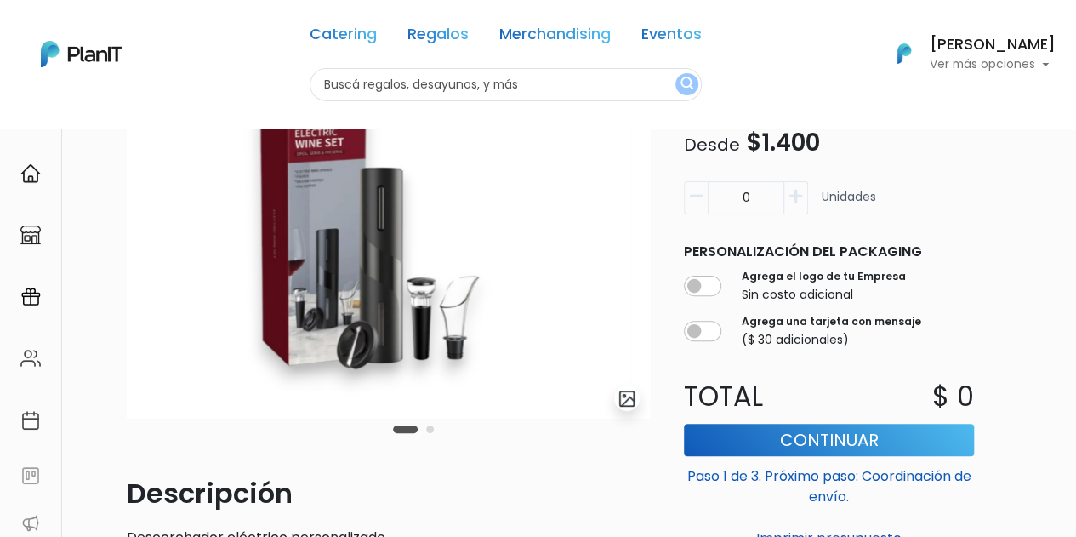
drag, startPoint x: 521, startPoint y: 221, endPoint x: 237, endPoint y: 239, distance: 284.7
click at [237, 239] on img at bounding box center [369, 235] width 523 height 368
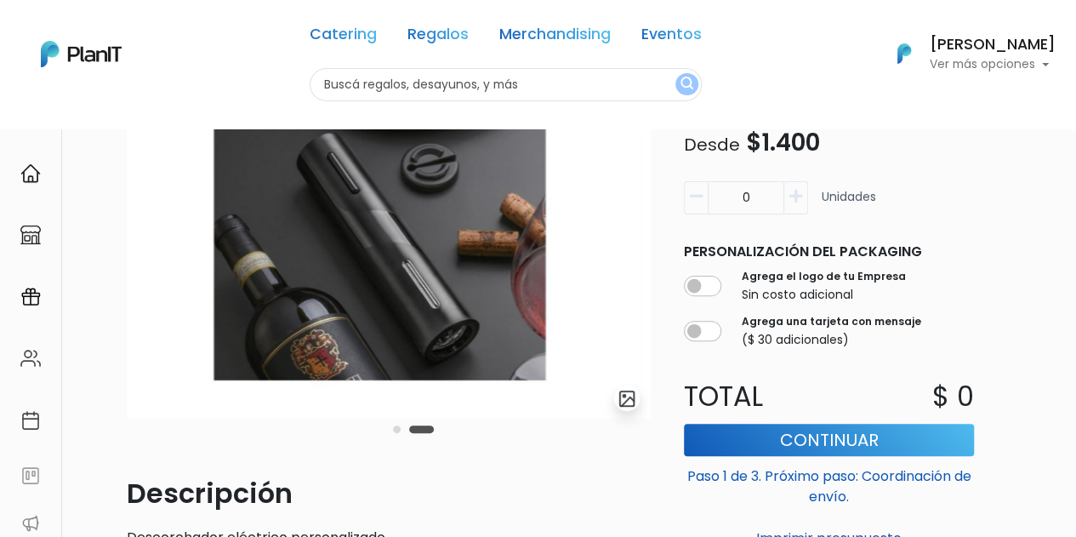
drag, startPoint x: 399, startPoint y: 257, endPoint x: 195, endPoint y: 270, distance: 204.6
click at [195, 270] on img at bounding box center [379, 235] width 523 height 368
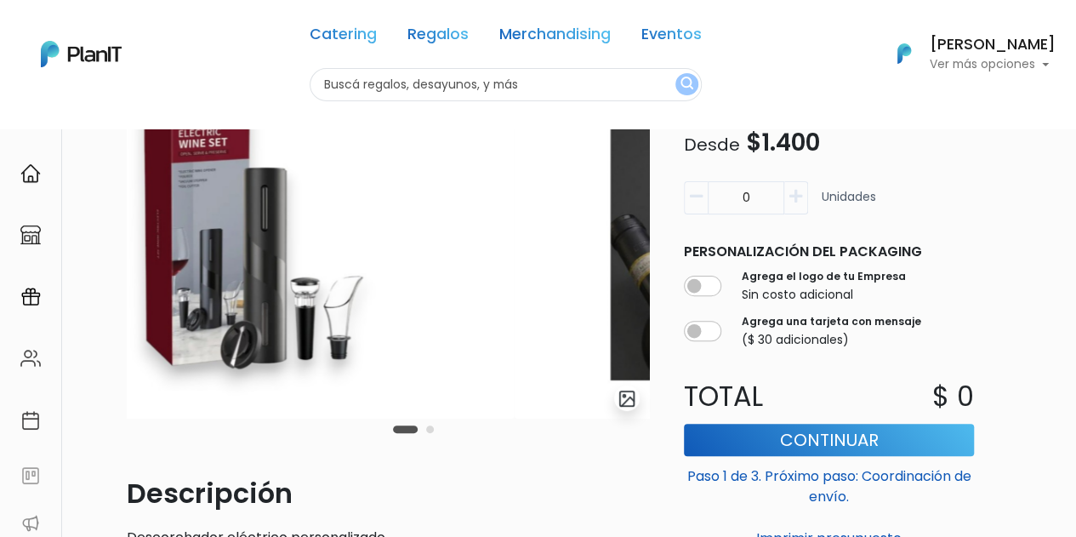
drag, startPoint x: 470, startPoint y: 272, endPoint x: 245, endPoint y: 293, distance: 225.5
click at [245, 293] on img at bounding box center [252, 235] width 523 height 368
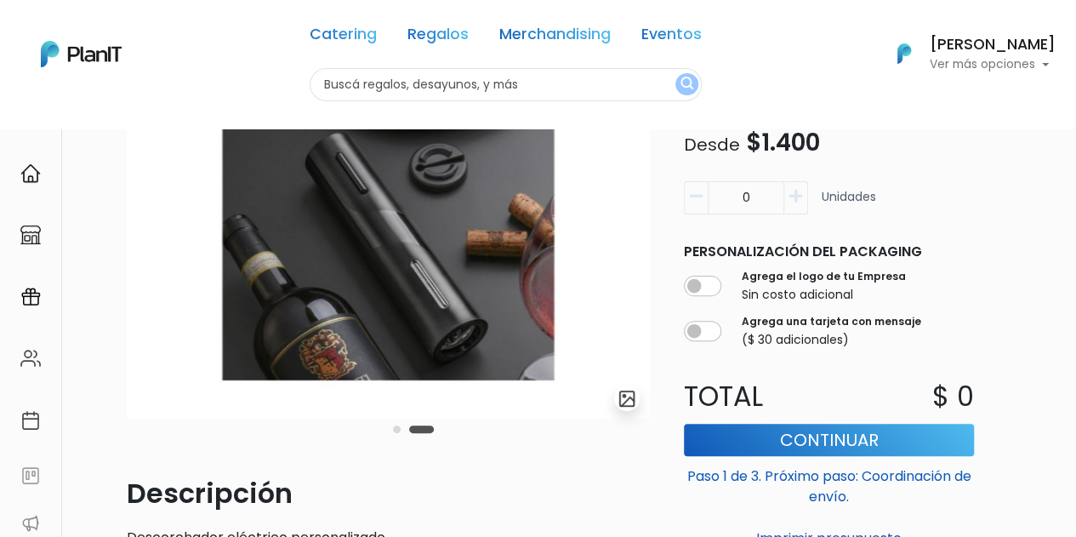
drag, startPoint x: 453, startPoint y: 282, endPoint x: 248, endPoint y: 287, distance: 206.0
click at [248, 287] on img at bounding box center [388, 235] width 523 height 368
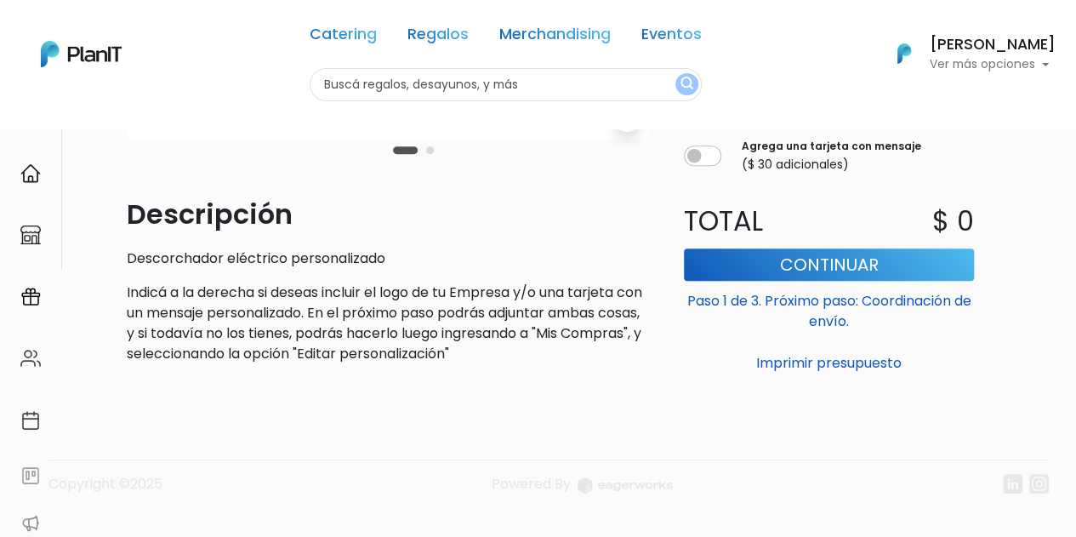
scroll to position [1, 0]
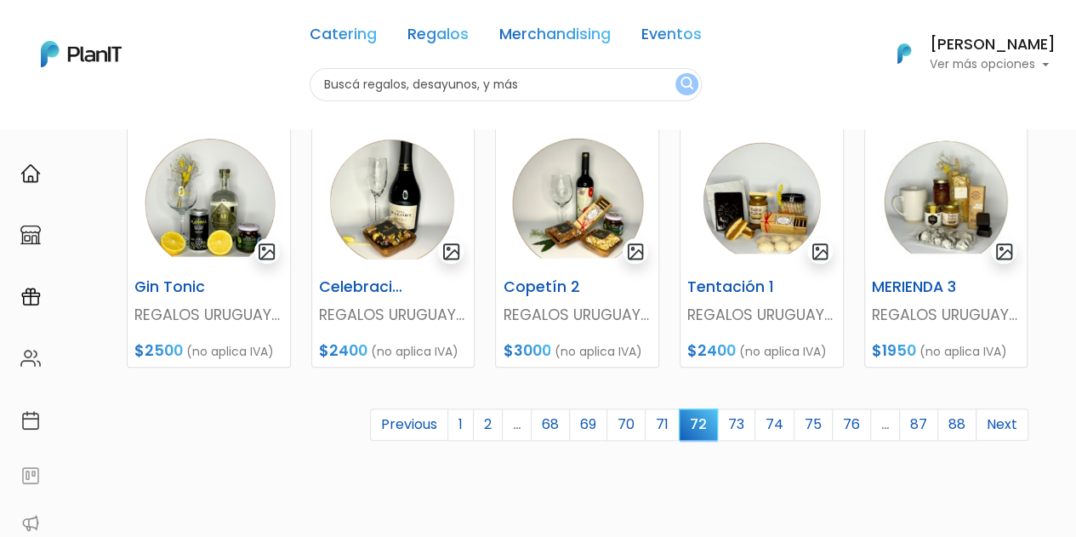
scroll to position [756, 0]
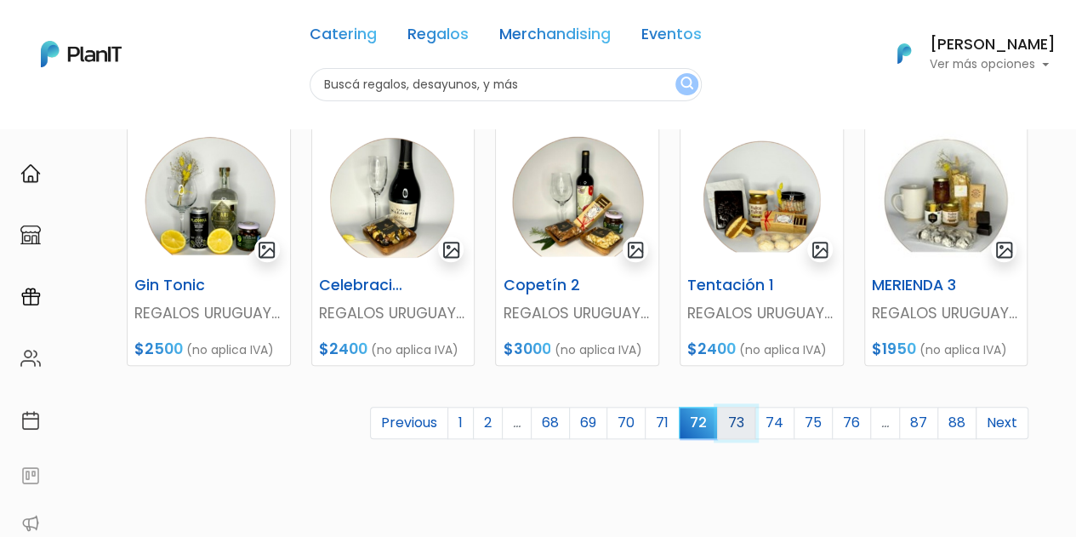
click at [750, 415] on link "73" at bounding box center [736, 423] width 38 height 32
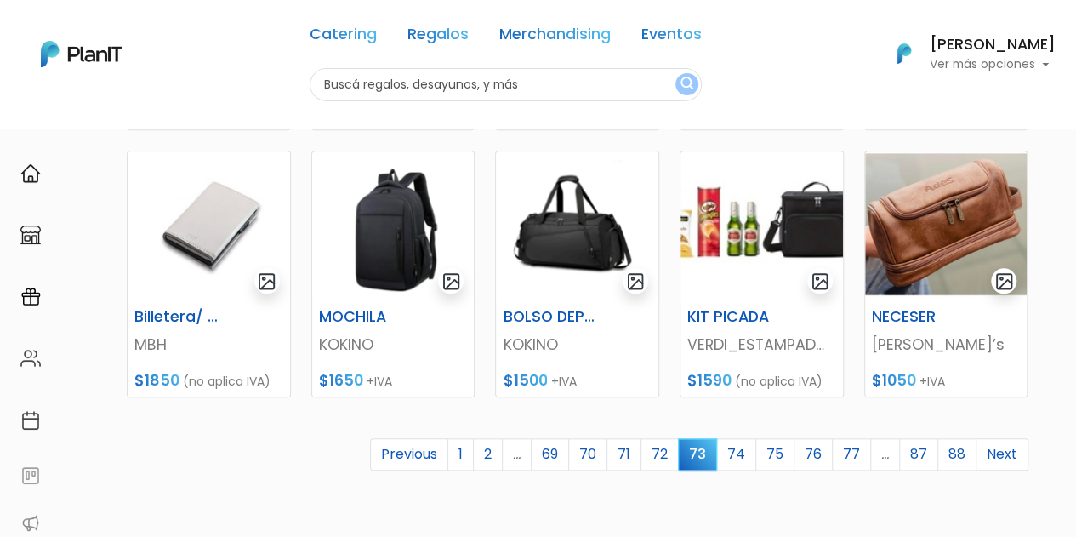
scroll to position [727, 0]
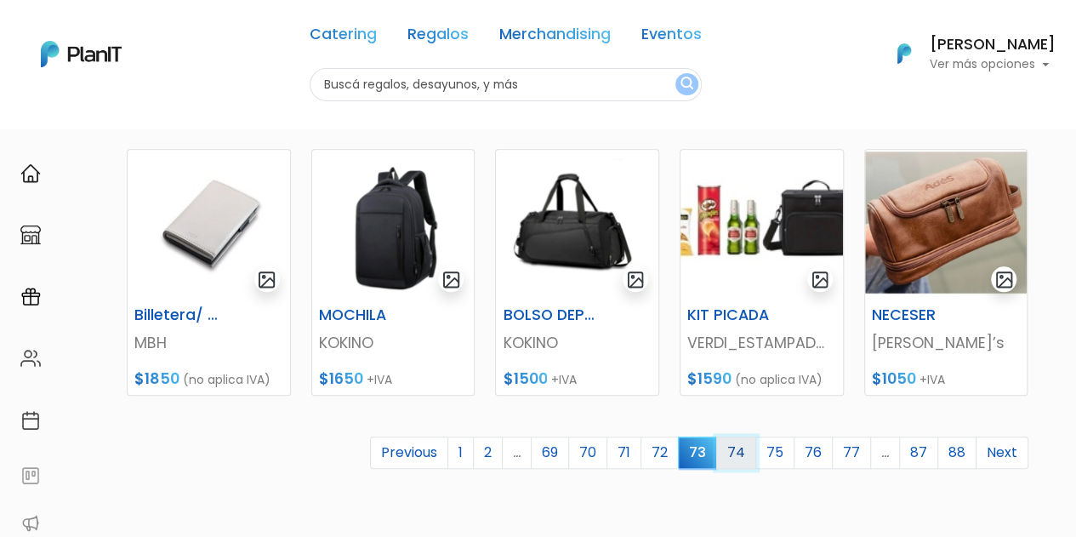
click at [754, 459] on link "74" at bounding box center [736, 452] width 40 height 32
click at [740, 453] on link "74" at bounding box center [736, 452] width 40 height 32
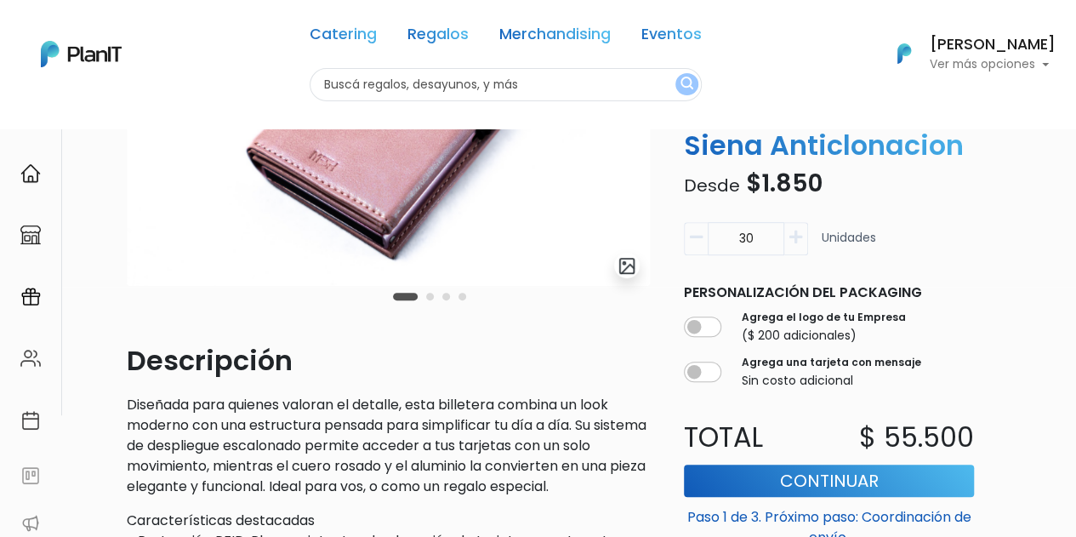
scroll to position [202, 0]
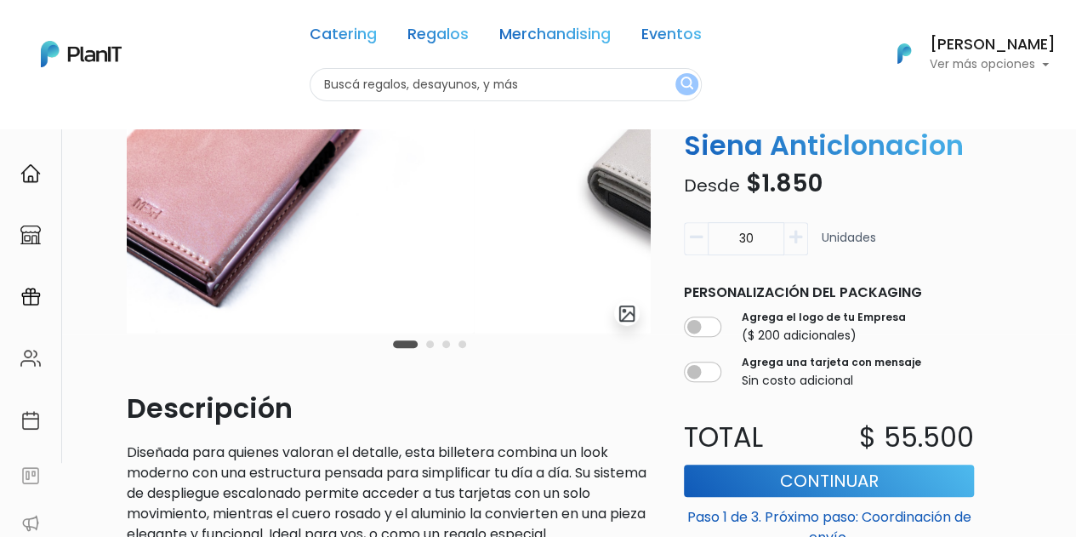
drag, startPoint x: 437, startPoint y: 236, endPoint x: 261, endPoint y: 261, distance: 178.0
click at [261, 261] on img at bounding box center [212, 150] width 523 height 368
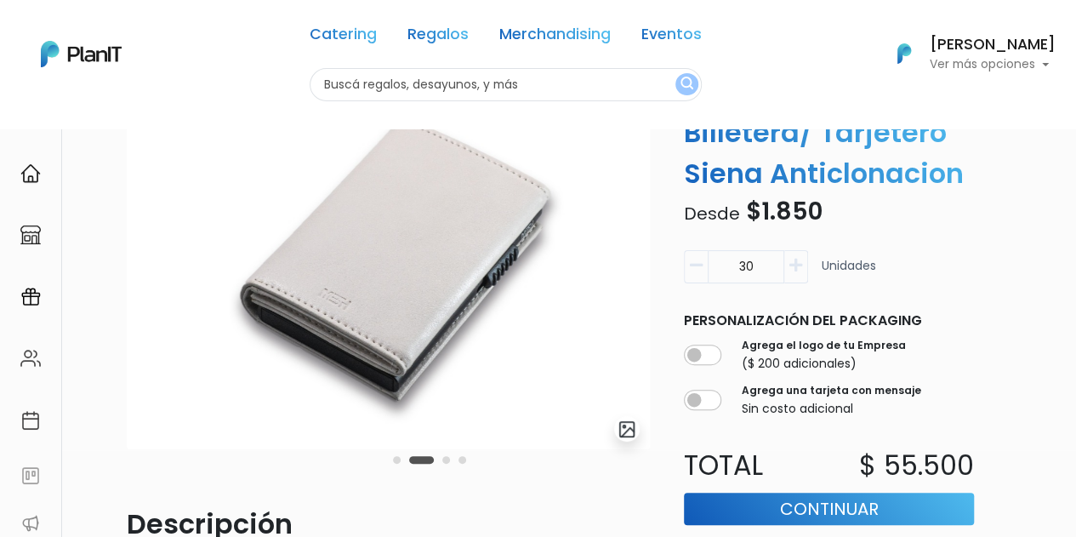
scroll to position [83, 0]
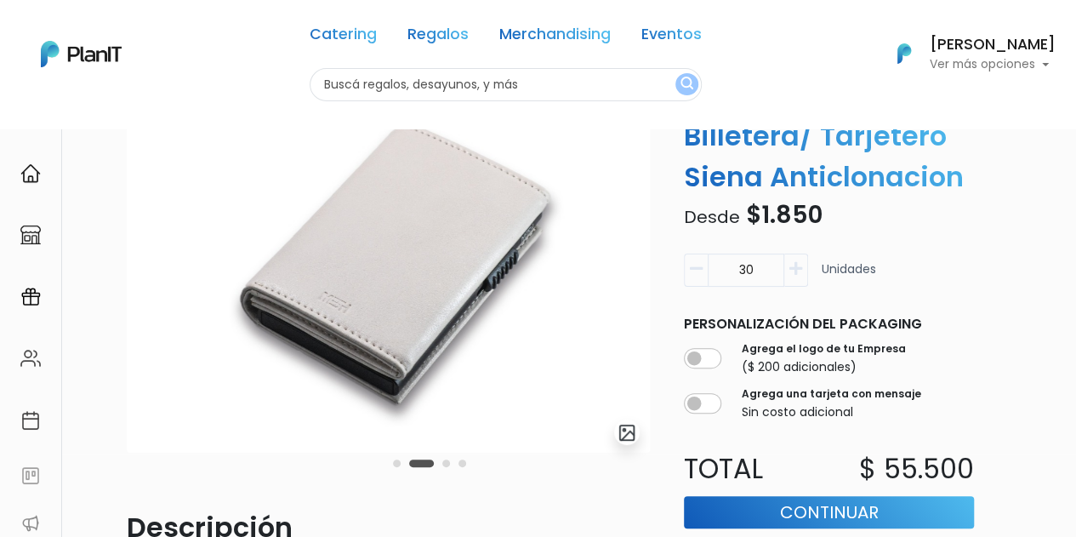
drag, startPoint x: 471, startPoint y: 341, endPoint x: 248, endPoint y: 373, distance: 225.1
click at [248, 373] on img at bounding box center [388, 269] width 523 height 368
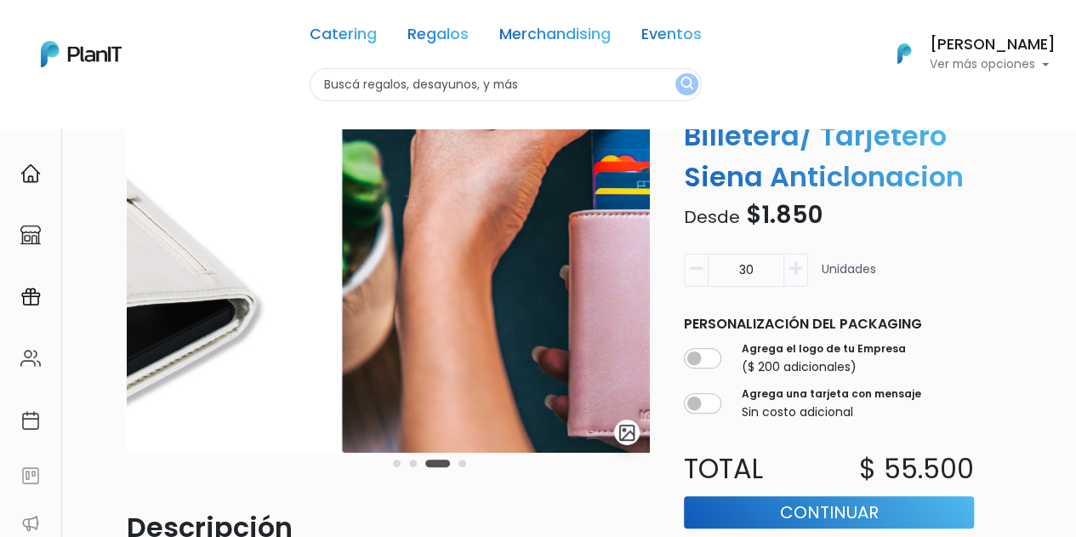
drag, startPoint x: 577, startPoint y: 337, endPoint x: 269, endPoint y: 346, distance: 308.1
click at [269, 346] on img at bounding box center [80, 269] width 523 height 368
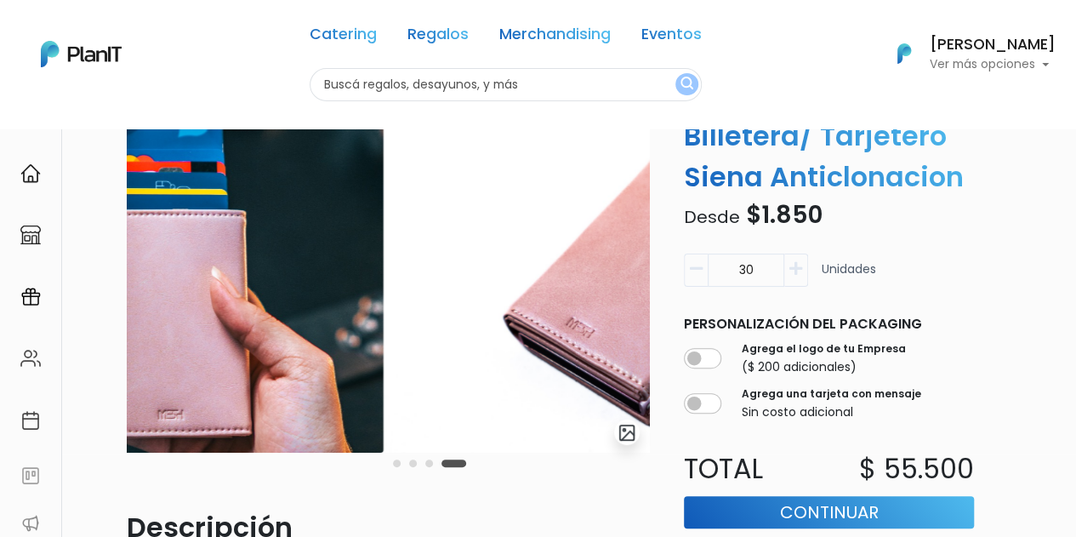
drag, startPoint x: 480, startPoint y: 348, endPoint x: 257, endPoint y: 360, distance: 223.2
click at [257, 360] on img at bounding box center [121, 269] width 523 height 368
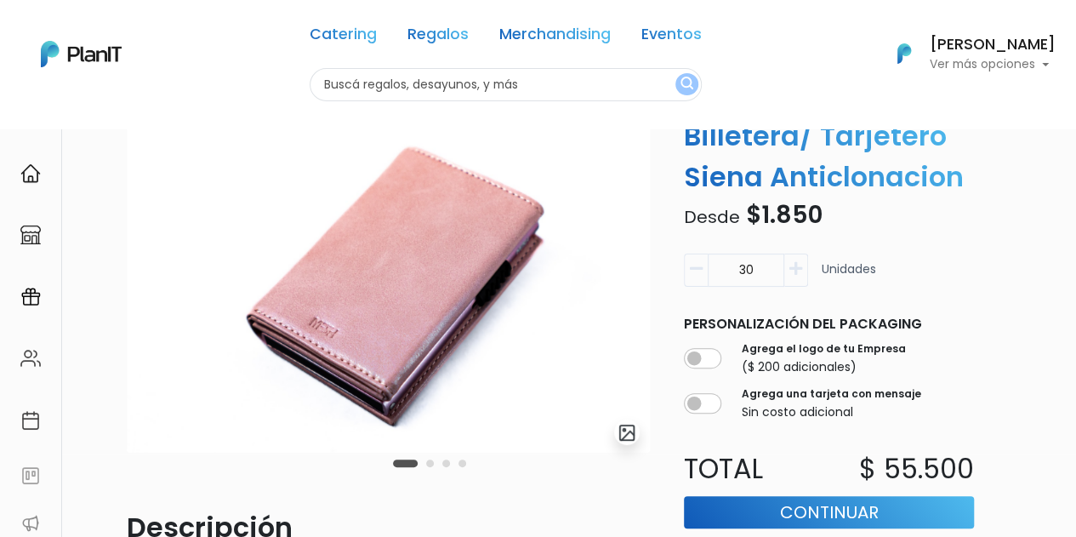
drag, startPoint x: 540, startPoint y: 279, endPoint x: 309, endPoint y: 305, distance: 232.9
click at [309, 305] on img at bounding box center [388, 269] width 523 height 368
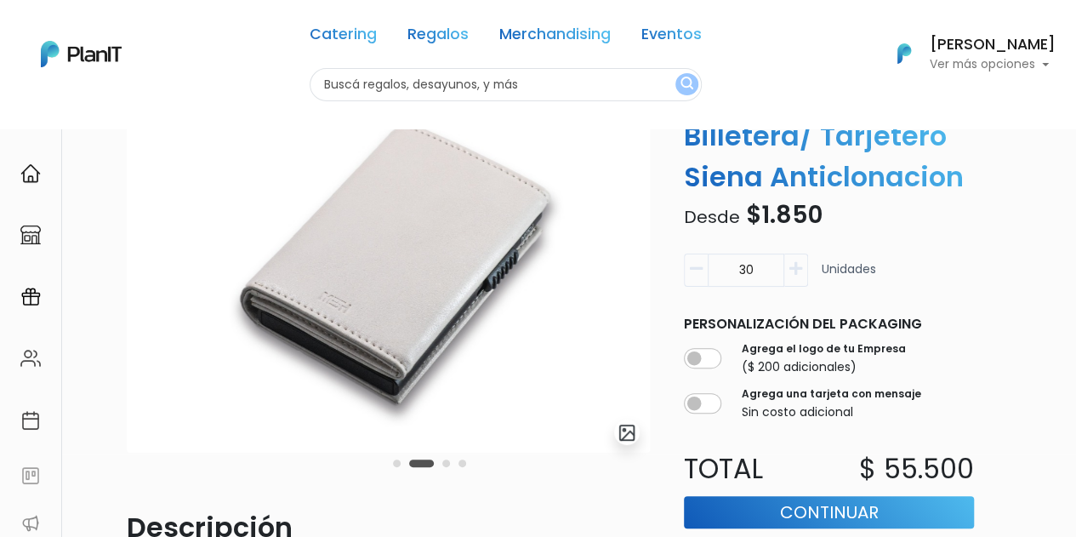
drag, startPoint x: 408, startPoint y: 285, endPoint x: 277, endPoint y: 327, distance: 137.5
click at [277, 327] on img at bounding box center [388, 269] width 523 height 368
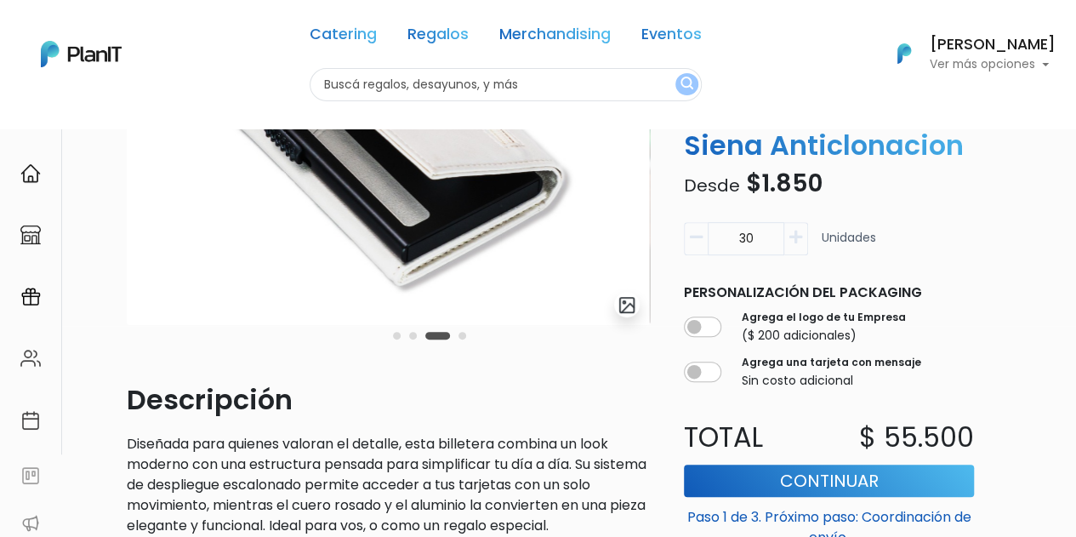
scroll to position [208, 0]
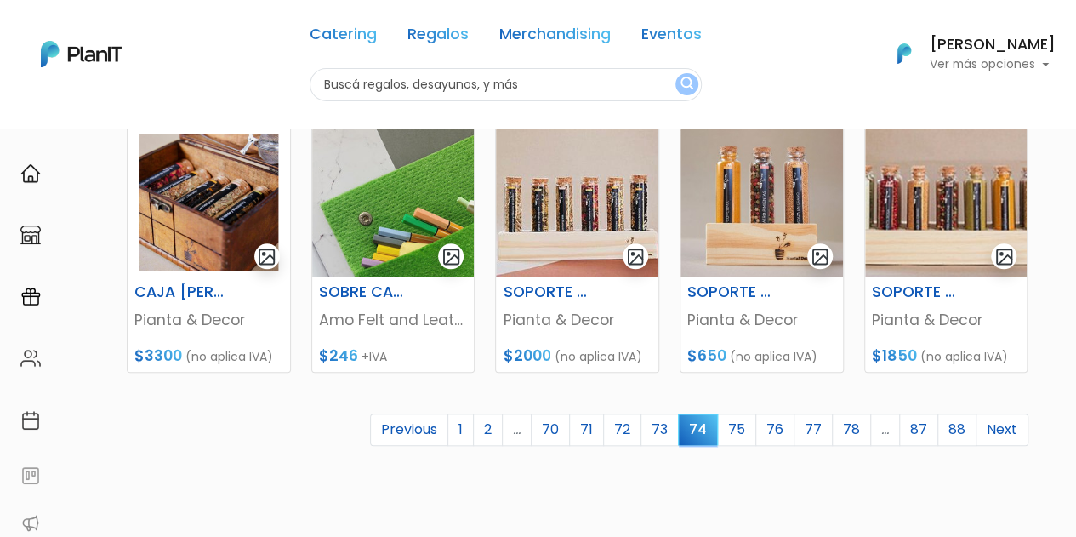
scroll to position [755, 0]
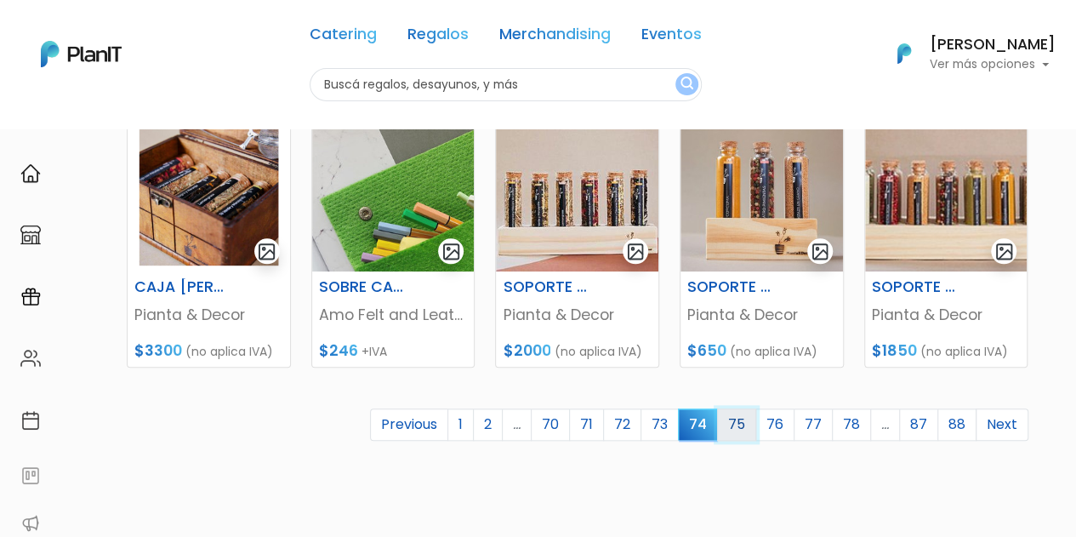
click at [752, 425] on link "75" at bounding box center [736, 424] width 39 height 32
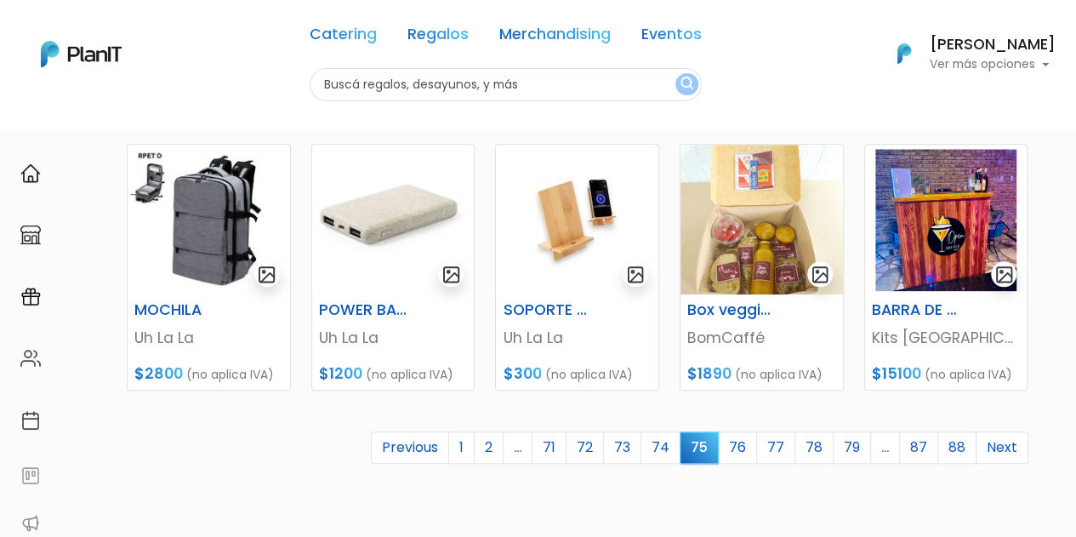
scroll to position [735, 0]
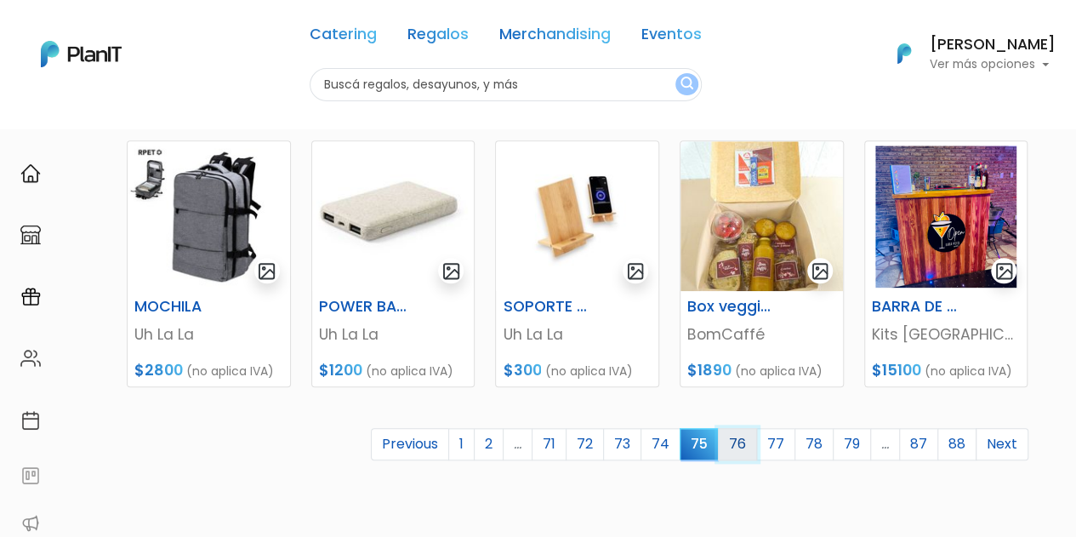
click at [744, 449] on link "76" at bounding box center [737, 444] width 39 height 32
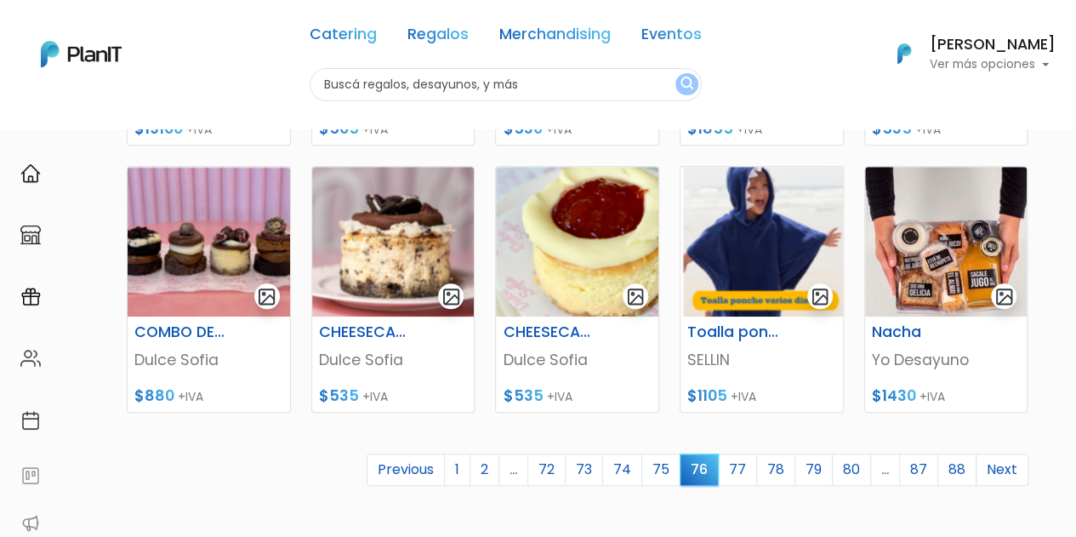
scroll to position [713, 0]
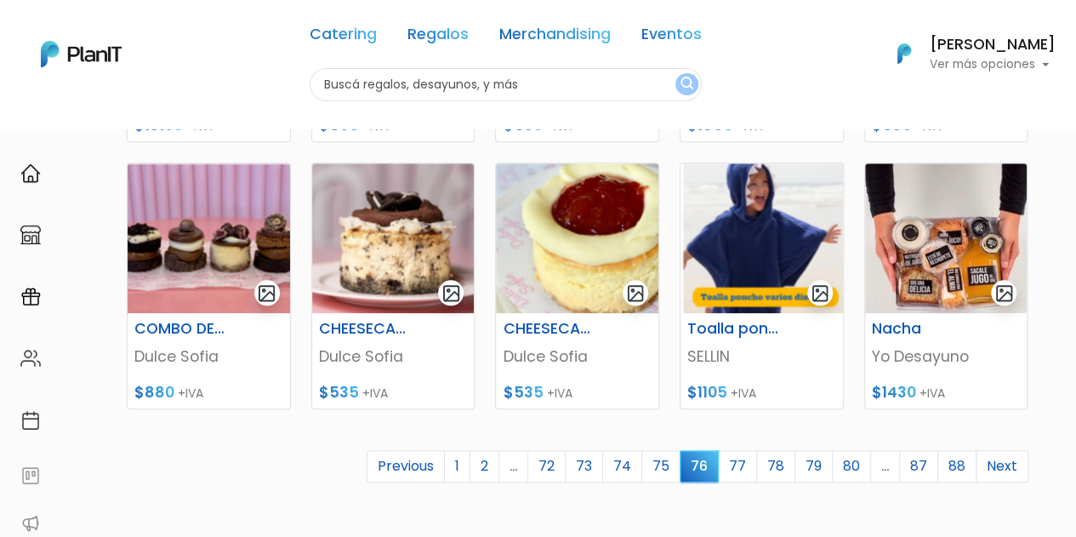
drag, startPoint x: 1083, startPoint y: 184, endPoint x: 1077, endPoint y: 433, distance: 249.4
click at [742, 466] on link "77" at bounding box center [737, 466] width 39 height 32
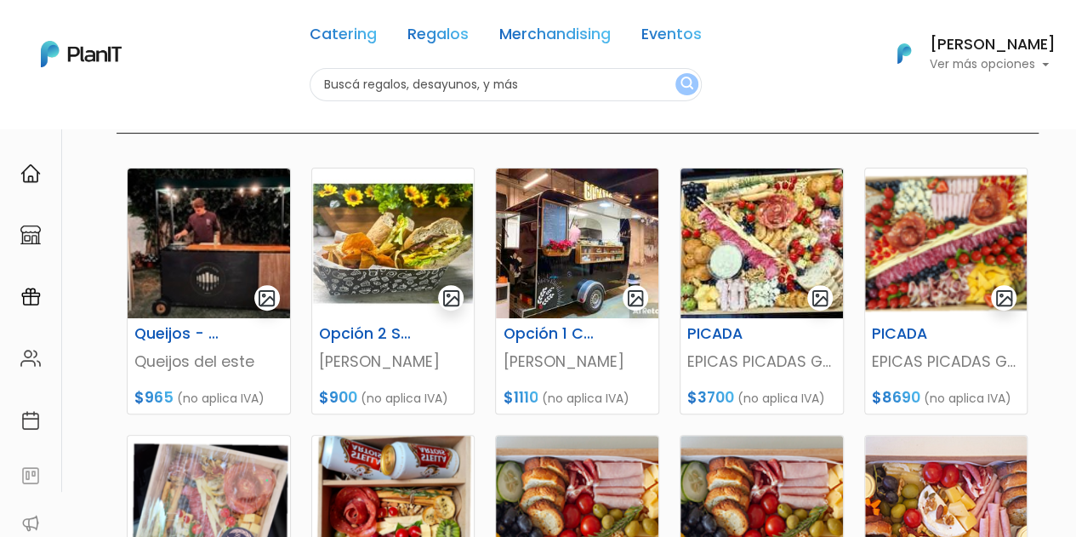
scroll to position [179, 0]
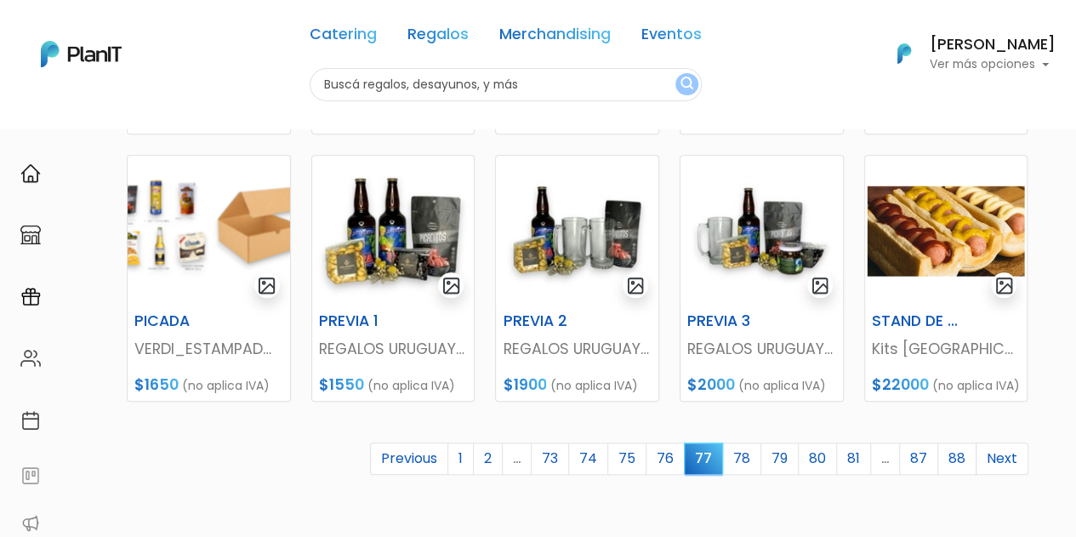
drag, startPoint x: 1080, startPoint y: 169, endPoint x: 1086, endPoint y: 422, distance: 252.8
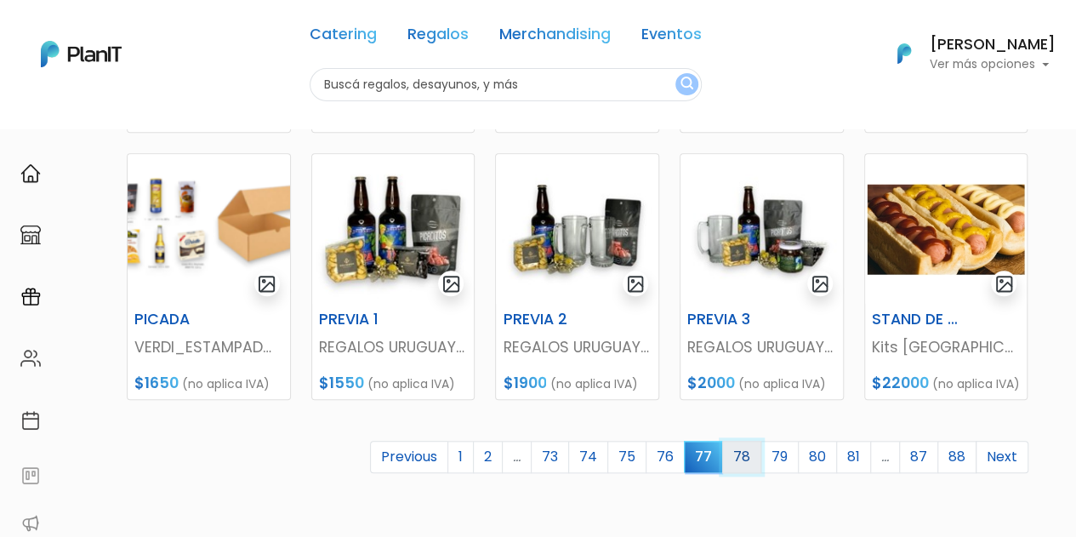
click at [744, 458] on link "78" at bounding box center [741, 457] width 39 height 32
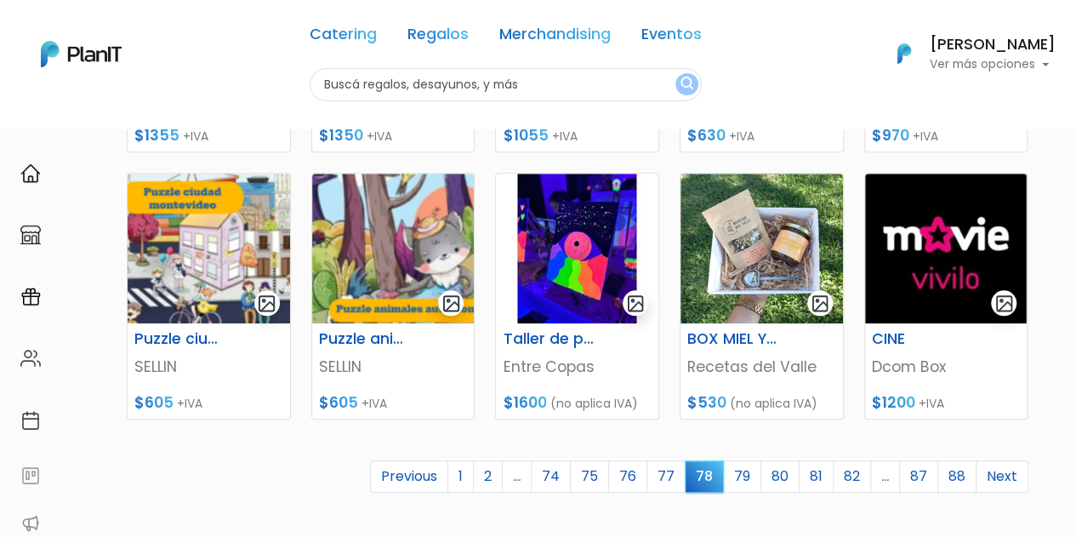
scroll to position [704, 0]
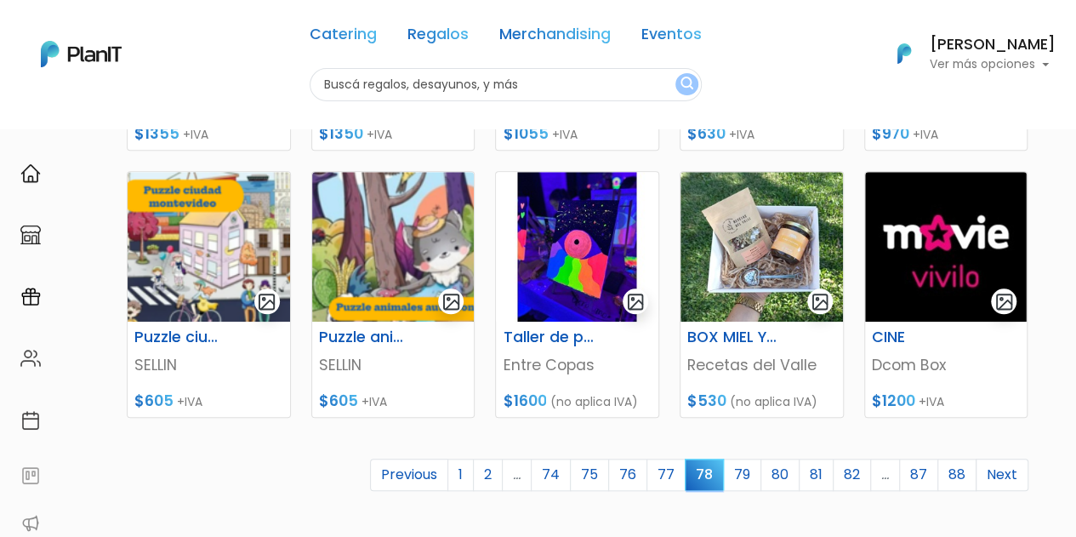
drag, startPoint x: 1079, startPoint y: 179, endPoint x: 1088, endPoint y: 425, distance: 246.9
click at [750, 476] on link "79" at bounding box center [742, 475] width 38 height 32
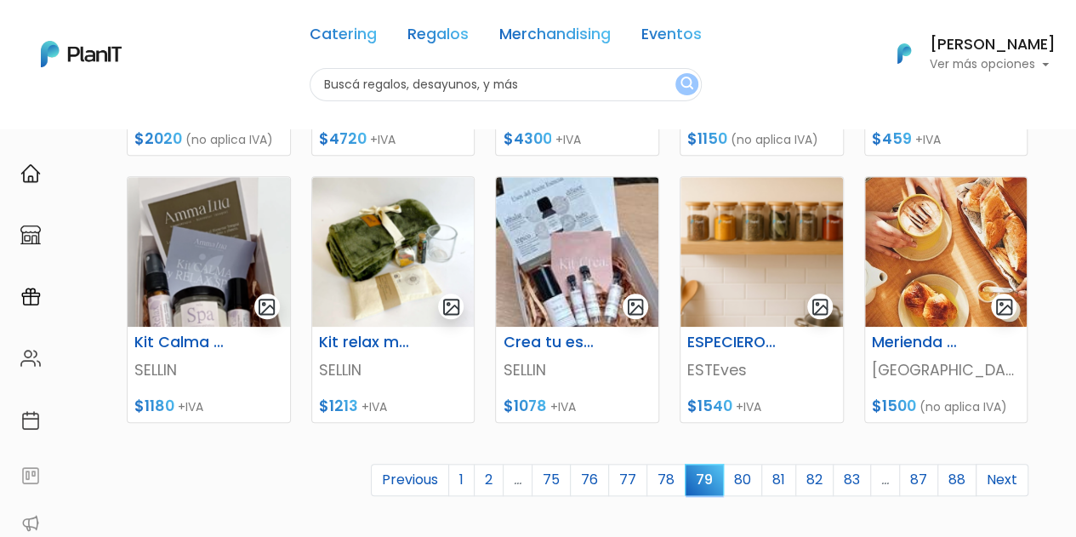
scroll to position [703, 0]
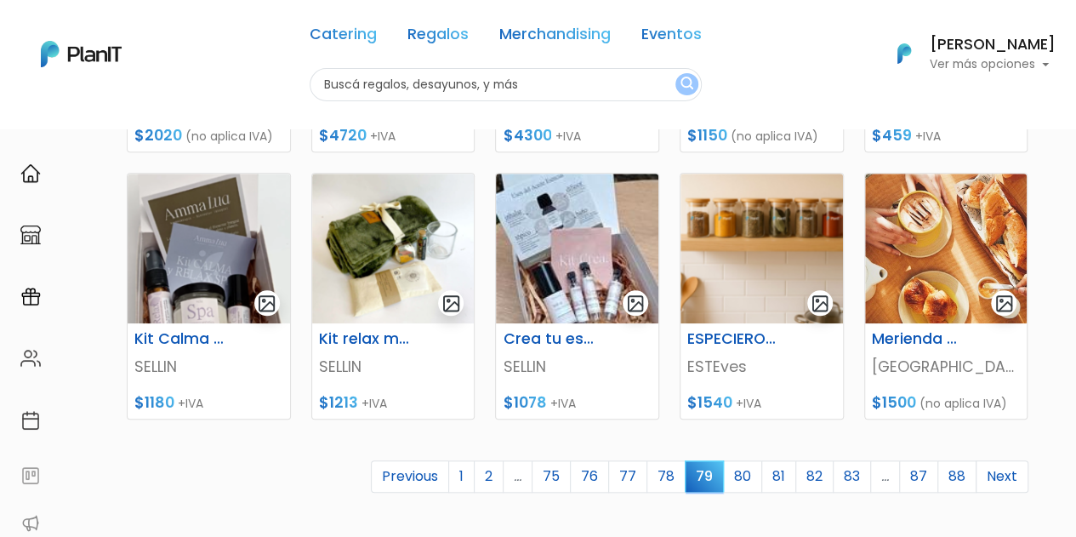
drag, startPoint x: 0, startPoint y: 0, endPoint x: 1088, endPoint y: 402, distance: 1160.2
click at [748, 478] on link "80" at bounding box center [742, 476] width 39 height 32
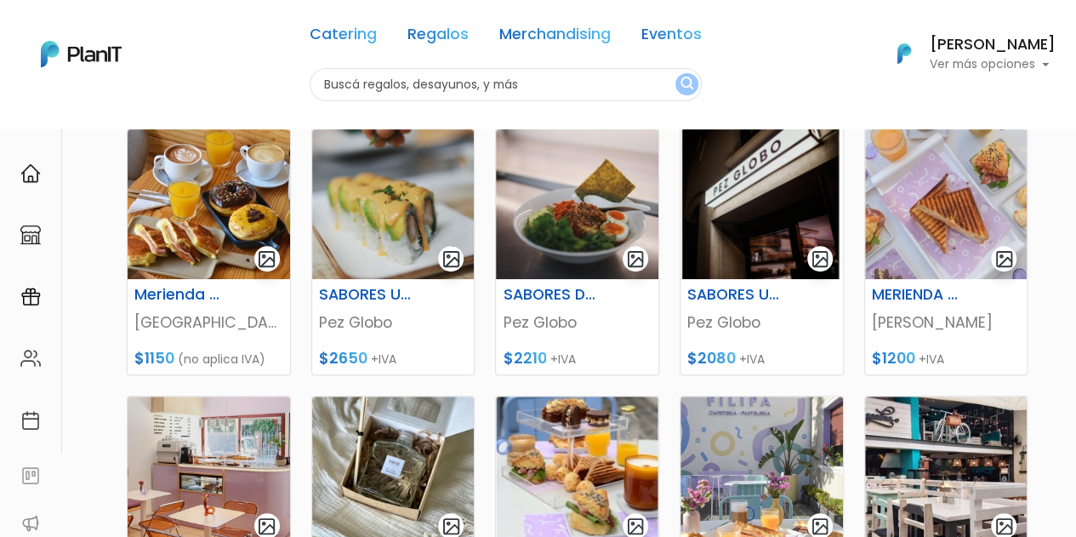
scroll to position [221, 0]
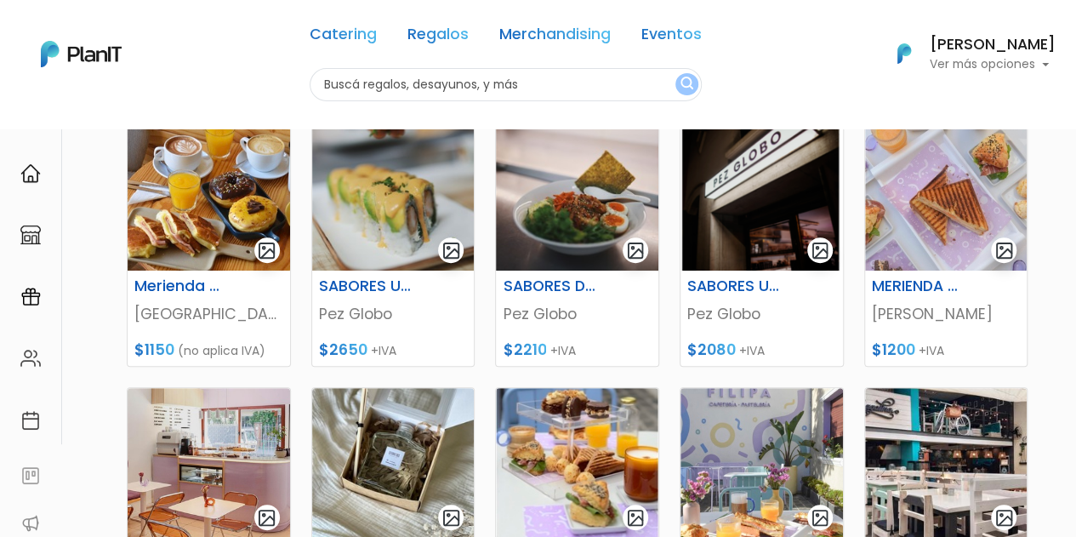
drag, startPoint x: 1081, startPoint y: 140, endPoint x: 1087, endPoint y: 218, distance: 77.7
click at [1075, 218] on html "Catering Regalos Merchandising Eventos Catering Regalos Merchandising Eventos C…" at bounding box center [538, 47] width 1076 height 537
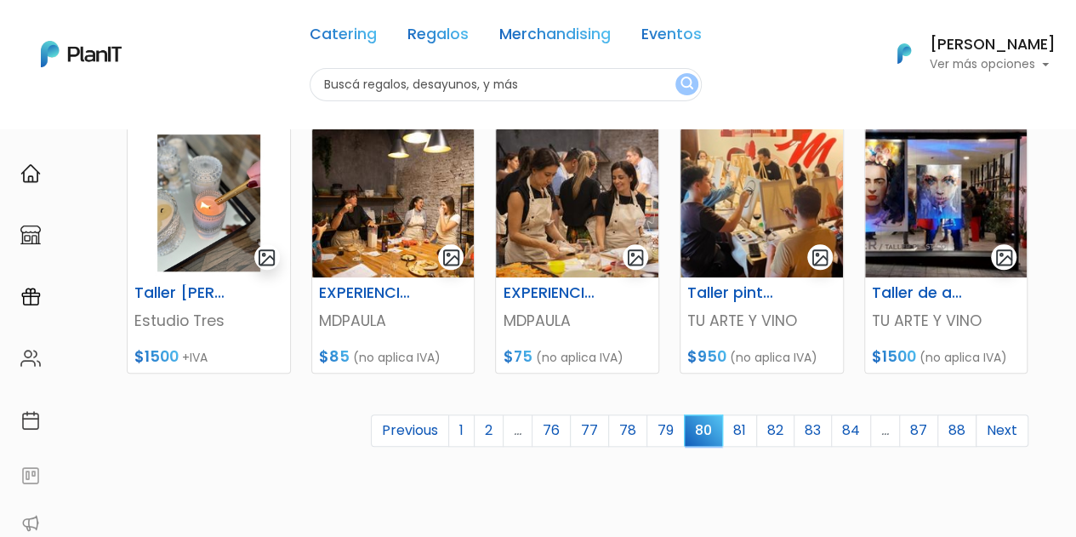
scroll to position [750, 0]
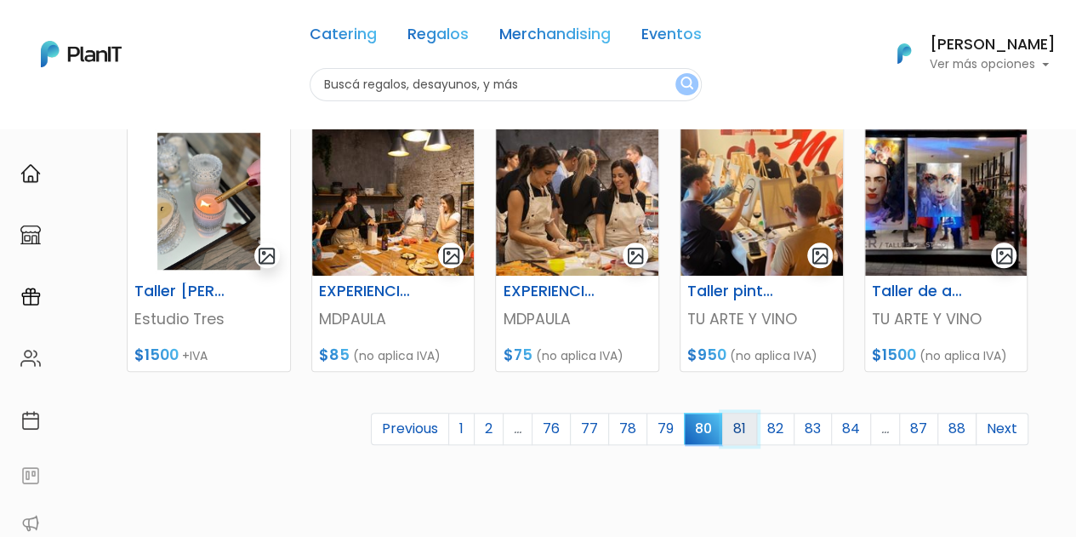
click at [750, 420] on link "81" at bounding box center [739, 429] width 35 height 32
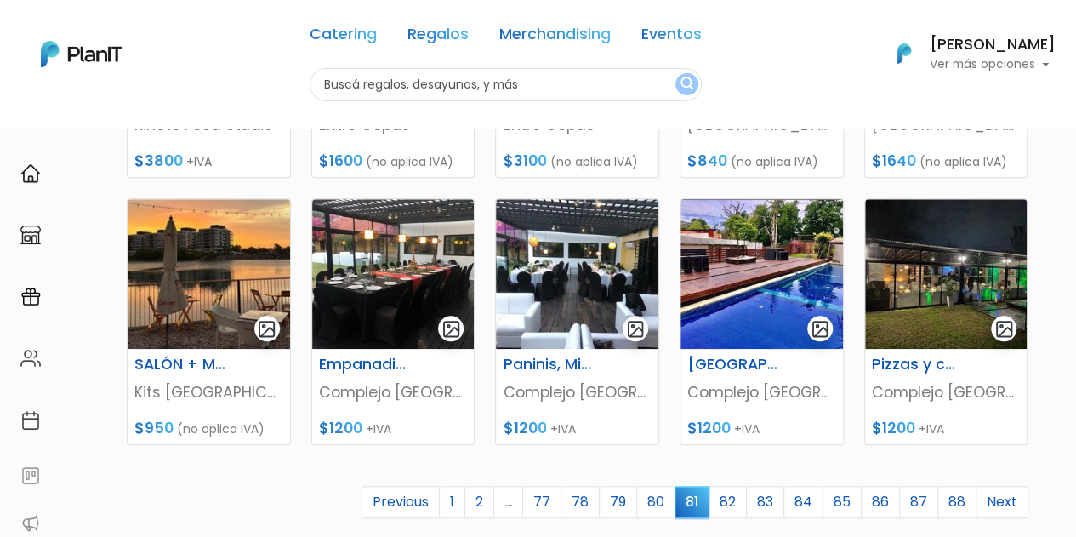
scroll to position [679, 0]
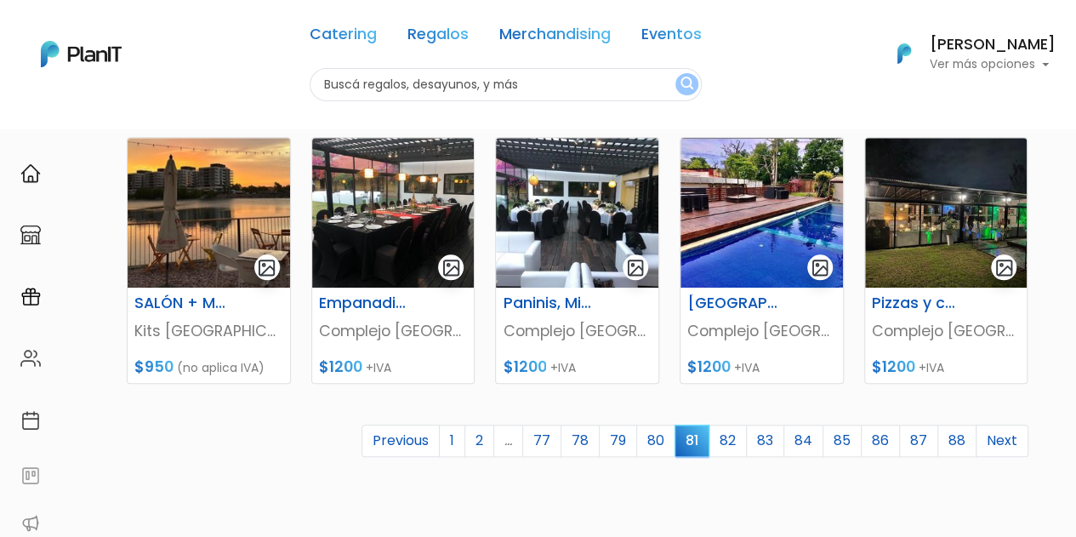
drag, startPoint x: 1084, startPoint y: 163, endPoint x: 1088, endPoint y: 421, distance: 258.7
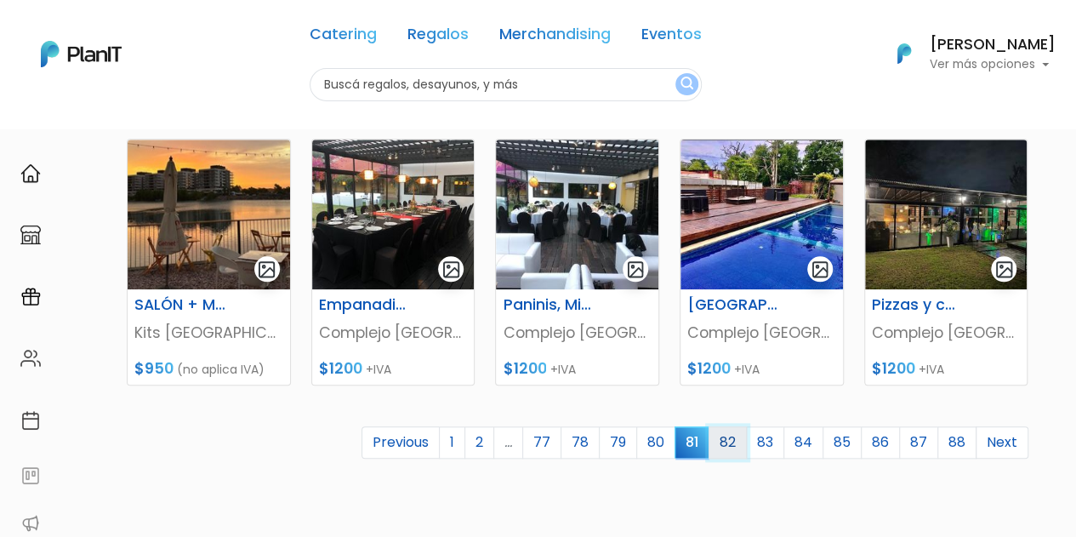
click at [732, 439] on link "82" at bounding box center [728, 442] width 38 height 32
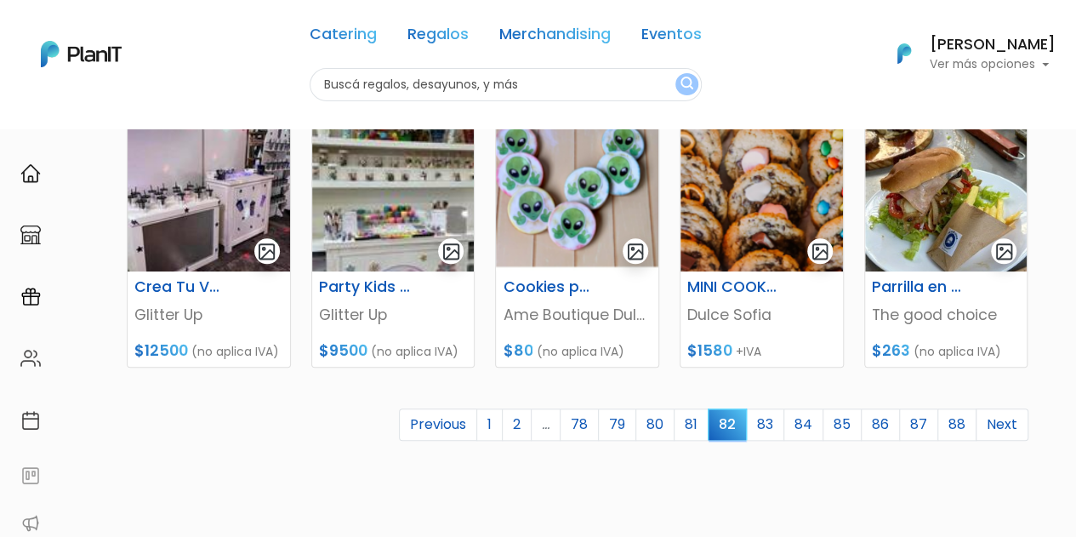
scroll to position [766, 0]
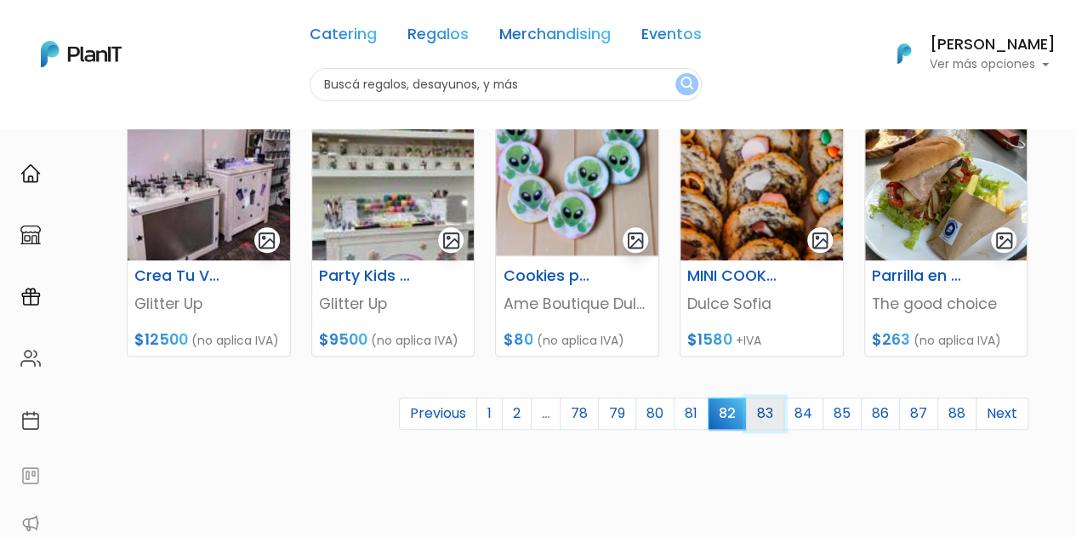
click at [765, 405] on link "83" at bounding box center [765, 413] width 38 height 32
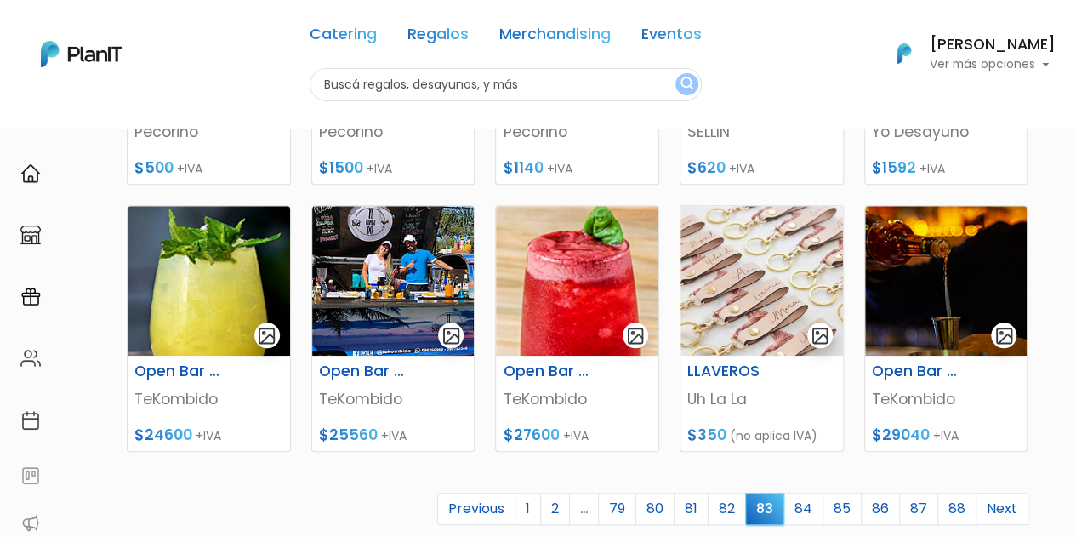
scroll to position [674, 0]
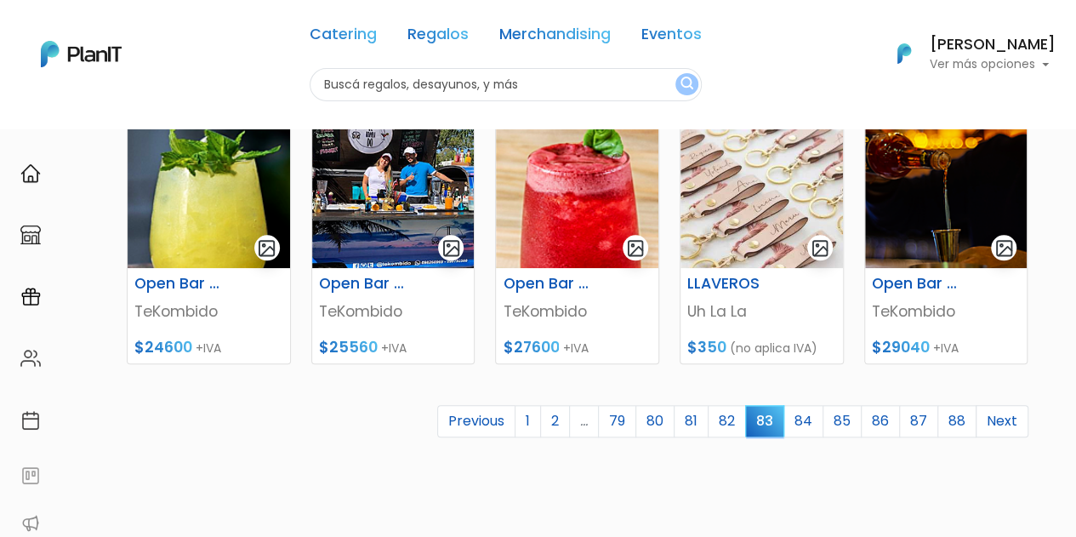
drag, startPoint x: 1084, startPoint y: 120, endPoint x: 1088, endPoint y: 387, distance: 267.2
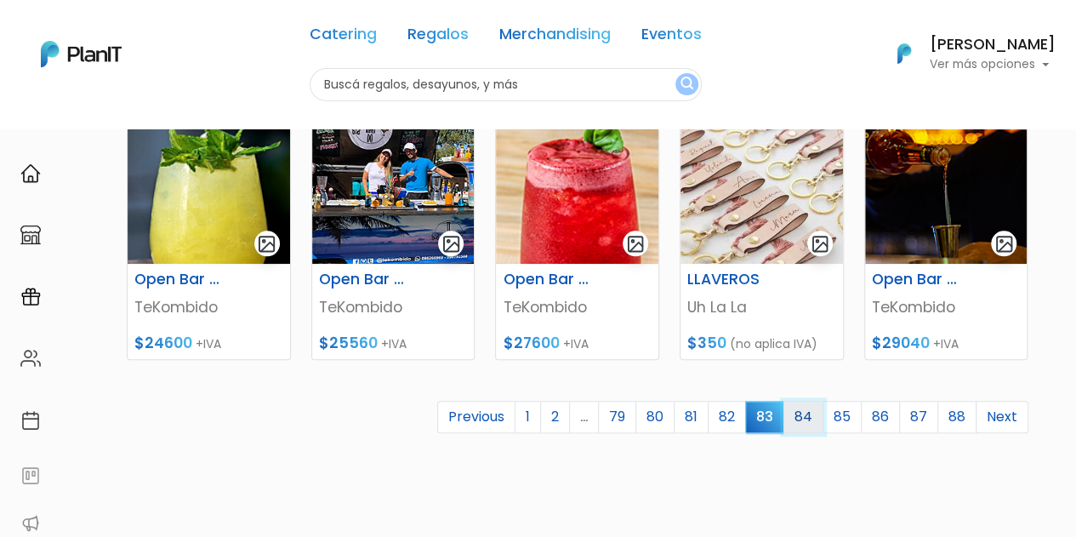
click at [817, 421] on link "84" at bounding box center [804, 417] width 40 height 32
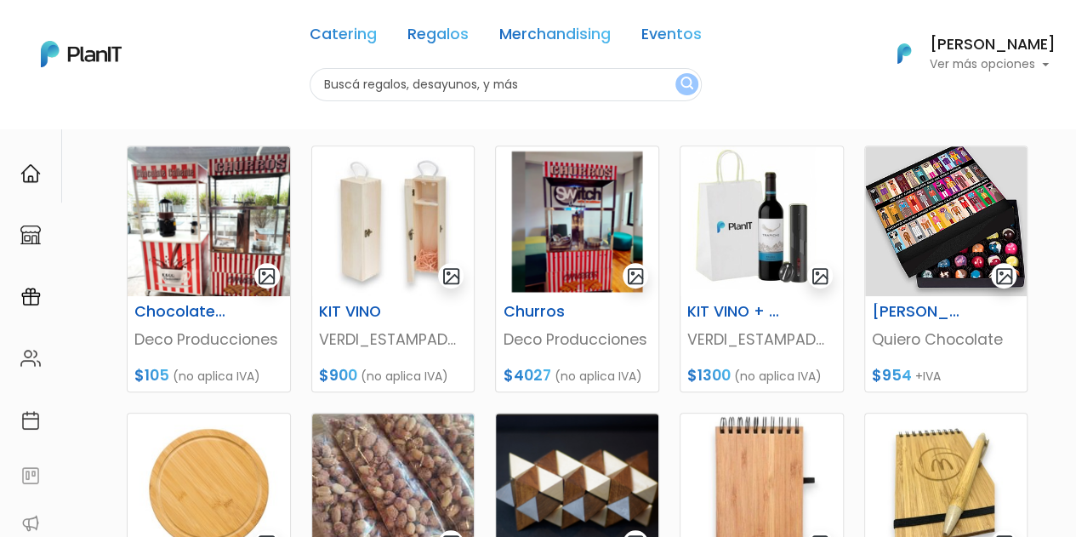
scroll to position [477, 0]
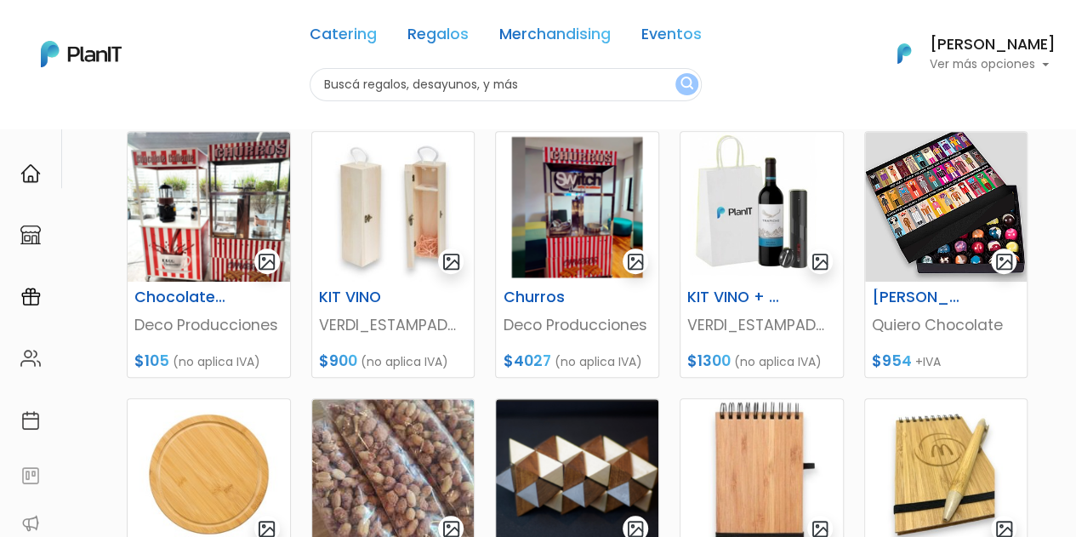
drag, startPoint x: 1083, startPoint y: 180, endPoint x: 1088, endPoint y: 347, distance: 167.7
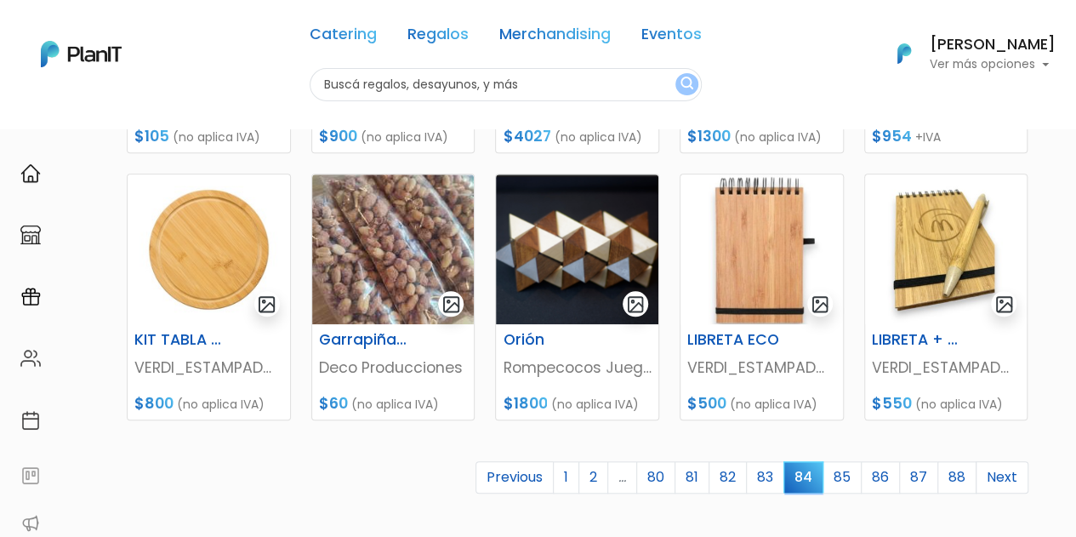
scroll to position [708, 0]
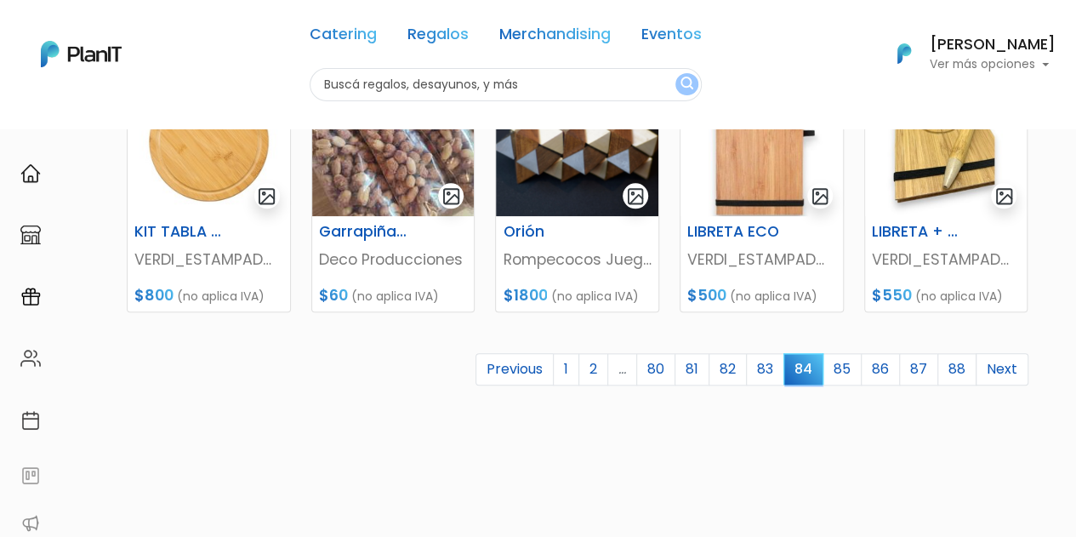
scroll to position [817, 0]
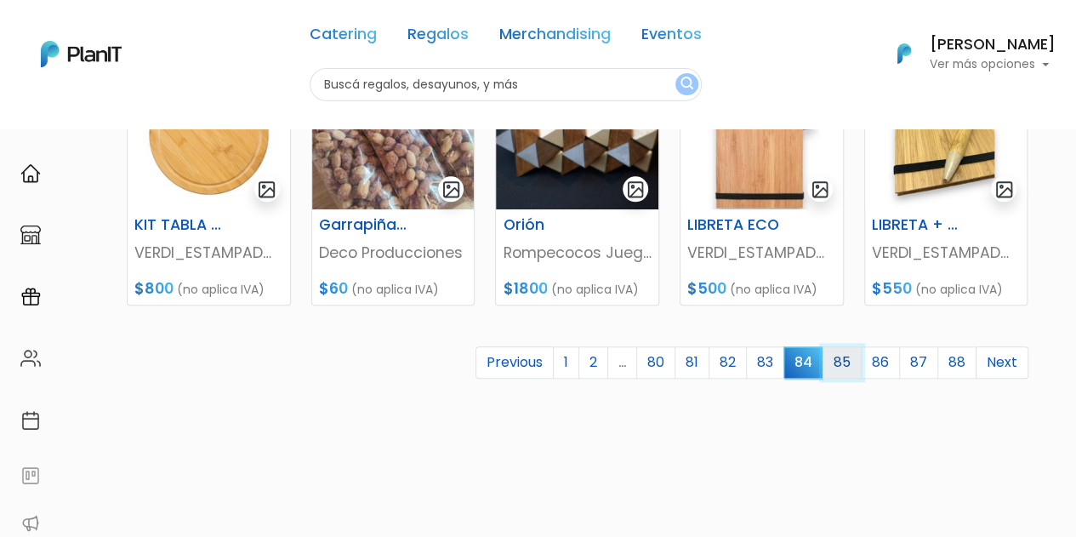
click at [853, 367] on link "85" at bounding box center [842, 362] width 39 height 32
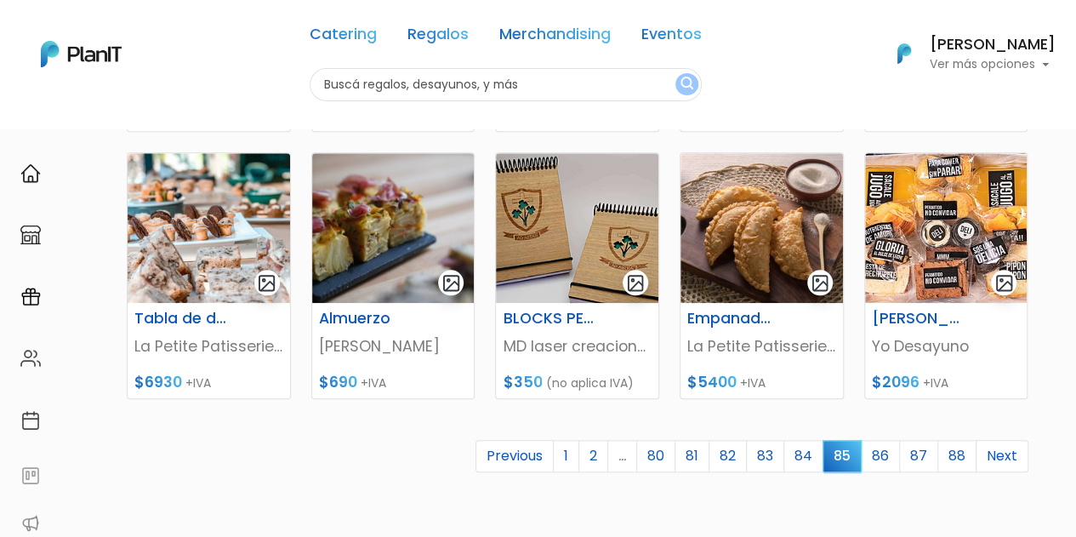
scroll to position [720, 0]
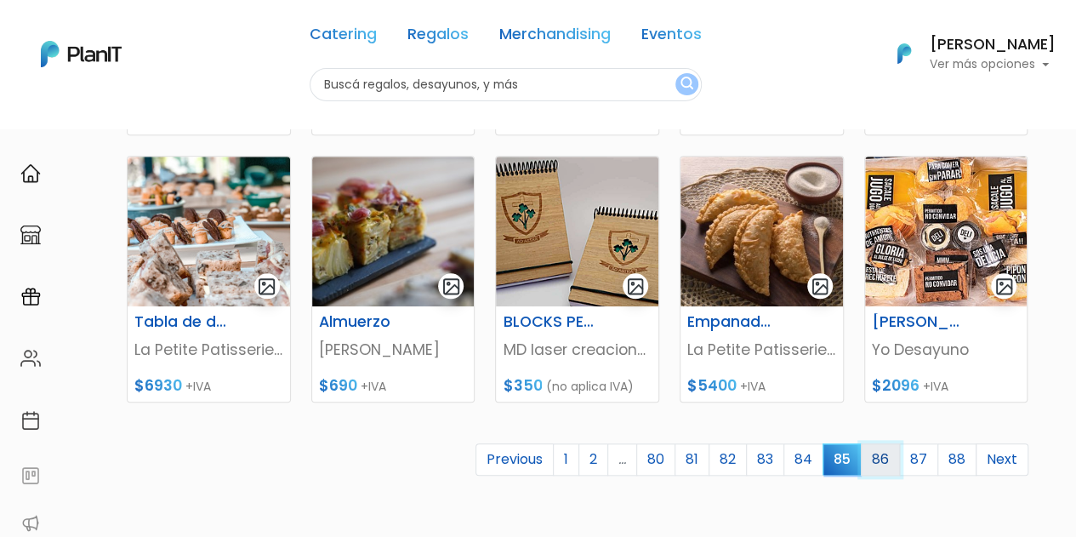
click at [890, 452] on link "86" at bounding box center [880, 459] width 39 height 32
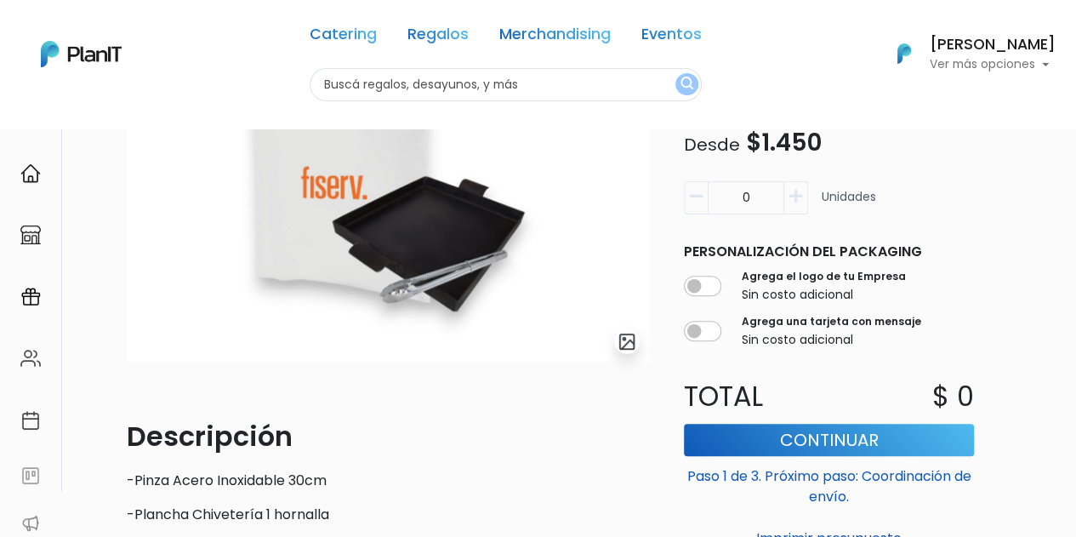
scroll to position [148, 0]
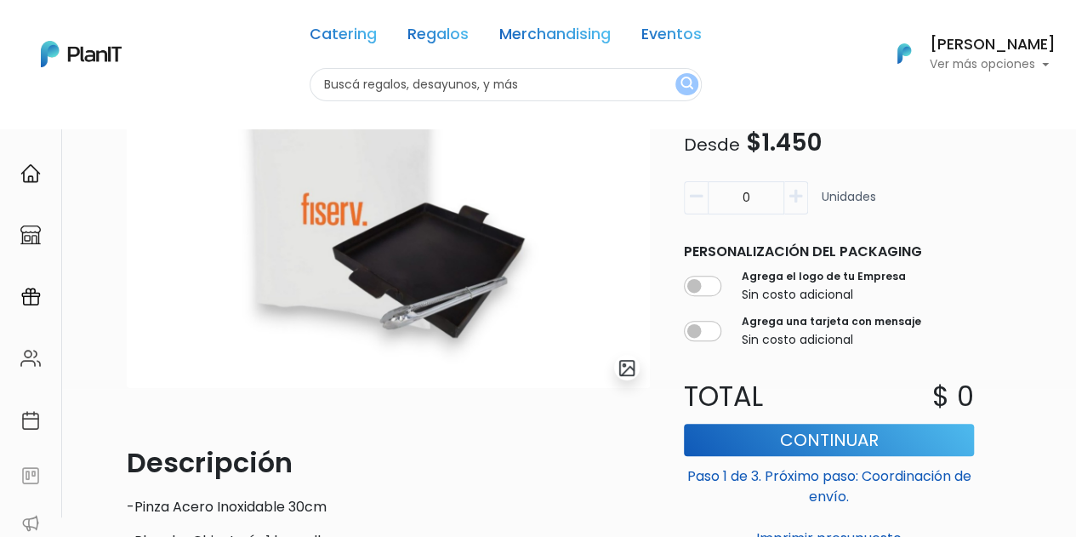
click at [795, 193] on icon "button" at bounding box center [796, 196] width 13 height 15
type input "1"
click at [710, 285] on input "checkbox" at bounding box center [702, 286] width 37 height 20
checkbox input "false"
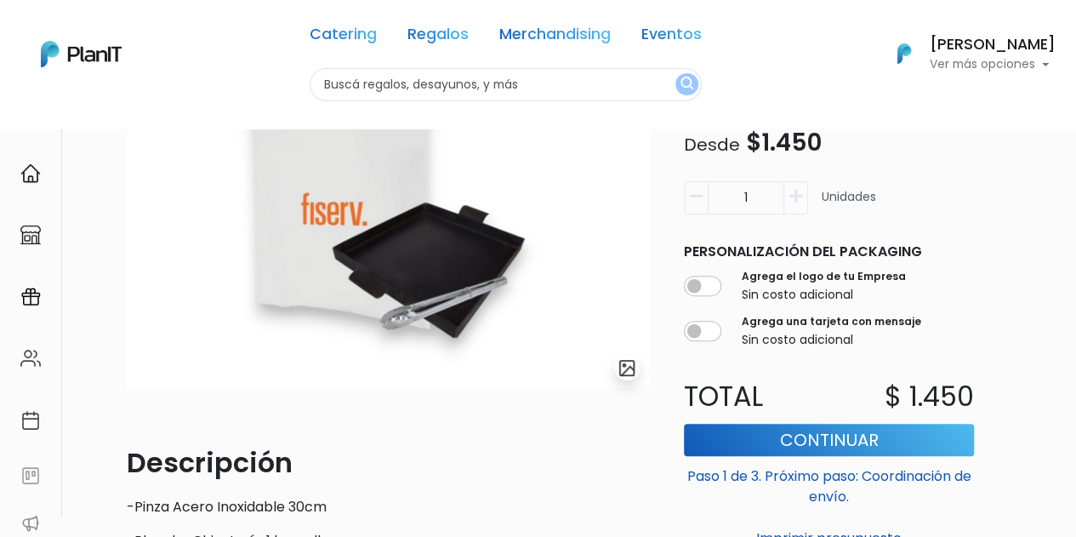
click at [691, 195] on icon "button" at bounding box center [696, 196] width 13 height 15
type input "0"
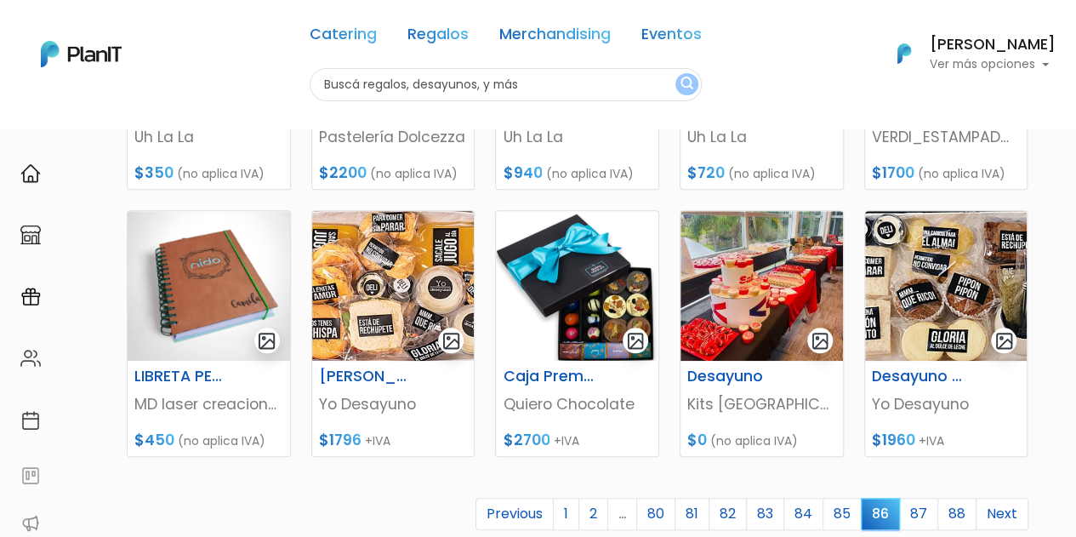
scroll to position [682, 0]
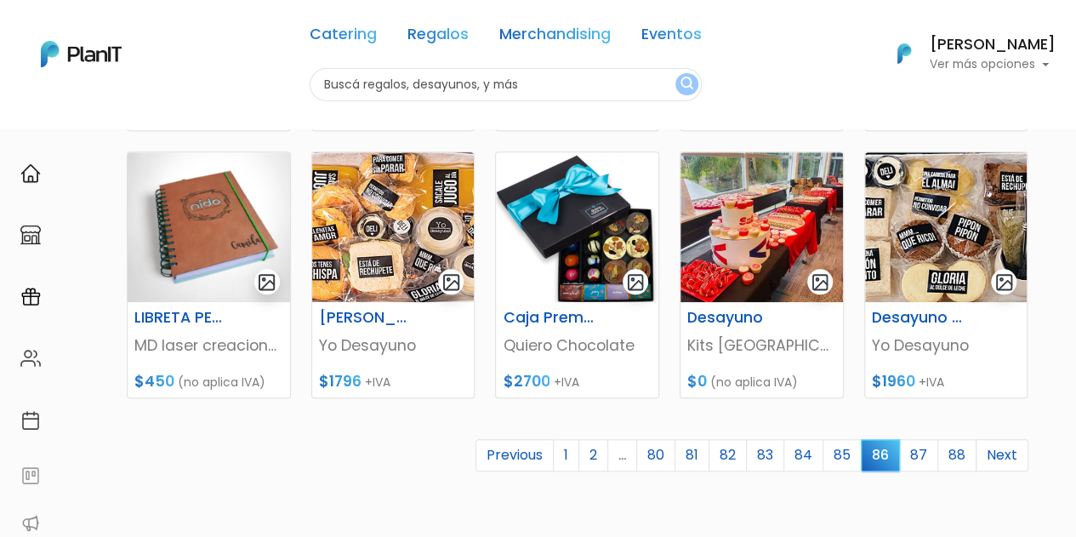
drag, startPoint x: 1086, startPoint y: 142, endPoint x: 1088, endPoint y: 397, distance: 255.3
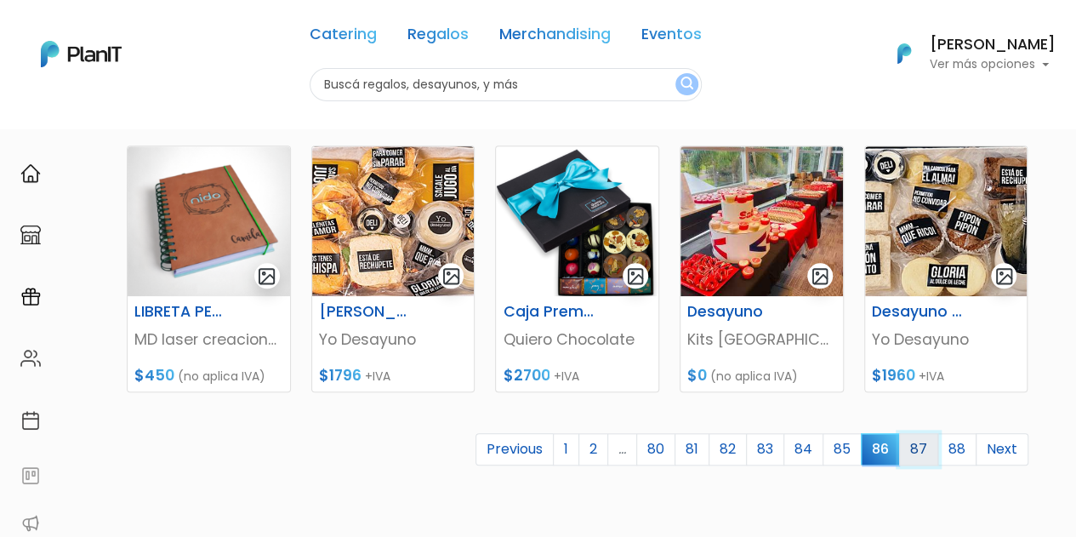
click at [916, 443] on link "87" at bounding box center [918, 449] width 39 height 32
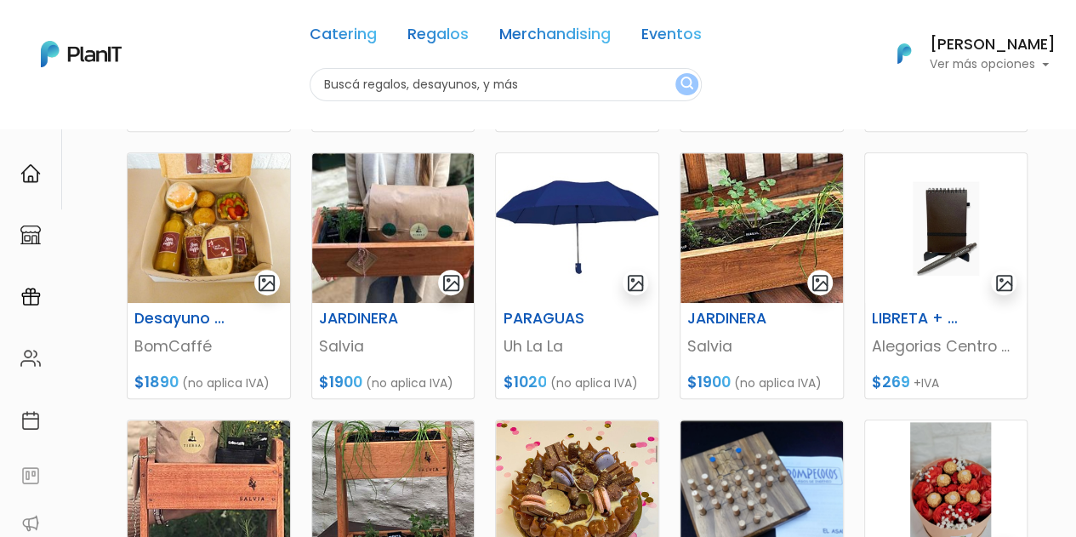
scroll to position [482, 0]
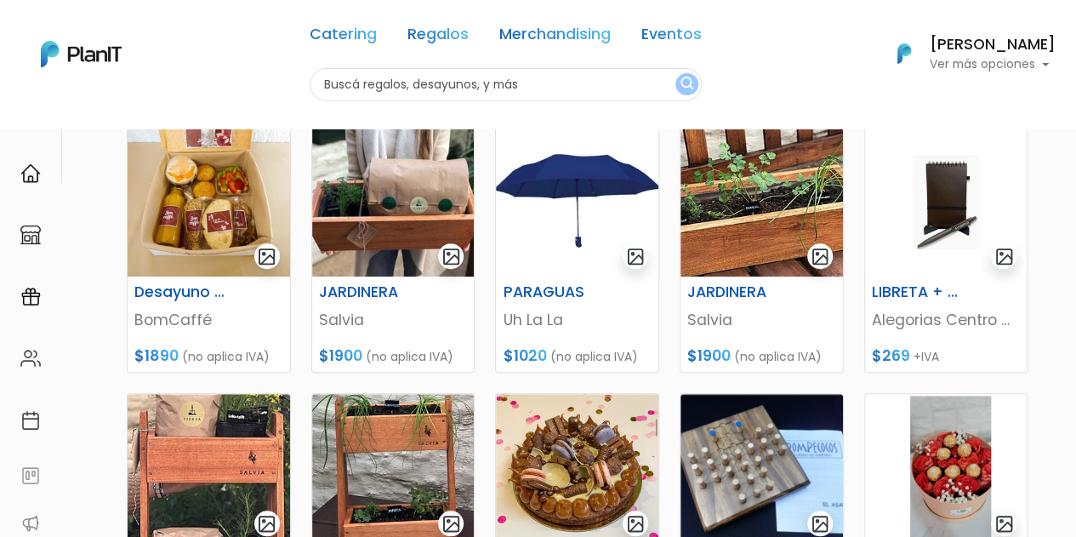
drag, startPoint x: 1084, startPoint y: 122, endPoint x: 1088, endPoint y: 291, distance: 169.4
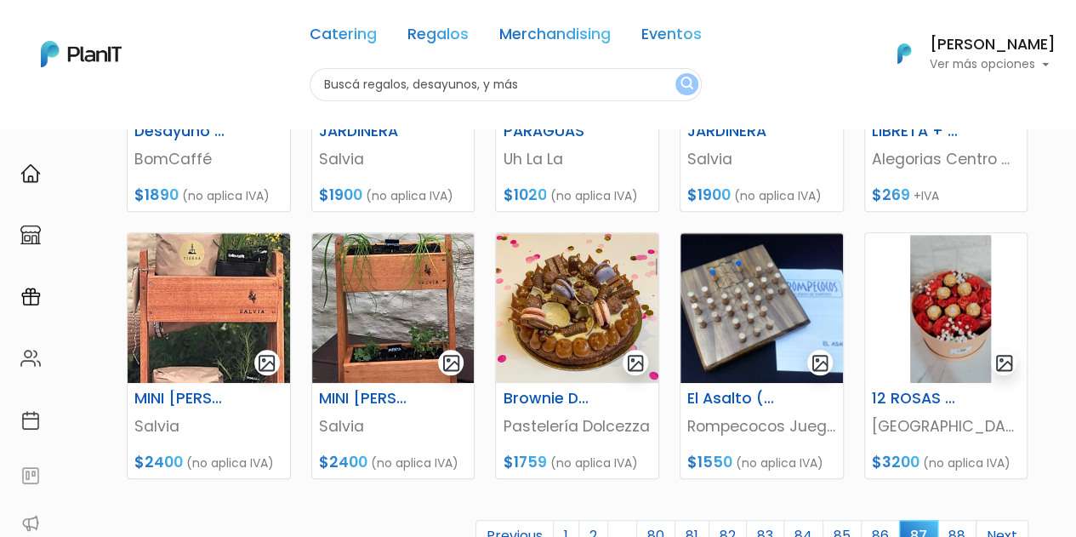
scroll to position [736, 0]
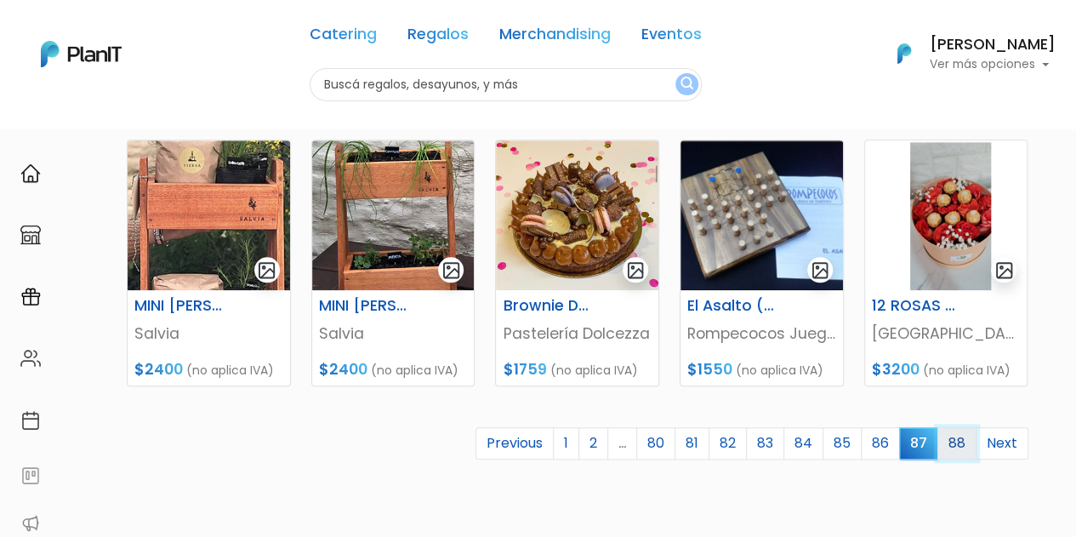
click at [965, 442] on link "88" at bounding box center [957, 443] width 39 height 32
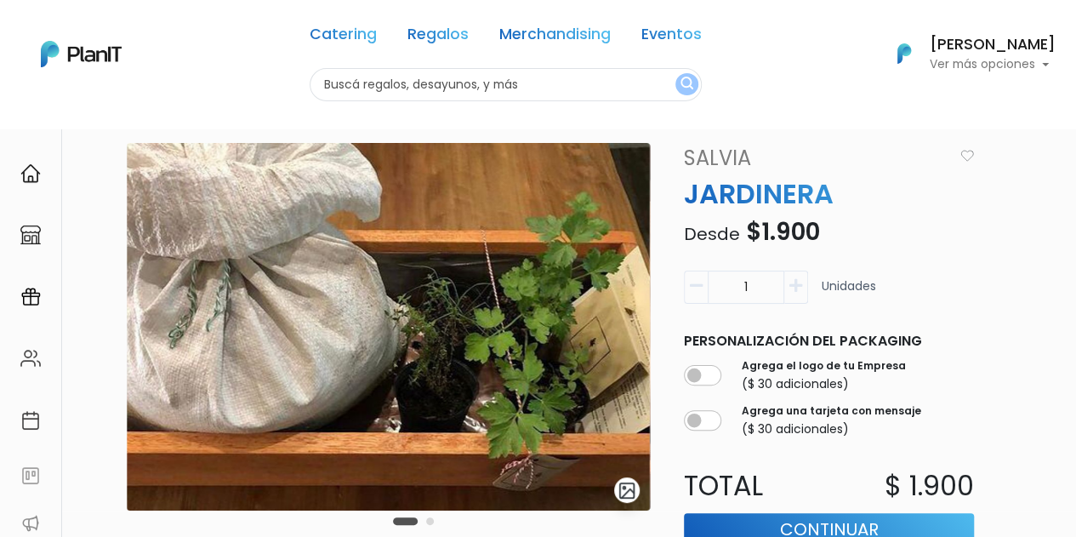
scroll to position [17, 0]
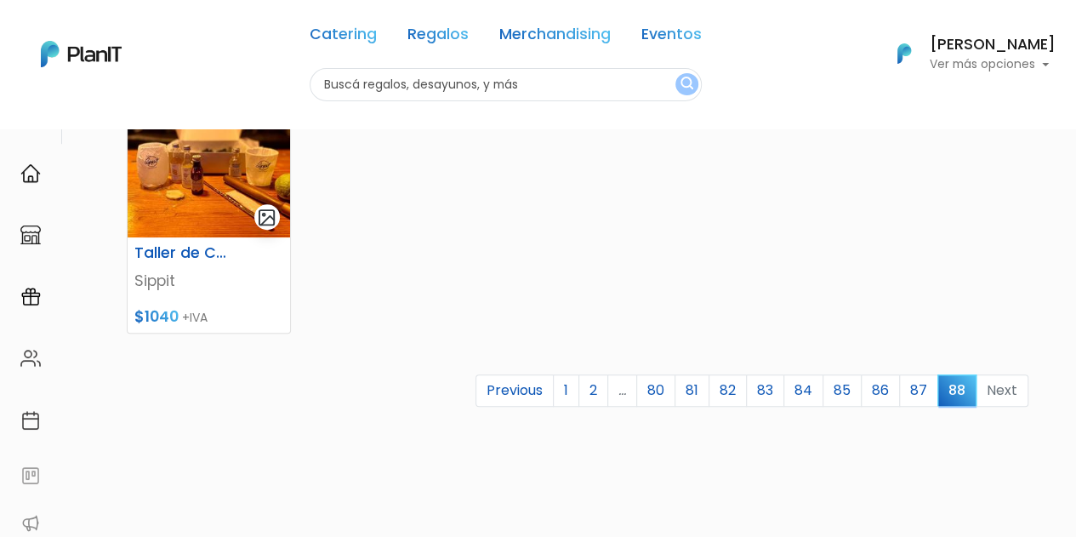
scroll to position [522, 0]
drag, startPoint x: 1083, startPoint y: 140, endPoint x: 1086, endPoint y: 364, distance: 224.6
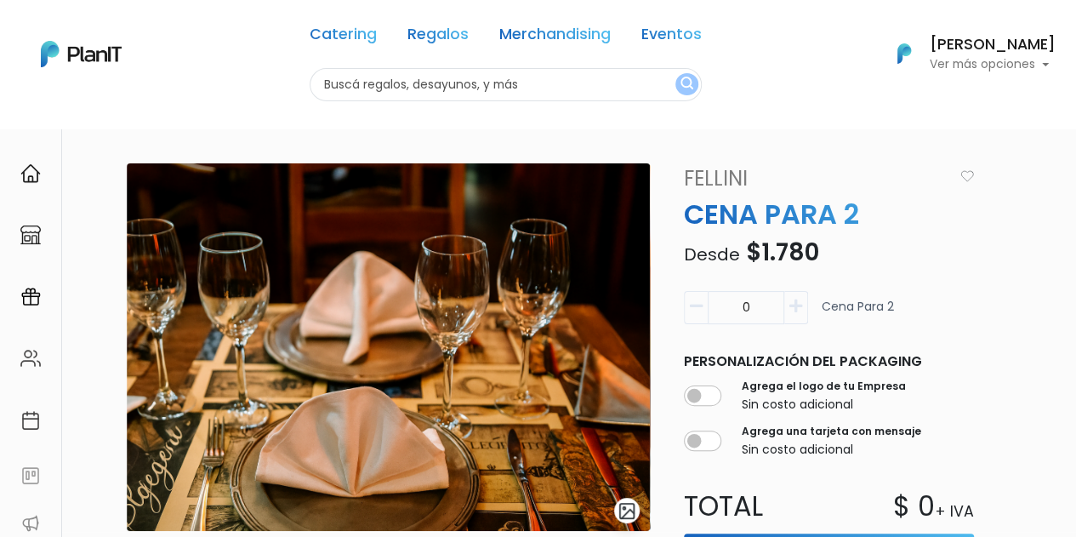
scroll to position [4, 0]
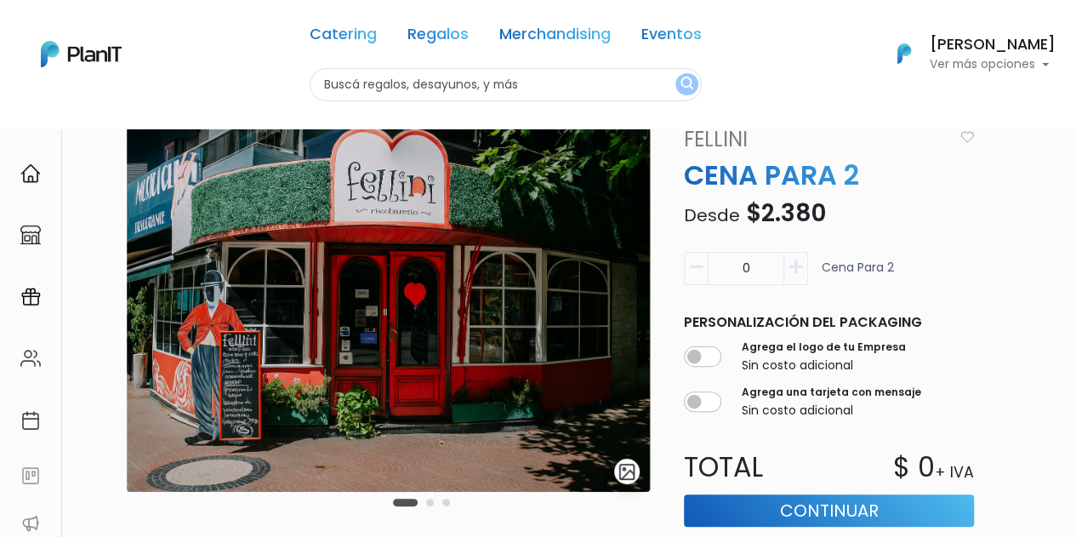
scroll to position [12, 0]
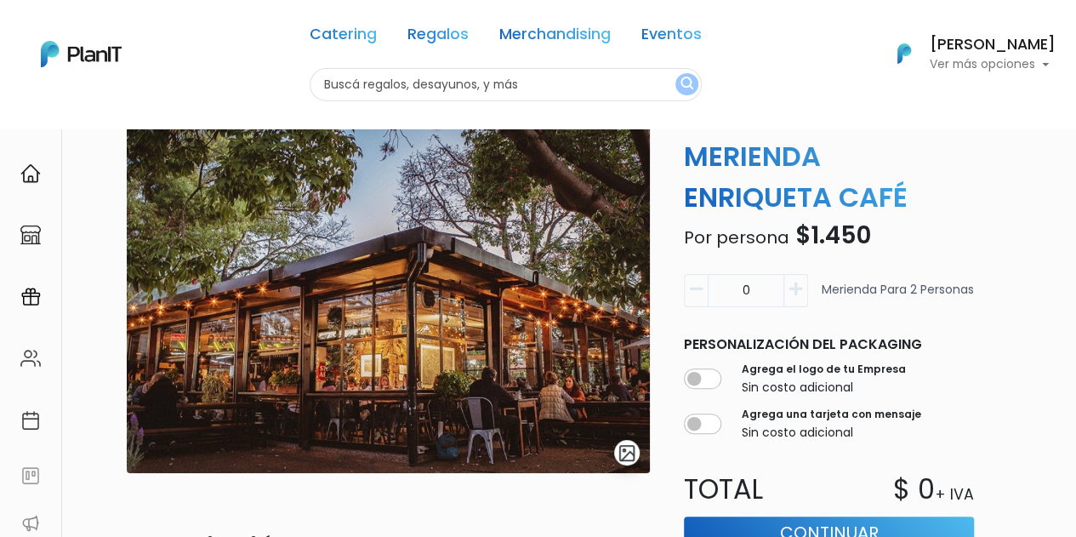
scroll to position [53, 0]
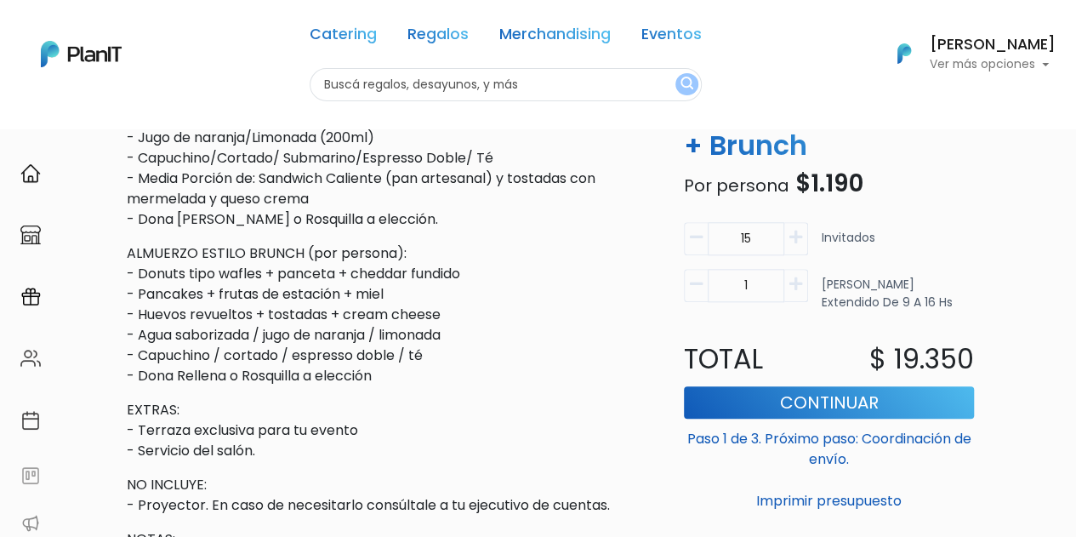
scroll to position [784, 0]
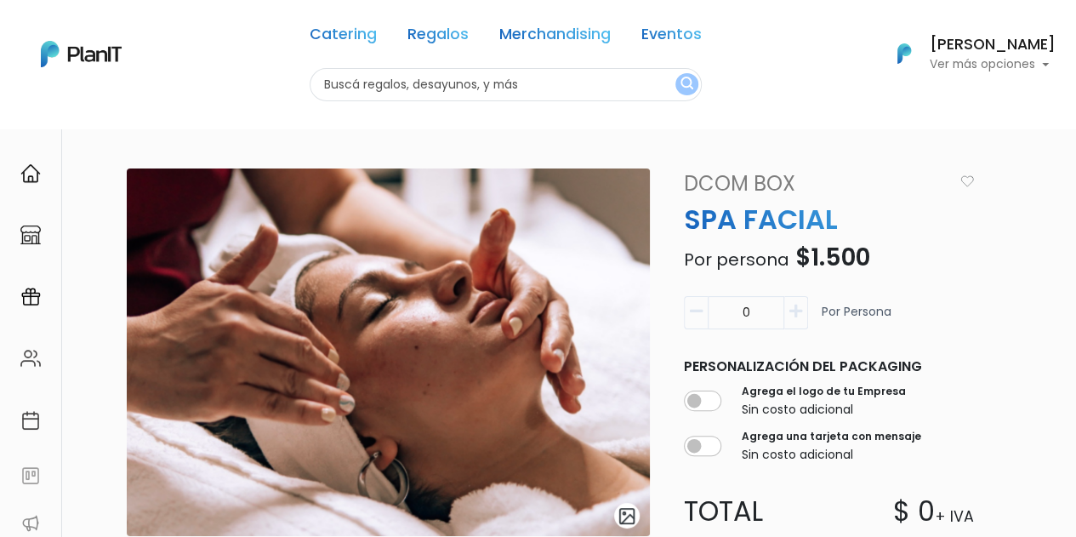
click at [711, 181] on link "Dcom Box" at bounding box center [816, 183] width 285 height 31
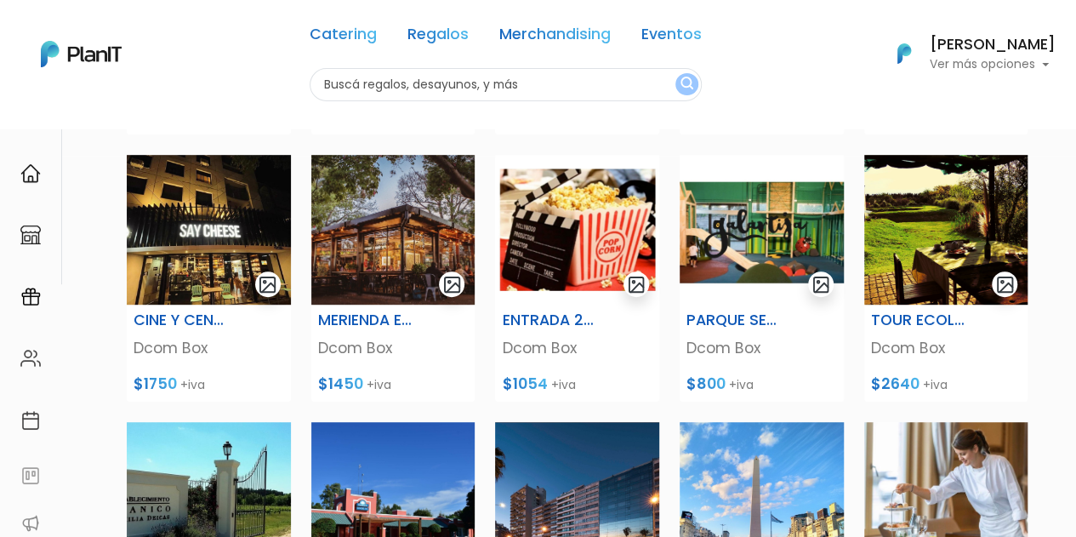
scroll to position [394, 0]
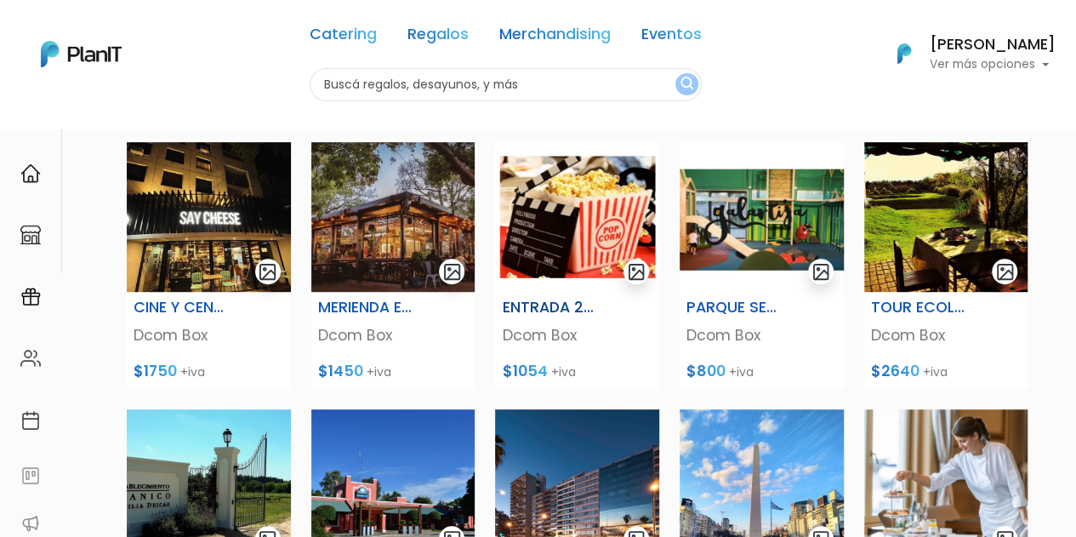
click at [585, 227] on img at bounding box center [577, 217] width 164 height 150
